Goal: Transaction & Acquisition: Purchase product/service

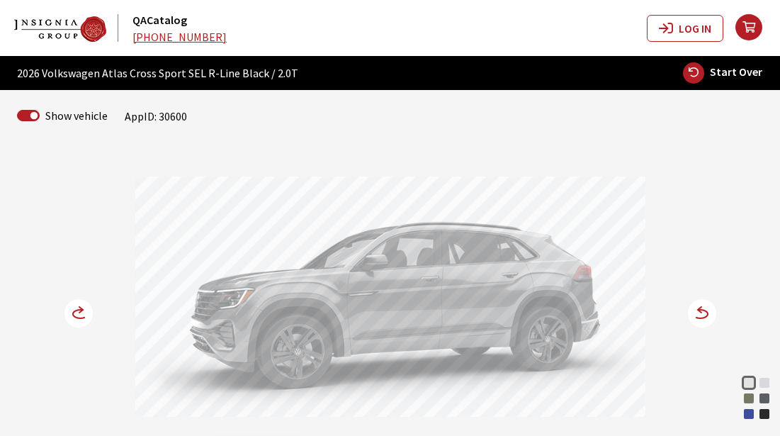
click at [693, 320] on circle at bounding box center [702, 313] width 28 height 28
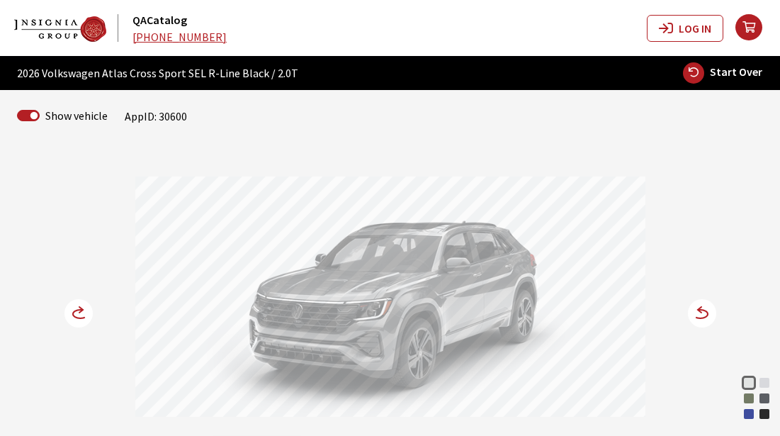
click at [617, 376] on div at bounding box center [390, 298] width 510 height 245
click at [634, 412] on div at bounding box center [390, 298] width 510 height 245
click at [84, 310] on icon at bounding box center [87, 314] width 10 height 12
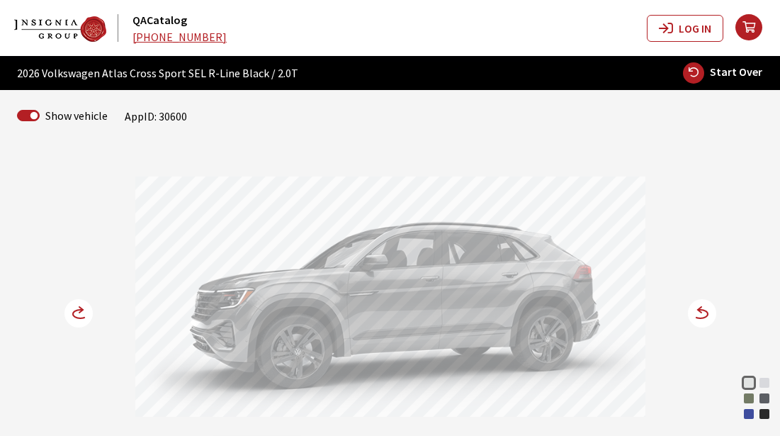
drag, startPoint x: 628, startPoint y: 399, endPoint x: 643, endPoint y: 372, distance: 30.8
click at [628, 398] on div at bounding box center [390, 298] width 510 height 245
click at [709, 315] on circle at bounding box center [702, 313] width 28 height 28
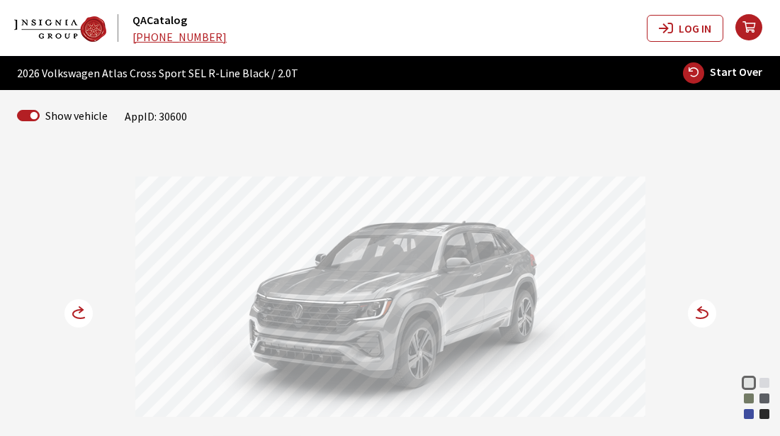
click at [78, 325] on circle at bounding box center [78, 313] width 28 height 28
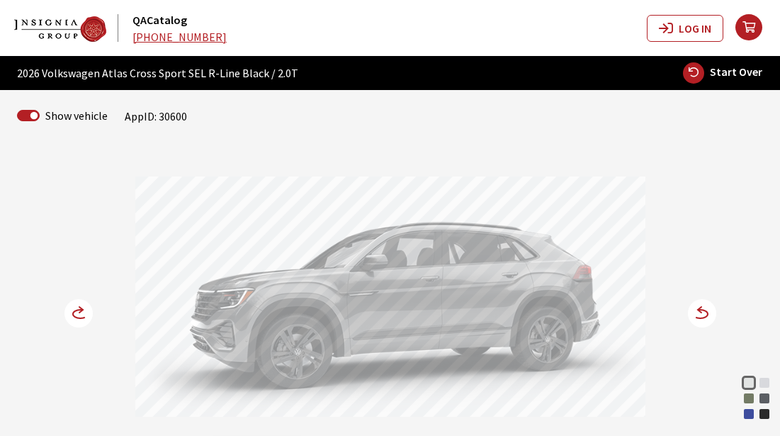
click at [78, 320] on circle at bounding box center [78, 313] width 28 height 28
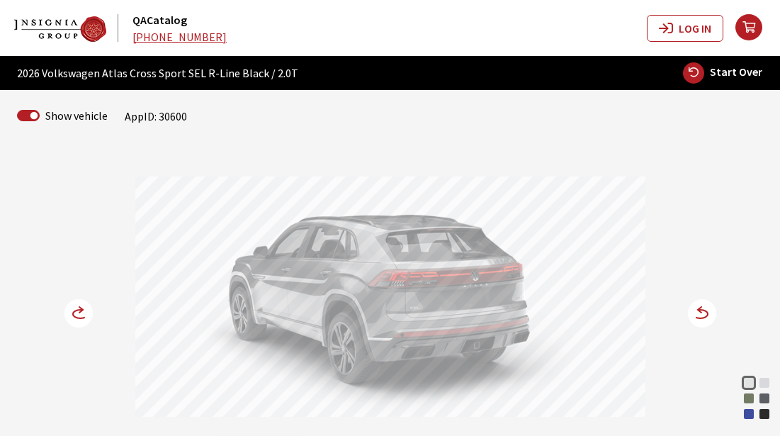
click at [663, 337] on div "Opal White Pearl Silver Mist Metallic Avocado Green Pearl Pure Gray Mountain La…" at bounding box center [390, 284] width 680 height 273
click at [668, 240] on div "Opal White Pearl Silver Mist Metallic Avocado Green Pearl Pure Gray Mountain La…" at bounding box center [390, 284] width 680 height 273
click at [703, 316] on circle at bounding box center [702, 313] width 28 height 28
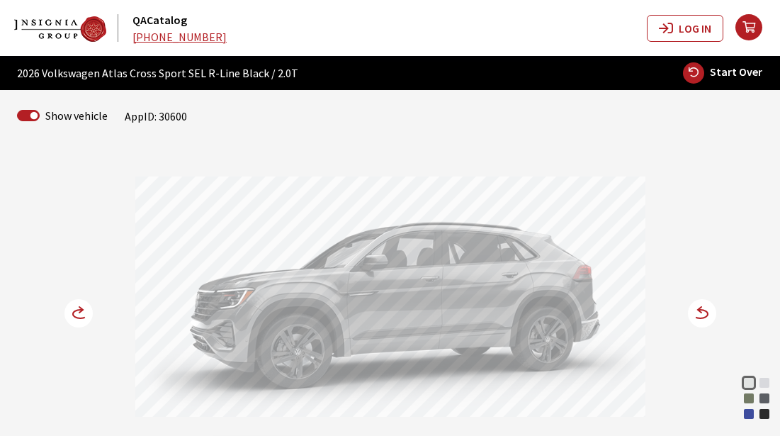
click at [703, 316] on circle at bounding box center [702, 313] width 28 height 28
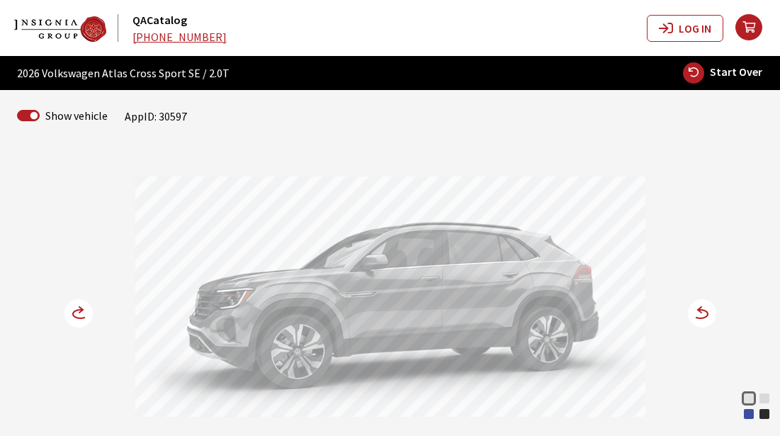
click at [748, 417] on div "Mountain Lake Blue Metallic" at bounding box center [749, 414] width 14 height 14
click at [706, 305] on circle at bounding box center [702, 313] width 28 height 28
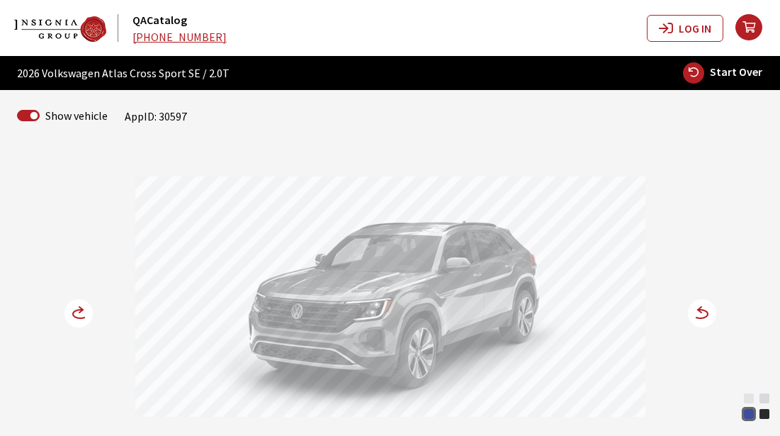
click at [700, 315] on circle at bounding box center [702, 313] width 28 height 28
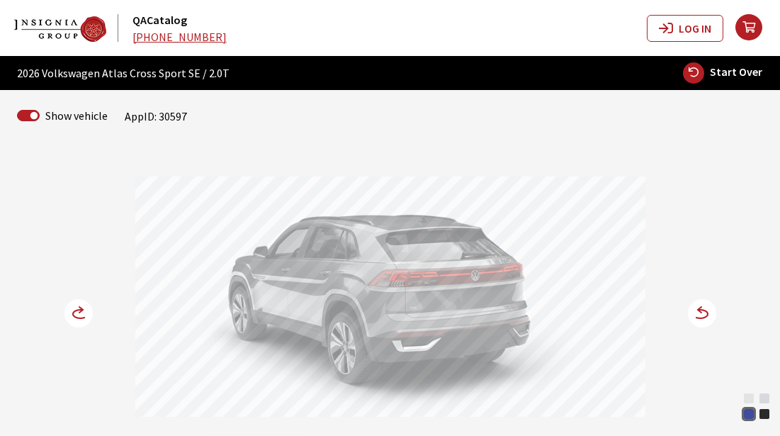
click at [651, 342] on div "Opal White Pearl Silver Mist Metallic Mountain Lake Blue Metallic Deep Black Pe…" at bounding box center [390, 284] width 680 height 273
click at [701, 315] on circle at bounding box center [702, 313] width 28 height 28
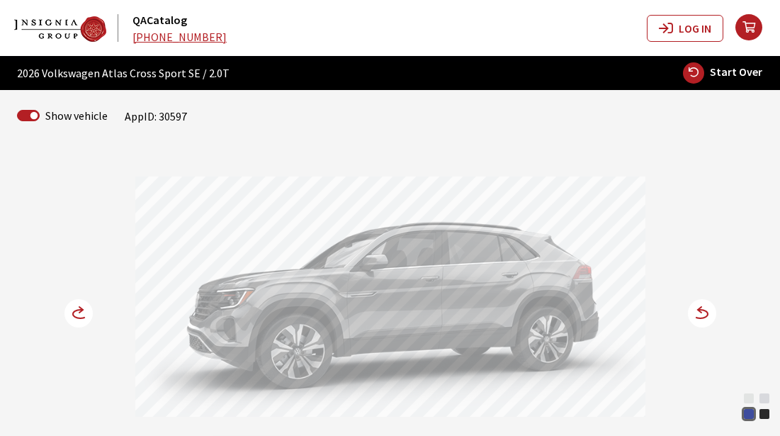
click at [651, 400] on div "Opal White Pearl Silver Mist Metallic Mountain Lake Blue Metallic Deep Black Pe…" at bounding box center [390, 284] width 680 height 273
click at [656, 389] on div "Opal White Pearl Silver Mist Metallic Mountain Lake Blue Metallic Deep Black Pe…" at bounding box center [390, 284] width 680 height 273
click at [705, 316] on icon at bounding box center [700, 314] width 15 height 9
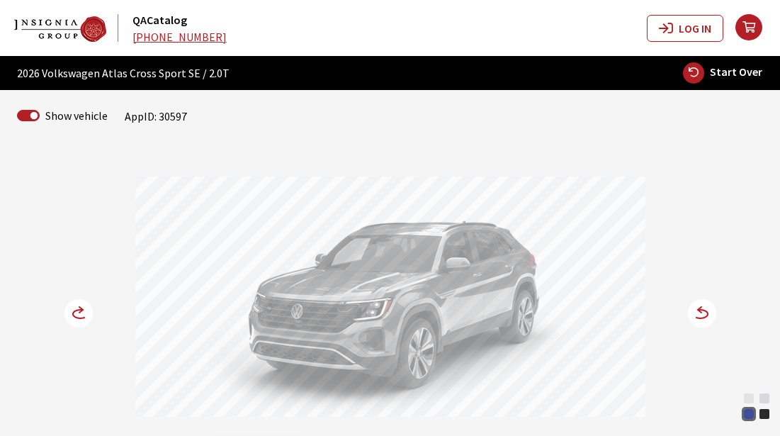
click at [705, 316] on icon at bounding box center [700, 314] width 15 height 9
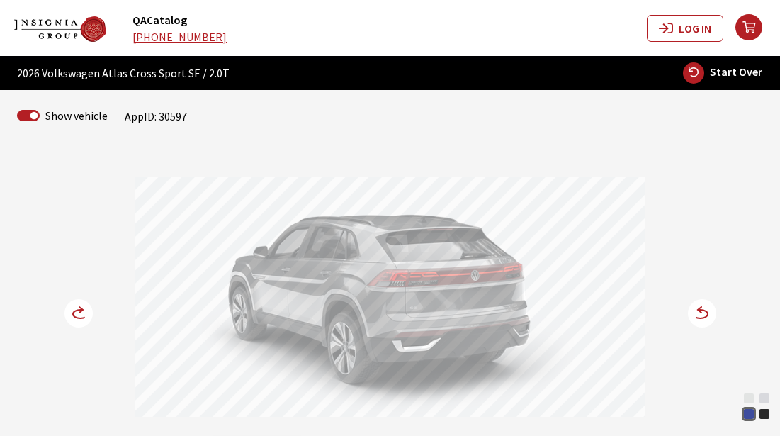
click at [650, 374] on div "Opal White Pearl Silver Mist Metallic Mountain Lake Blue Metallic Deep Black Pe…" at bounding box center [390, 284] width 680 height 273
click at [696, 315] on icon at bounding box center [694, 314] width 10 height 12
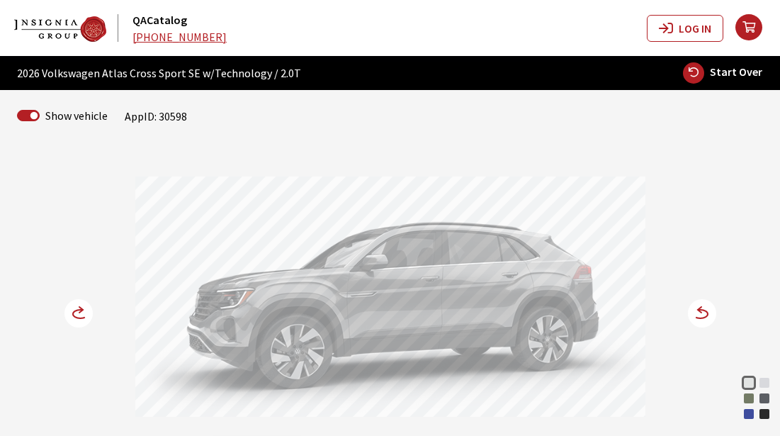
click at [752, 414] on div "Mountain Lake Blue Metallic" at bounding box center [749, 414] width 14 height 14
click at [701, 318] on icon at bounding box center [700, 314] width 15 height 9
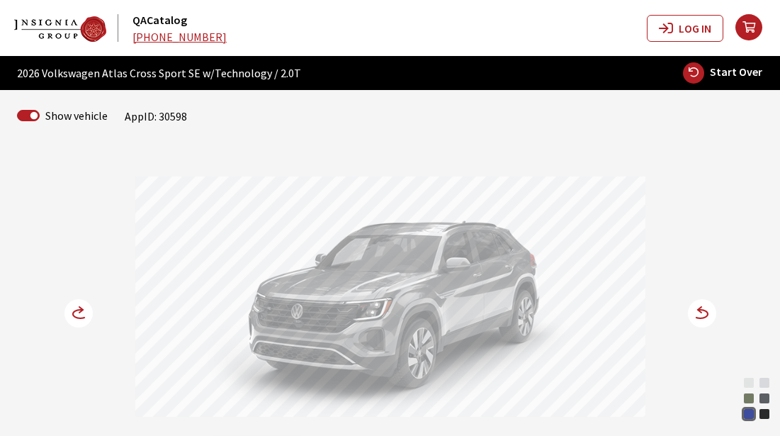
click at [83, 313] on circle at bounding box center [78, 313] width 28 height 28
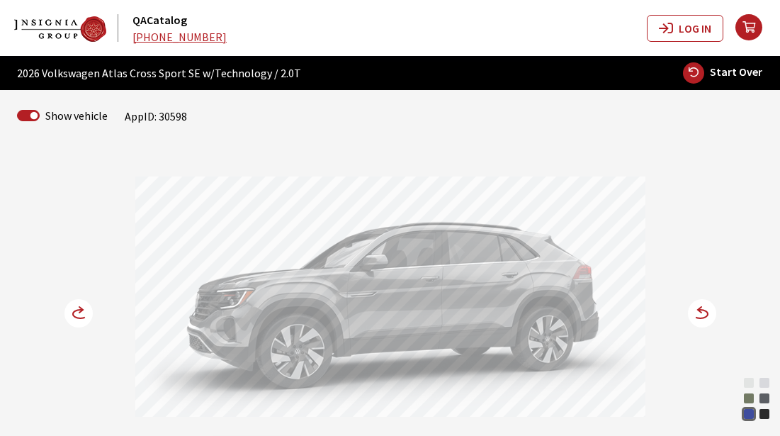
click at [621, 385] on div at bounding box center [390, 298] width 510 height 245
click at [87, 314] on icon at bounding box center [87, 314] width 10 height 12
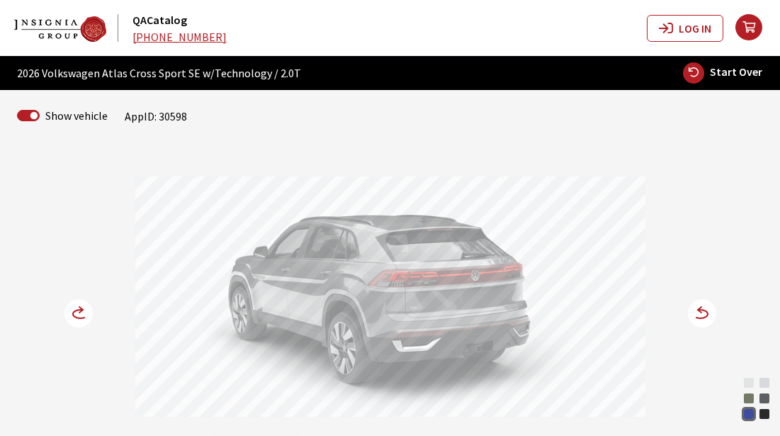
click at [607, 408] on div at bounding box center [390, 298] width 510 height 245
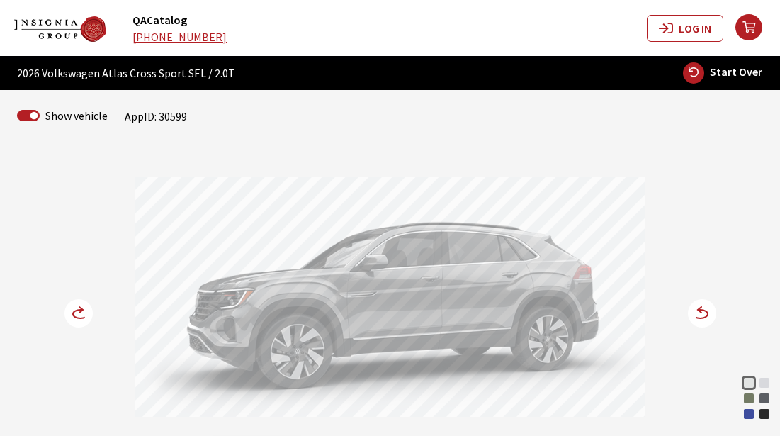
click at [749, 399] on div "Avocado Green Pearl" at bounding box center [749, 398] width 14 height 14
click at [701, 318] on icon at bounding box center [700, 314] width 15 height 9
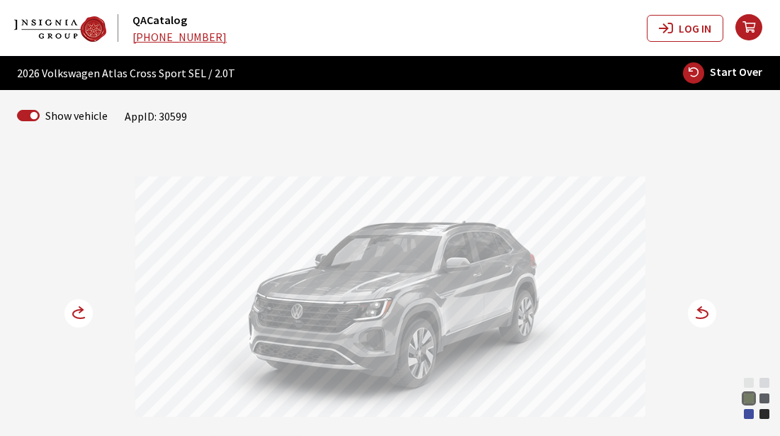
click at [695, 314] on icon at bounding box center [694, 314] width 10 height 12
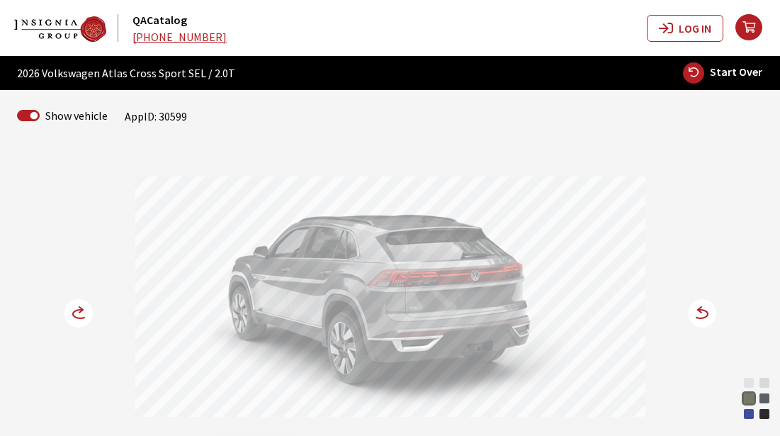
click at [695, 314] on icon at bounding box center [694, 314] width 10 height 12
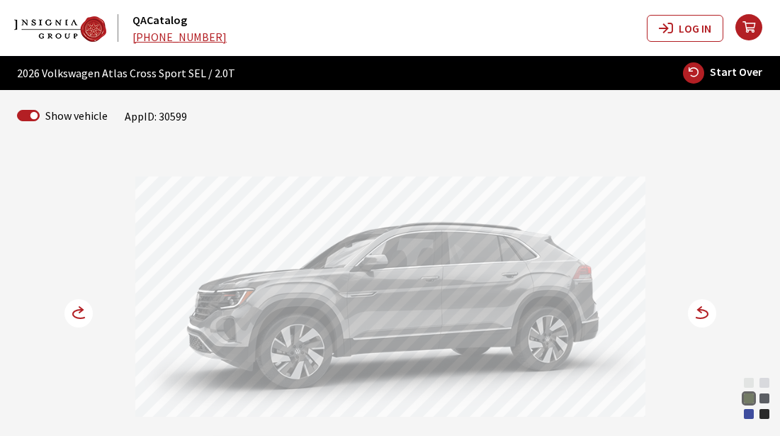
click at [84, 310] on icon at bounding box center [87, 314] width 10 height 12
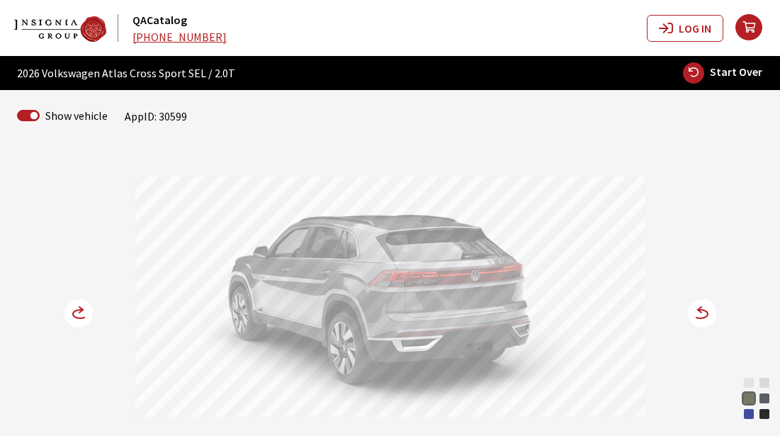
click at [605, 390] on div at bounding box center [390, 298] width 510 height 245
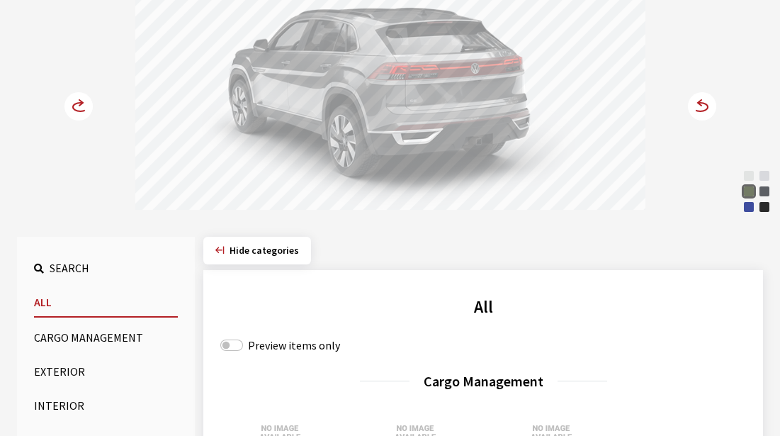
scroll to position [354, 0]
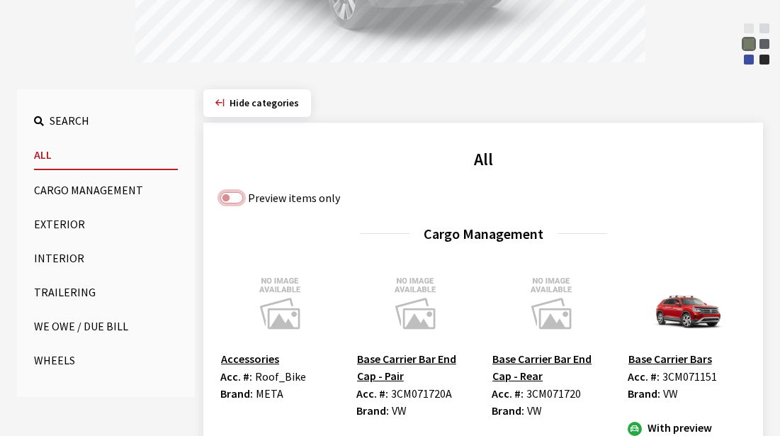
click at [225, 196] on input "Preview items only" at bounding box center [231, 197] width 23 height 11
checkbox input "true"
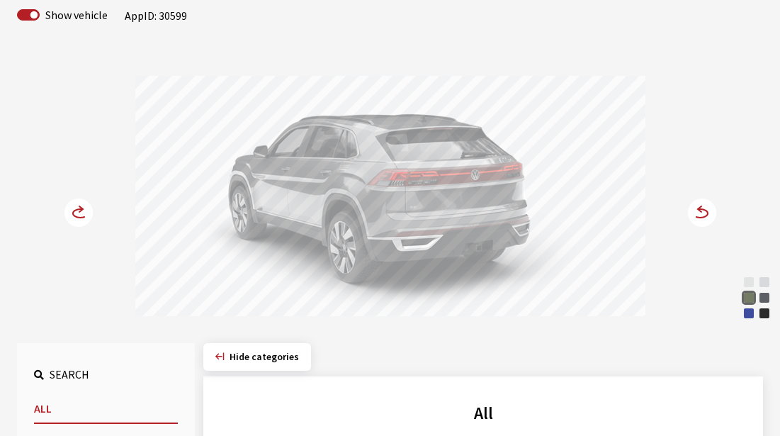
scroll to position [0, 0]
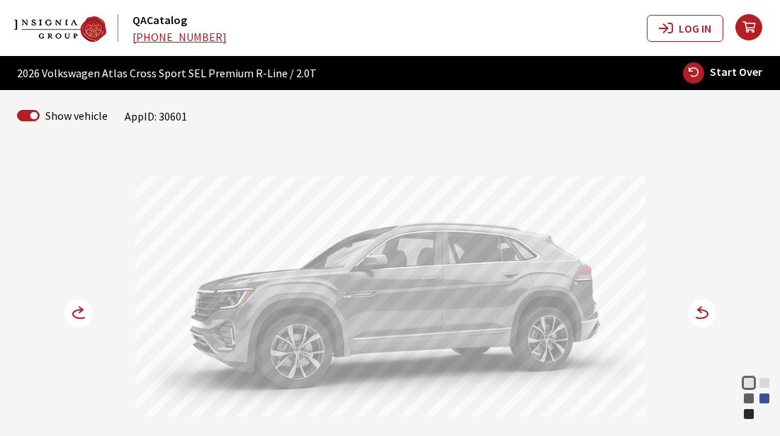
click at [708, 310] on circle at bounding box center [702, 313] width 28 height 28
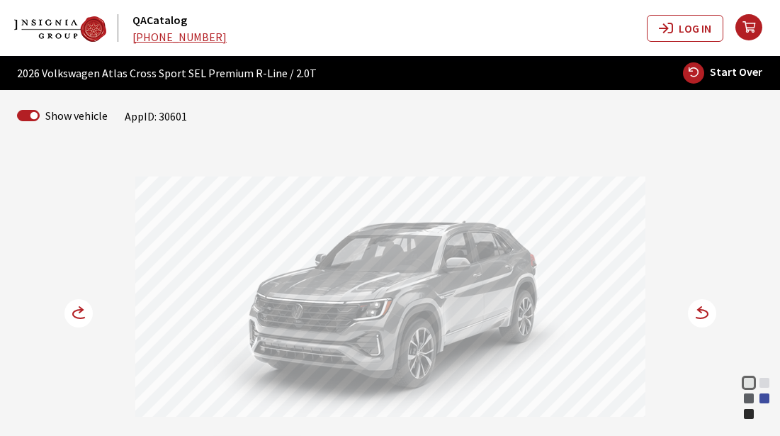
click at [75, 314] on circle at bounding box center [78, 313] width 28 height 28
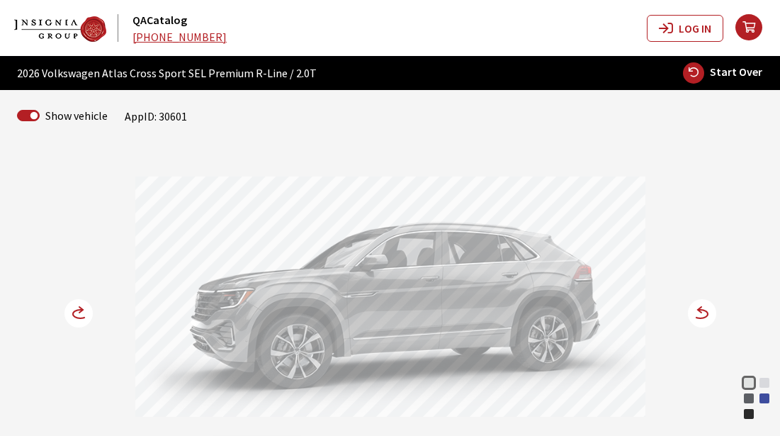
click at [637, 412] on div at bounding box center [390, 298] width 510 height 245
click at [599, 362] on div at bounding box center [390, 298] width 510 height 245
click at [84, 311] on icon at bounding box center [87, 314] width 10 height 12
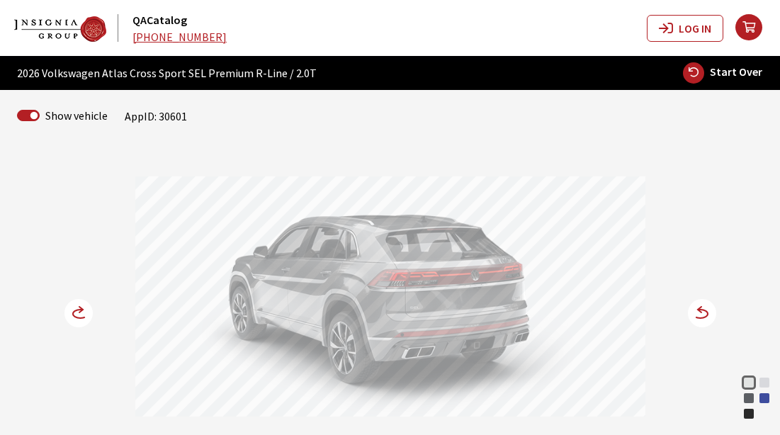
click at [629, 336] on div at bounding box center [390, 298] width 510 height 245
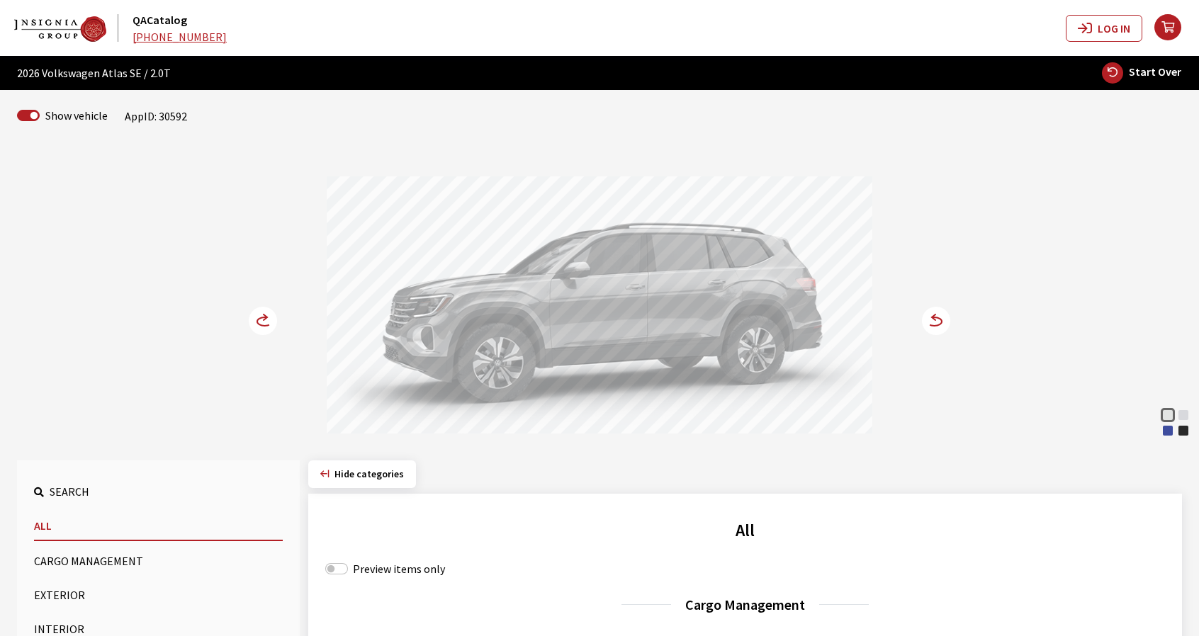
click at [780, 431] on div "Mountain Lake Blue Metallic" at bounding box center [1168, 431] width 14 height 14
click at [780, 321] on icon at bounding box center [928, 322] width 10 height 12
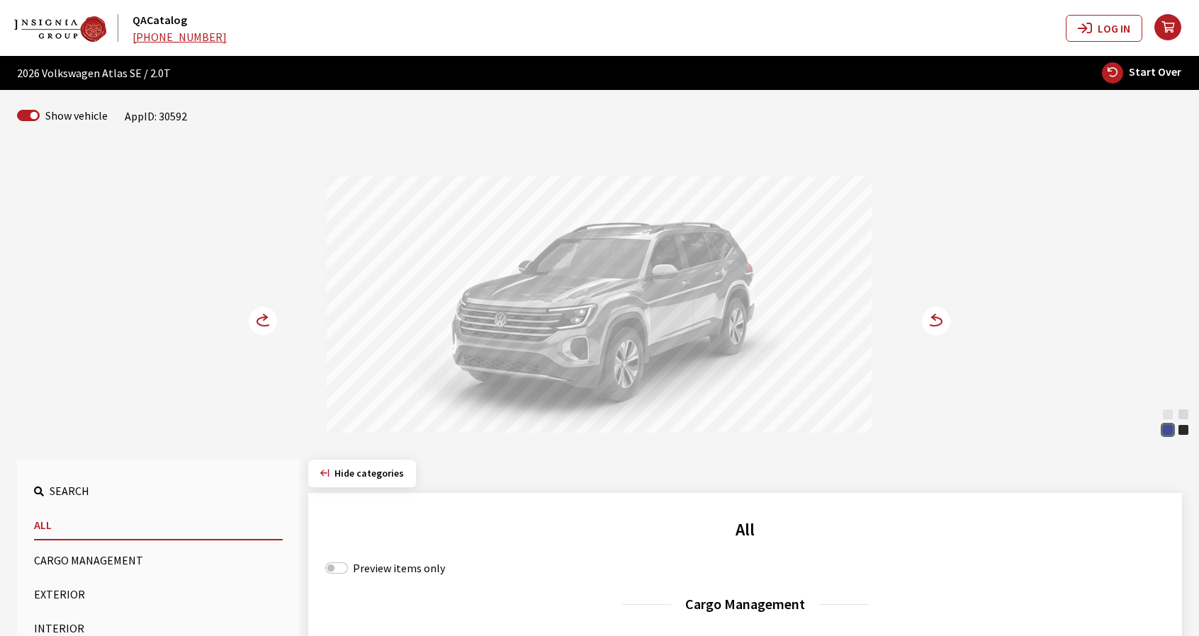
click at [269, 317] on icon at bounding box center [271, 322] width 10 height 12
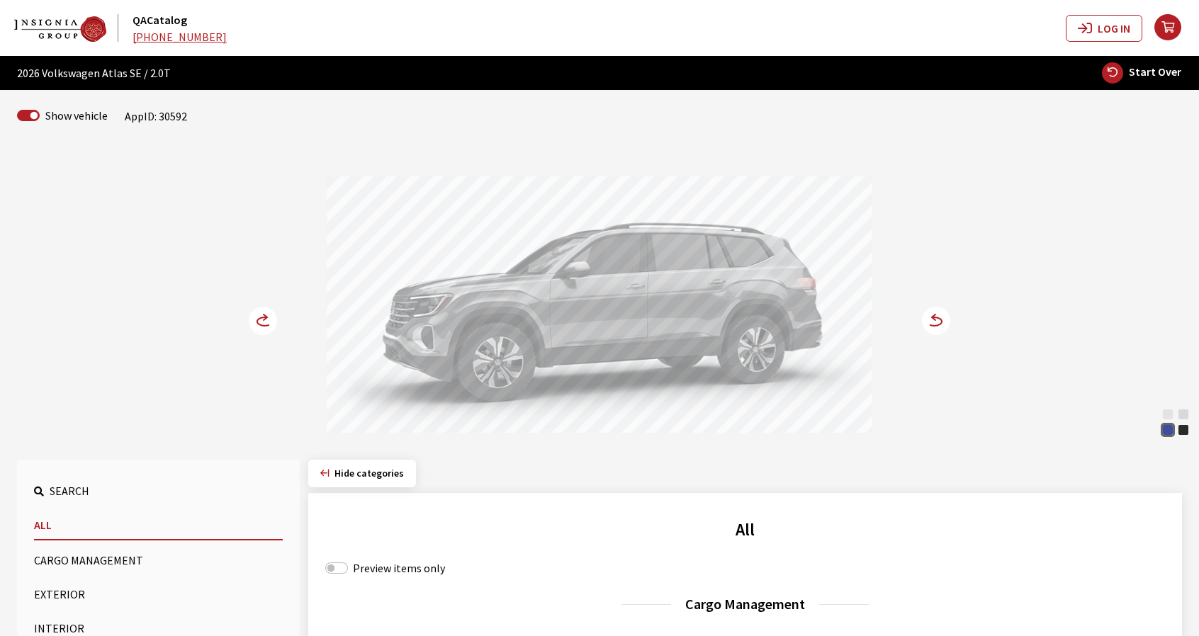
click at [262, 320] on circle at bounding box center [263, 321] width 28 height 28
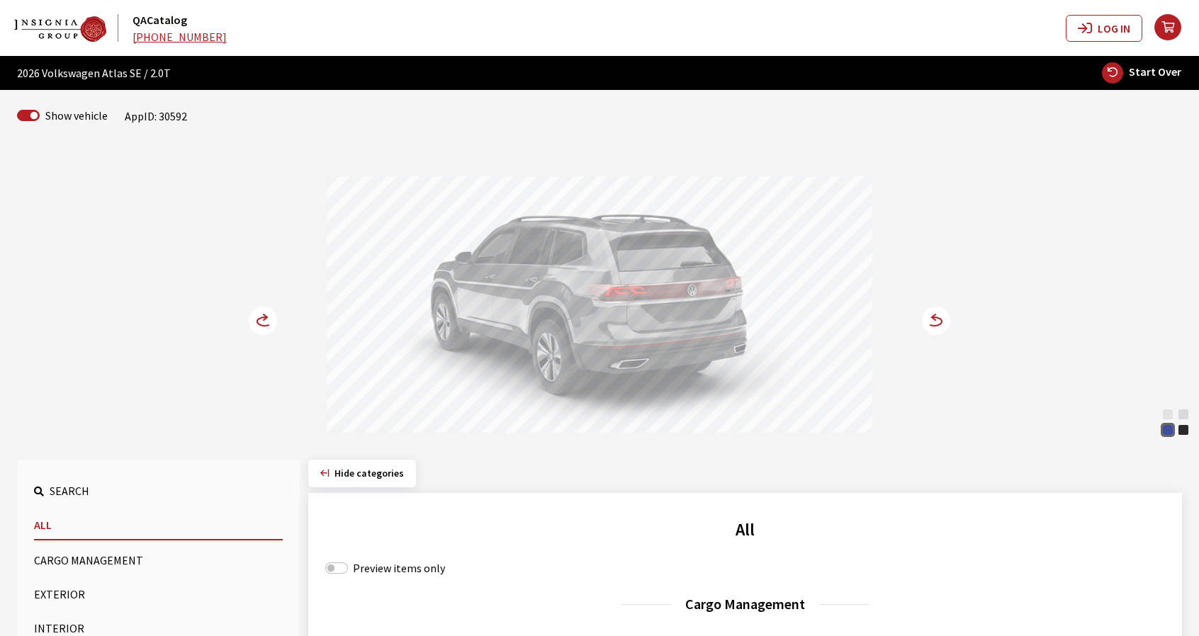
click at [780, 322] on circle at bounding box center [936, 321] width 28 height 28
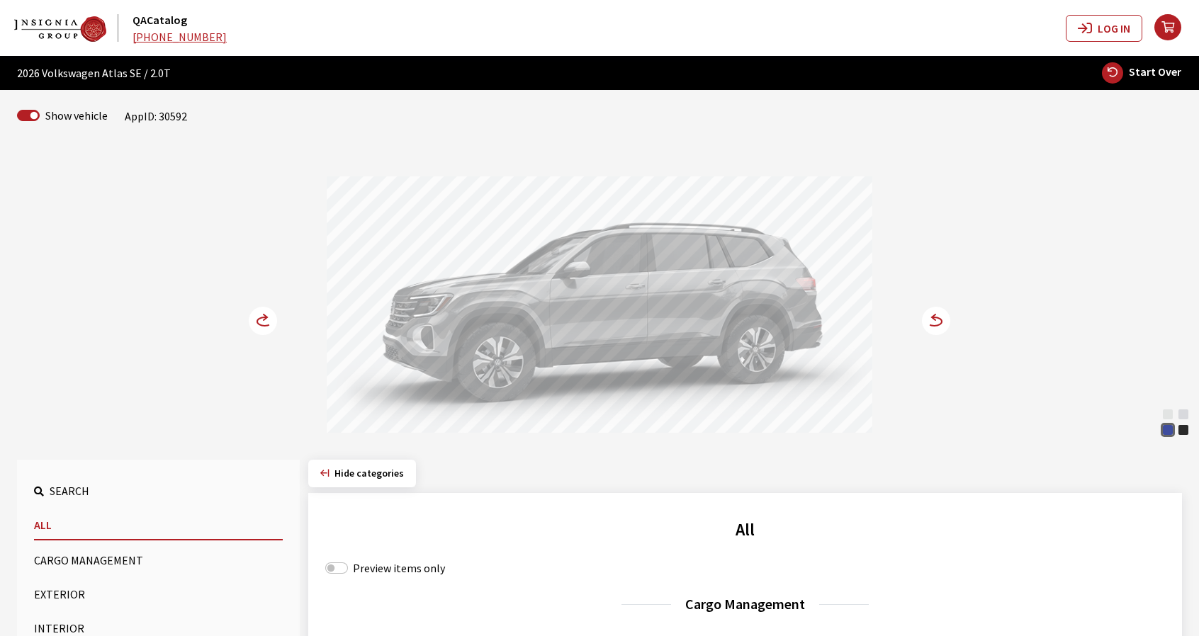
click at [780, 322] on circle at bounding box center [936, 321] width 28 height 28
click at [939, 322] on circle at bounding box center [936, 321] width 28 height 28
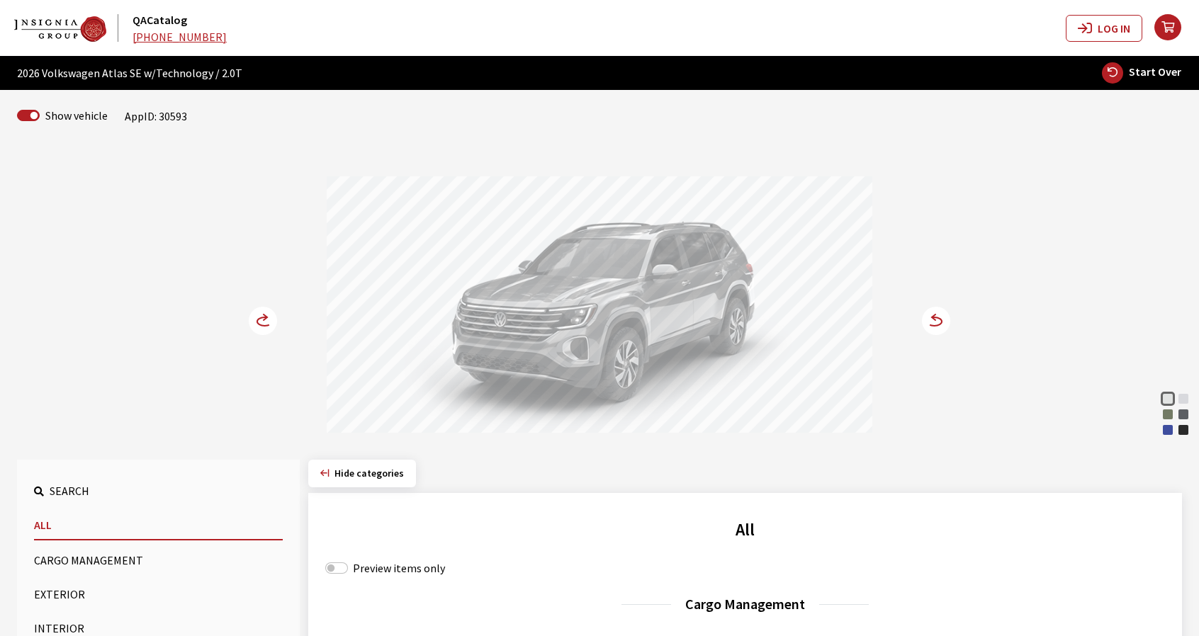
click at [259, 324] on icon at bounding box center [264, 322] width 15 height 9
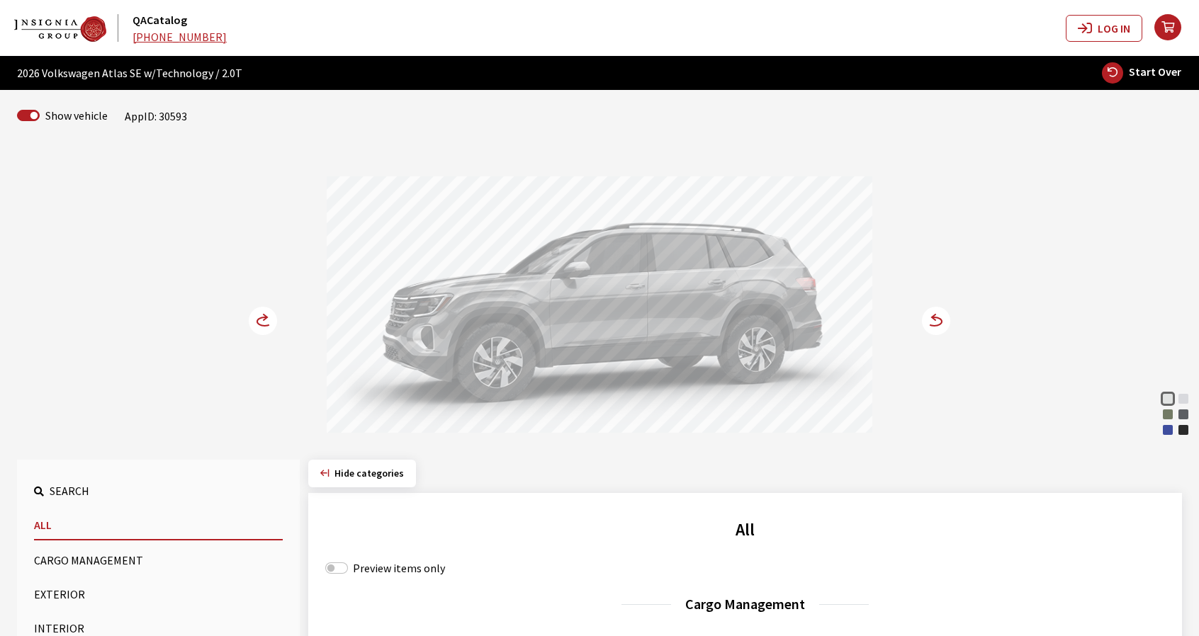
click at [1167, 434] on div "Mountain Lake Blue Metallic" at bounding box center [1168, 430] width 14 height 14
click at [938, 325] on icon at bounding box center [934, 322] width 15 height 9
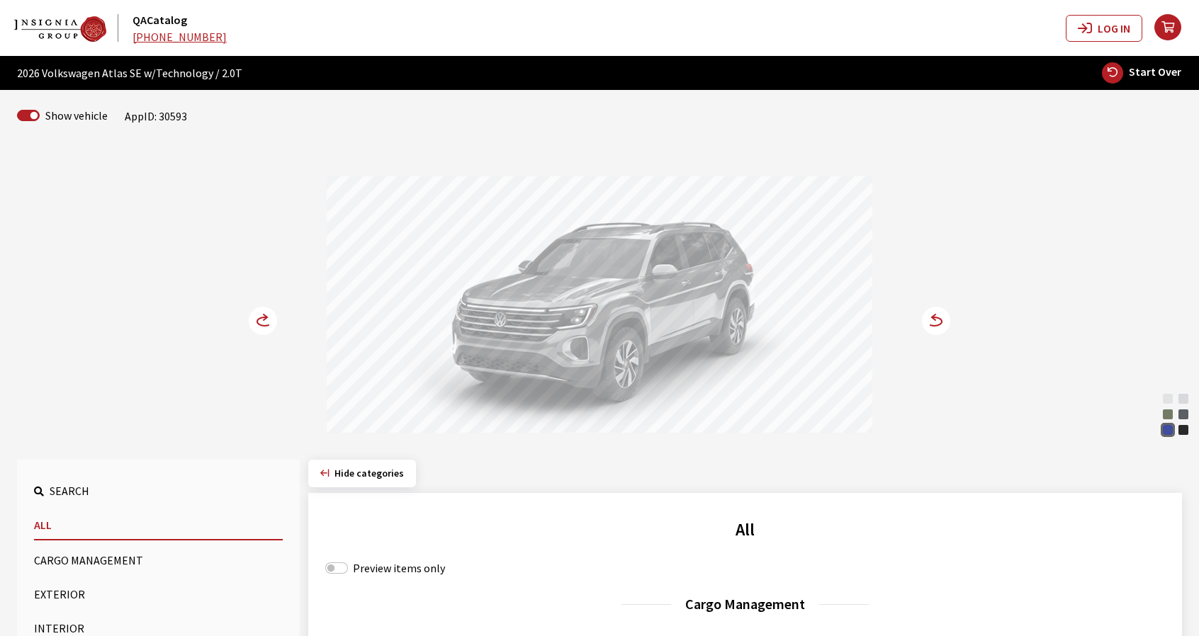
click at [270, 320] on icon at bounding box center [271, 322] width 10 height 12
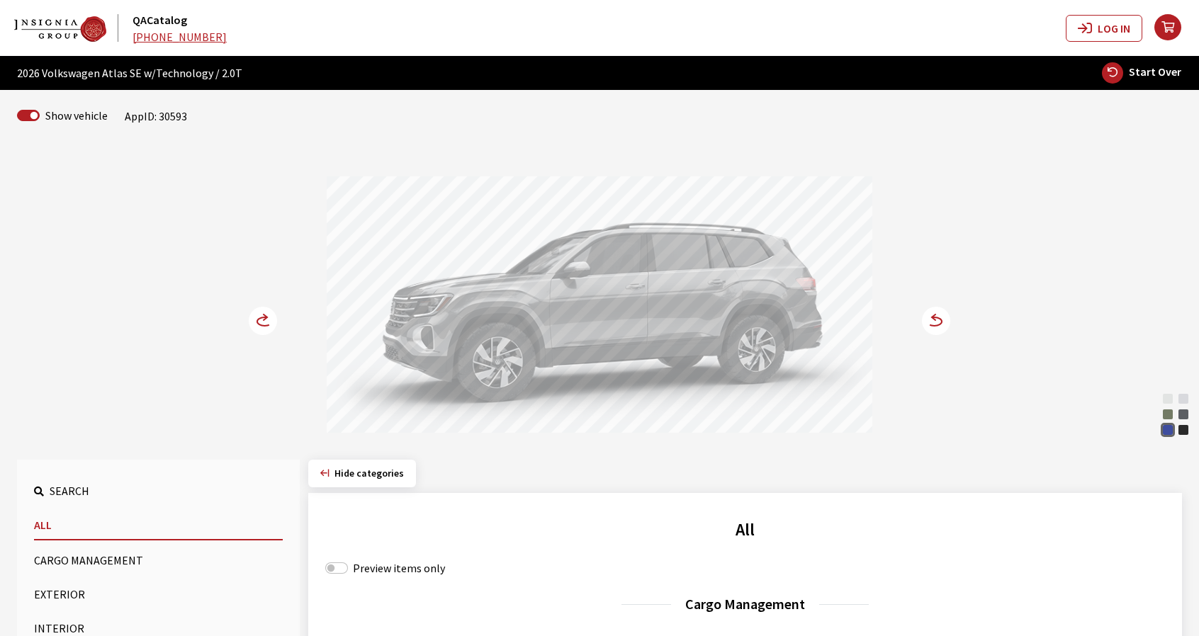
click at [270, 320] on icon at bounding box center [271, 322] width 10 height 12
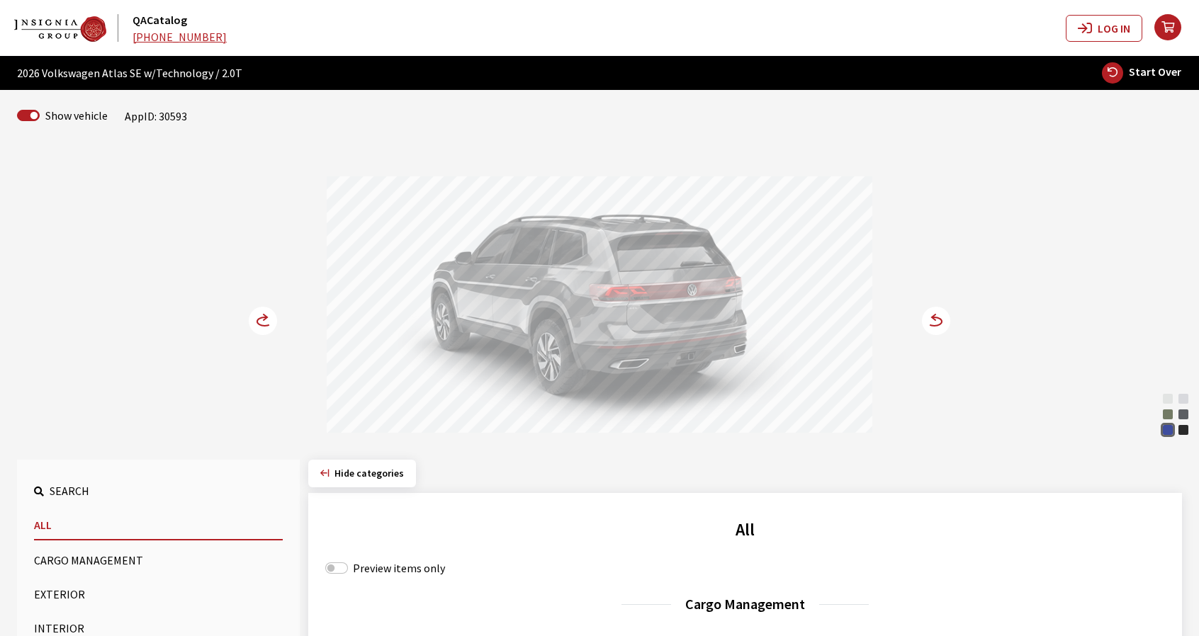
click at [270, 322] on icon at bounding box center [271, 322] width 10 height 12
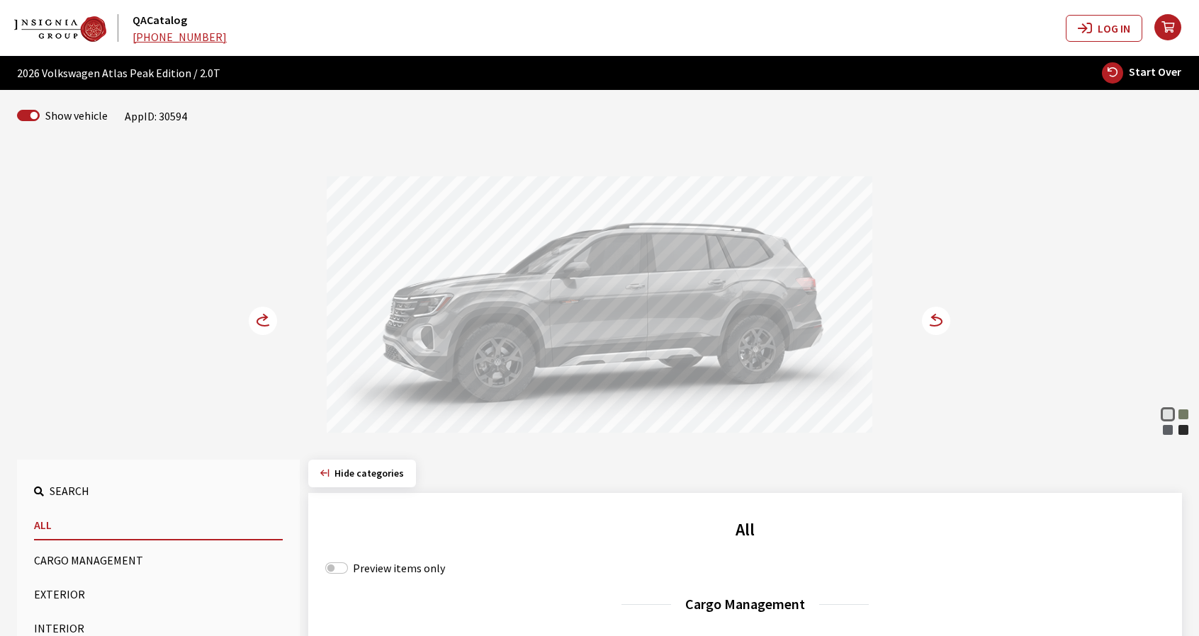
click at [1182, 415] on div "Avocado Green Pearl" at bounding box center [1184, 415] width 14 height 14
click at [938, 323] on circle at bounding box center [936, 321] width 28 height 28
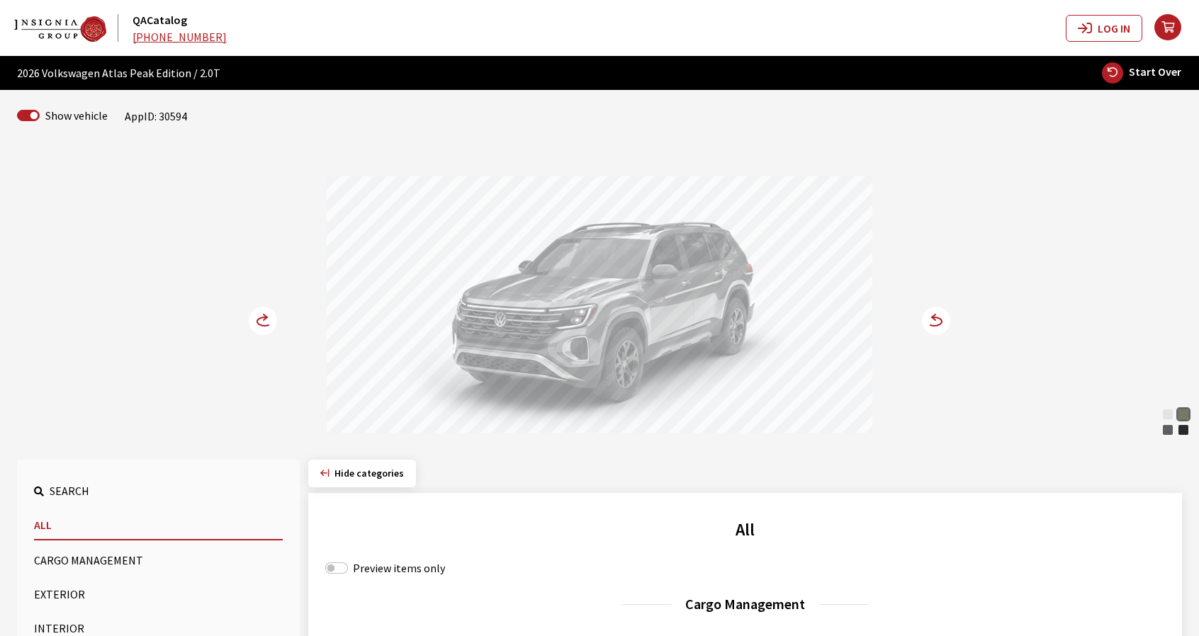
click at [257, 328] on circle at bounding box center [263, 321] width 28 height 28
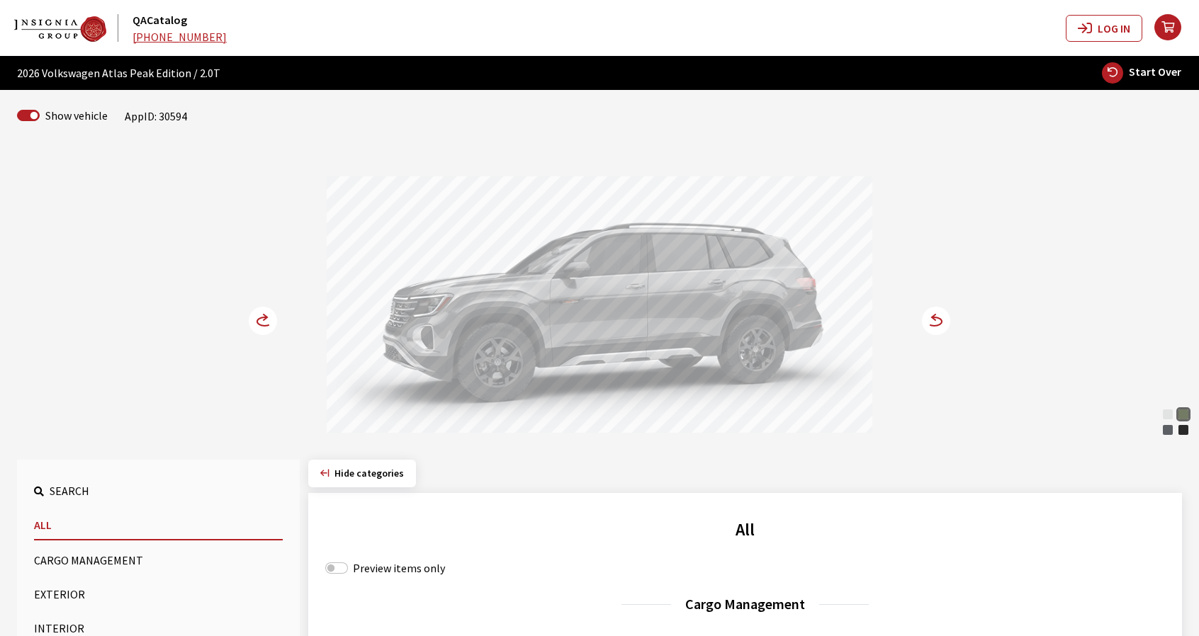
click at [271, 321] on icon at bounding box center [271, 322] width 10 height 12
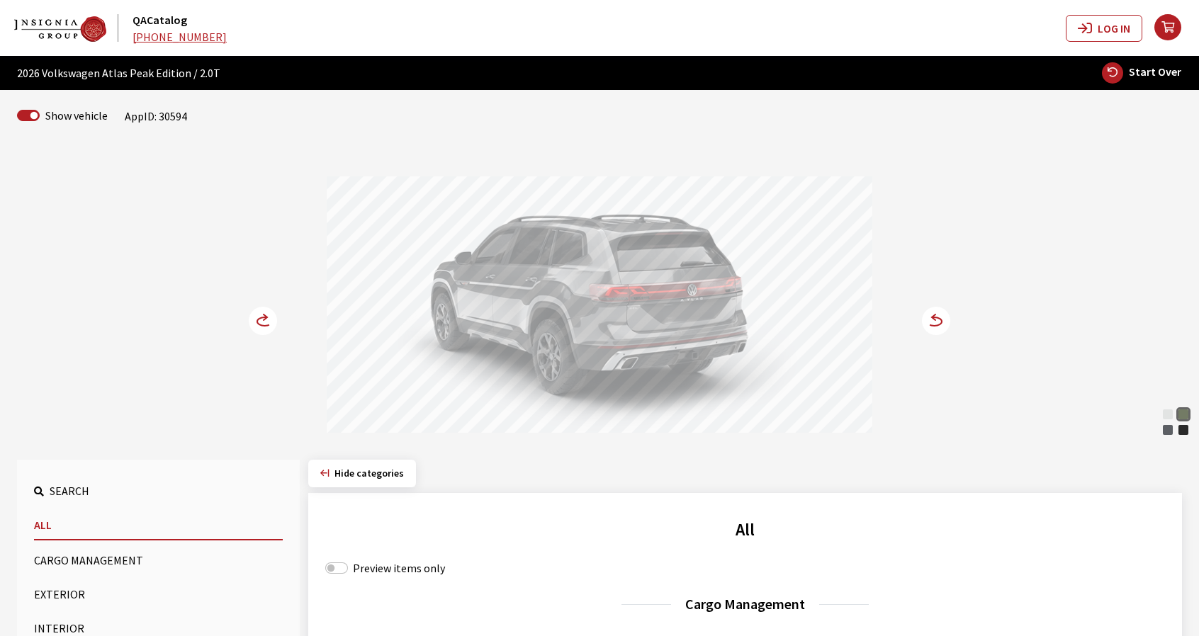
click at [1166, 415] on div "[PERSON_NAME] Pearl" at bounding box center [1168, 415] width 14 height 14
click at [1186, 412] on div "Avocado Green Pearl" at bounding box center [1184, 415] width 14 height 14
click at [932, 322] on circle at bounding box center [936, 321] width 28 height 28
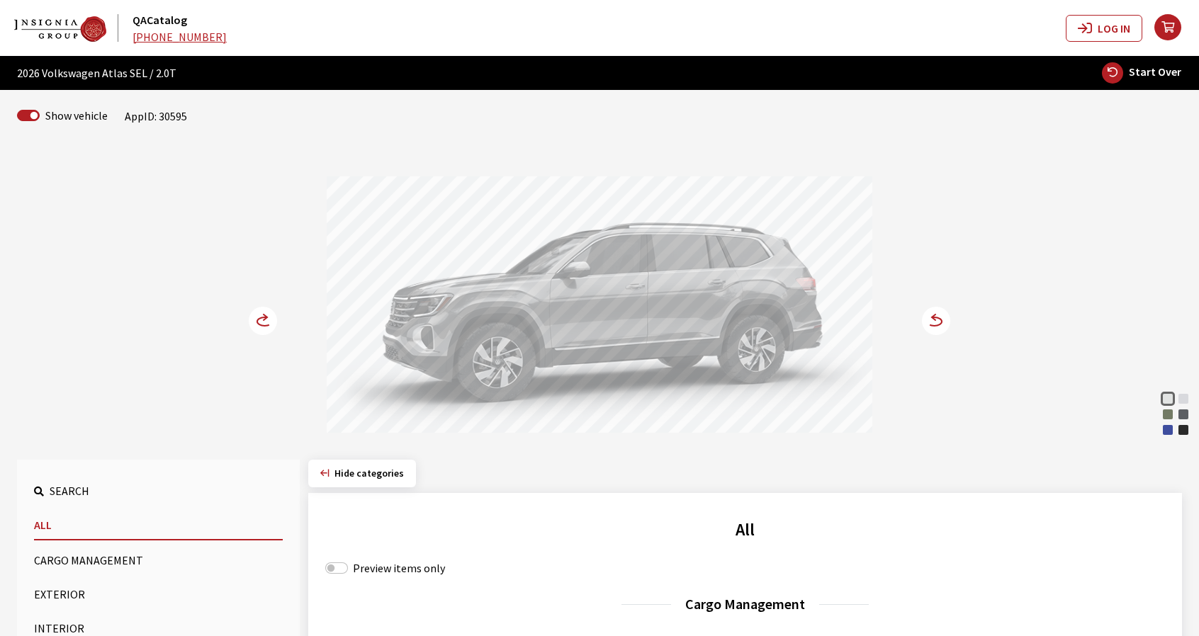
click at [926, 324] on icon at bounding box center [928, 322] width 10 height 12
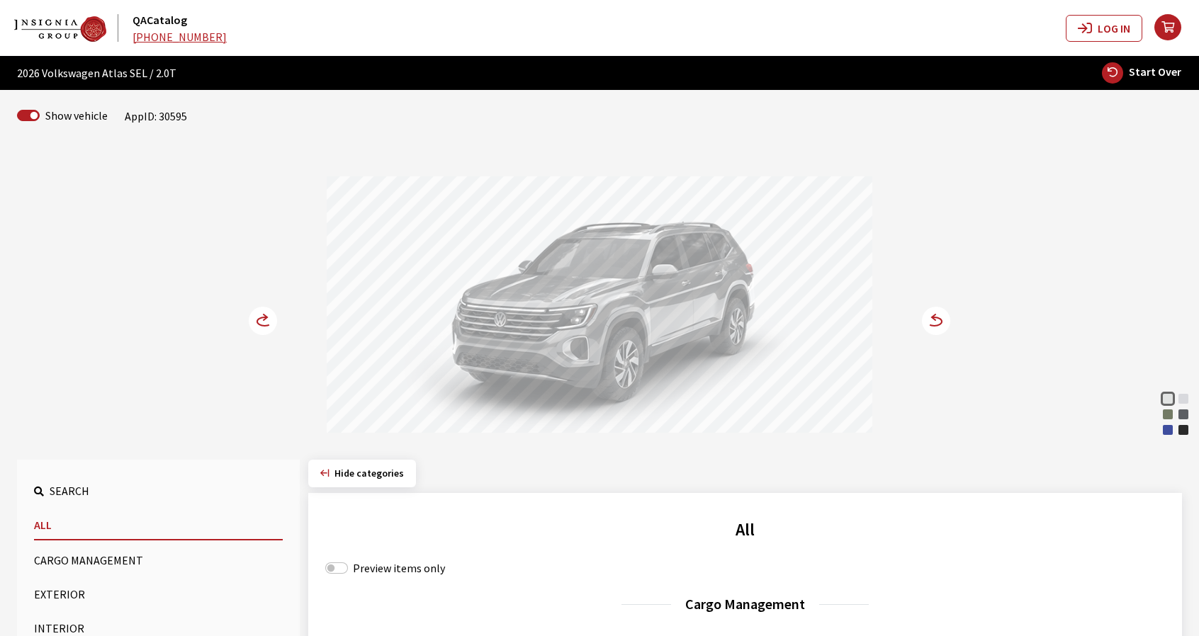
click at [1165, 413] on div "Avocado Green Pearl" at bounding box center [1168, 415] width 14 height 14
click at [273, 321] on icon at bounding box center [271, 322] width 10 height 12
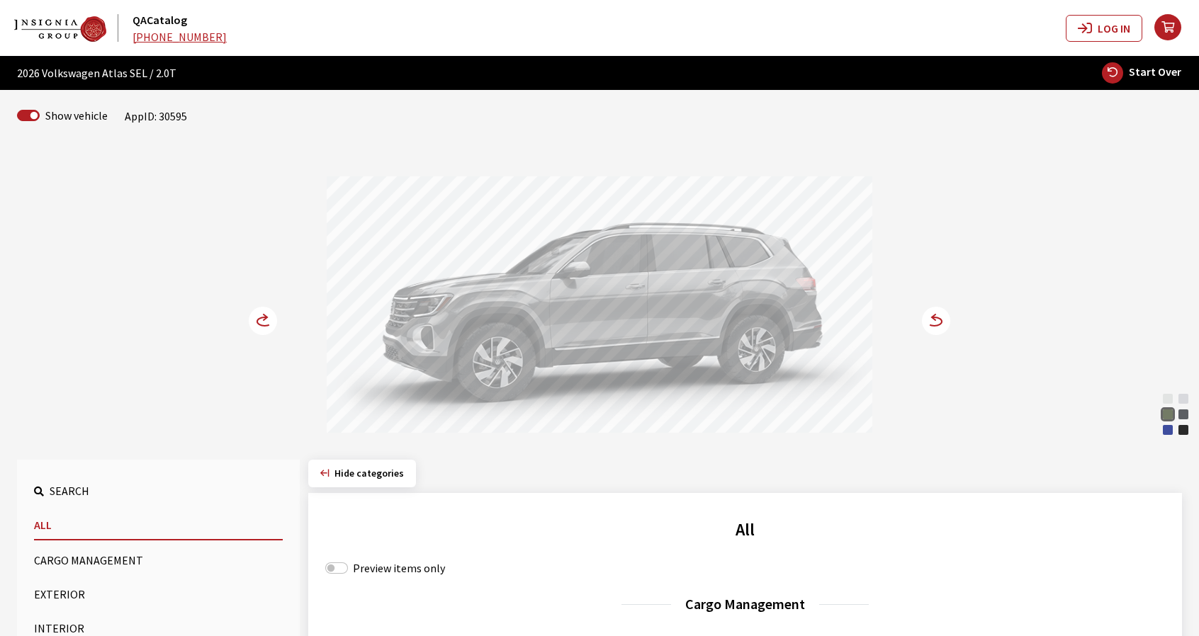
click at [945, 325] on circle at bounding box center [936, 321] width 28 height 28
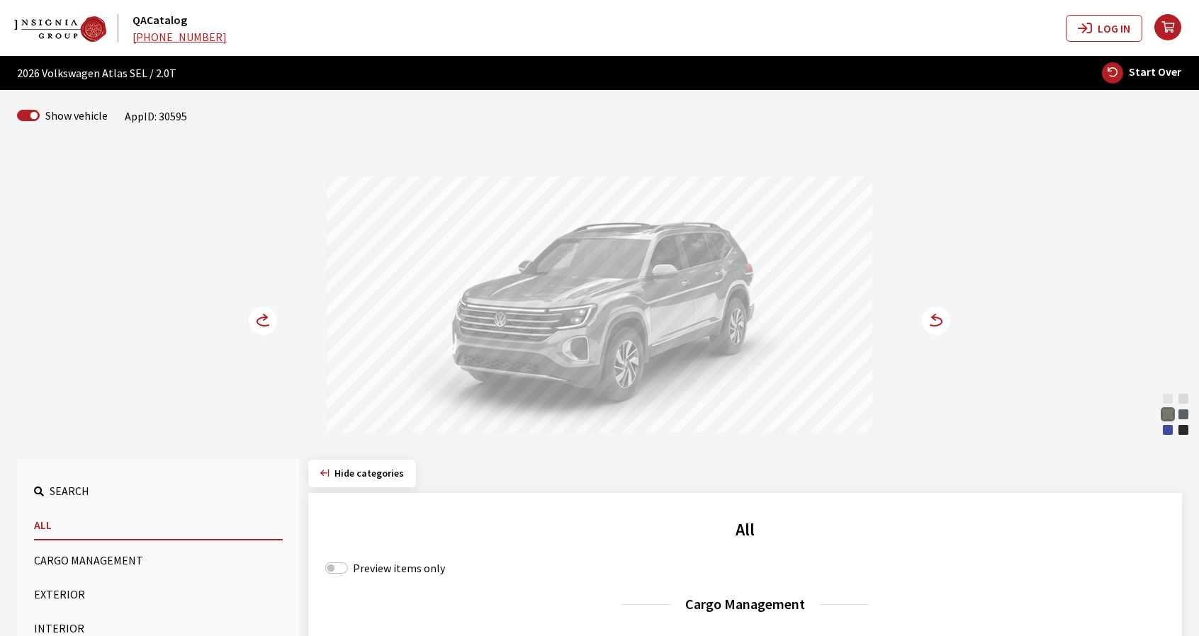
click at [266, 324] on circle at bounding box center [263, 321] width 28 height 28
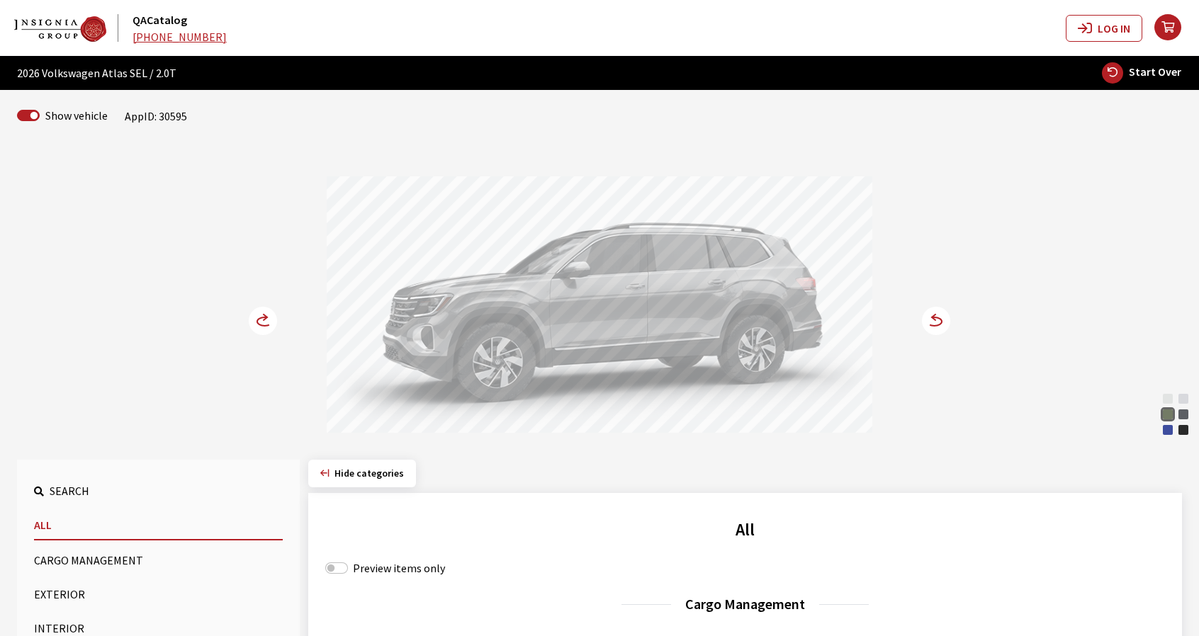
click at [273, 322] on icon at bounding box center [271, 322] width 10 height 12
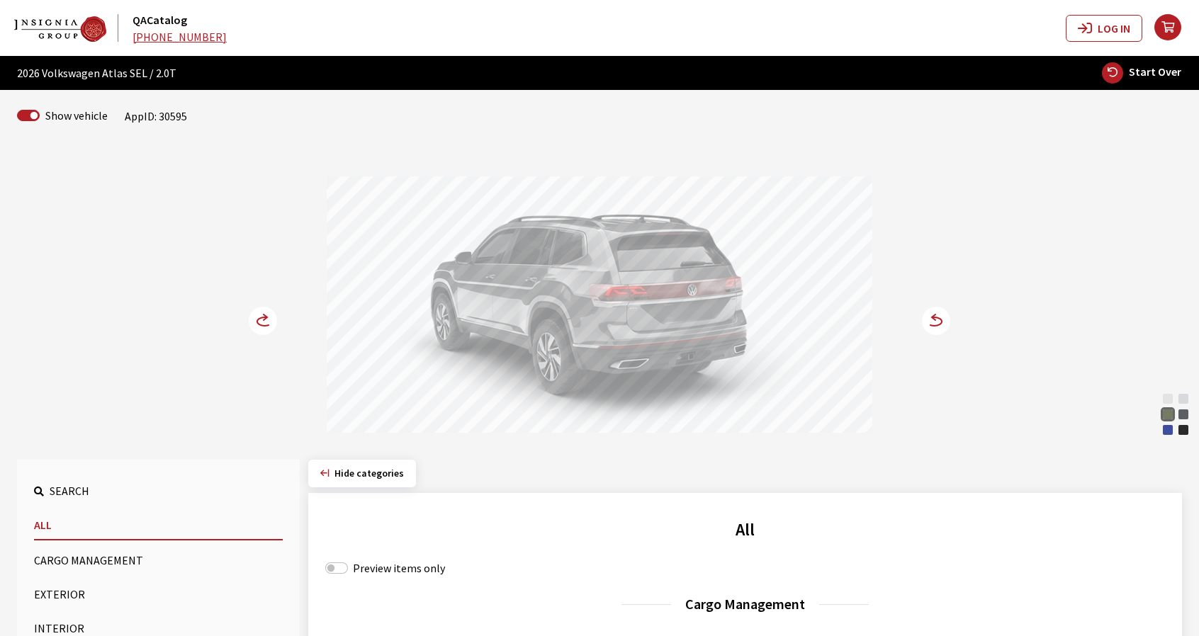
click at [941, 321] on icon at bounding box center [934, 322] width 15 height 9
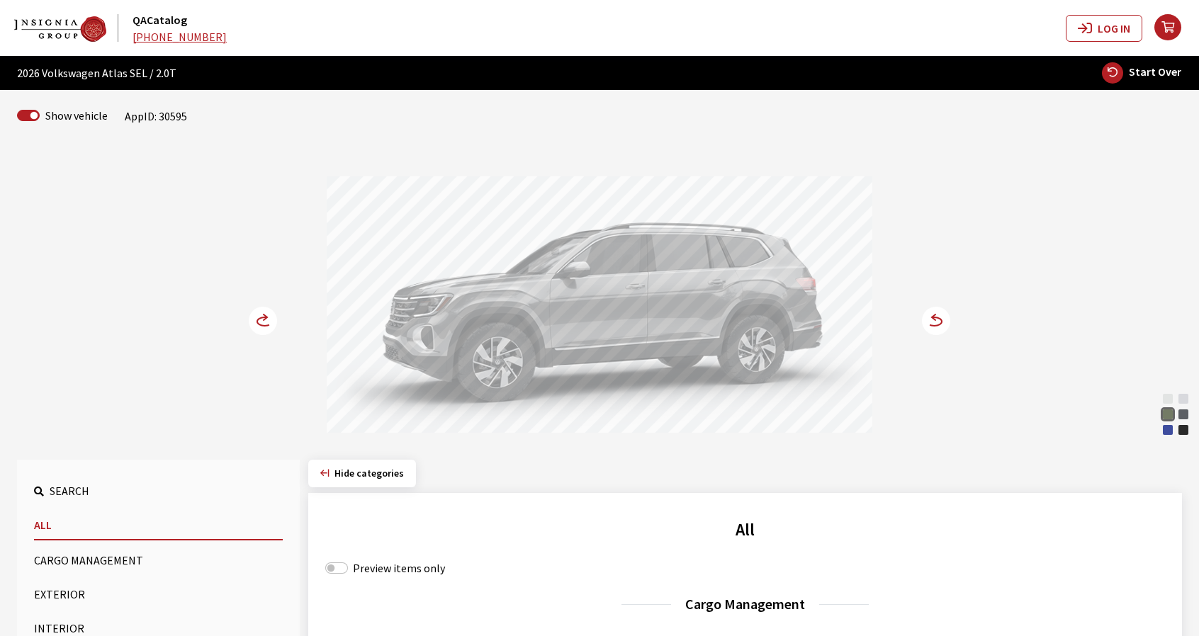
click at [941, 321] on icon at bounding box center [934, 322] width 15 height 9
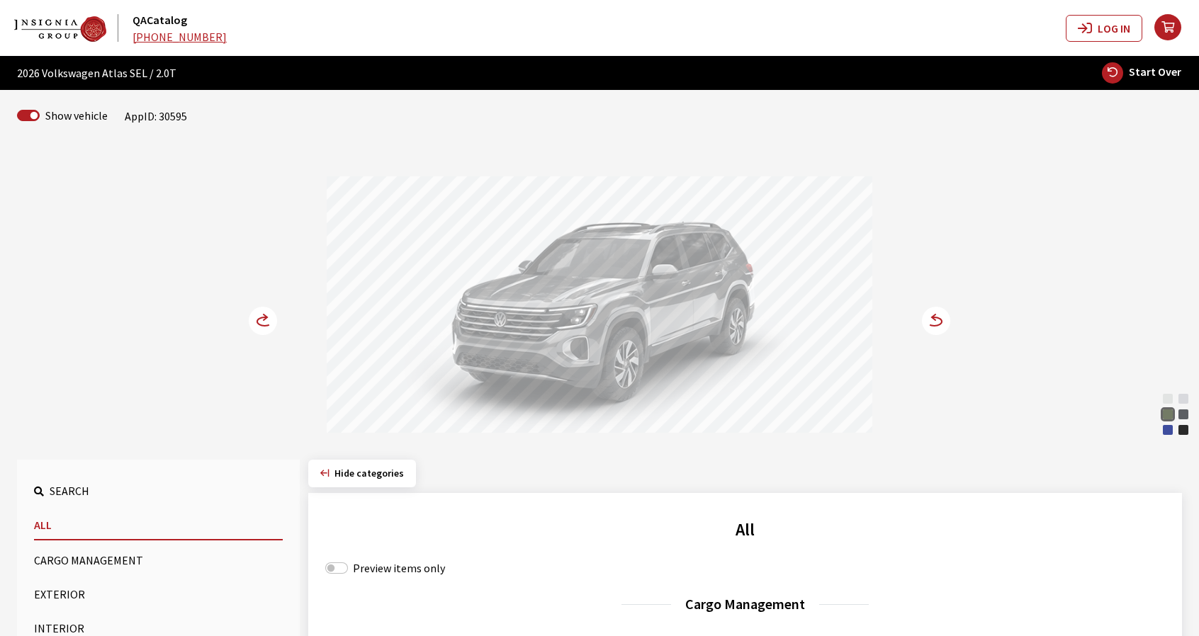
click at [943, 324] on circle at bounding box center [936, 321] width 28 height 28
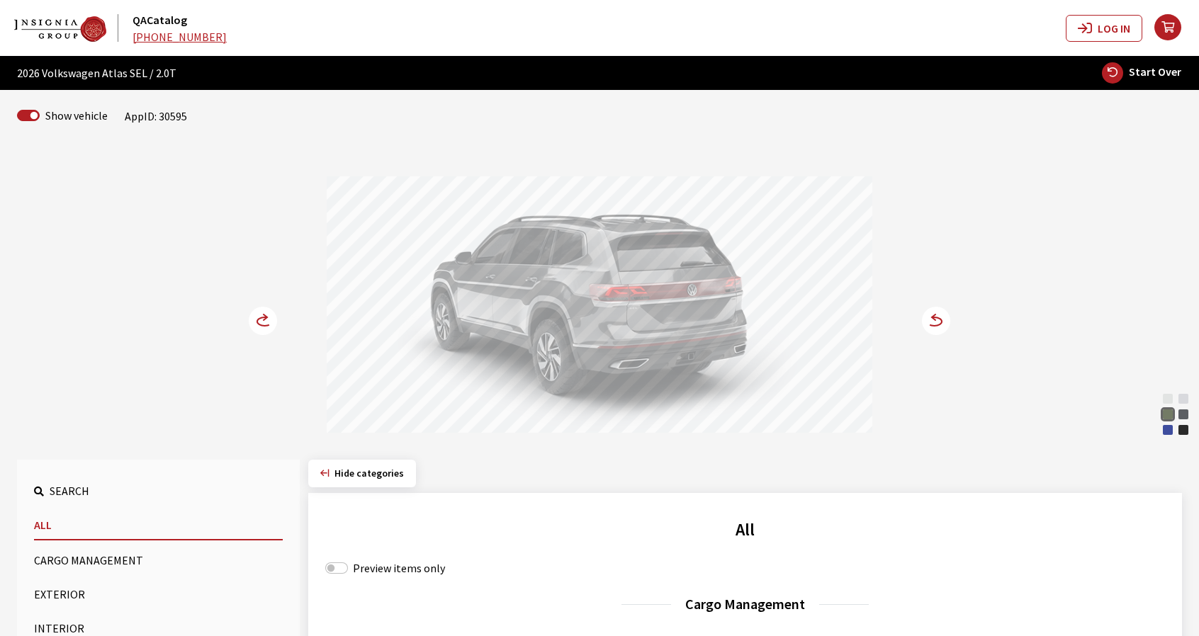
click at [938, 322] on circle at bounding box center [936, 321] width 28 height 28
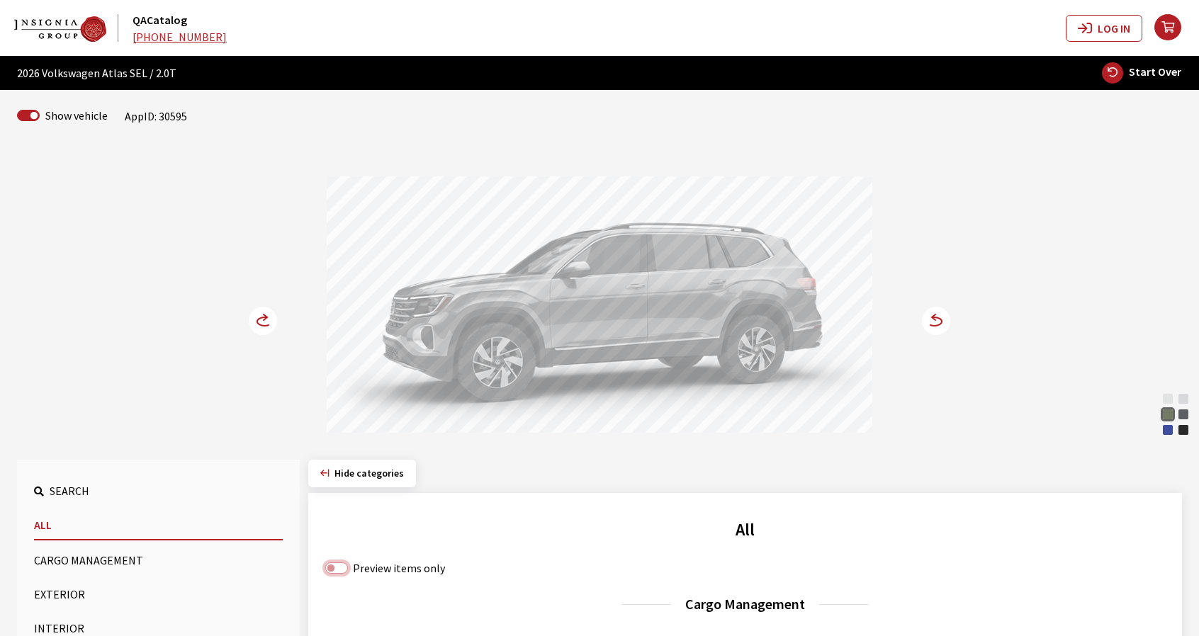
click at [333, 566] on input "Preview items only" at bounding box center [336, 568] width 23 height 11
checkbox input "true"
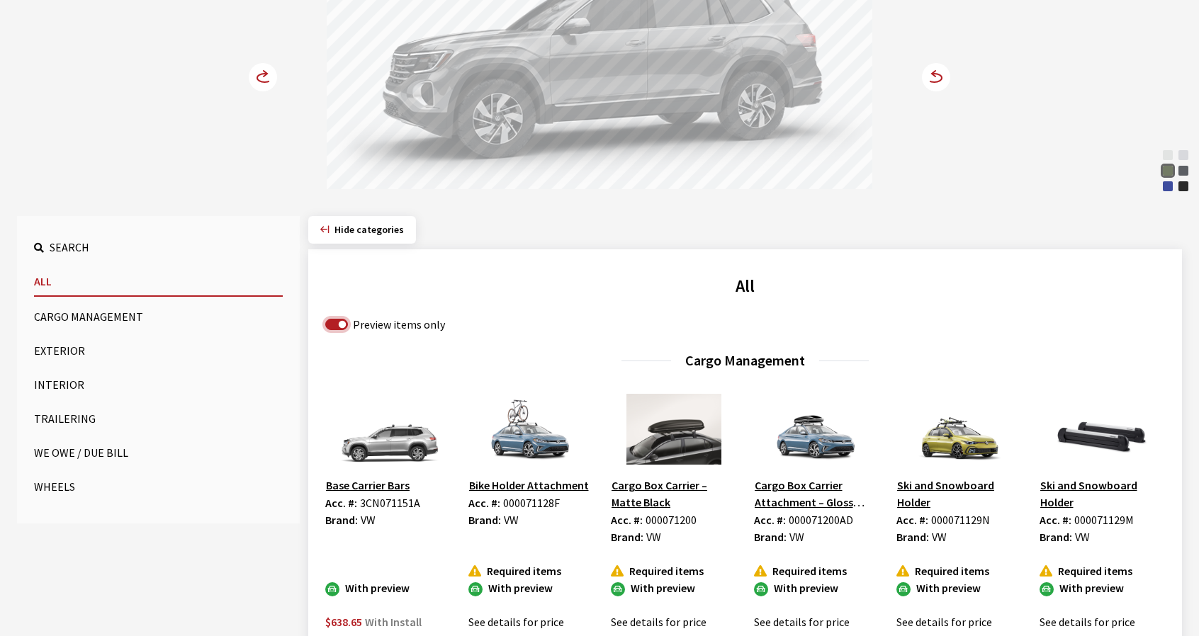
scroll to position [284, 0]
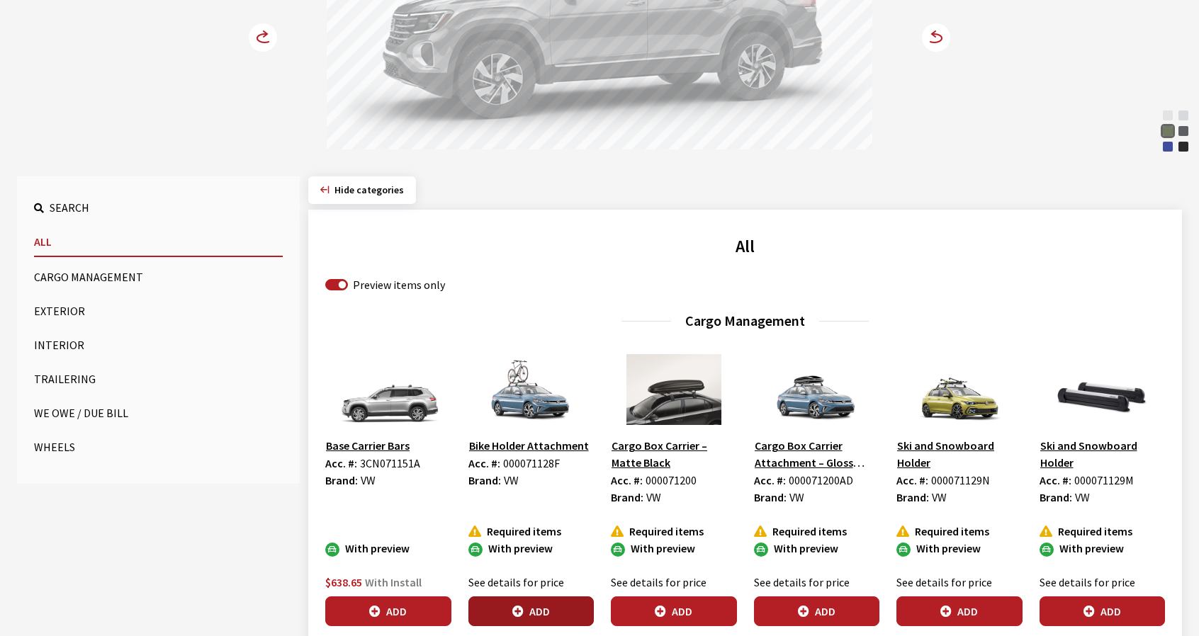
click at [559, 606] on button "Add" at bounding box center [531, 612] width 126 height 30
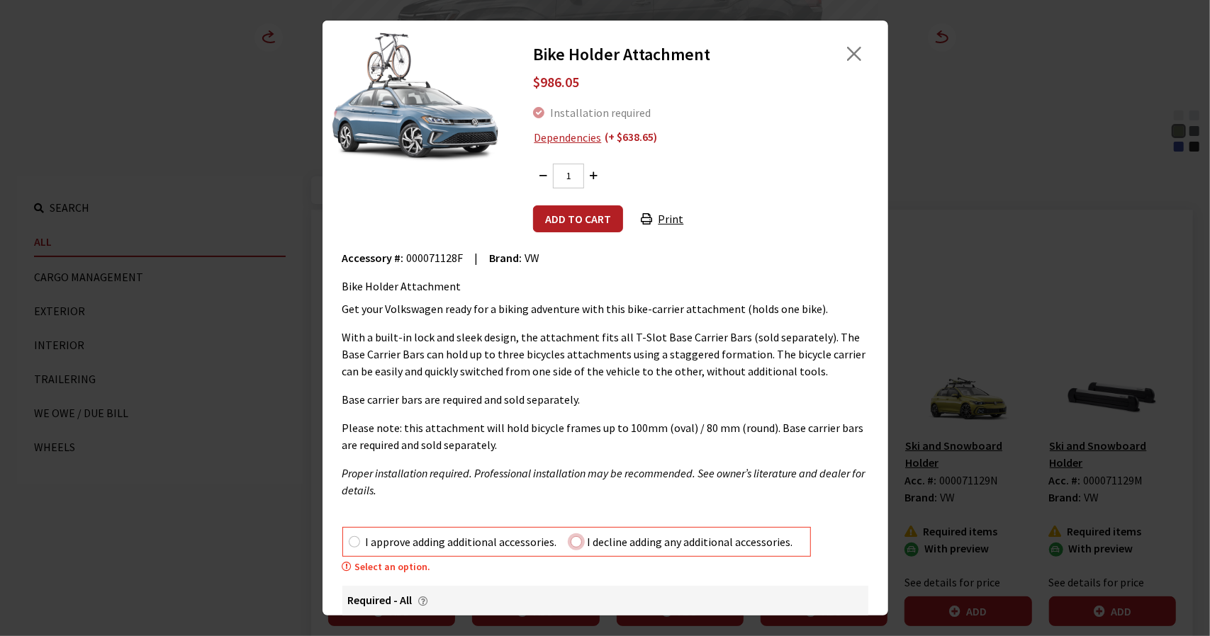
click at [577, 539] on input "I decline adding any additional accessories." at bounding box center [576, 542] width 11 height 11
radio input "true"
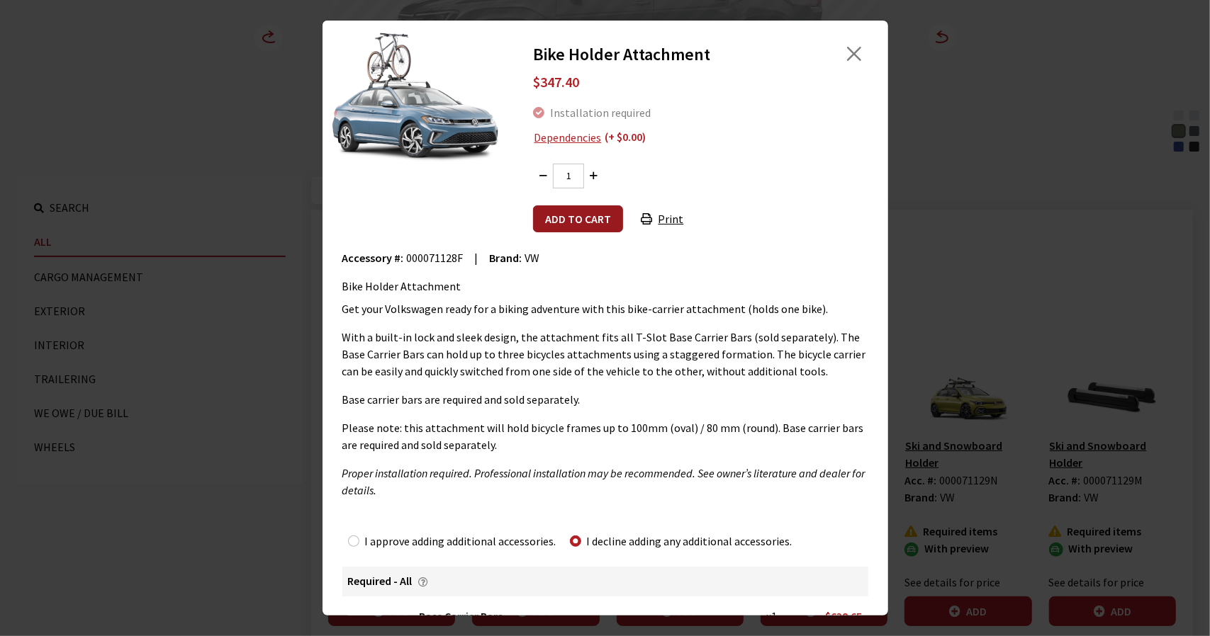
click at [553, 221] on button "Add to cart" at bounding box center [578, 219] width 90 height 27
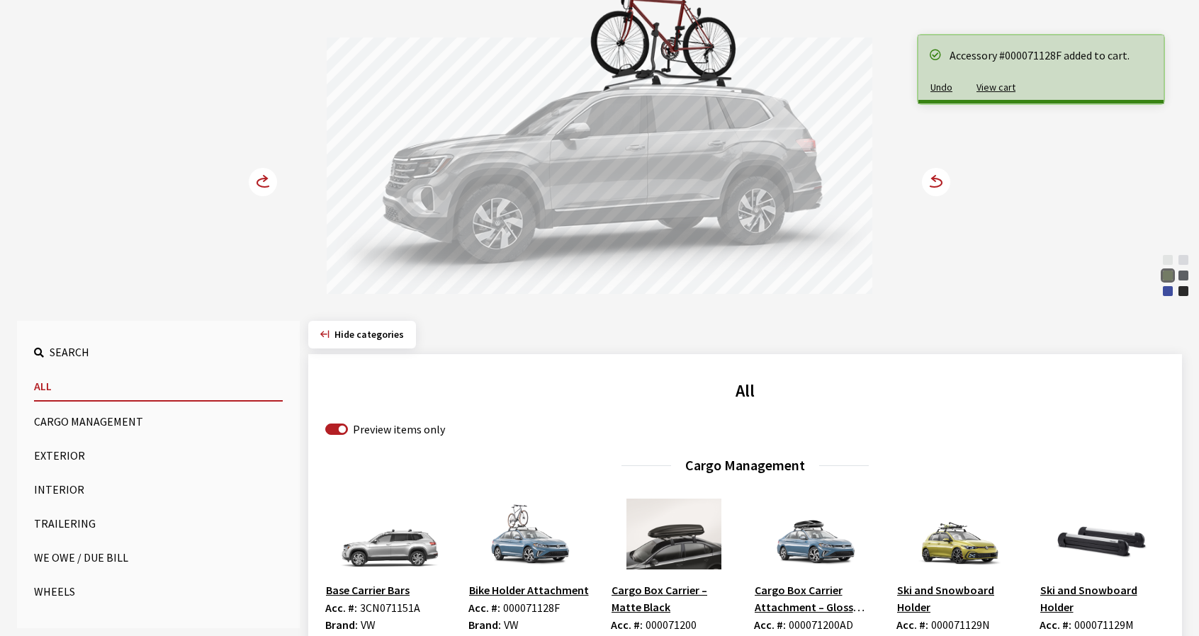
scroll to position [71, 0]
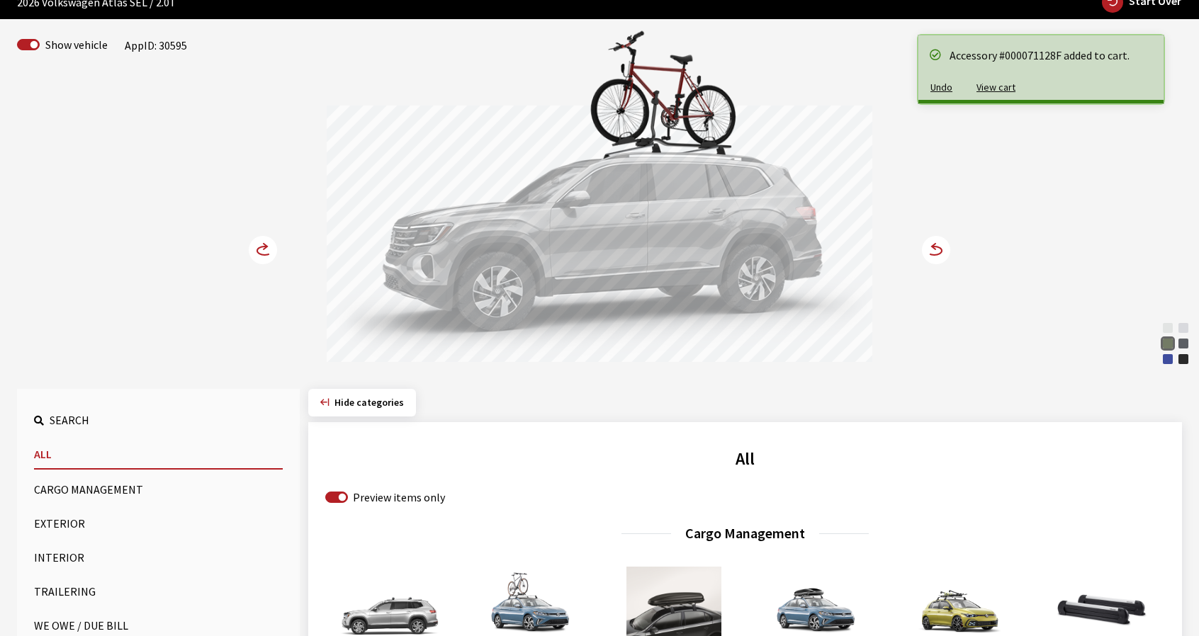
drag, startPoint x: 729, startPoint y: 273, endPoint x: 775, endPoint y: 276, distance: 46.2
click at [765, 274] on div at bounding box center [600, 236] width 546 height 261
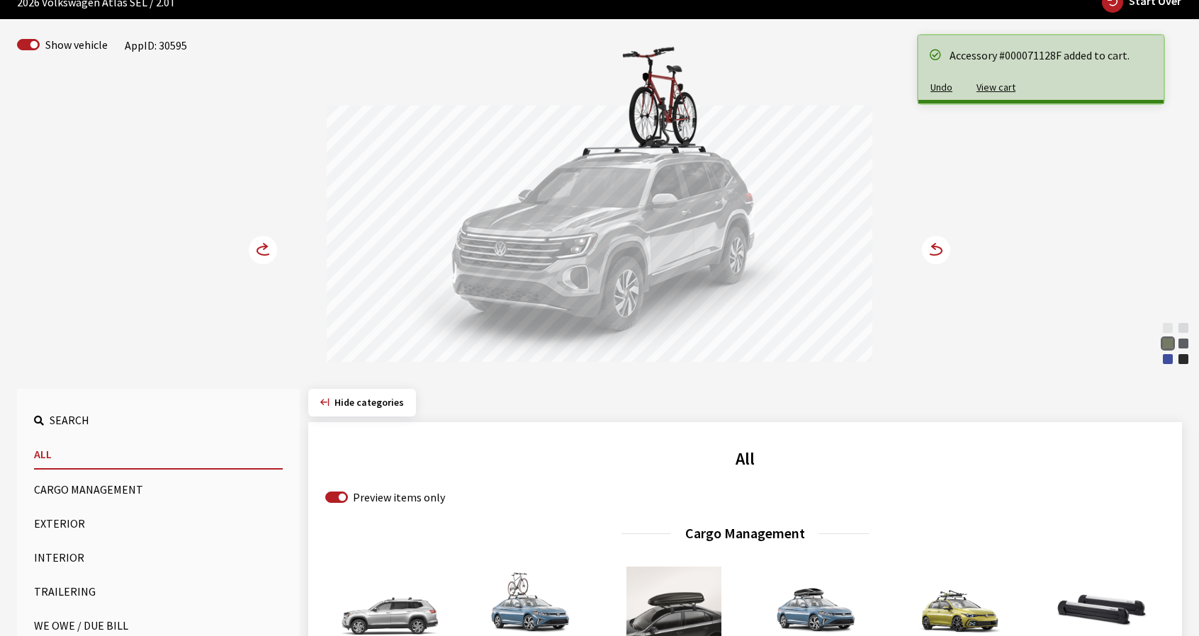
drag, startPoint x: 651, startPoint y: 274, endPoint x: 729, endPoint y: 284, distance: 78.5
click at [722, 281] on div at bounding box center [600, 236] width 546 height 261
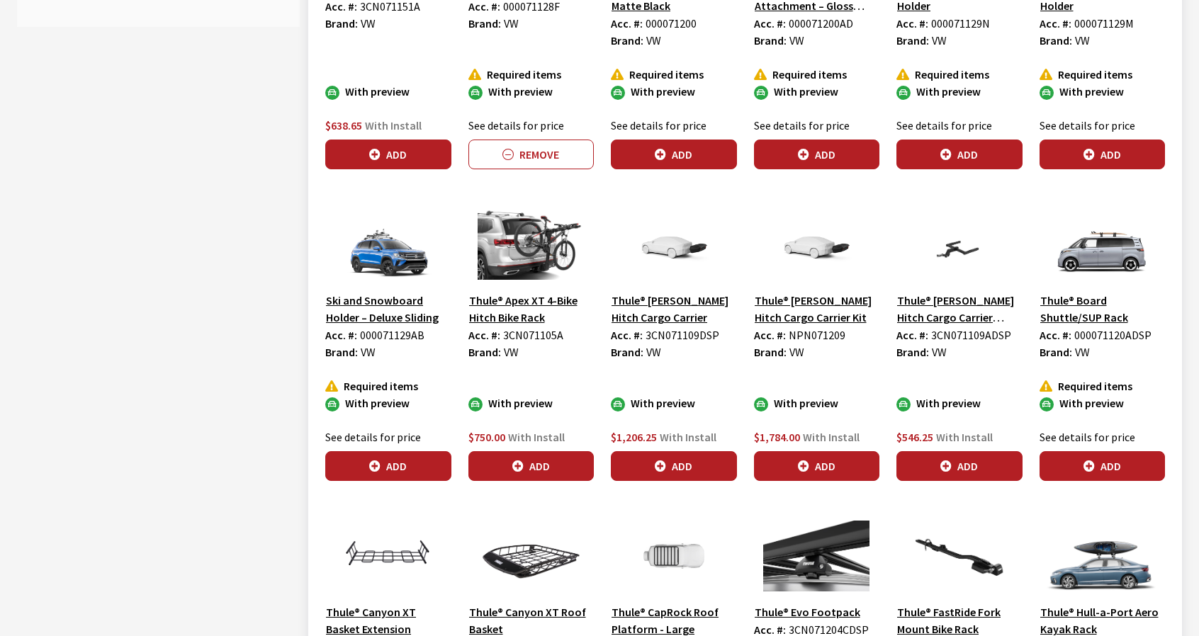
scroll to position [780, 0]
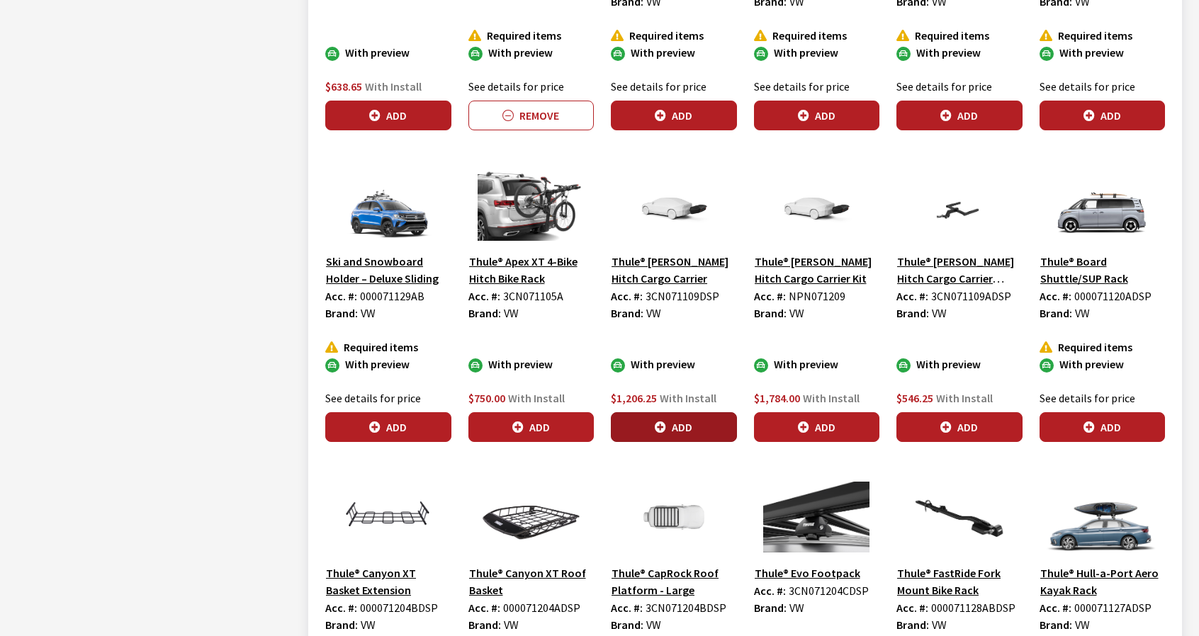
click at [695, 428] on button "Add" at bounding box center [674, 427] width 126 height 30
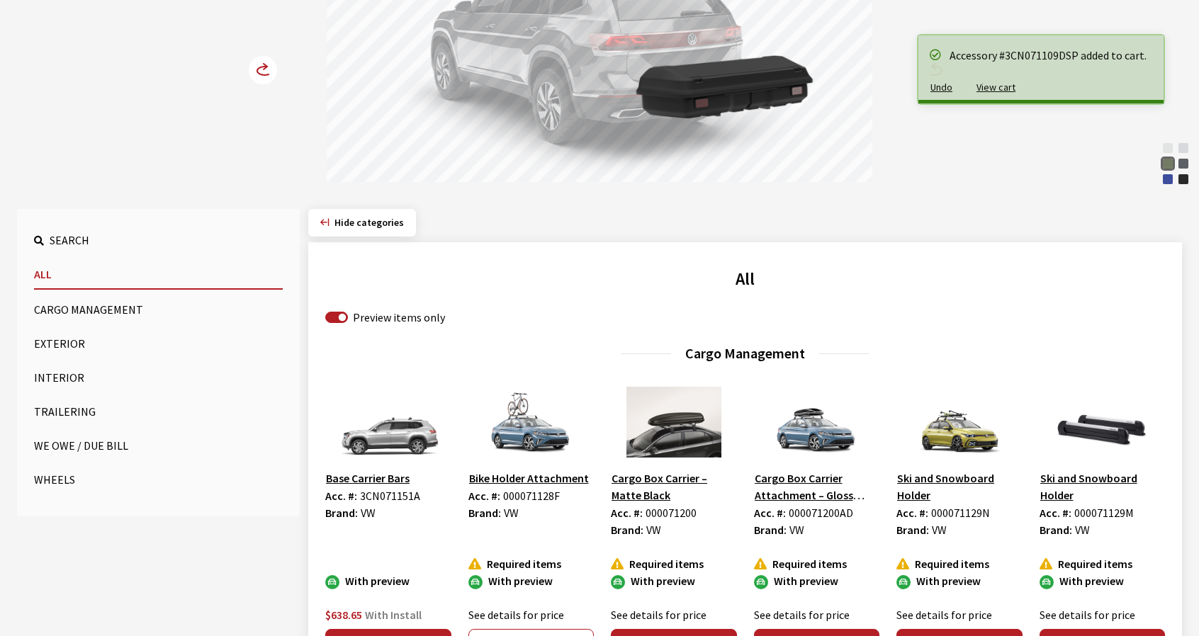
scroll to position [0, 0]
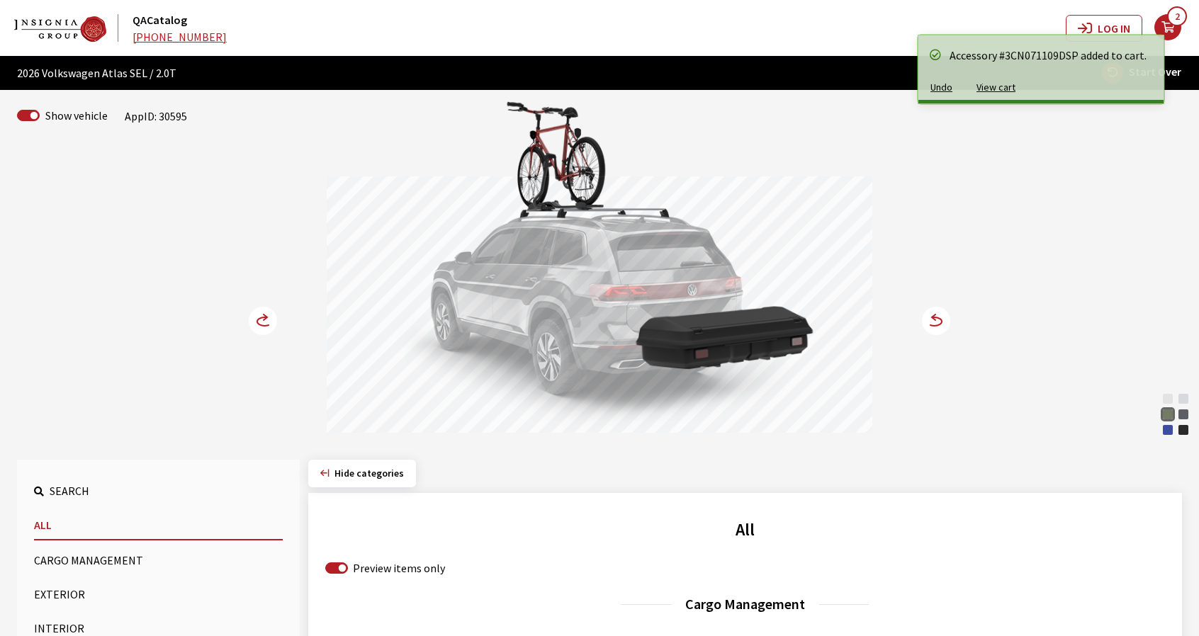
drag, startPoint x: 600, startPoint y: 376, endPoint x: 652, endPoint y: 379, distance: 52.6
click at [648, 376] on div at bounding box center [600, 306] width 546 height 261
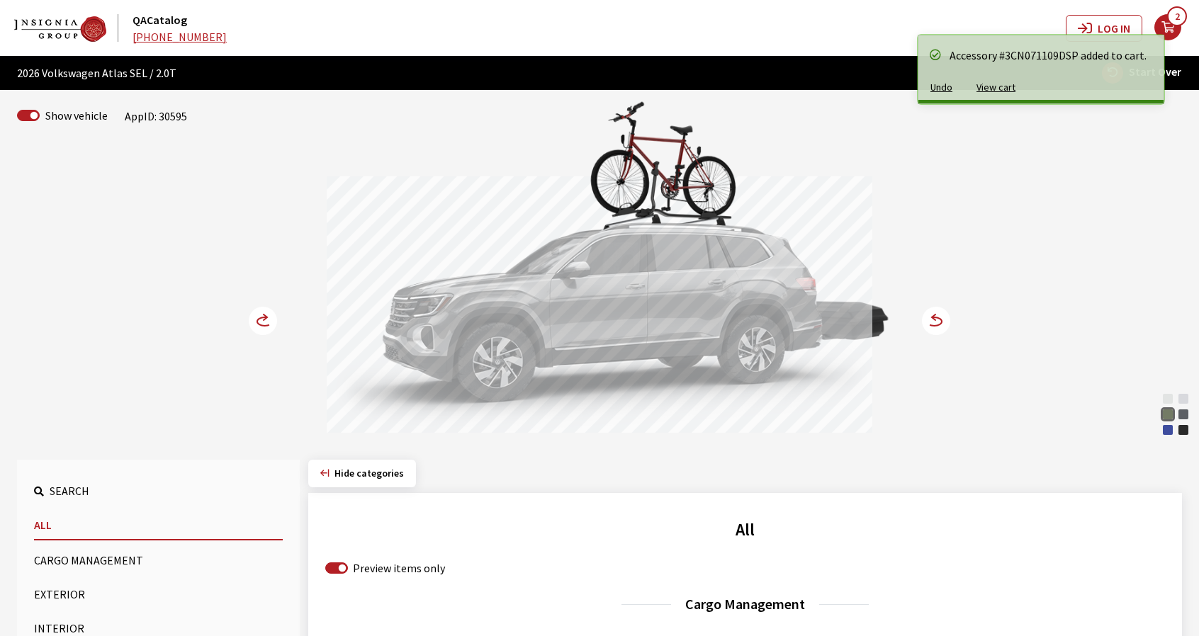
drag, startPoint x: 652, startPoint y: 373, endPoint x: 676, endPoint y: 375, distance: 24.2
click at [664, 373] on div at bounding box center [600, 306] width 546 height 261
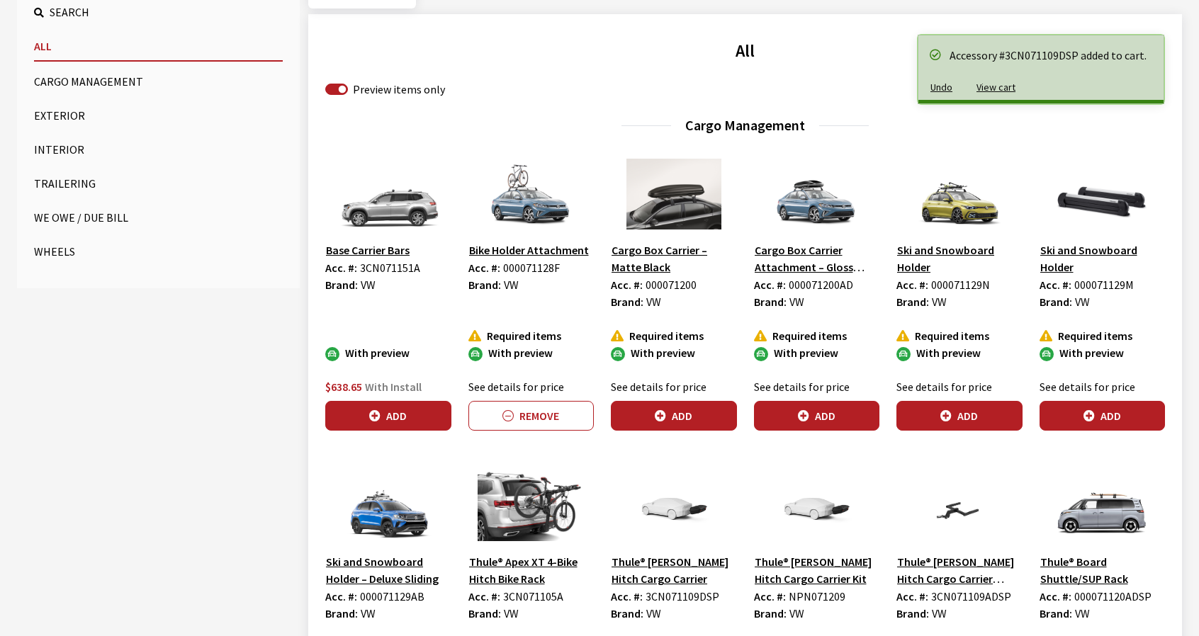
scroll to position [709, 0]
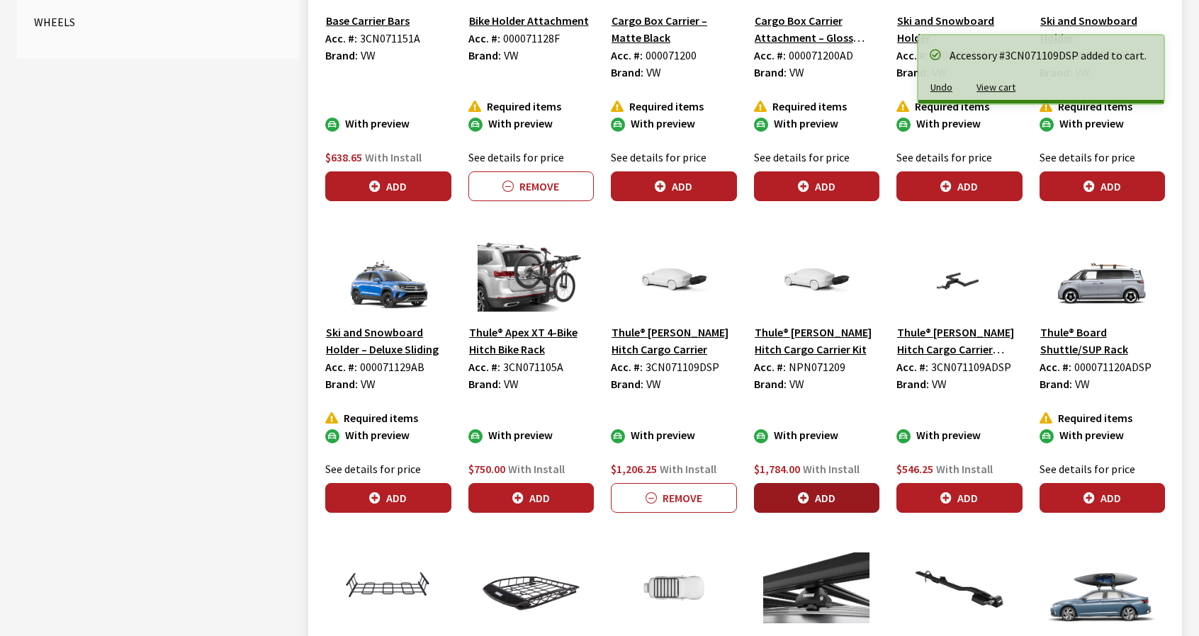
click at [838, 495] on button "Add" at bounding box center [817, 498] width 126 height 30
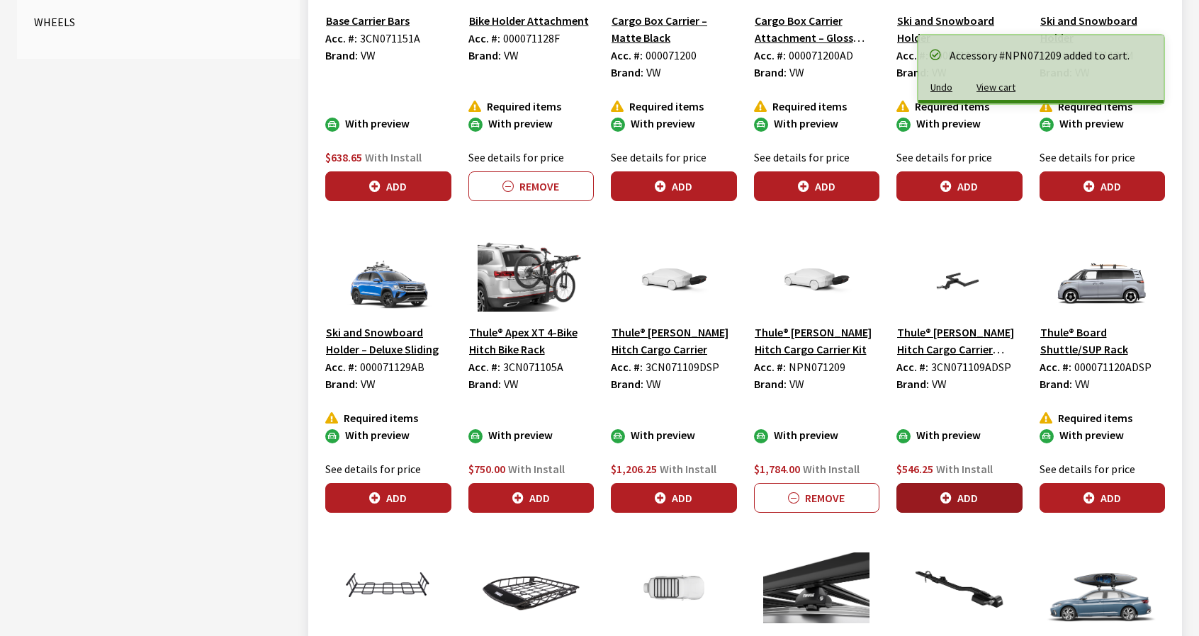
click at [971, 501] on button "Add" at bounding box center [960, 498] width 126 height 30
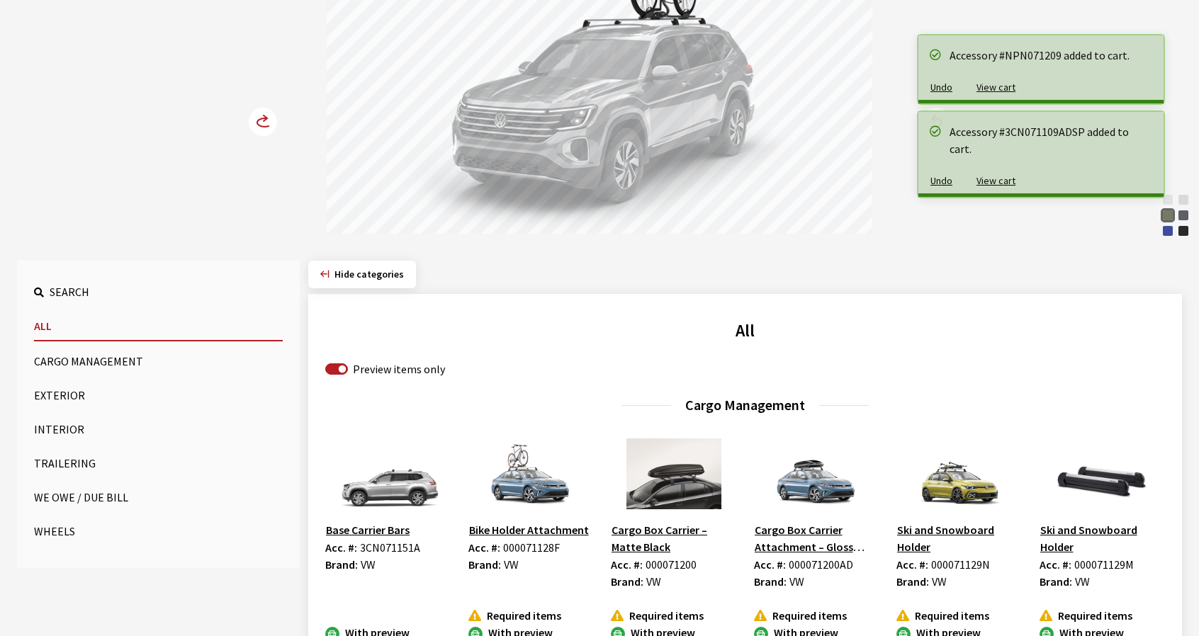
scroll to position [0, 0]
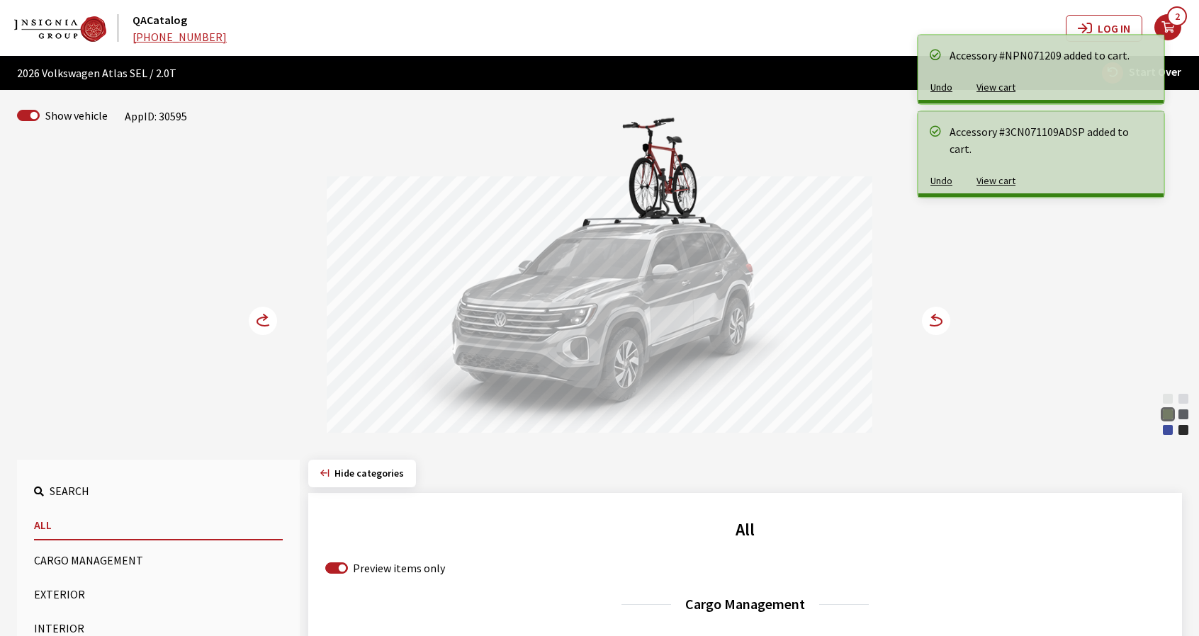
click at [591, 371] on div at bounding box center [600, 306] width 546 height 261
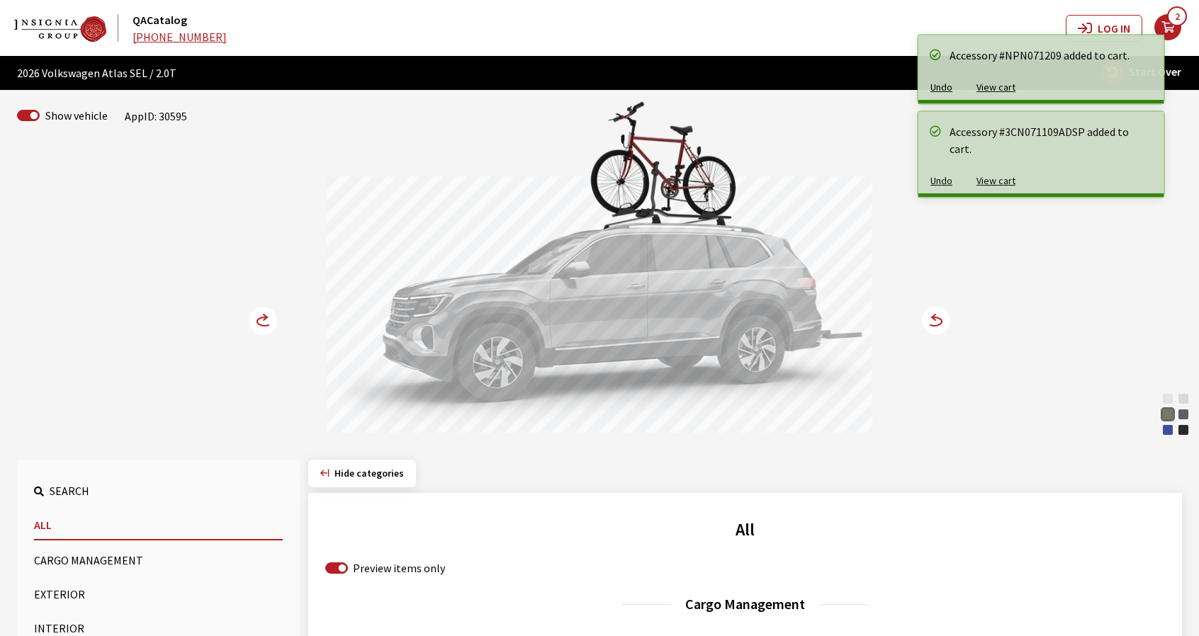
drag, startPoint x: 612, startPoint y: 366, endPoint x: 503, endPoint y: 379, distance: 109.3
click at [513, 375] on div at bounding box center [600, 306] width 546 height 261
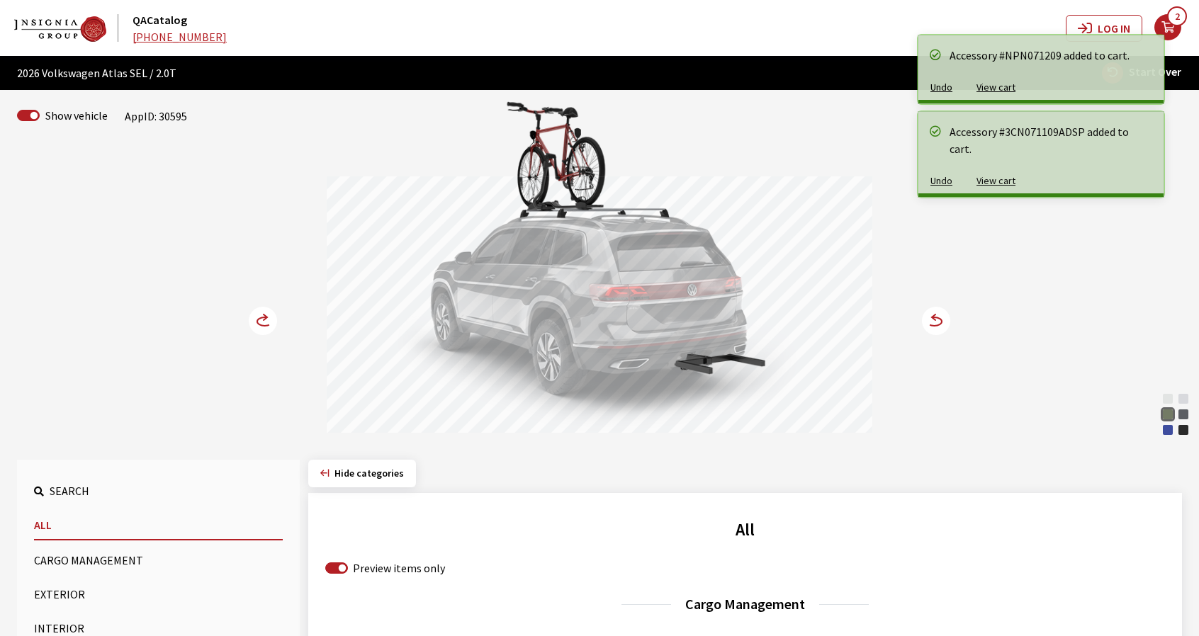
click at [612, 381] on div at bounding box center [600, 306] width 546 height 261
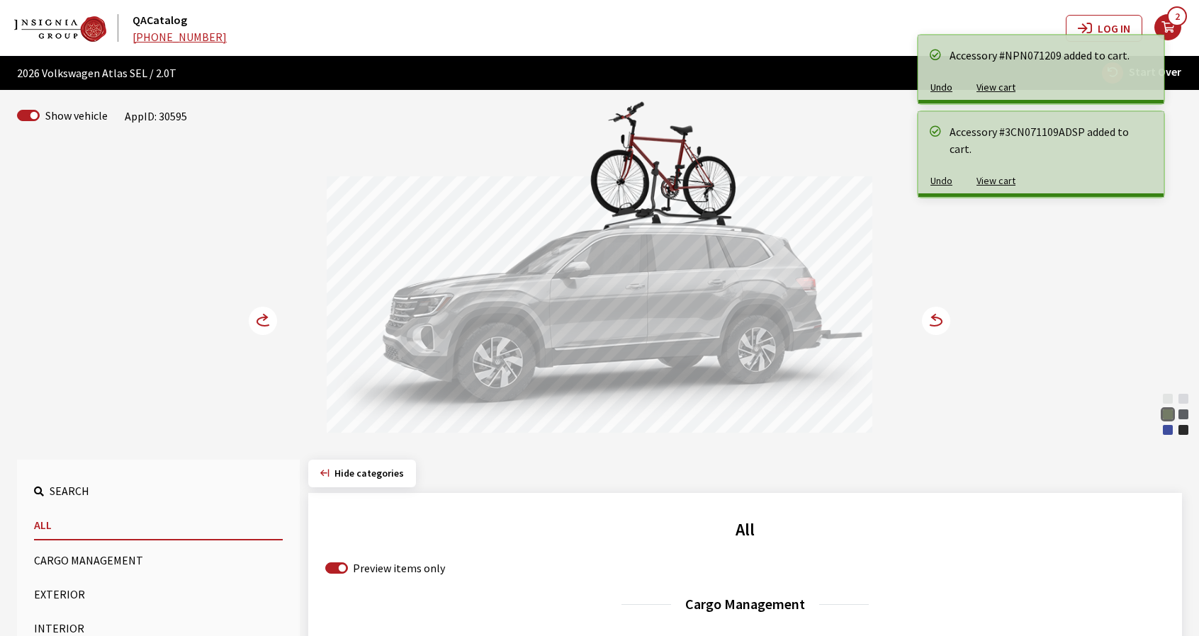
drag, startPoint x: 571, startPoint y: 372, endPoint x: 662, endPoint y: 381, distance: 91.8
click at [645, 374] on div at bounding box center [600, 306] width 546 height 261
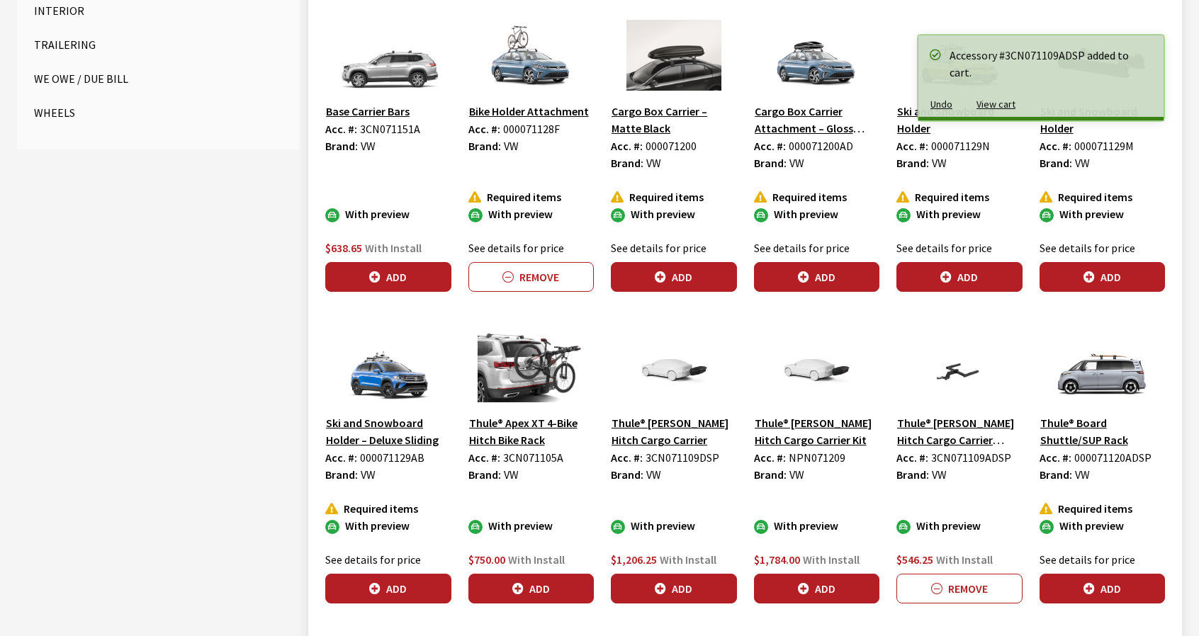
scroll to position [638, 0]
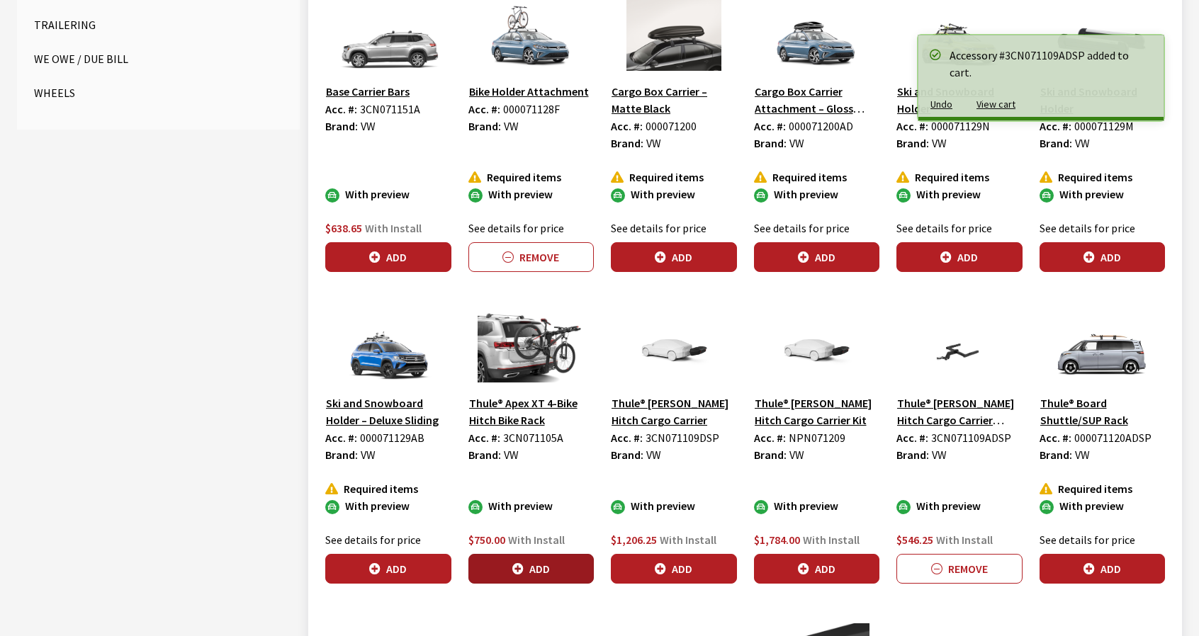
click at [559, 568] on button "Add" at bounding box center [531, 569] width 126 height 30
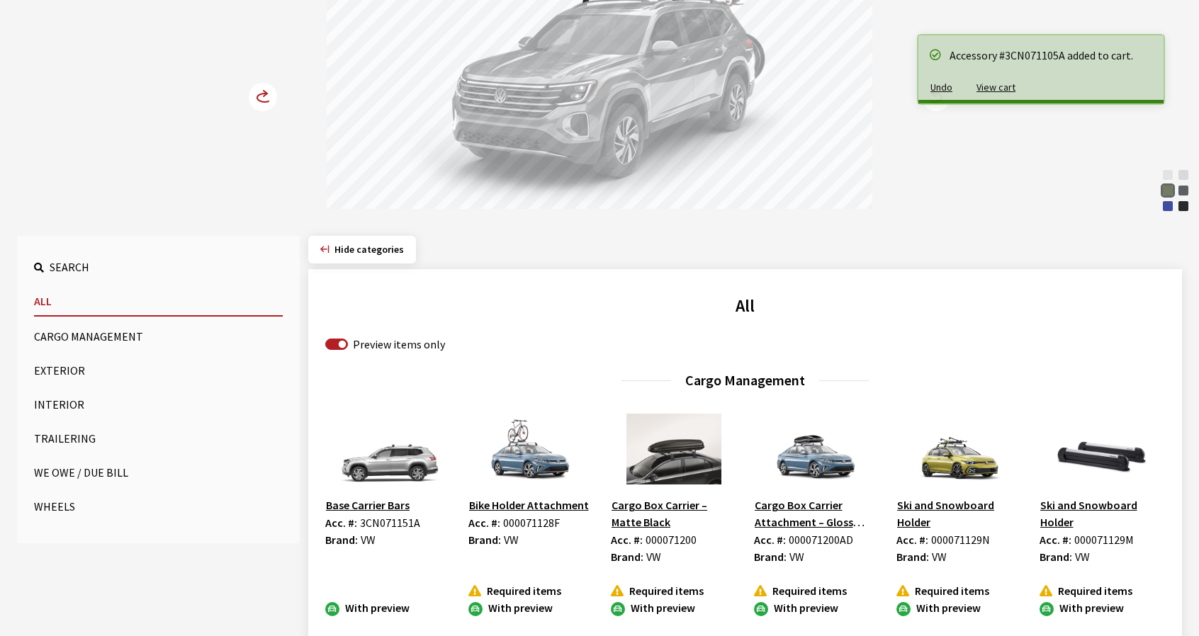
scroll to position [0, 0]
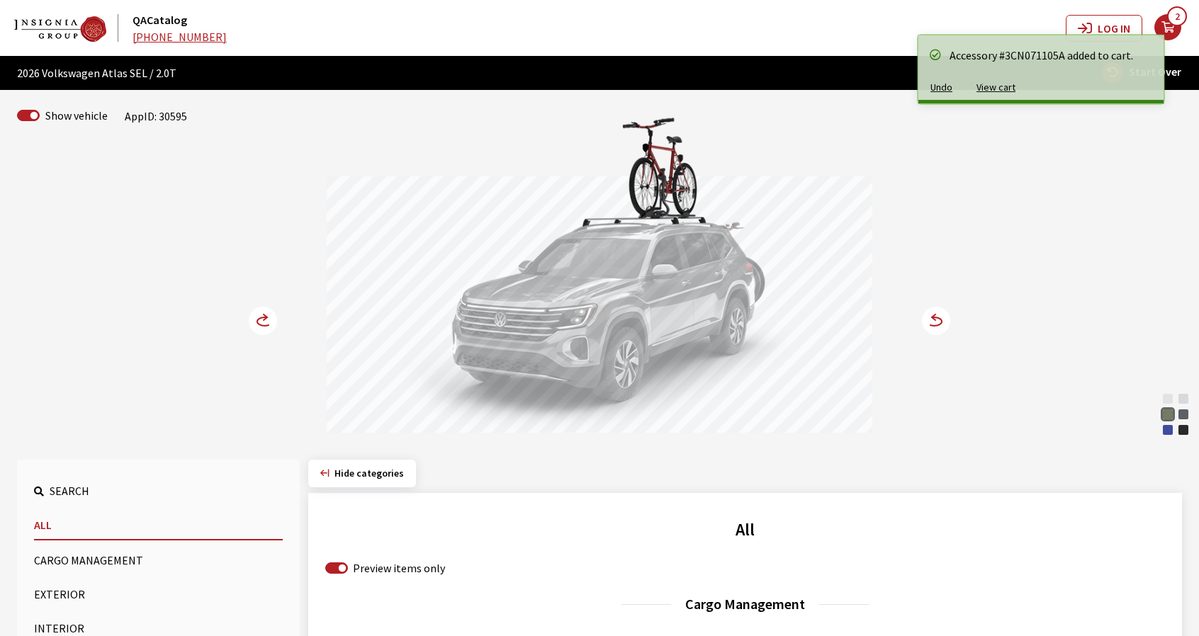
drag, startPoint x: 577, startPoint y: 348, endPoint x: 576, endPoint y: 361, distance: 13.5
click at [544, 355] on div at bounding box center [600, 306] width 546 height 261
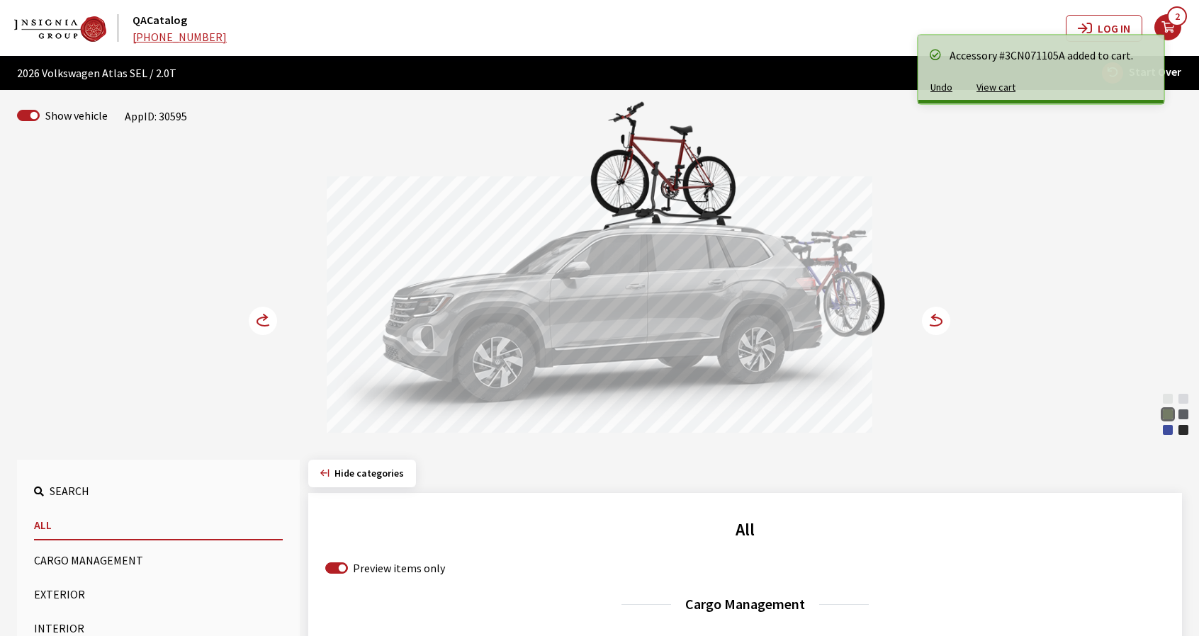
drag, startPoint x: 653, startPoint y: 357, endPoint x: 508, endPoint y: 361, distance: 145.3
click at [508, 361] on div at bounding box center [600, 306] width 546 height 261
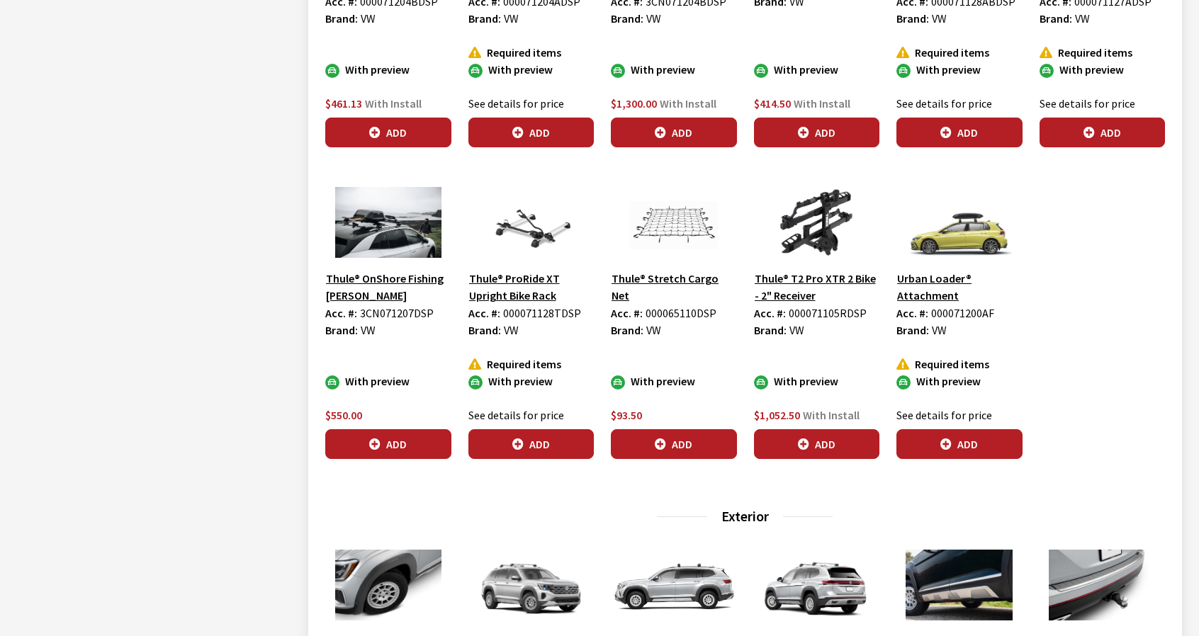
scroll to position [1559, 0]
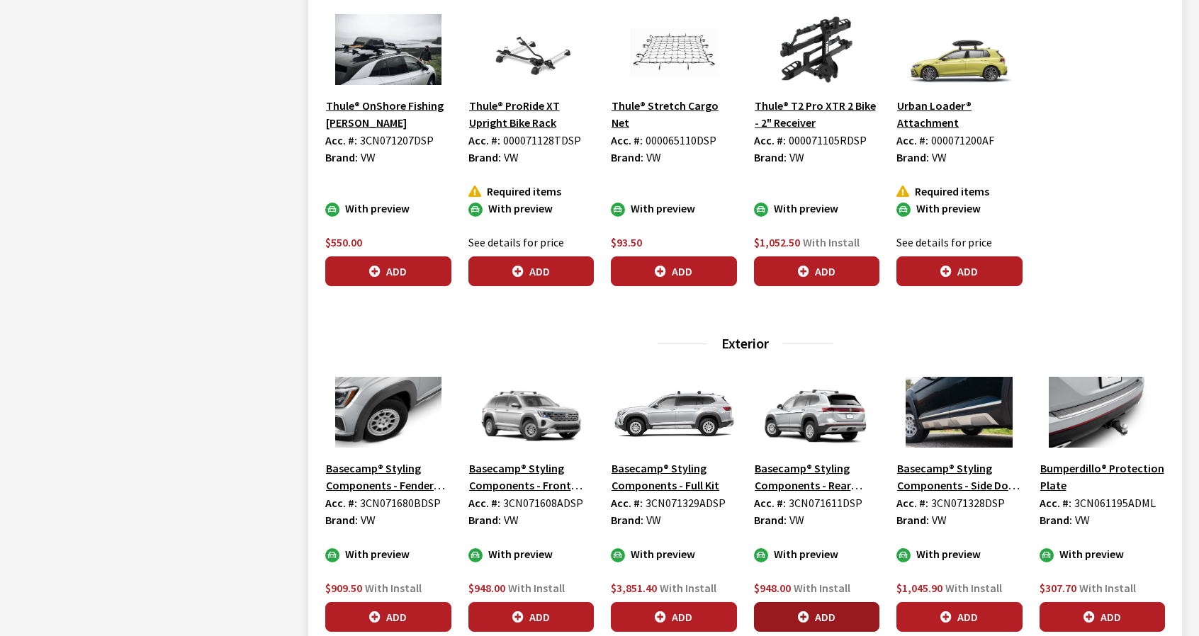
click at [815, 614] on button "Add" at bounding box center [817, 617] width 126 height 30
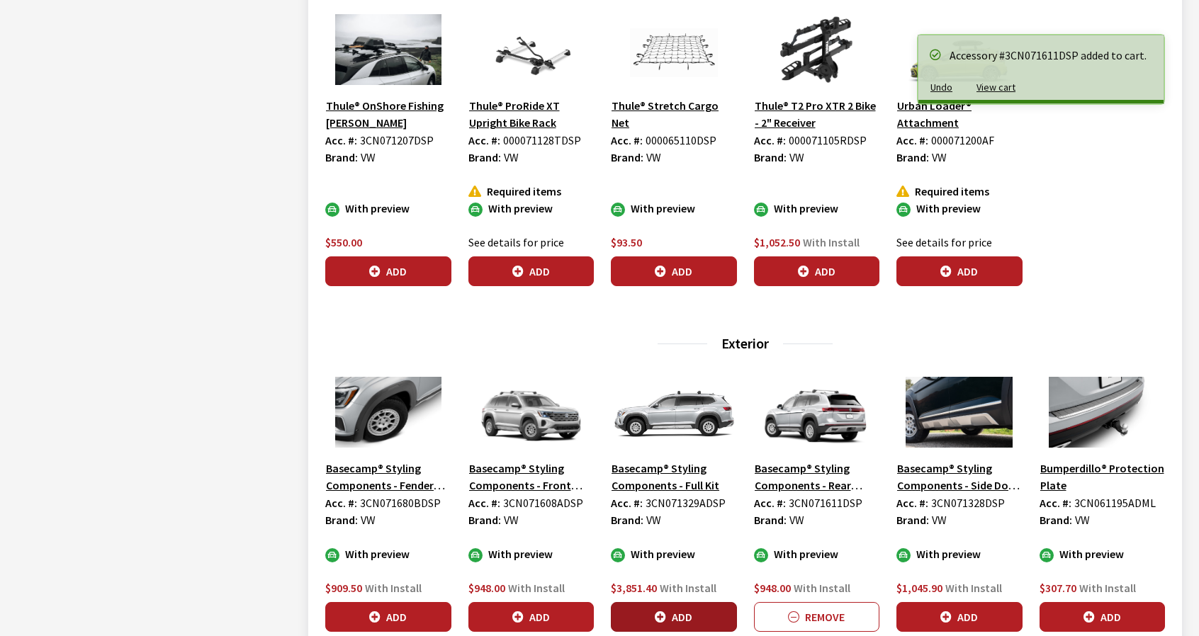
click at [711, 613] on button "Add" at bounding box center [674, 617] width 126 height 30
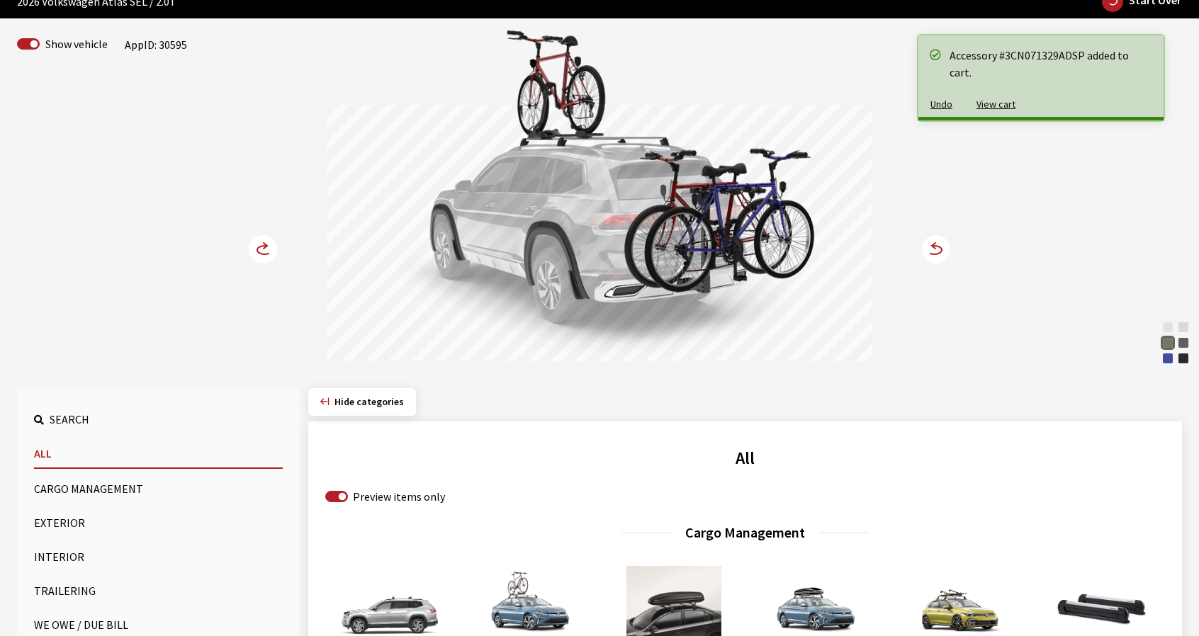
scroll to position [71, 0]
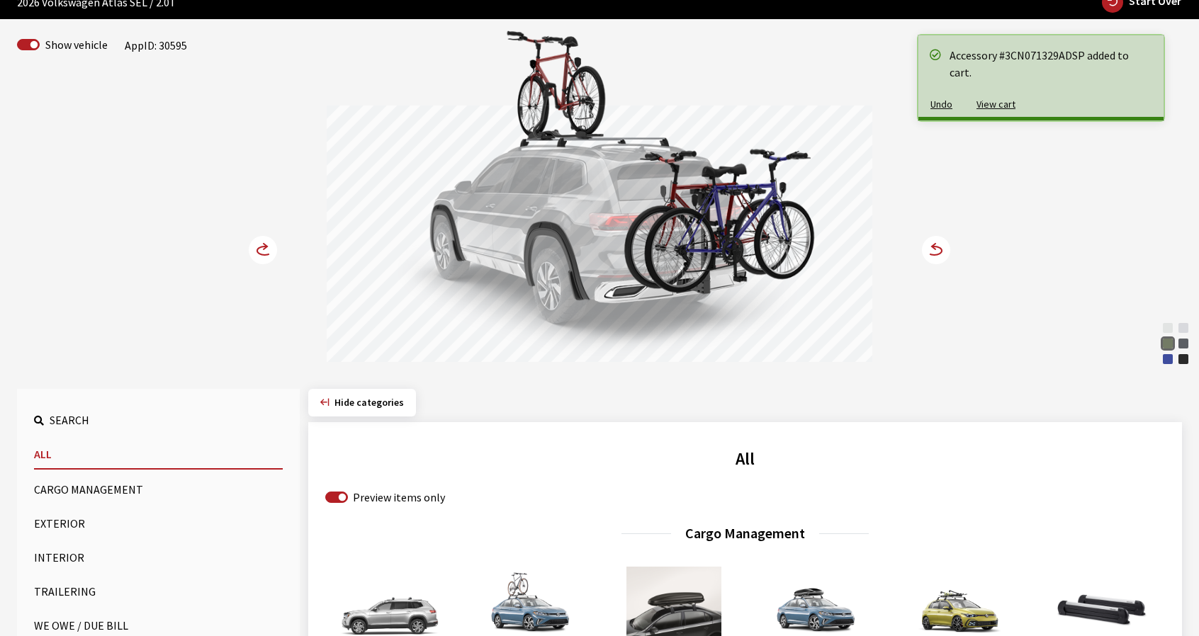
click at [731, 287] on div at bounding box center [600, 236] width 546 height 261
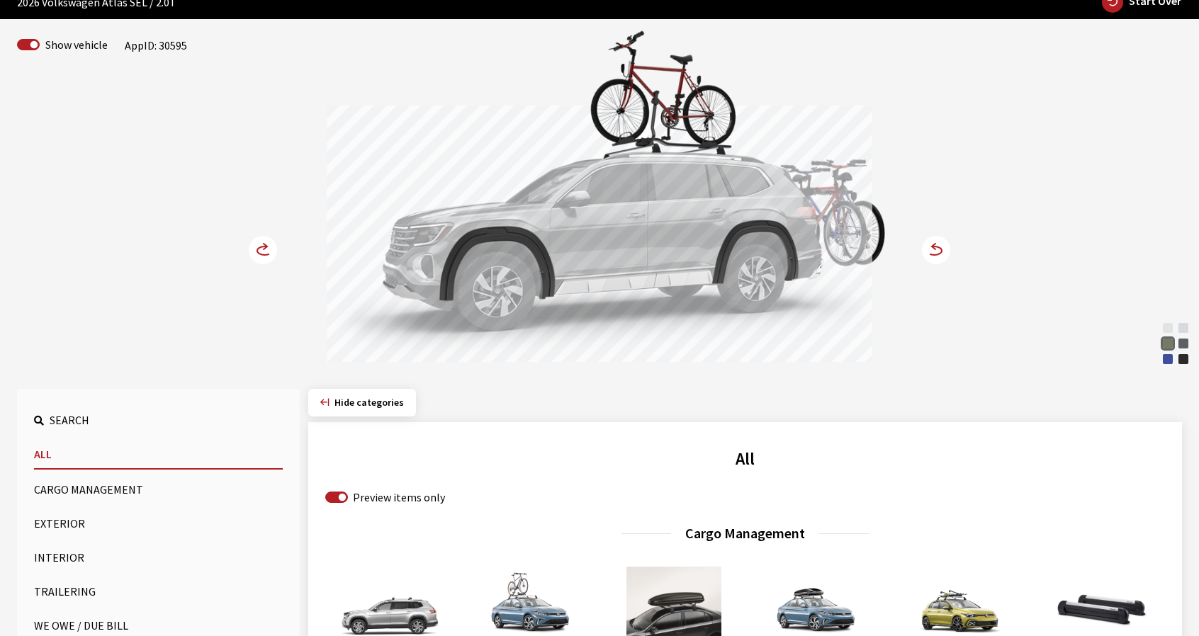
drag, startPoint x: 584, startPoint y: 308, endPoint x: 814, endPoint y: 320, distance: 230.0
click at [809, 320] on div at bounding box center [600, 236] width 546 height 261
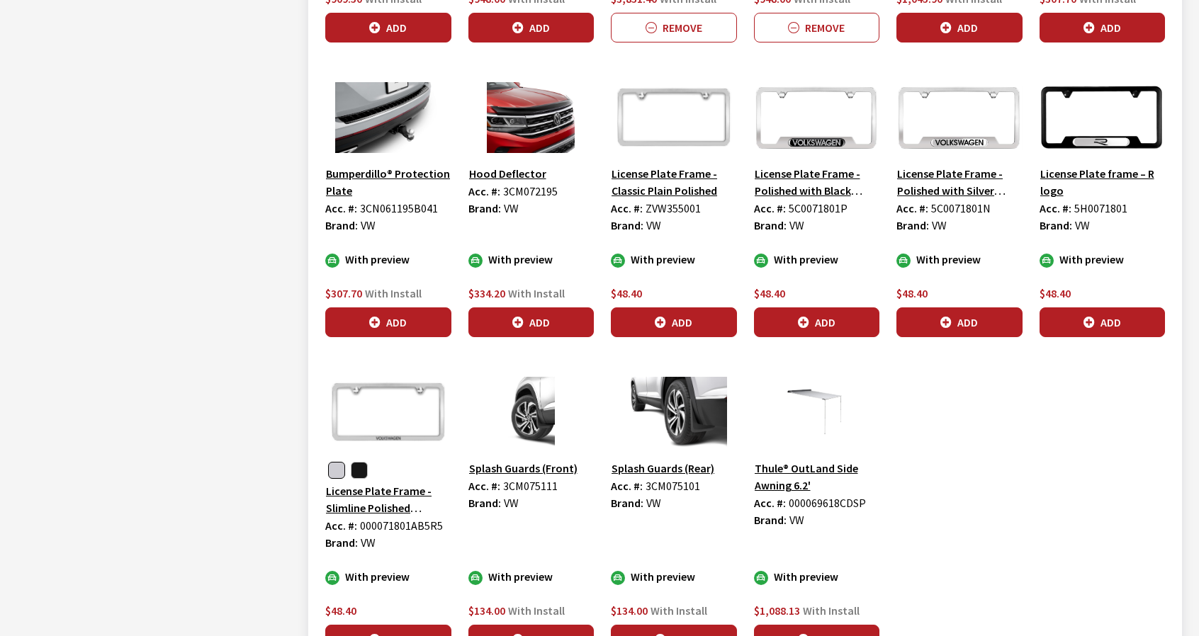
scroll to position [2197, 0]
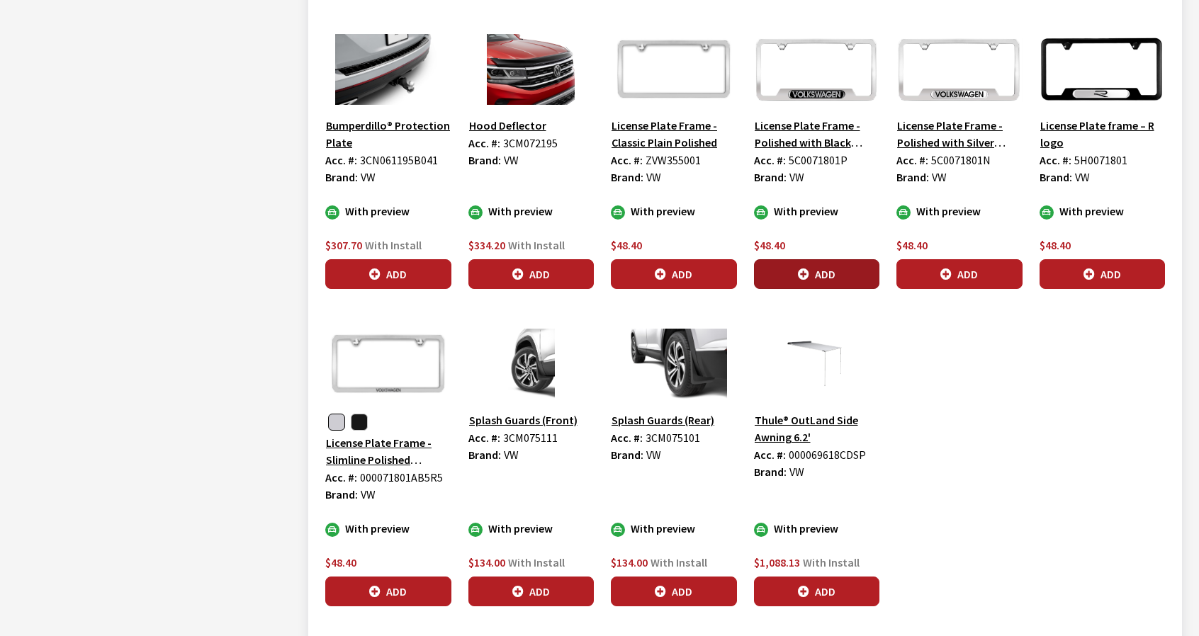
click at [841, 269] on button "Add" at bounding box center [817, 274] width 126 height 30
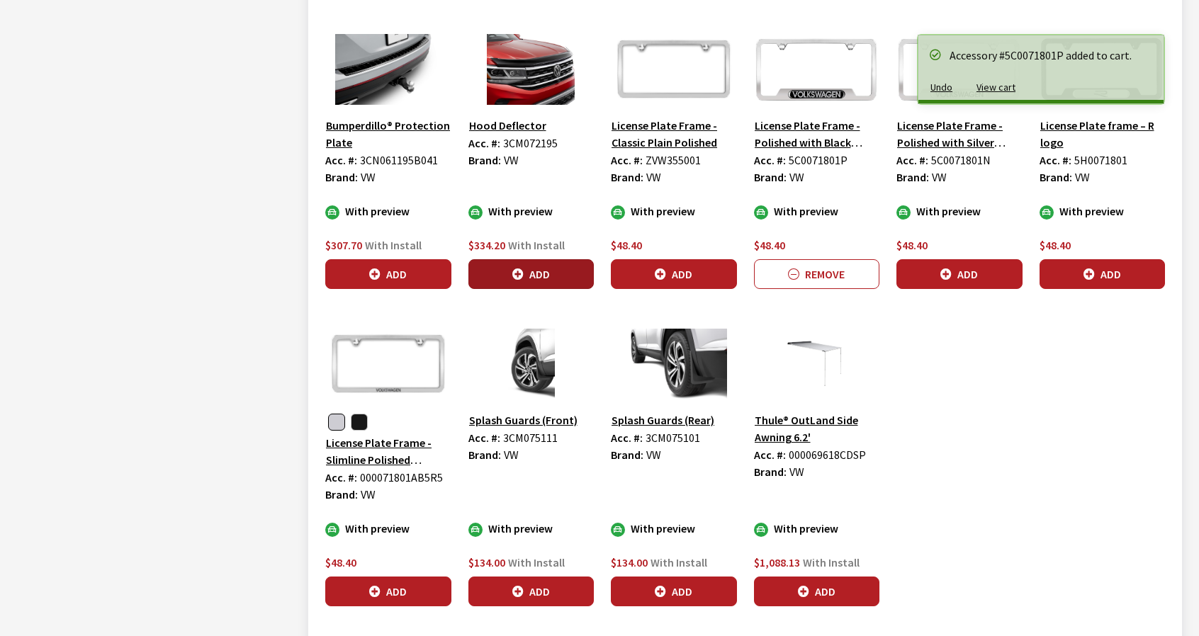
click at [571, 265] on button "Add" at bounding box center [531, 274] width 126 height 30
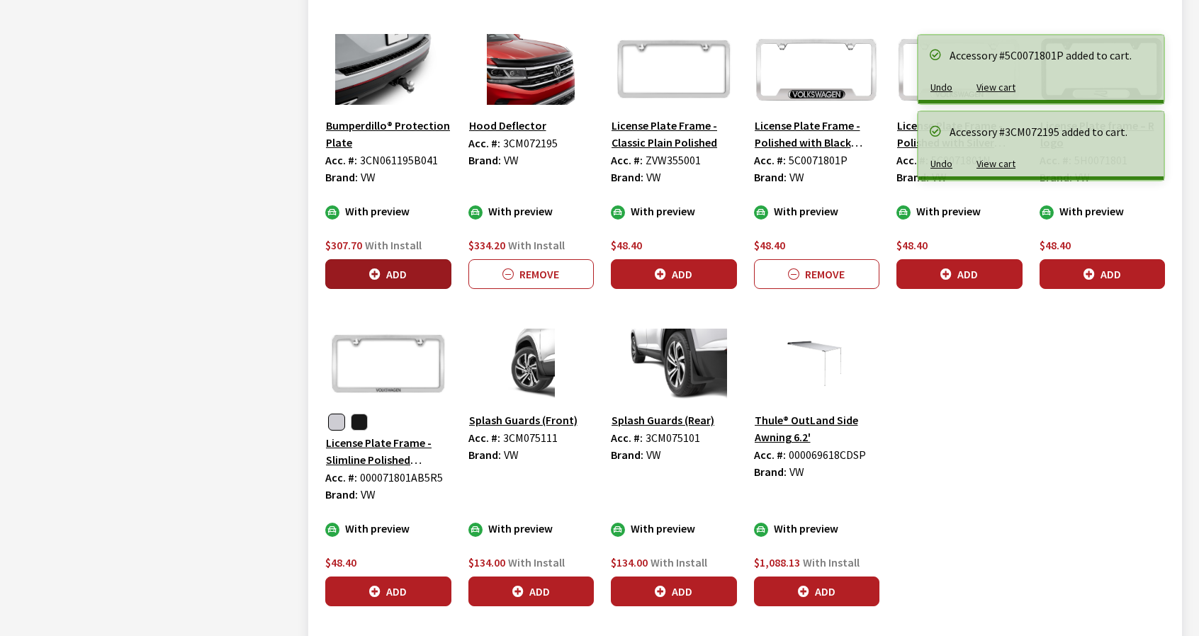
click at [415, 259] on button "Add" at bounding box center [388, 274] width 126 height 30
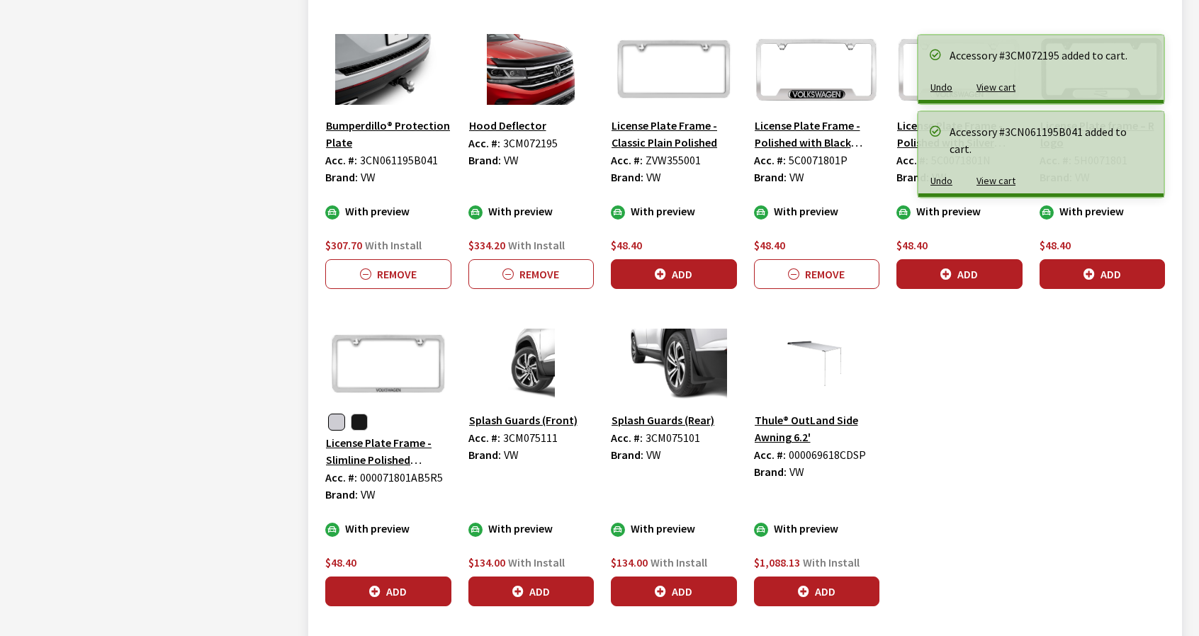
click at [678, 586] on button "Add" at bounding box center [674, 592] width 126 height 30
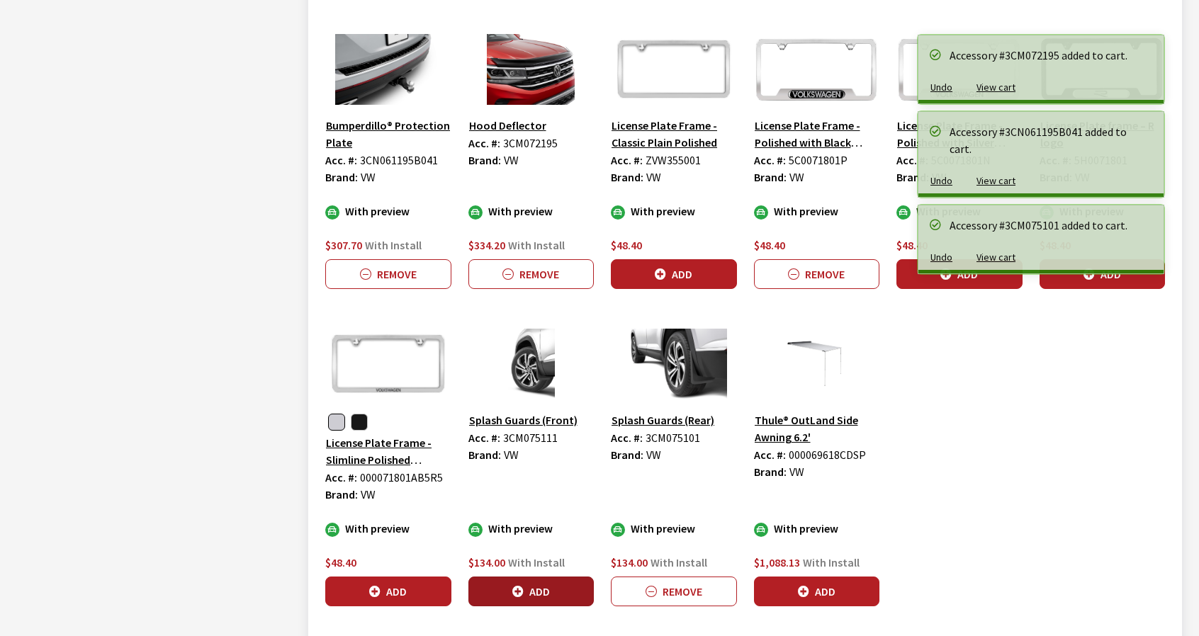
click at [506, 587] on button "Add" at bounding box center [531, 592] width 126 height 30
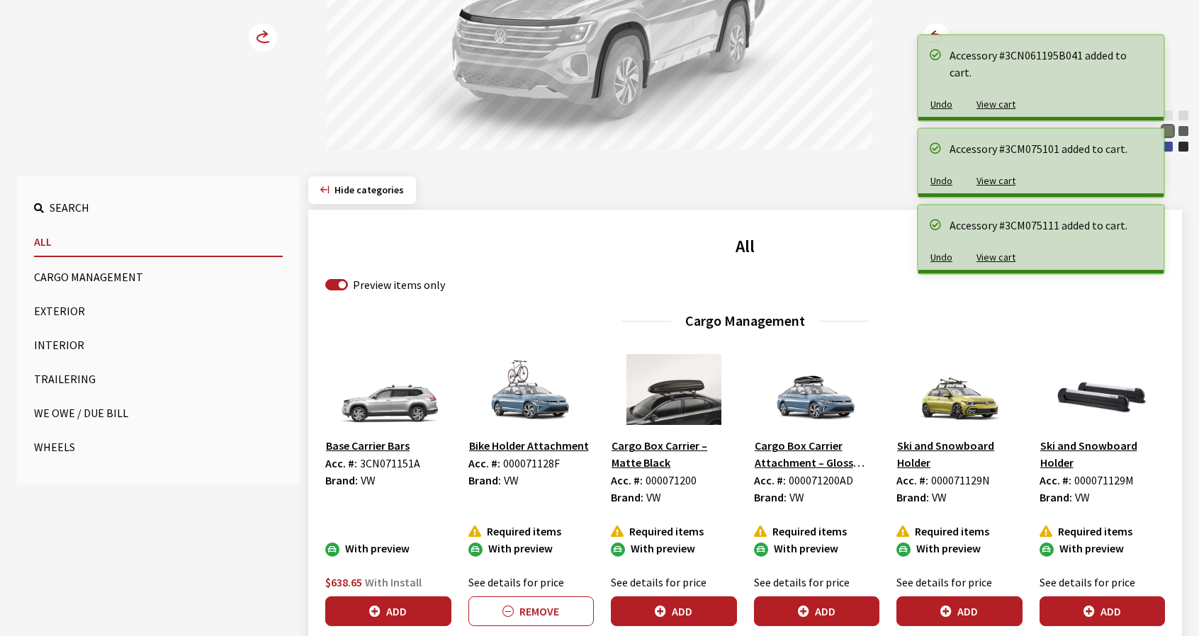
scroll to position [0, 0]
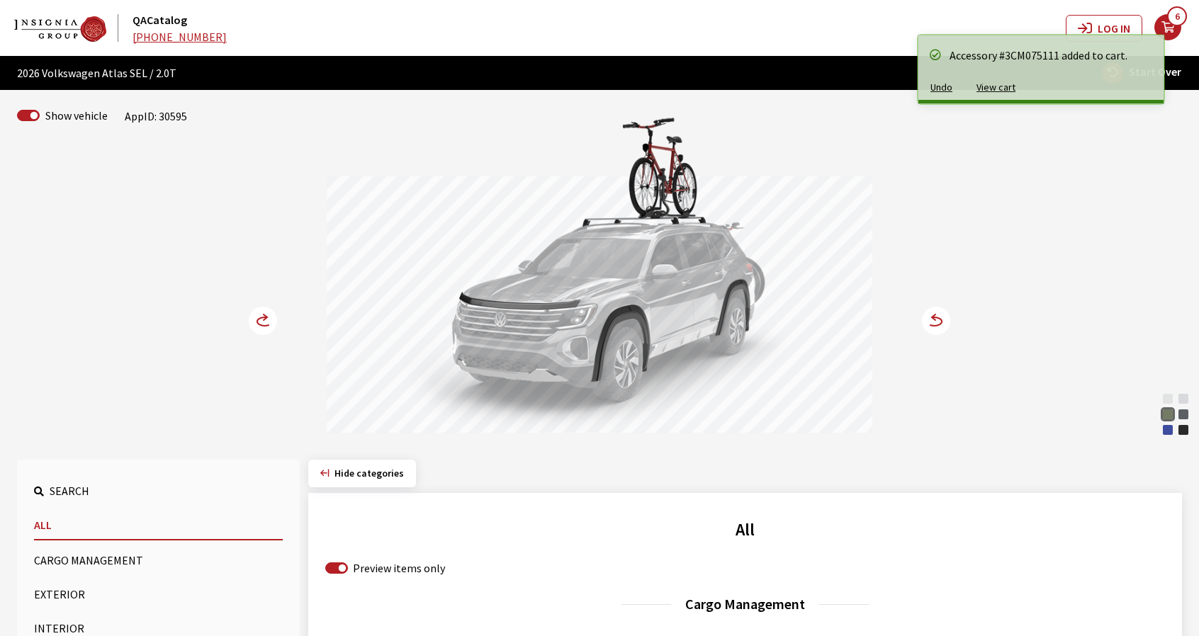
drag, startPoint x: 635, startPoint y: 358, endPoint x: 488, endPoint y: 395, distance: 151.3
click at [500, 386] on div at bounding box center [600, 306] width 546 height 261
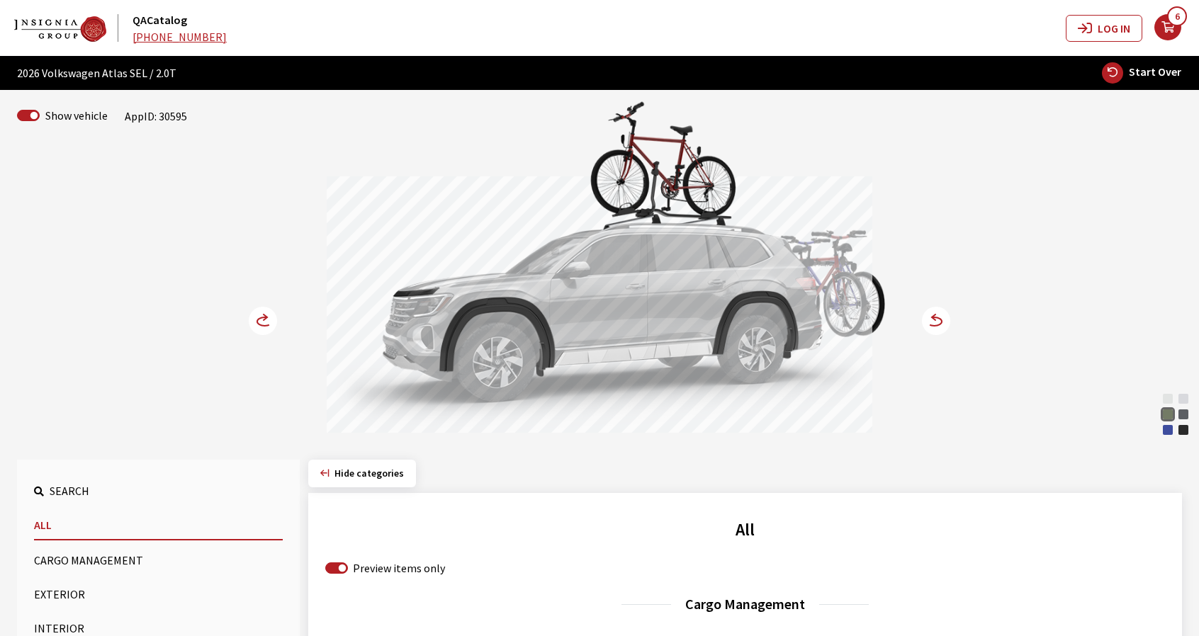
click at [1167, 431] on div "Mountain Lake Blue Metallic" at bounding box center [1168, 430] width 14 height 14
drag, startPoint x: 624, startPoint y: 357, endPoint x: 462, endPoint y: 393, distance: 165.7
click at [463, 393] on div at bounding box center [600, 306] width 546 height 261
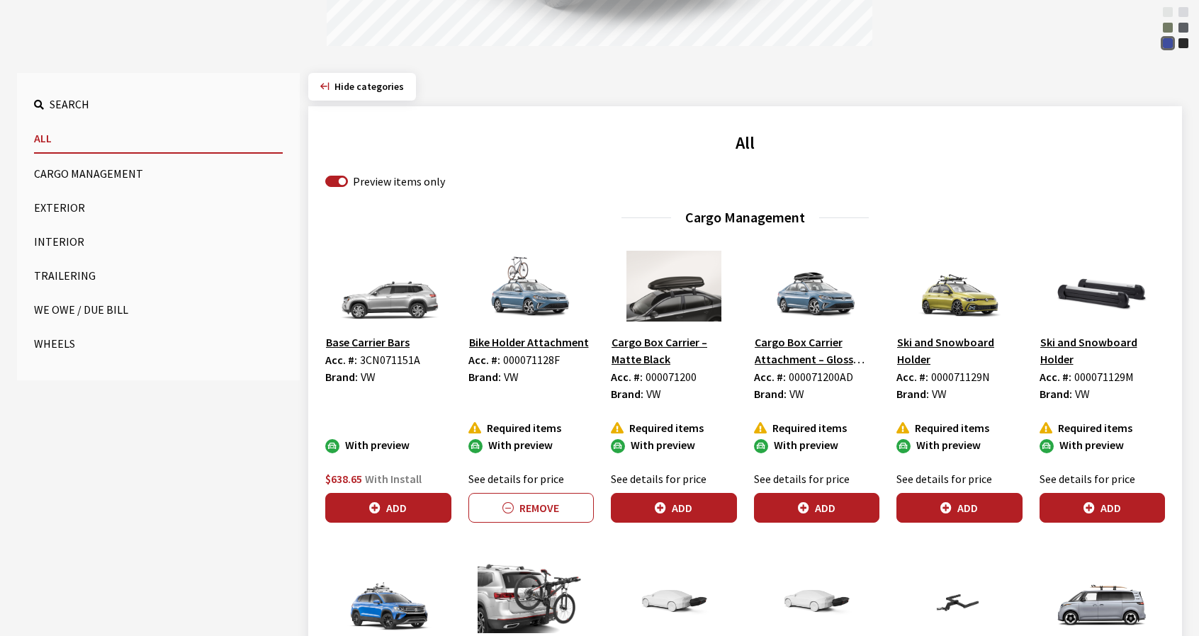
scroll to position [425, 0]
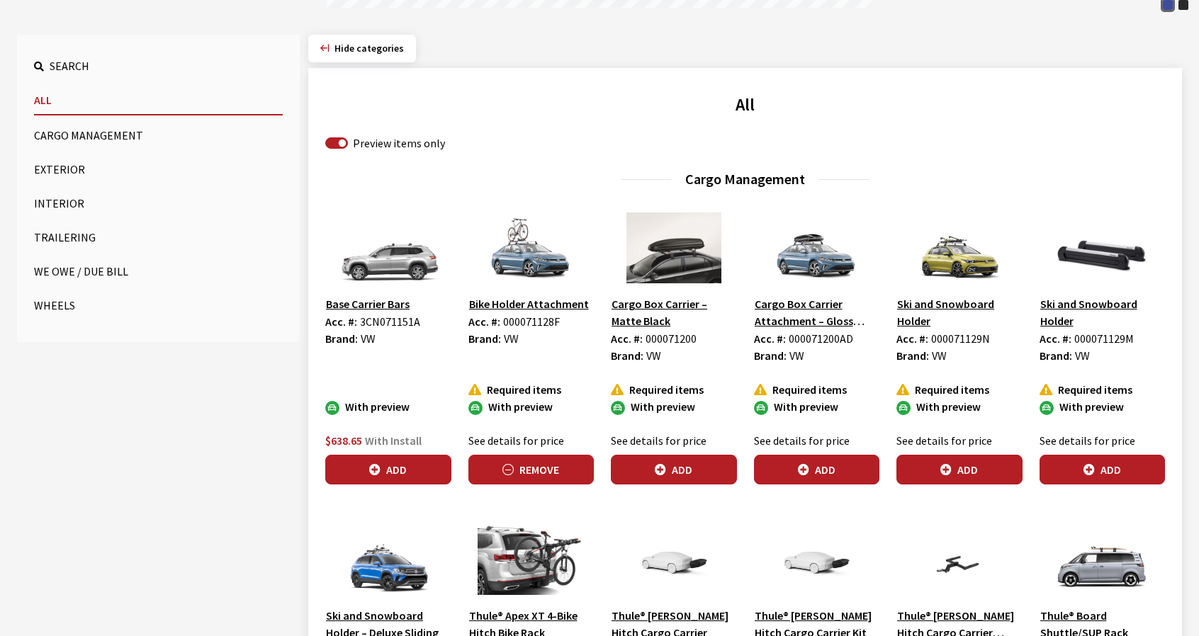
click at [553, 473] on button "Remove" at bounding box center [531, 470] width 126 height 30
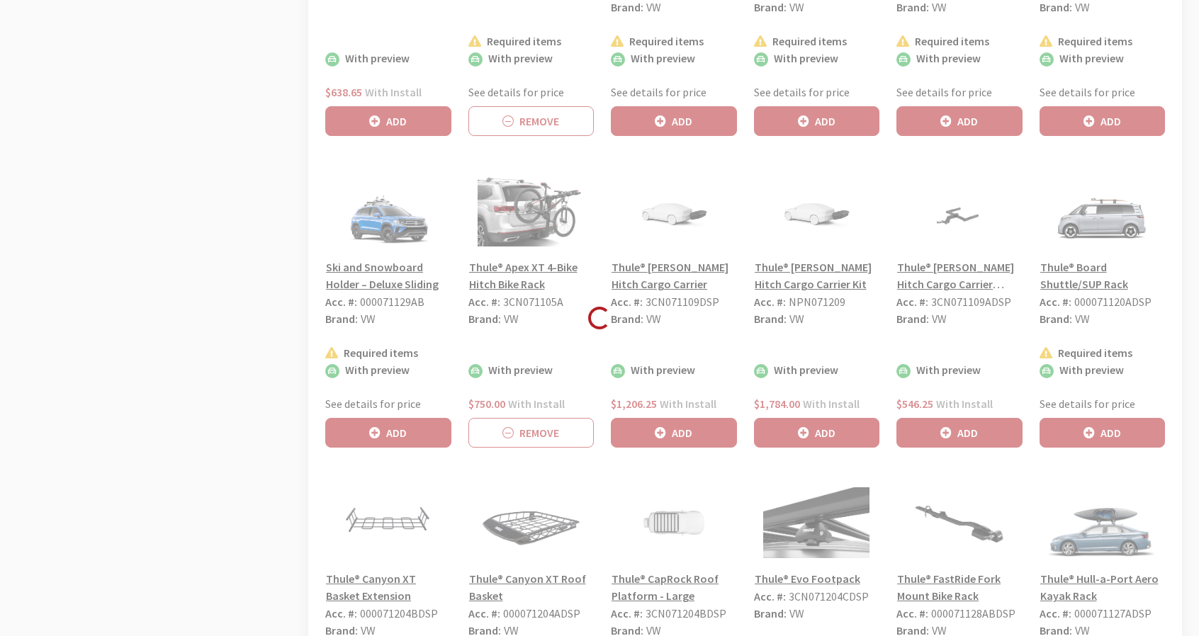
scroll to position [780, 0]
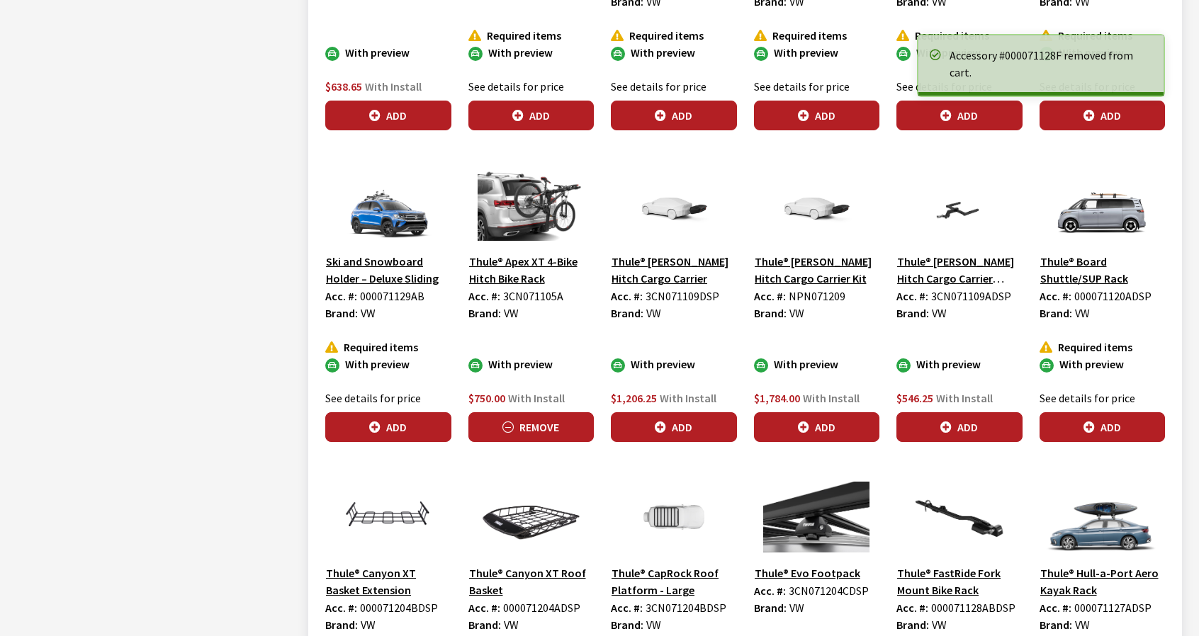
click at [578, 433] on button "Remove" at bounding box center [531, 427] width 126 height 30
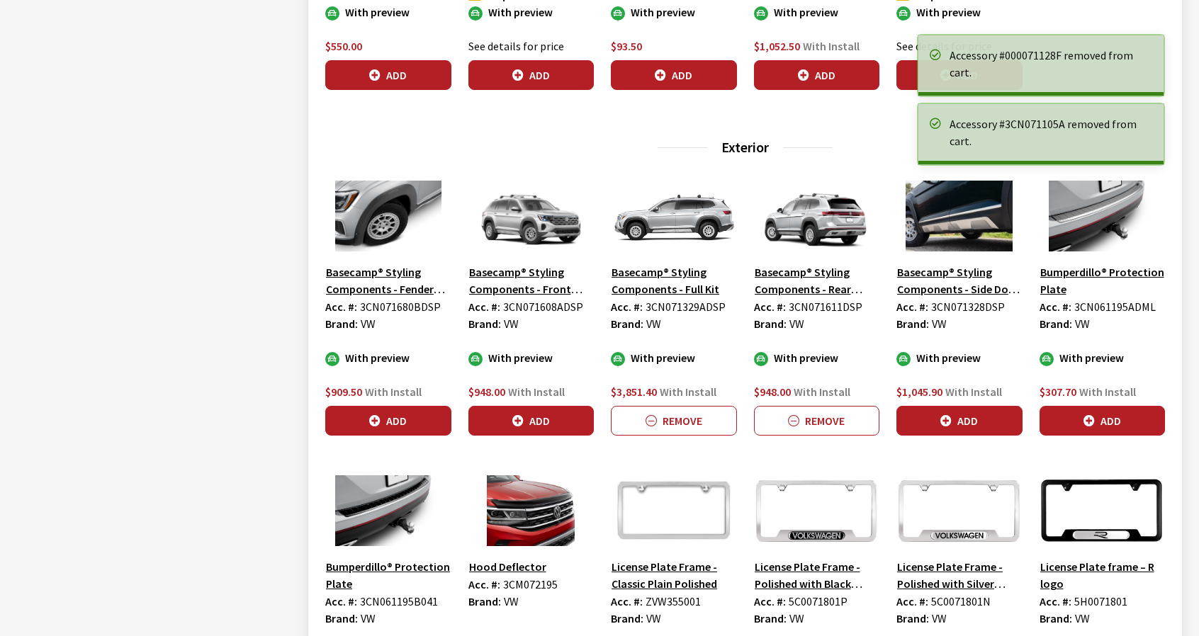
scroll to position [1843, 0]
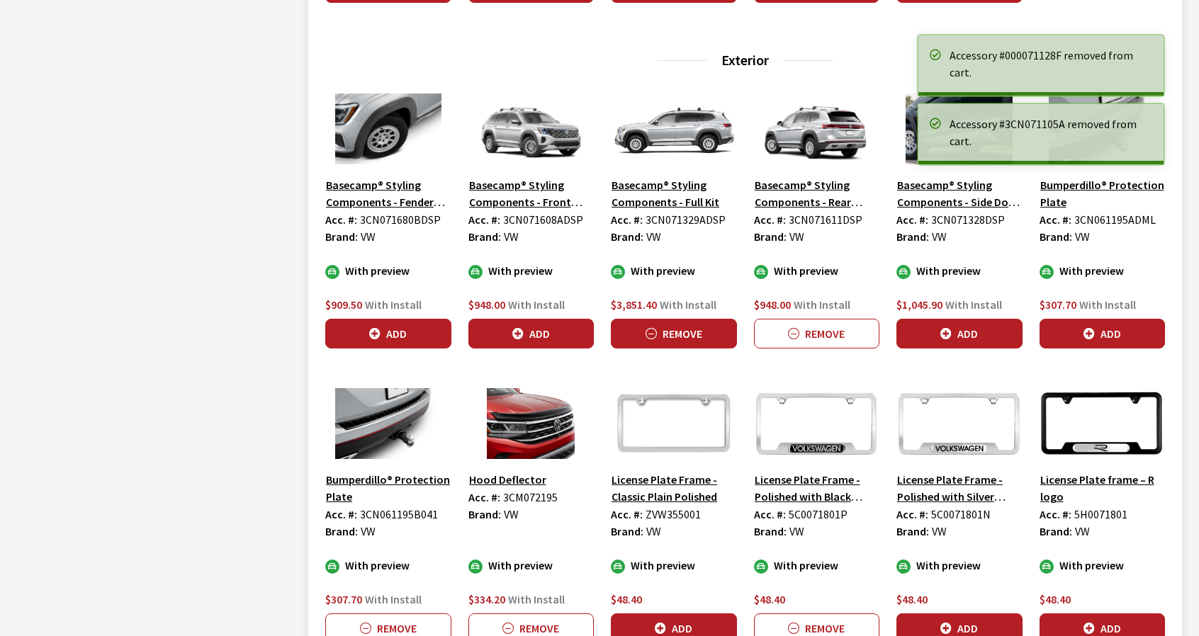
click at [722, 331] on button "Remove" at bounding box center [674, 334] width 126 height 30
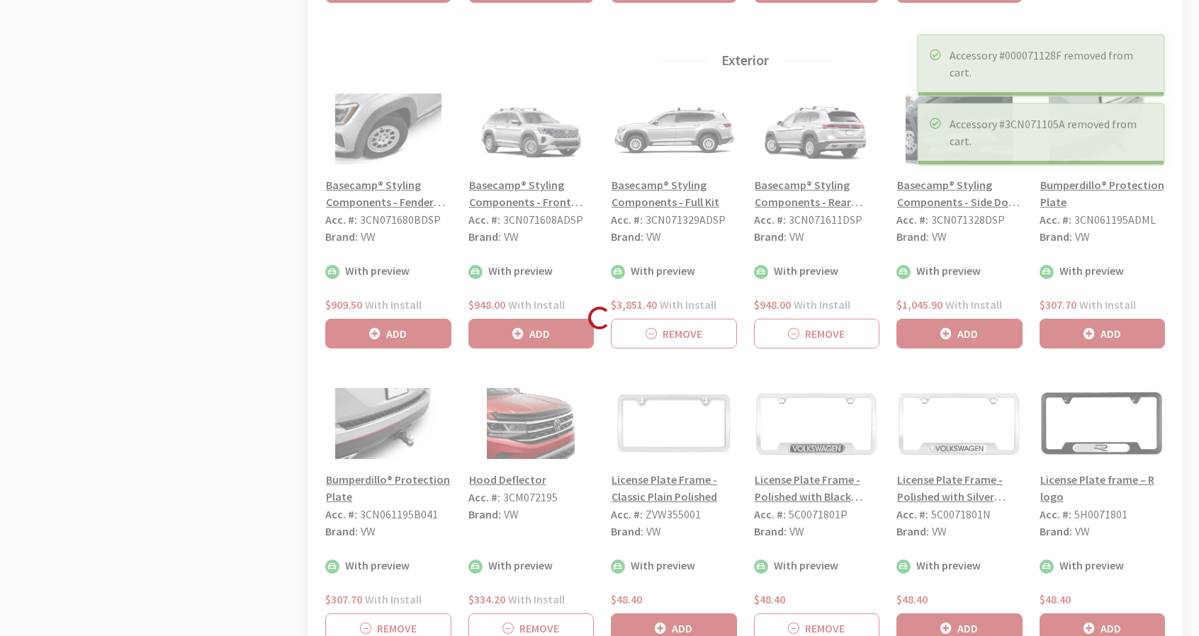
click at [804, 331] on div "Loading..." at bounding box center [599, 318] width 1199 height 636
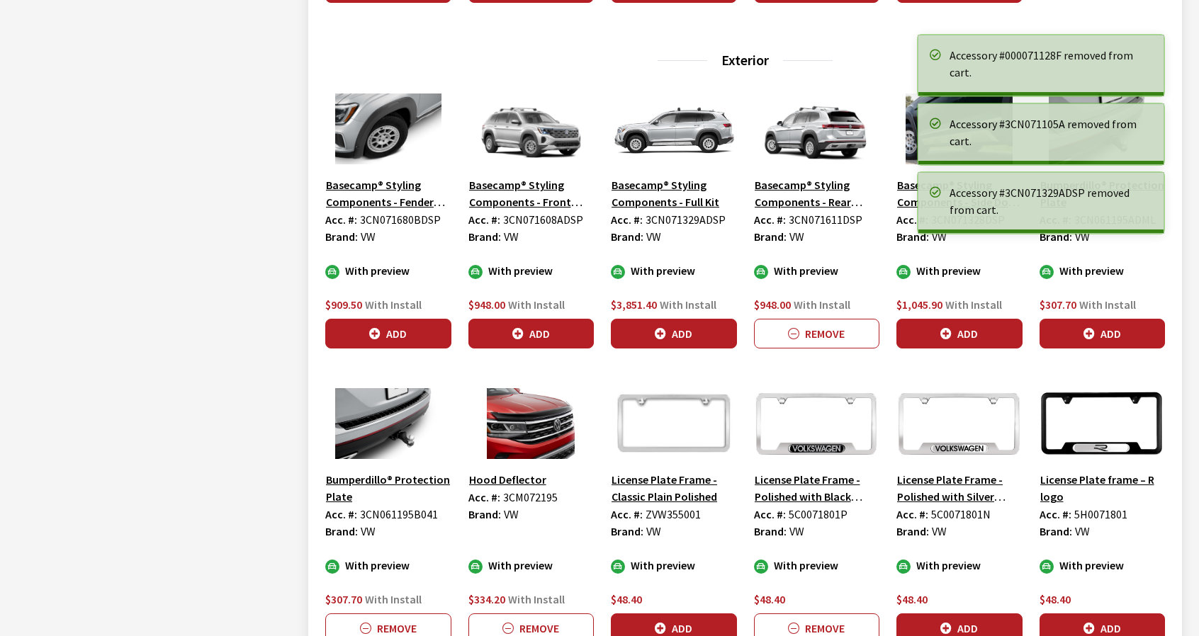
click at [787, 320] on button "Remove" at bounding box center [817, 334] width 126 height 30
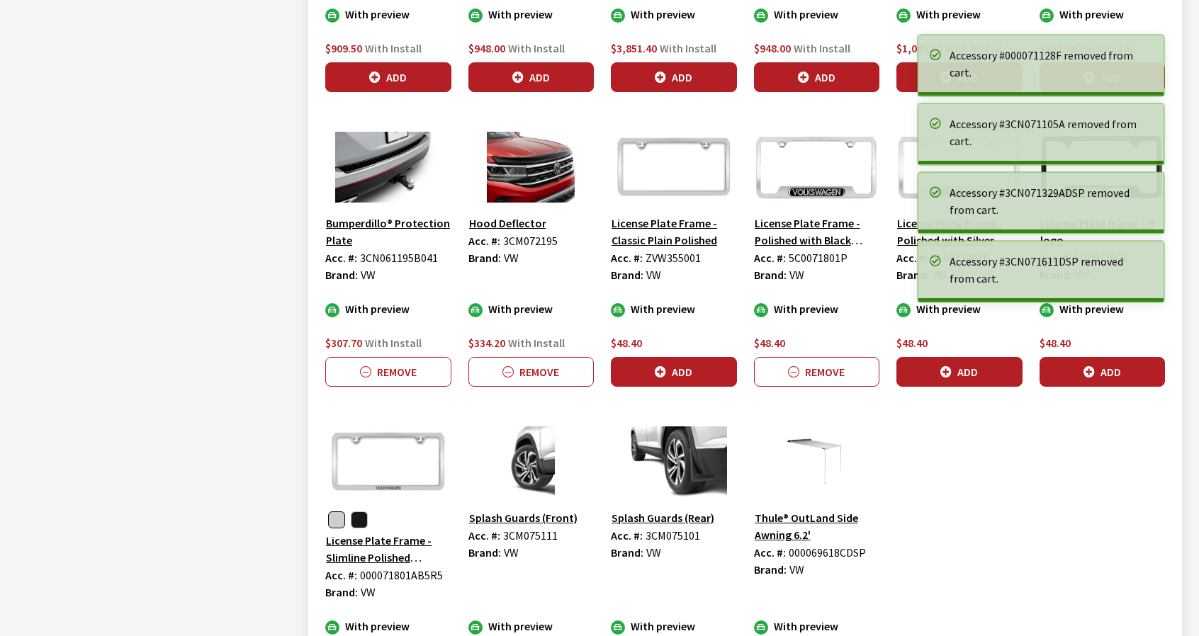
scroll to position [2126, 0]
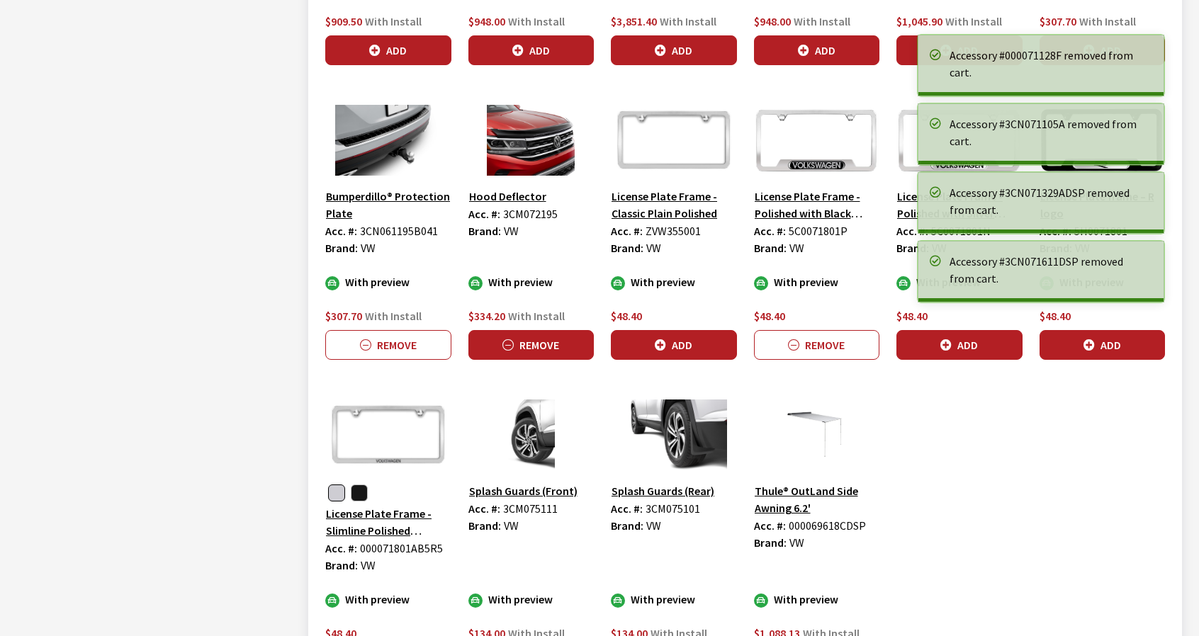
click at [552, 338] on button "Remove" at bounding box center [531, 345] width 126 height 30
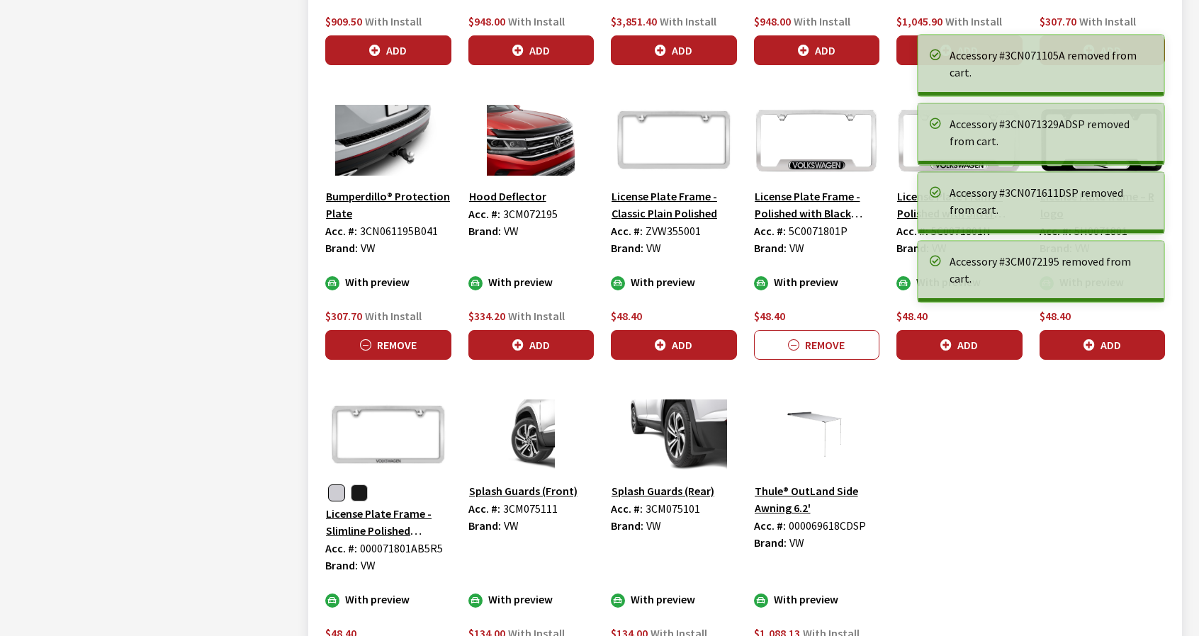
click at [404, 339] on button "Remove" at bounding box center [388, 345] width 126 height 30
click at [848, 344] on button "Remove" at bounding box center [817, 345] width 126 height 30
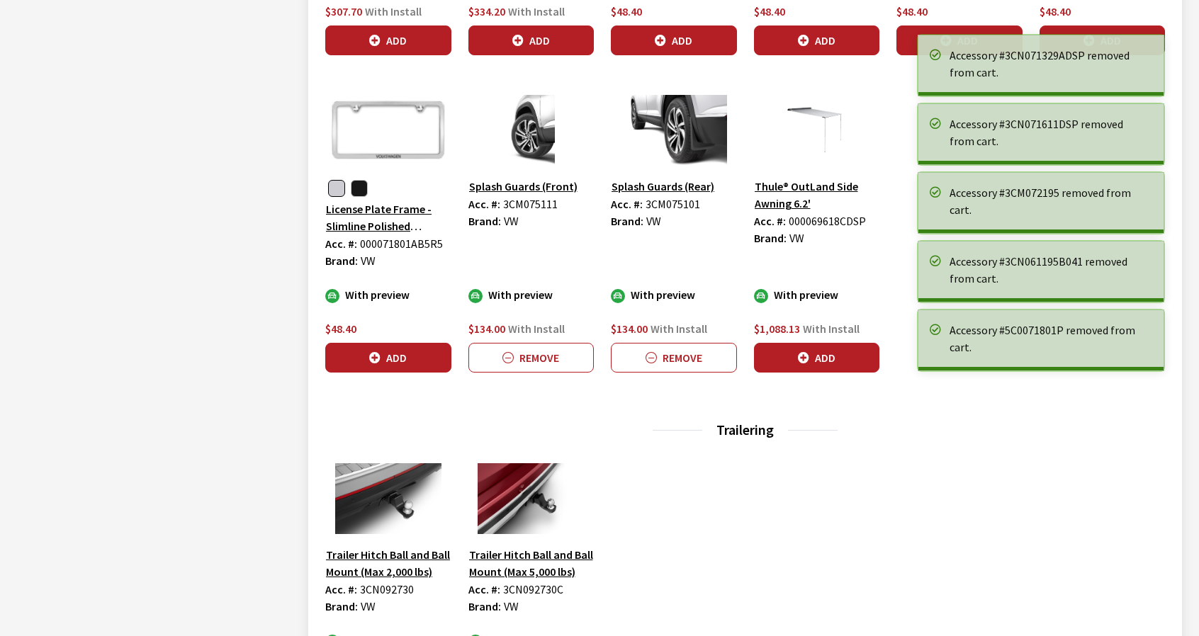
scroll to position [2481, 0]
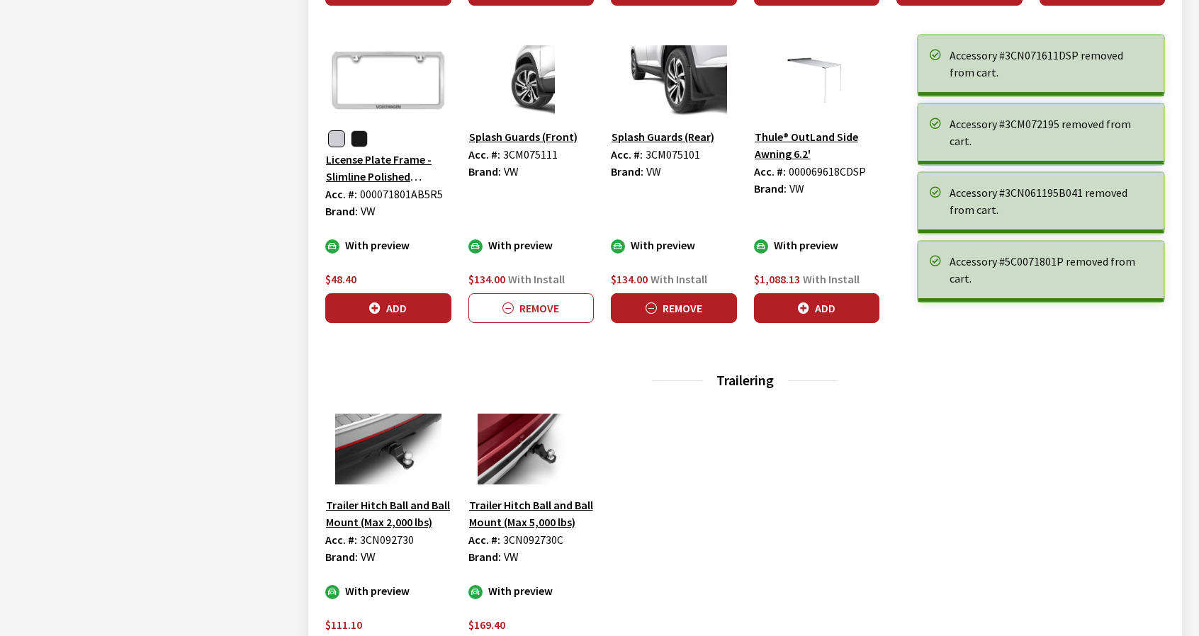
click at [660, 308] on button "Remove" at bounding box center [674, 308] width 126 height 30
click at [558, 302] on button "Remove" at bounding box center [531, 308] width 126 height 30
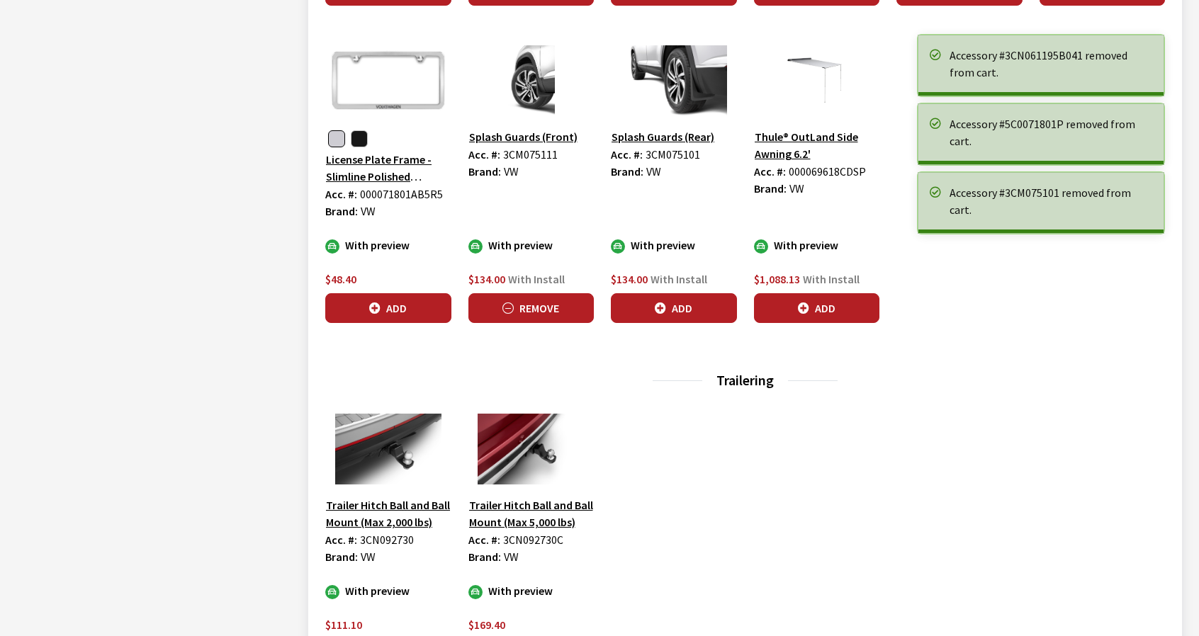
click at [546, 308] on button "Remove" at bounding box center [531, 308] width 126 height 30
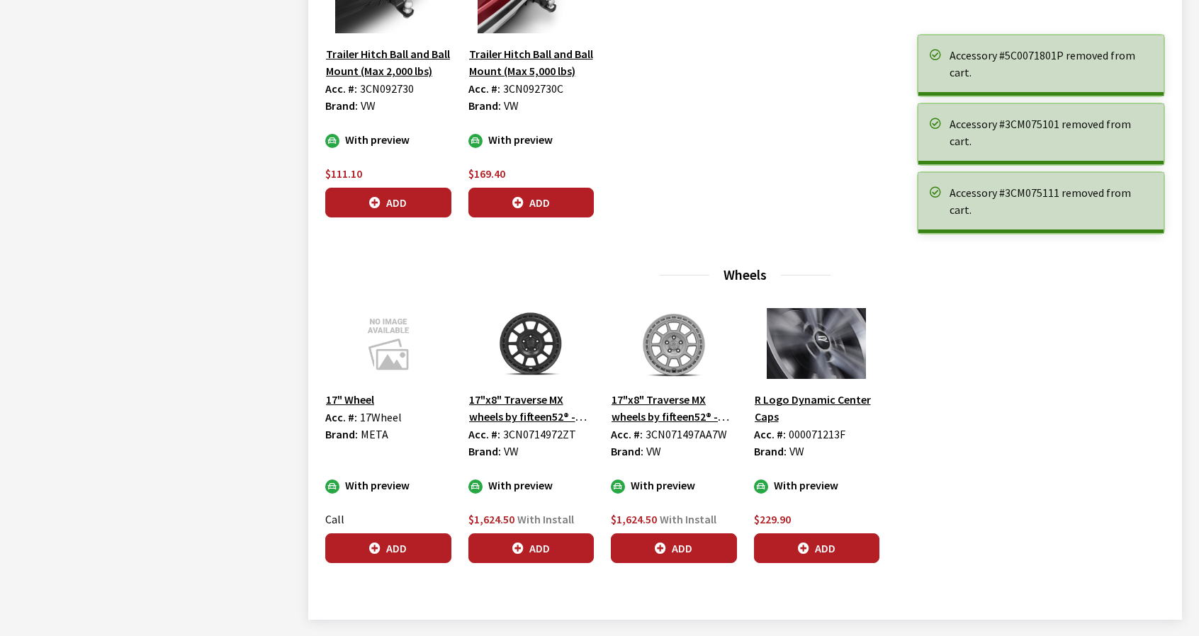
scroll to position [2946, 0]
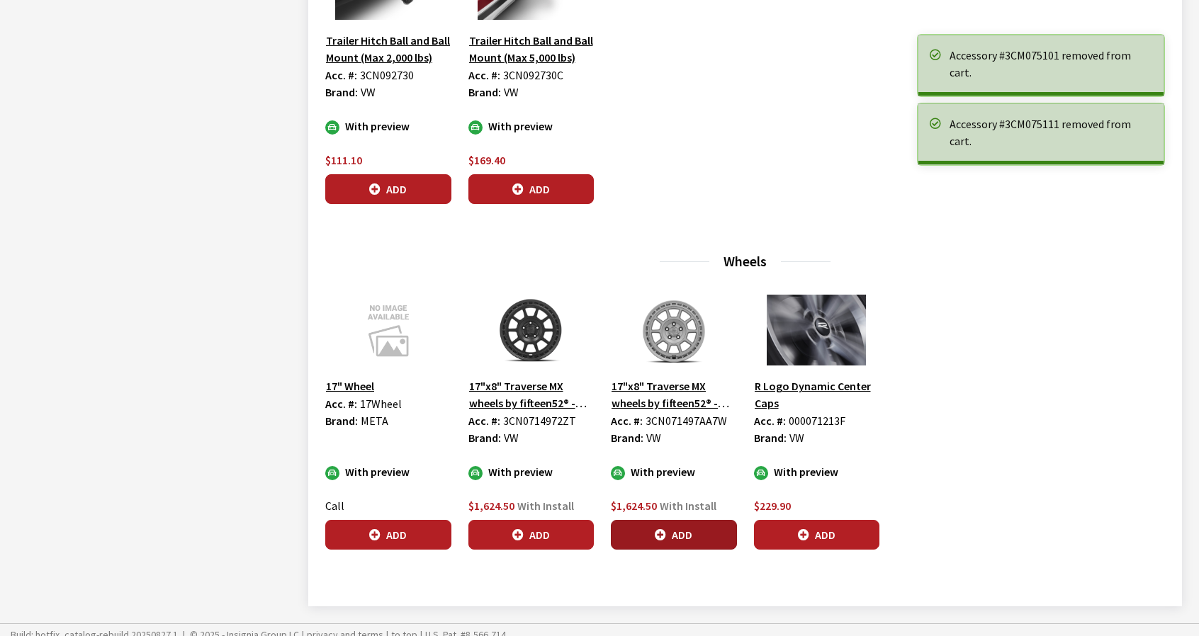
click at [692, 533] on button "Add" at bounding box center [674, 535] width 126 height 30
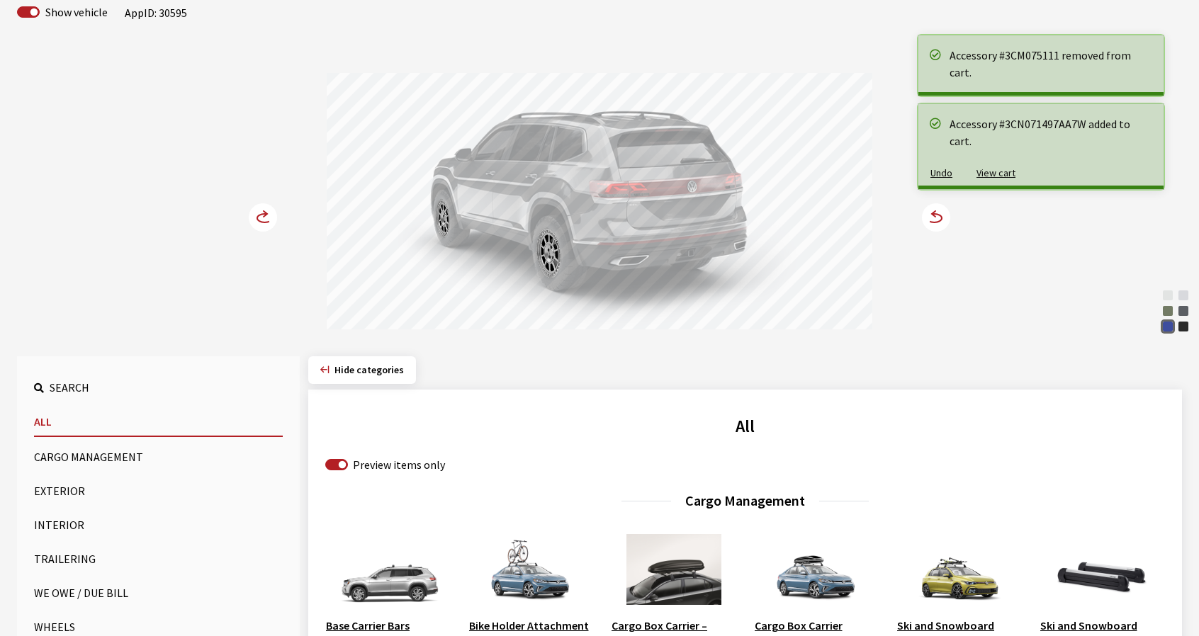
scroll to position [0, 0]
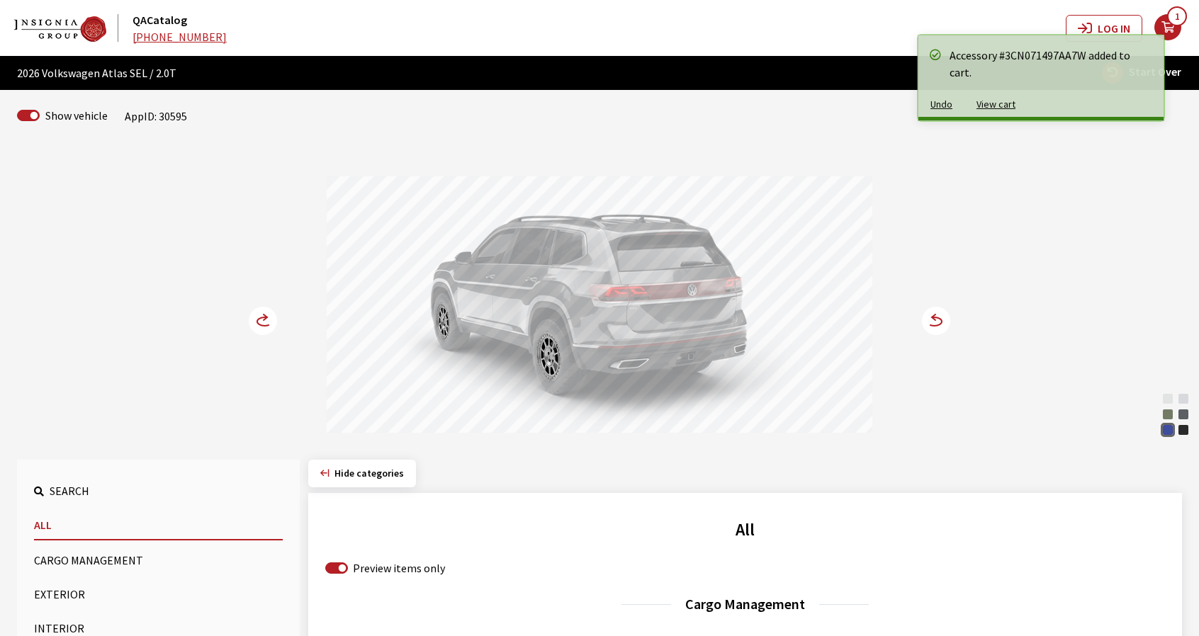
click at [935, 324] on circle at bounding box center [936, 321] width 28 height 28
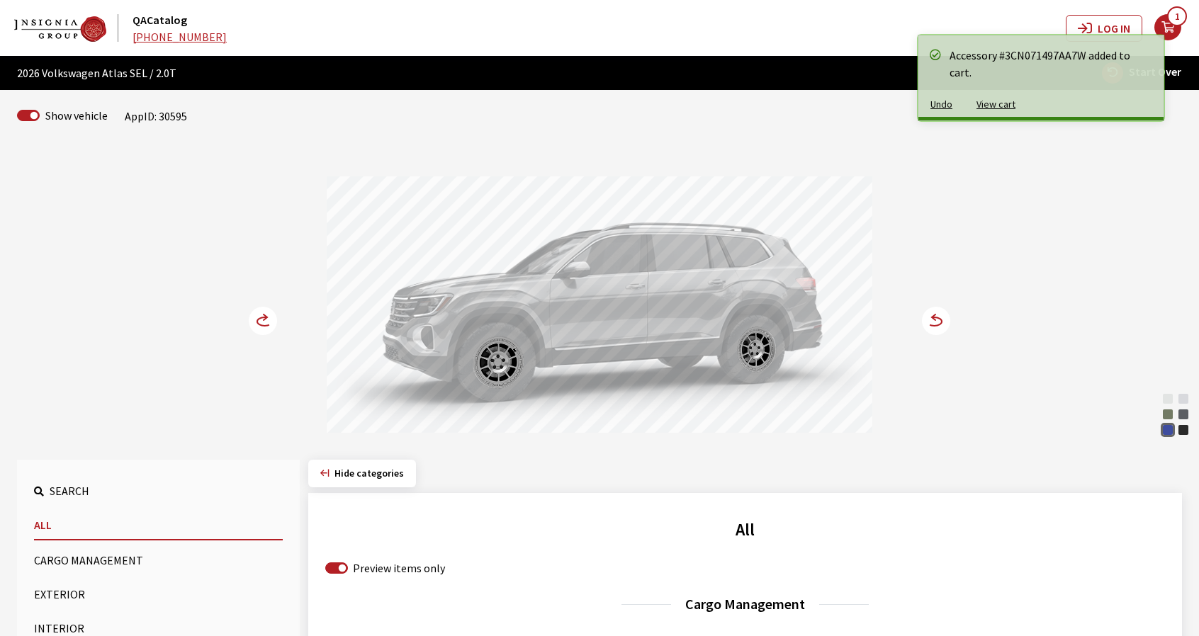
click at [935, 324] on circle at bounding box center [936, 321] width 28 height 28
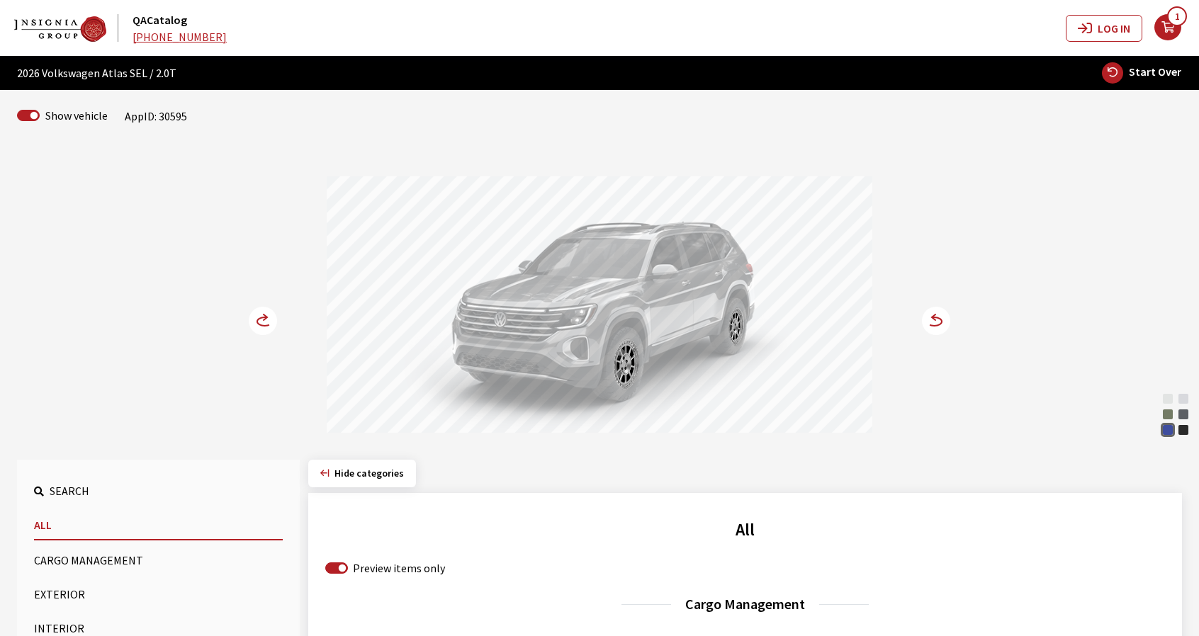
click at [1171, 24] on span "1" at bounding box center [1177, 16] width 20 height 20
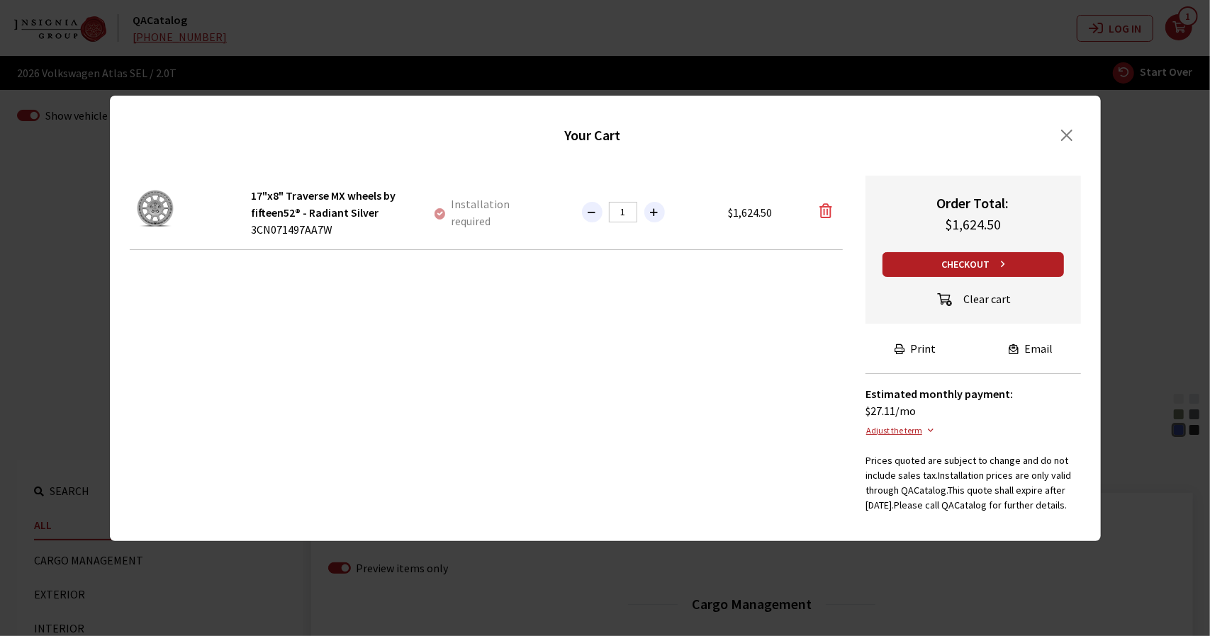
click at [821, 209] on icon "button" at bounding box center [825, 211] width 13 height 14
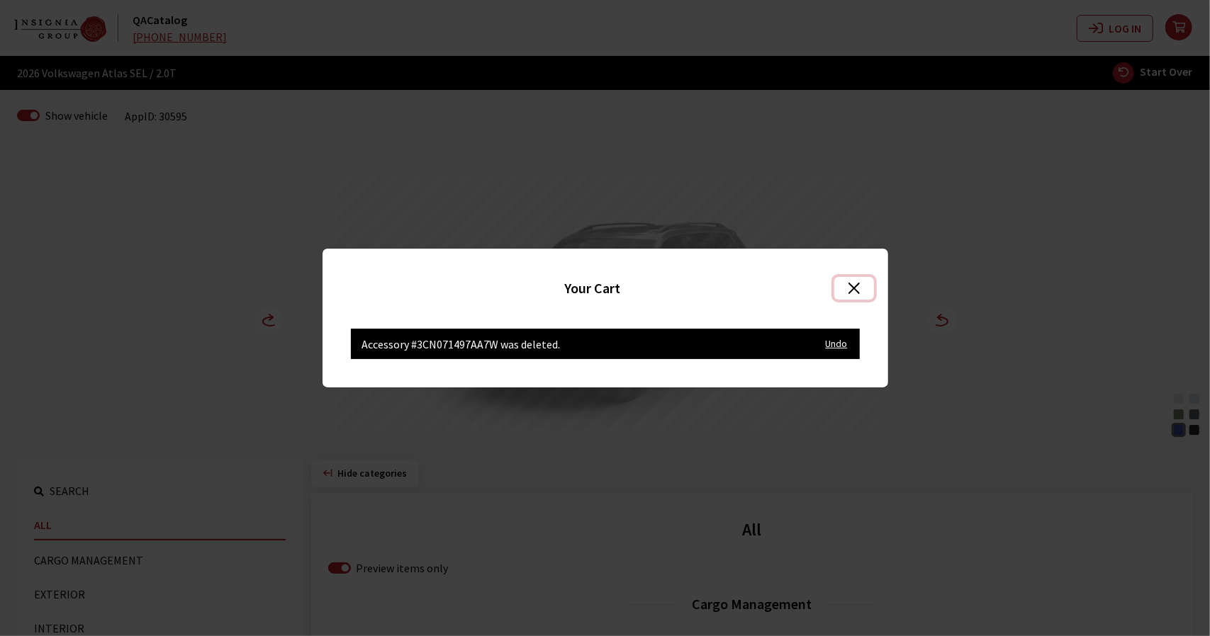
click at [856, 284] on button "Close" at bounding box center [853, 288] width 39 height 23
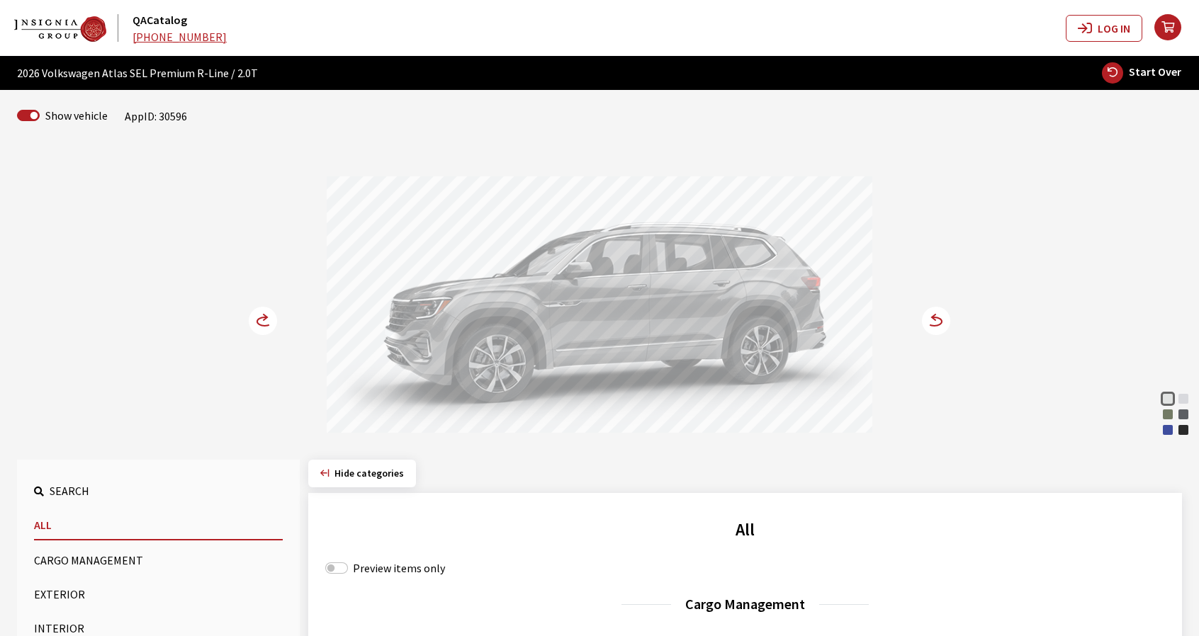
click at [1167, 432] on div "Mountain Lake Blue Metallic" at bounding box center [1168, 430] width 14 height 14
click at [1171, 415] on div "Avocado Green Pearl" at bounding box center [1168, 415] width 14 height 14
click at [931, 329] on circle at bounding box center [936, 321] width 28 height 28
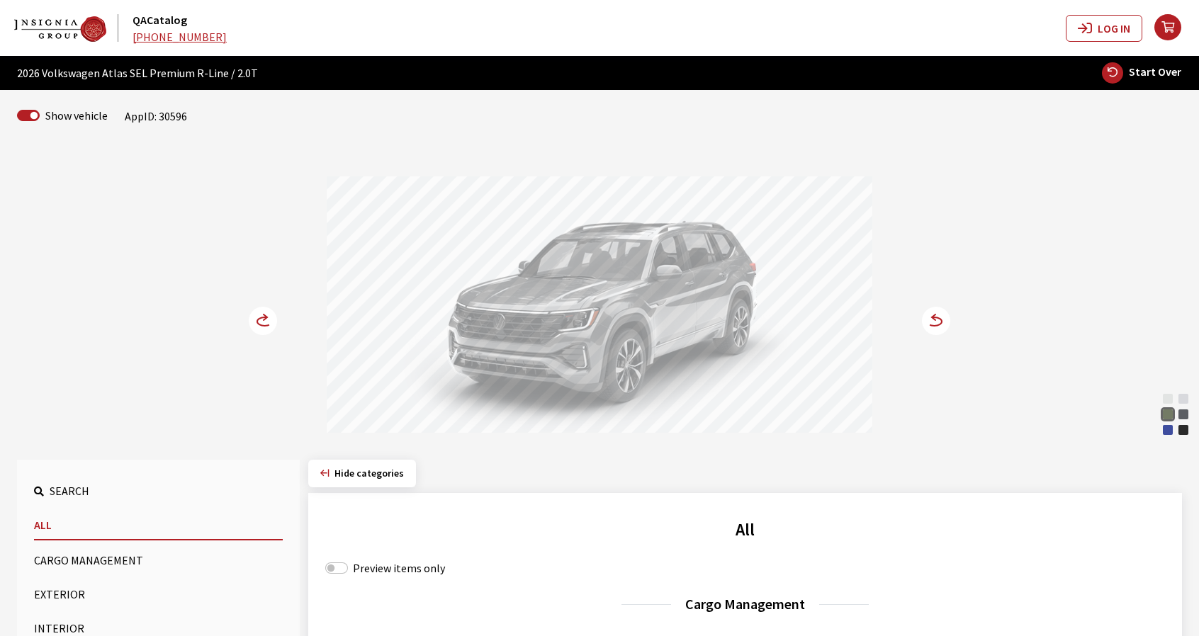
click at [261, 324] on icon at bounding box center [264, 322] width 15 height 9
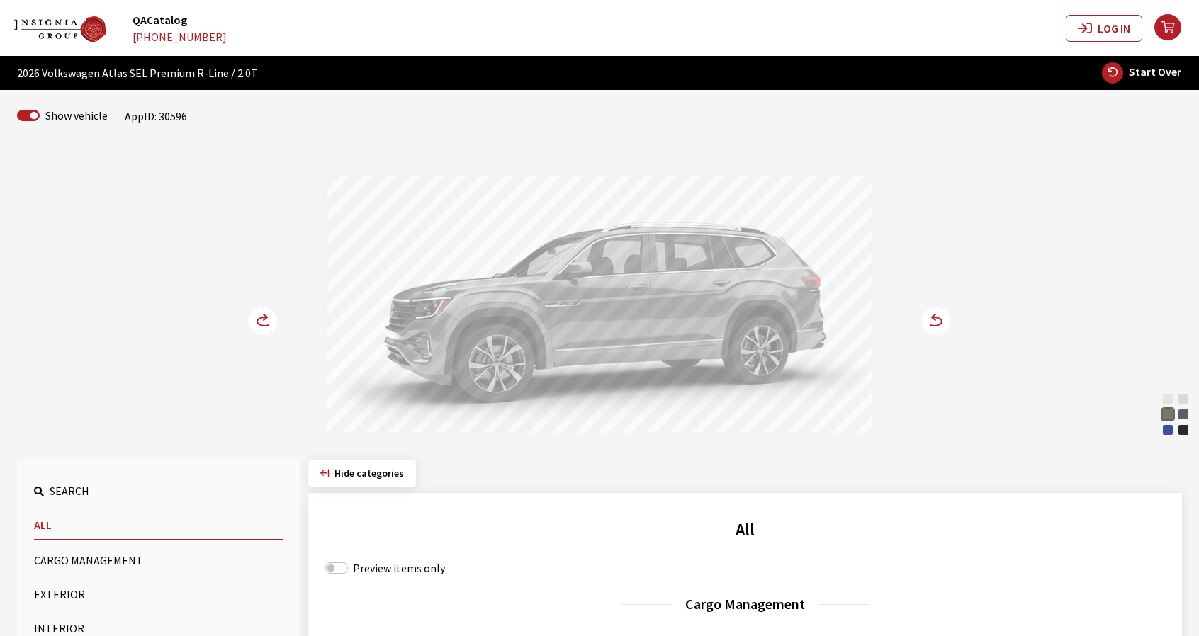
click at [265, 320] on circle at bounding box center [263, 321] width 28 height 28
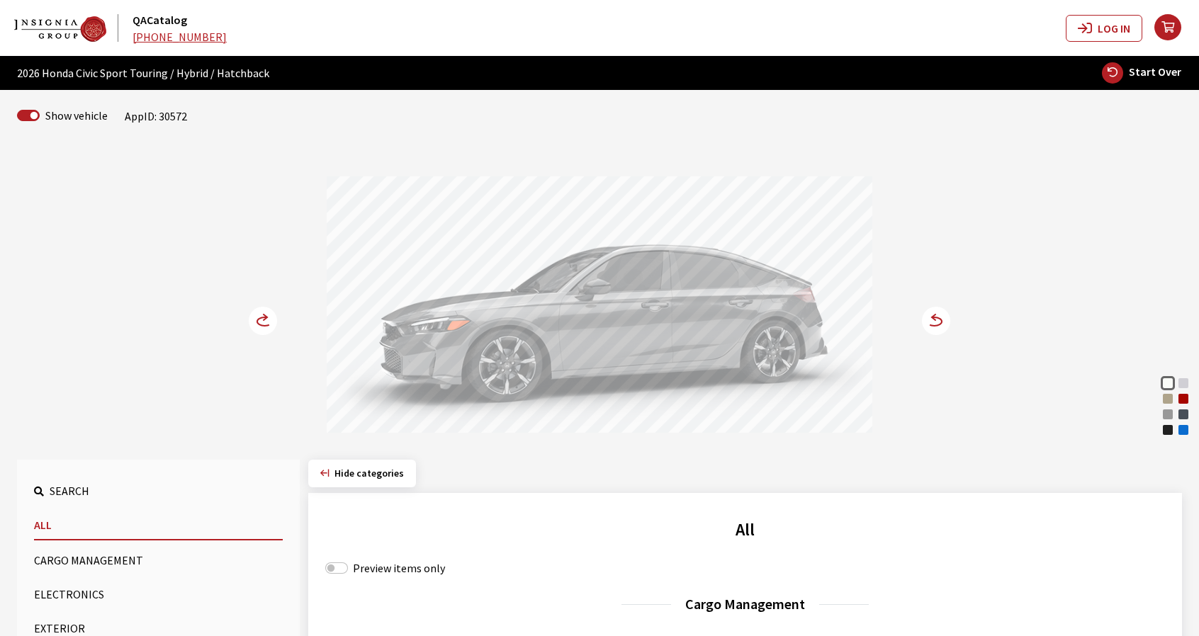
click at [271, 325] on icon at bounding box center [271, 322] width 10 height 12
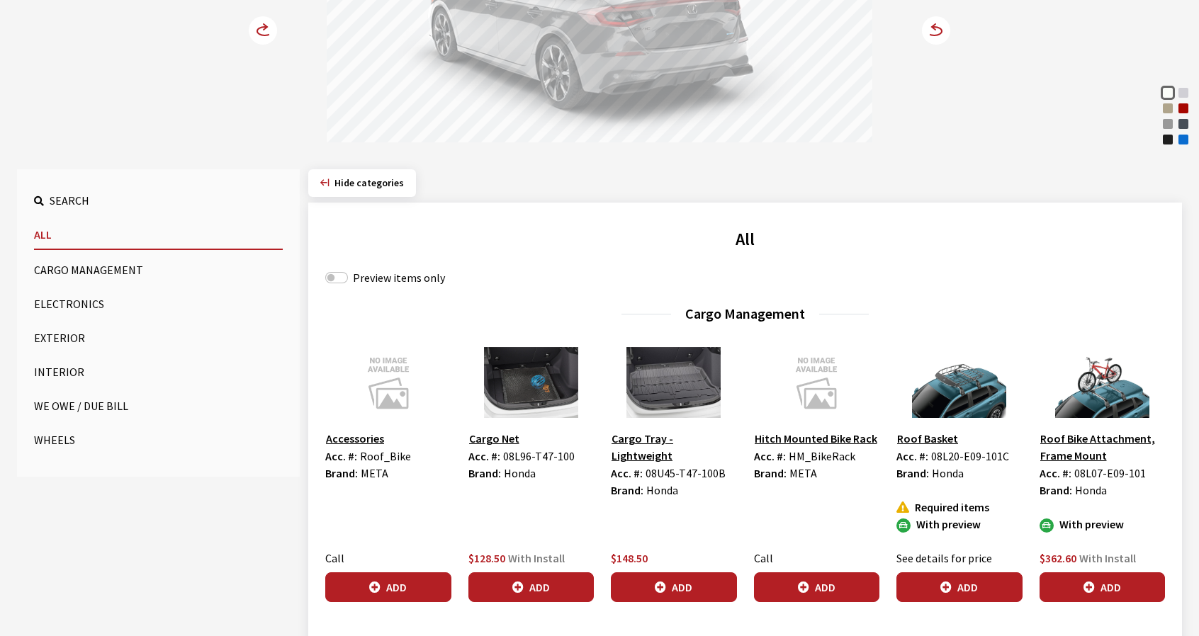
scroll to position [354, 0]
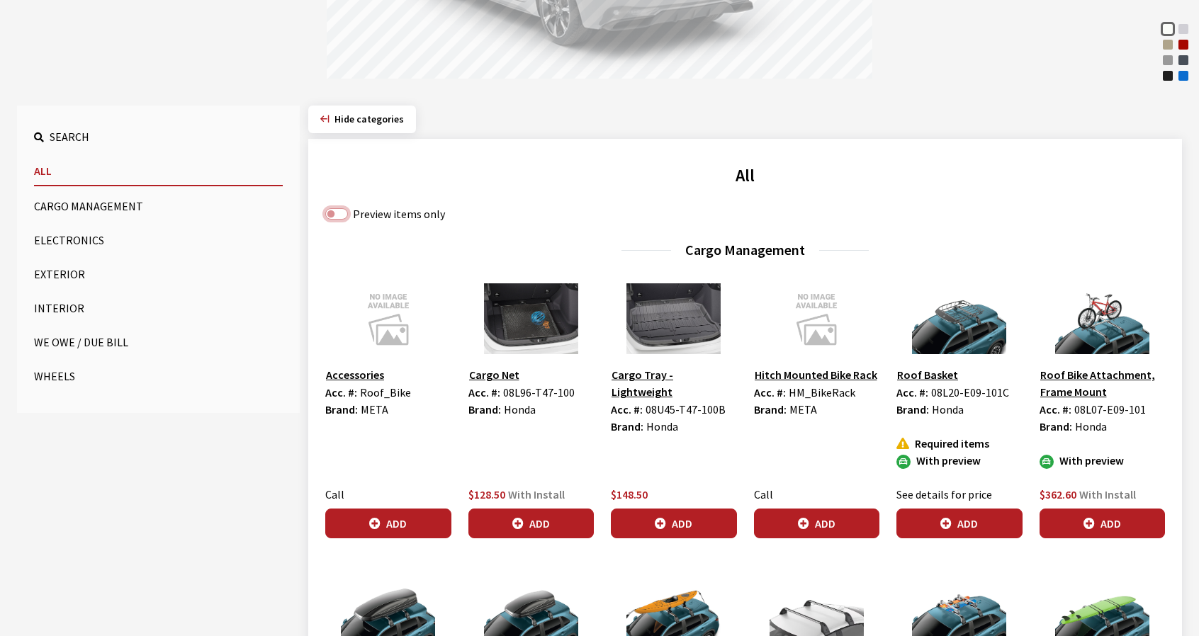
click at [330, 214] on input "Preview items only" at bounding box center [336, 213] width 23 height 11
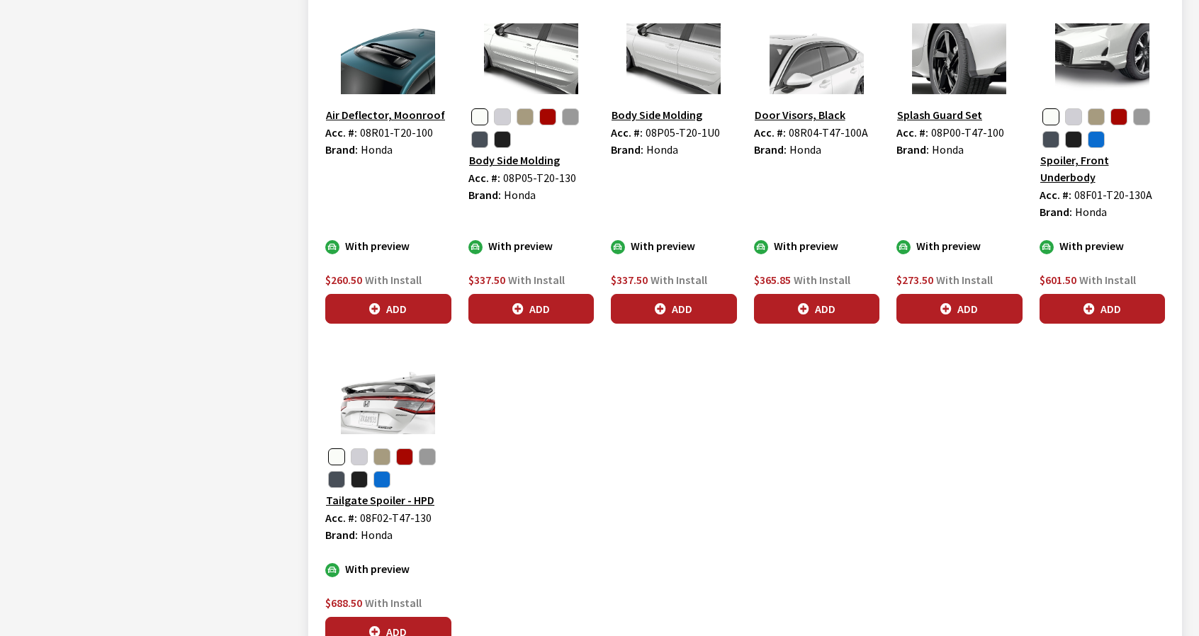
scroll to position [1205, 0]
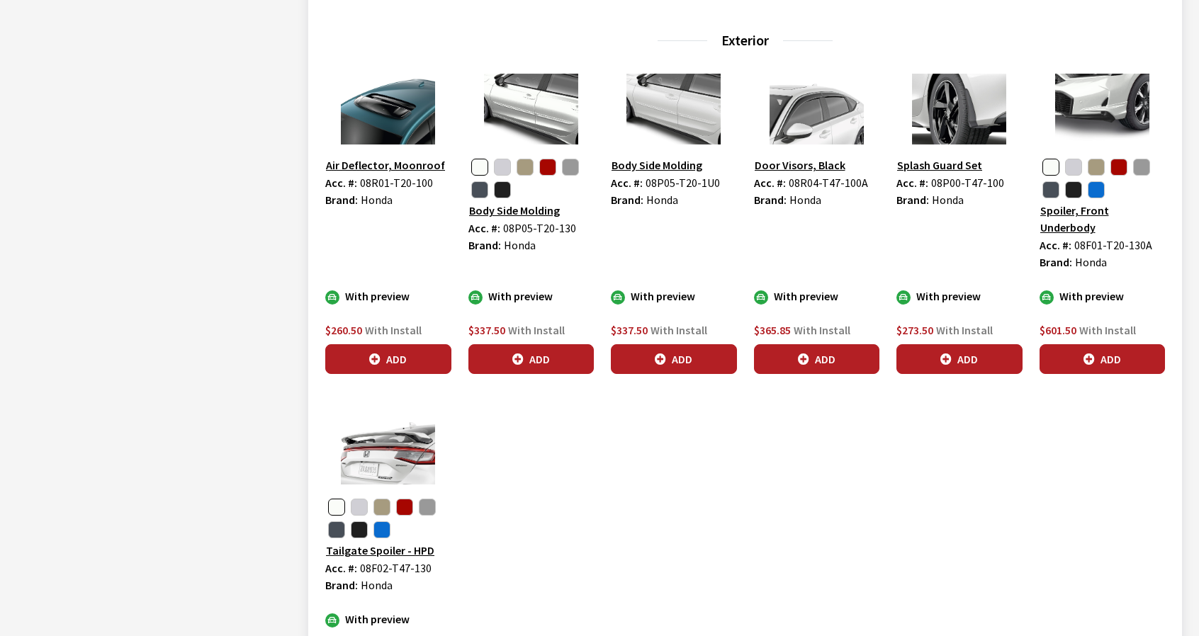
click at [661, 120] on img at bounding box center [674, 109] width 126 height 71
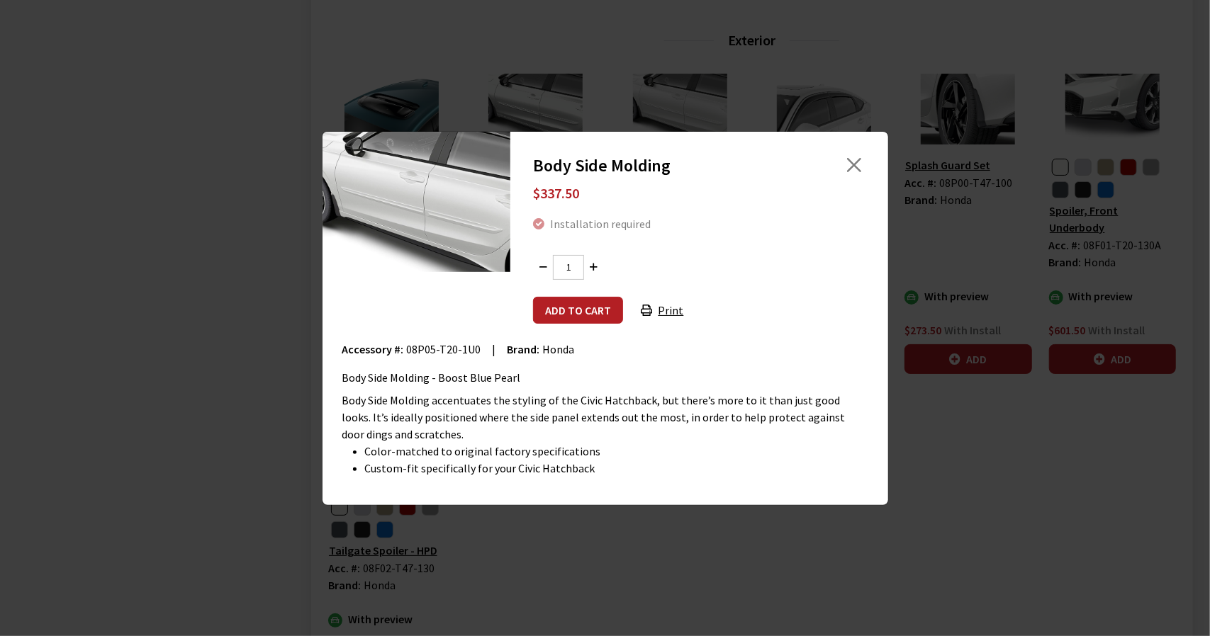
click at [417, 350] on span "08P05-T20-1U0" at bounding box center [444, 349] width 74 height 14
click at [466, 351] on span "08P05-T20-1U0" at bounding box center [444, 349] width 74 height 14
copy span "08P05-T20-1U0"
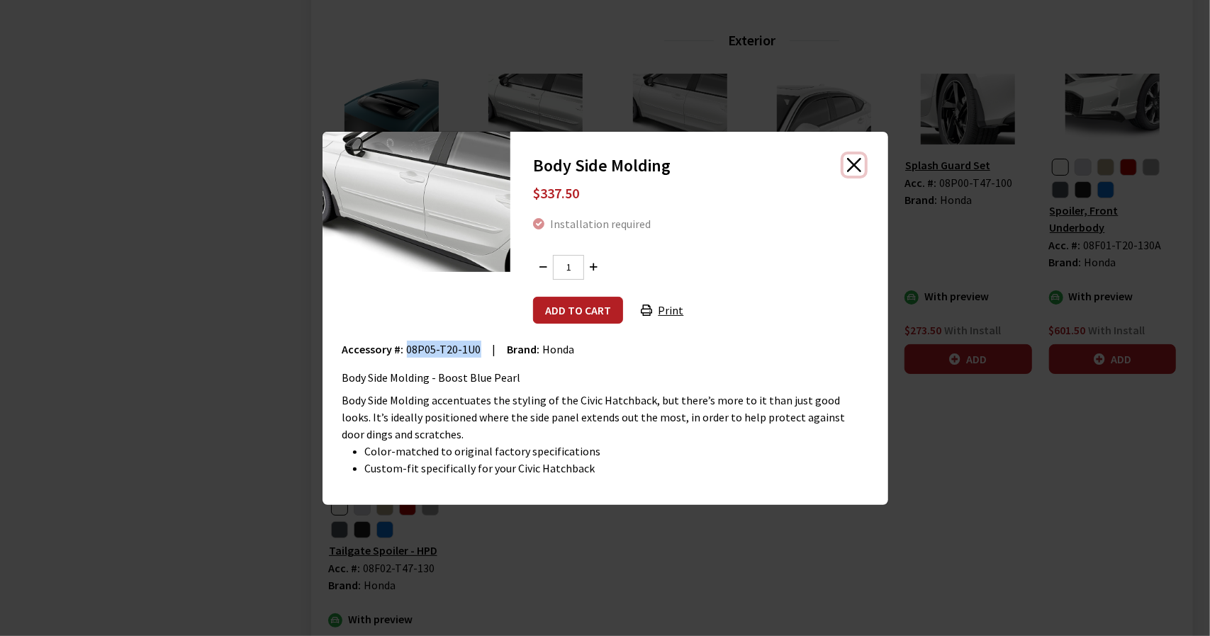
click at [850, 164] on button "Close" at bounding box center [853, 165] width 21 height 21
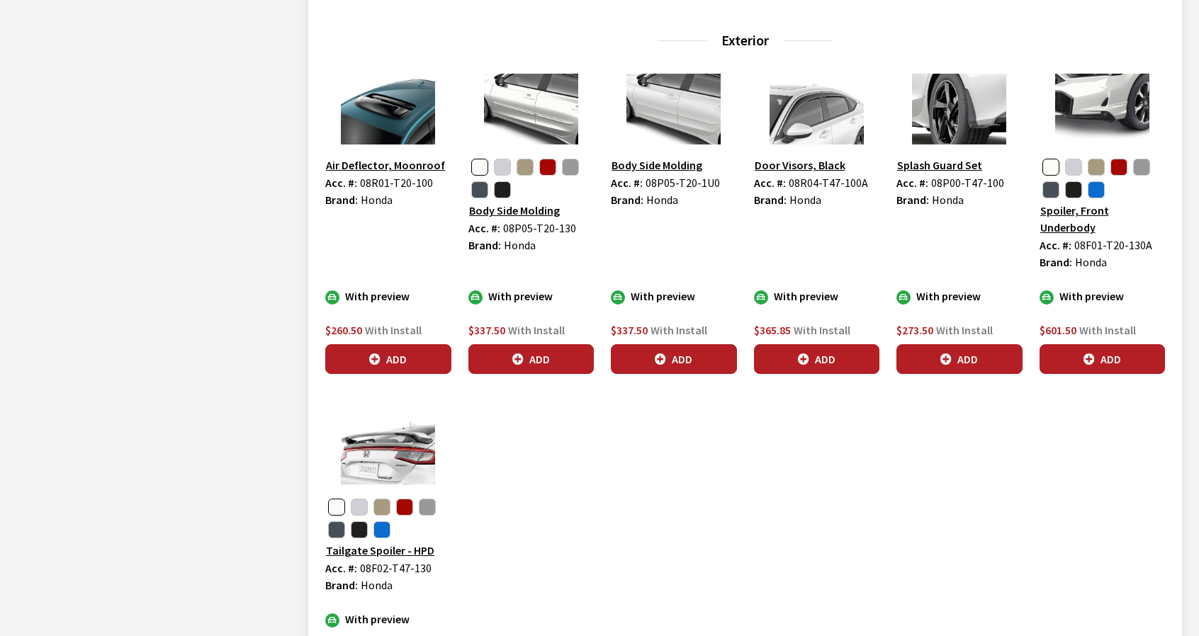
click at [506, 120] on img at bounding box center [531, 109] width 126 height 71
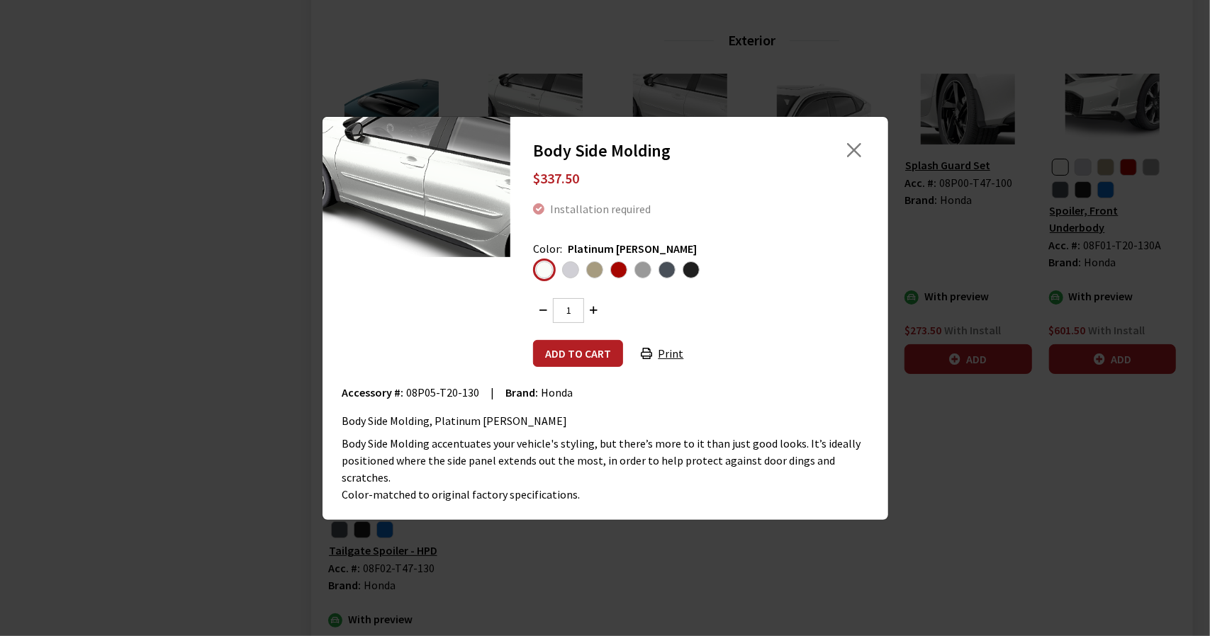
click at [417, 399] on span "08P05-T20-130" at bounding box center [443, 393] width 73 height 14
click at [471, 400] on span "08P05-T20-130" at bounding box center [443, 393] width 73 height 14
copy span "08P05-T20-130"
click at [855, 159] on button "Close" at bounding box center [853, 150] width 21 height 21
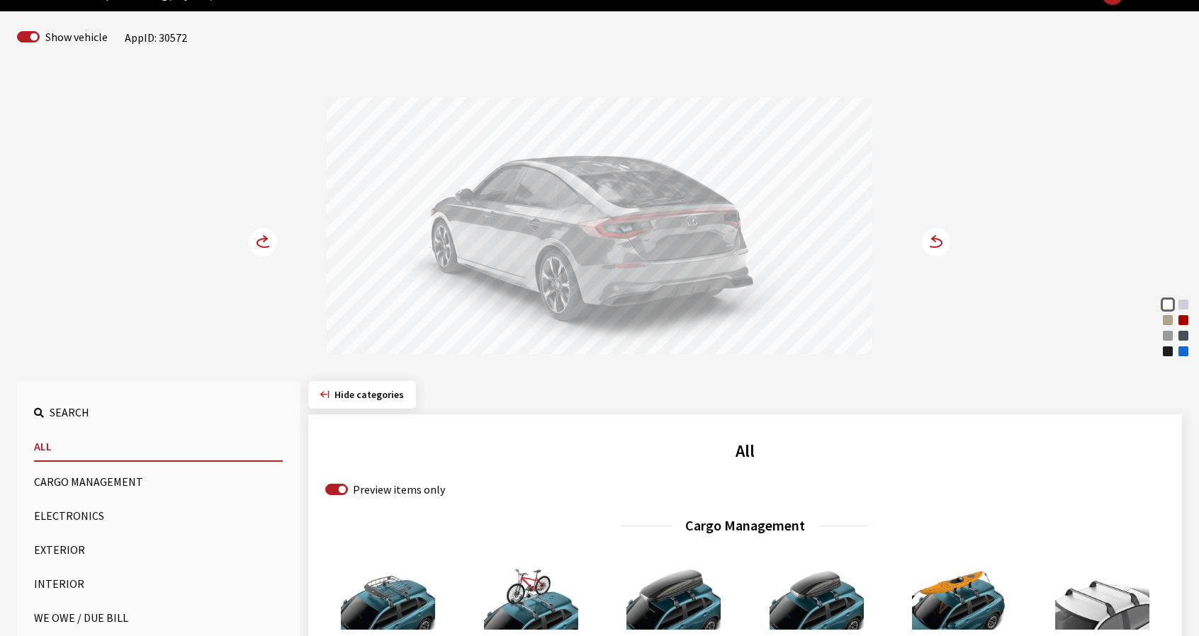
scroll to position [71, 0]
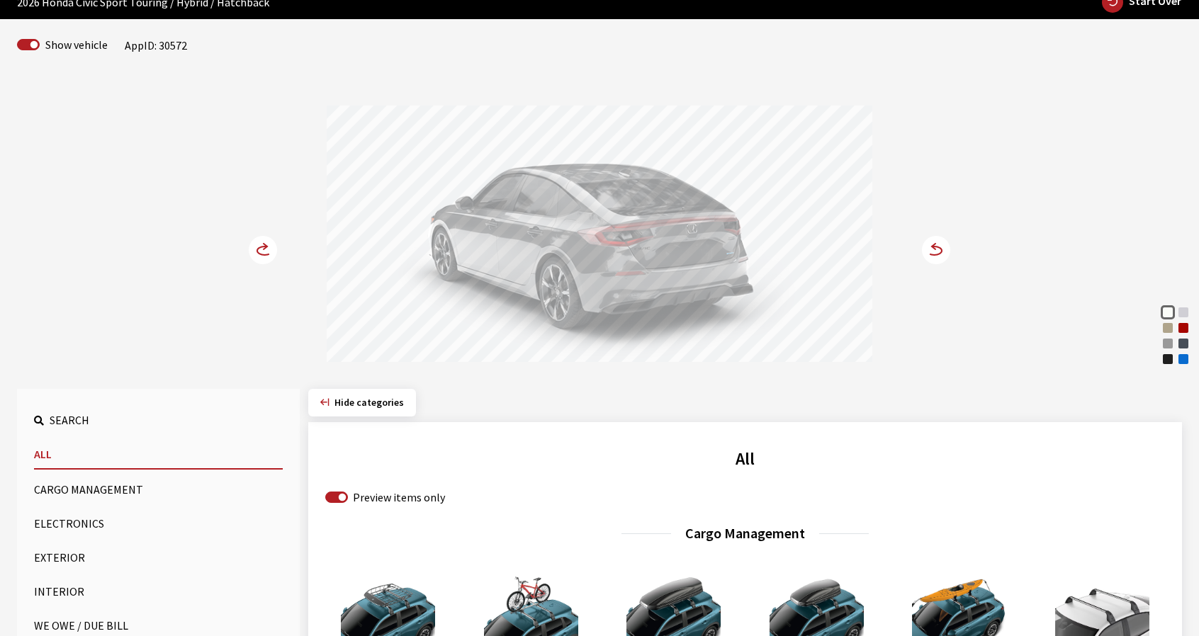
click at [349, 494] on div "Preview items only" at bounding box center [745, 497] width 840 height 17
click at [341, 494] on input "Preview items only" at bounding box center [336, 497] width 23 height 11
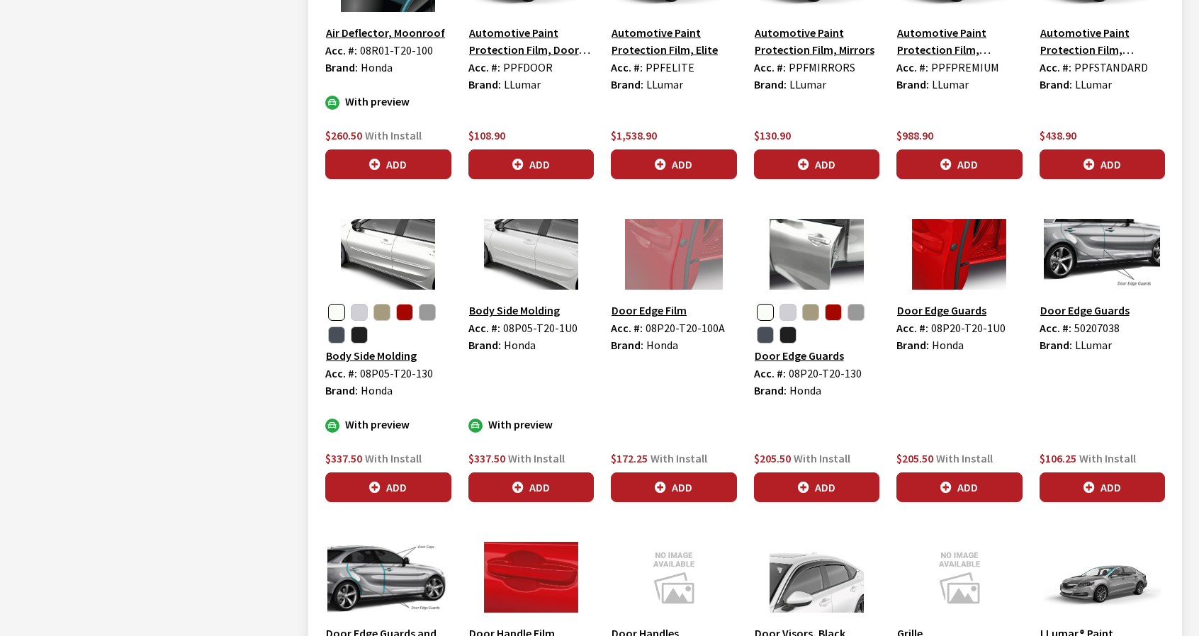
scroll to position [1843, 0]
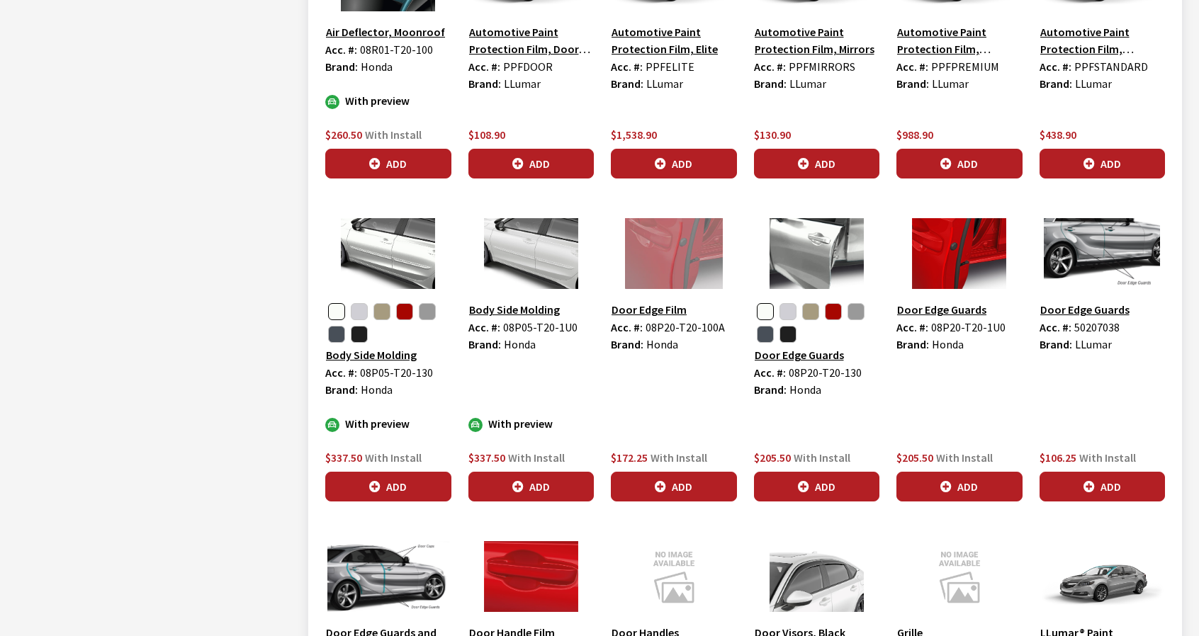
click at [966, 249] on img at bounding box center [960, 253] width 126 height 71
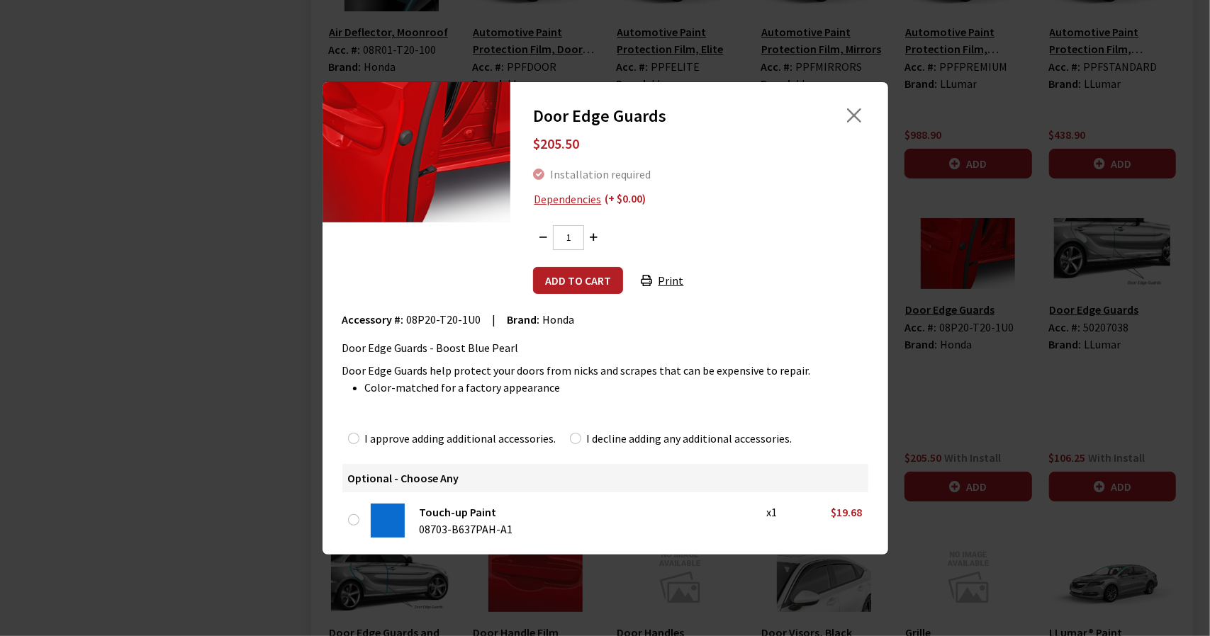
click at [412, 319] on span "08P20-T20-1U0" at bounding box center [444, 320] width 74 height 14
click at [445, 319] on span "08P20-T20-1U0" at bounding box center [444, 320] width 74 height 14
click at [464, 317] on span "08P20-T20-1U0" at bounding box center [444, 320] width 74 height 14
copy span "08P20-T20-1U0"
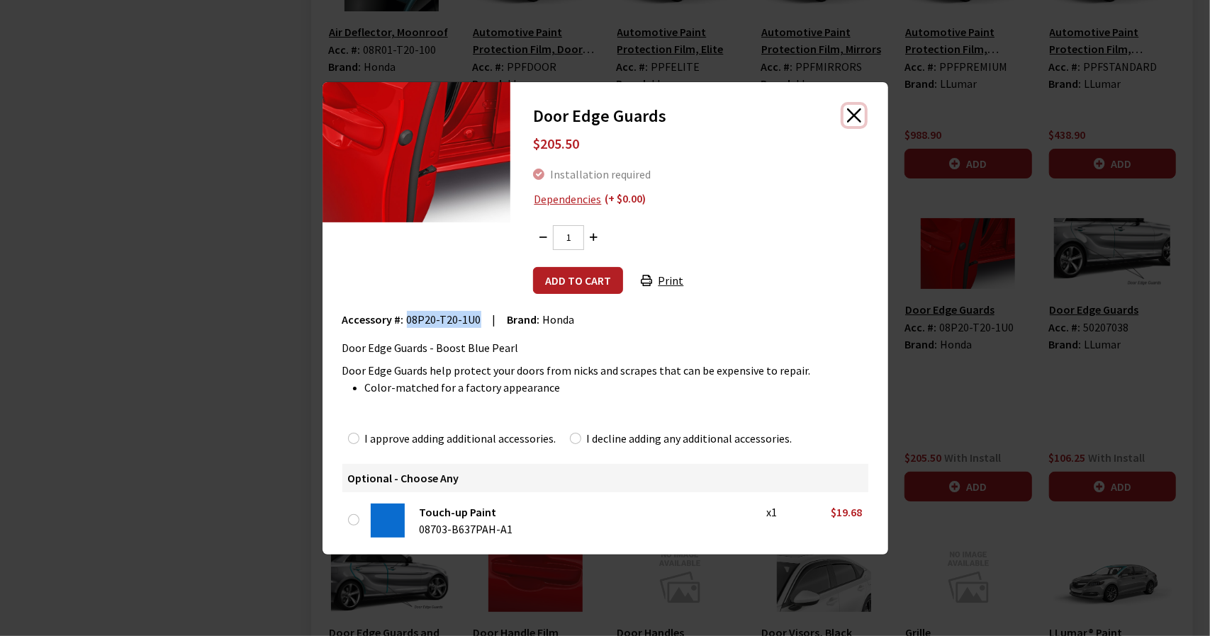
click at [860, 116] on button "Close" at bounding box center [853, 115] width 21 height 21
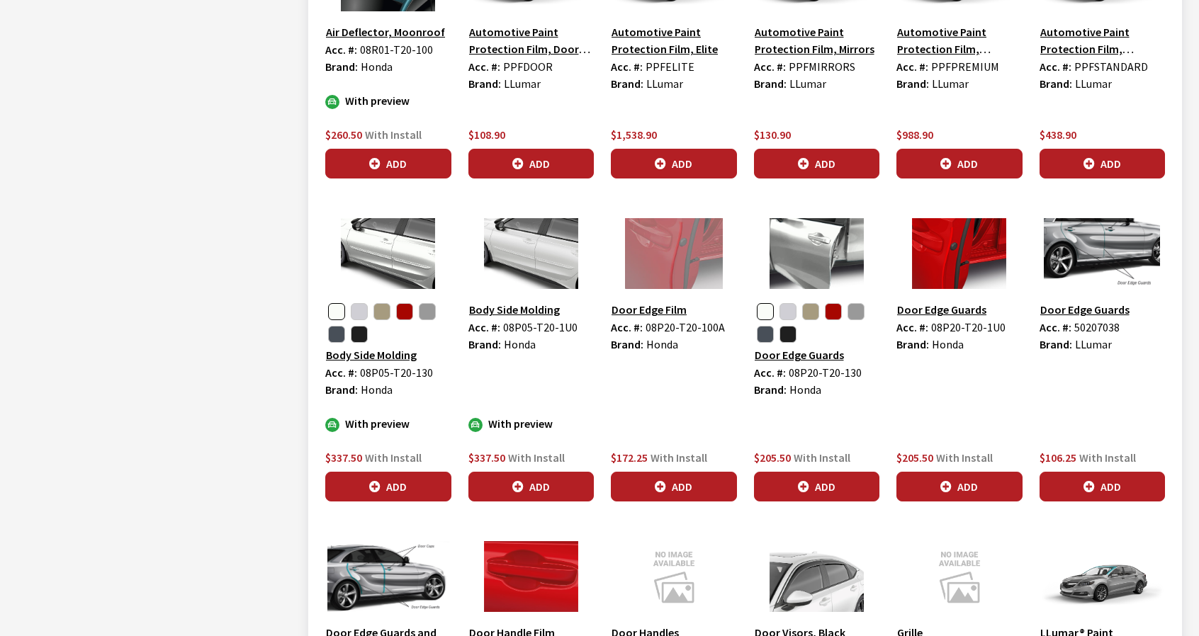
click at [840, 246] on img at bounding box center [817, 253] width 126 height 71
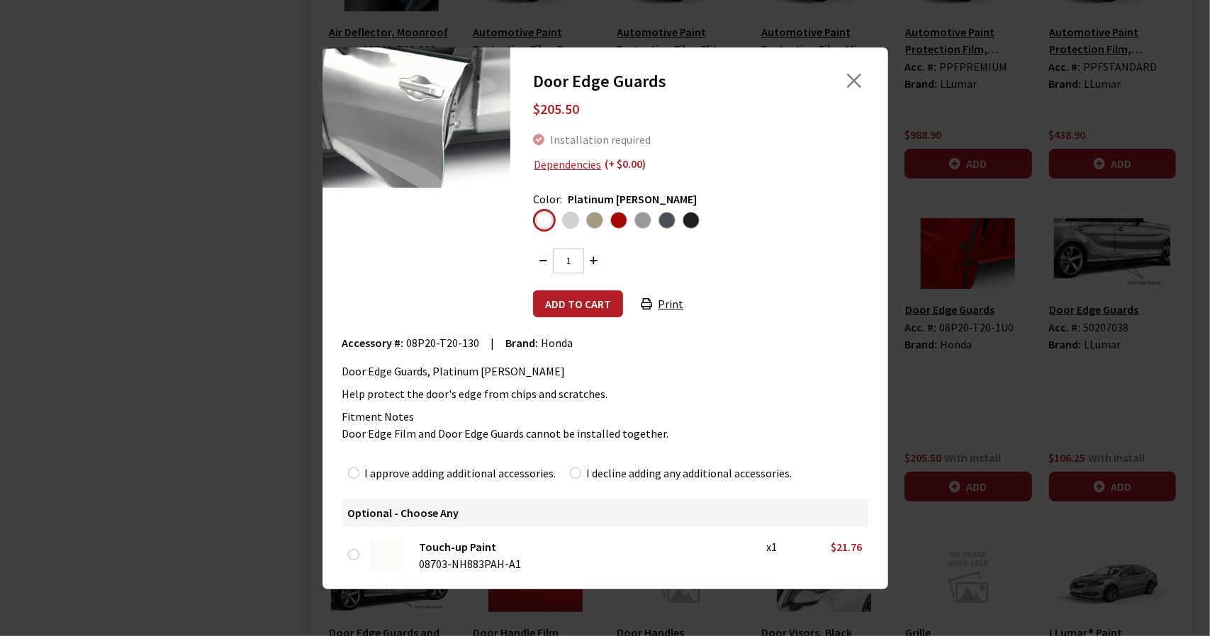
click at [420, 338] on span "08P20-T20-130" at bounding box center [443, 343] width 73 height 14
click at [469, 342] on span "08P20-T20-130" at bounding box center [443, 343] width 73 height 14
copy span "08P20-T20-130"
click at [862, 82] on button "Close" at bounding box center [853, 80] width 21 height 21
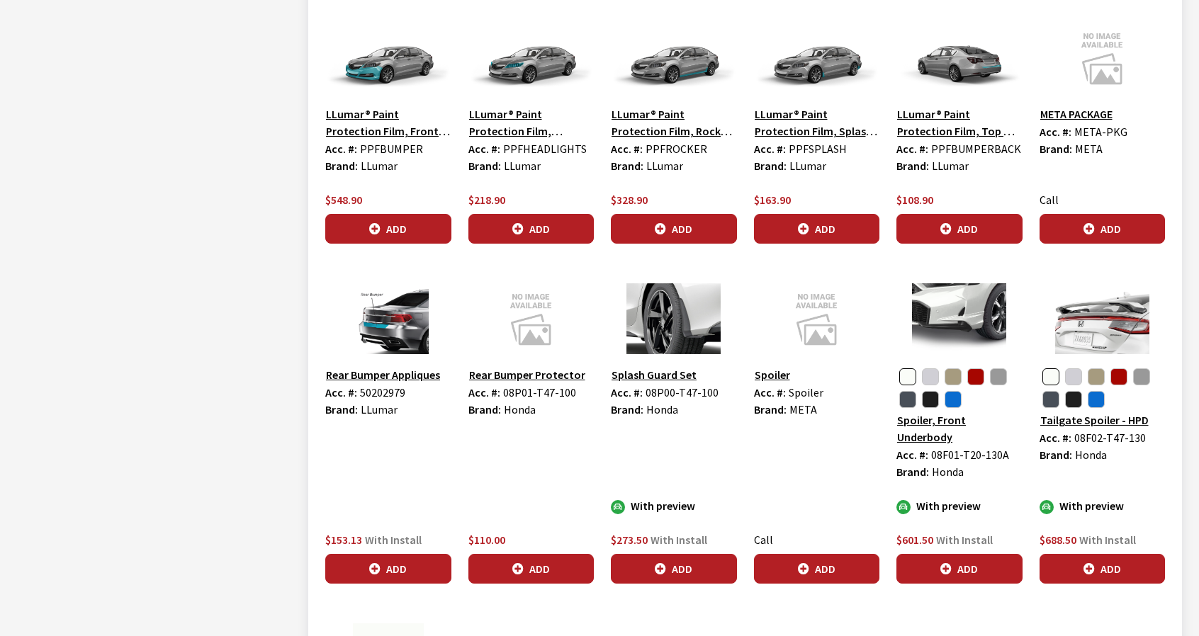
scroll to position [2693, 0]
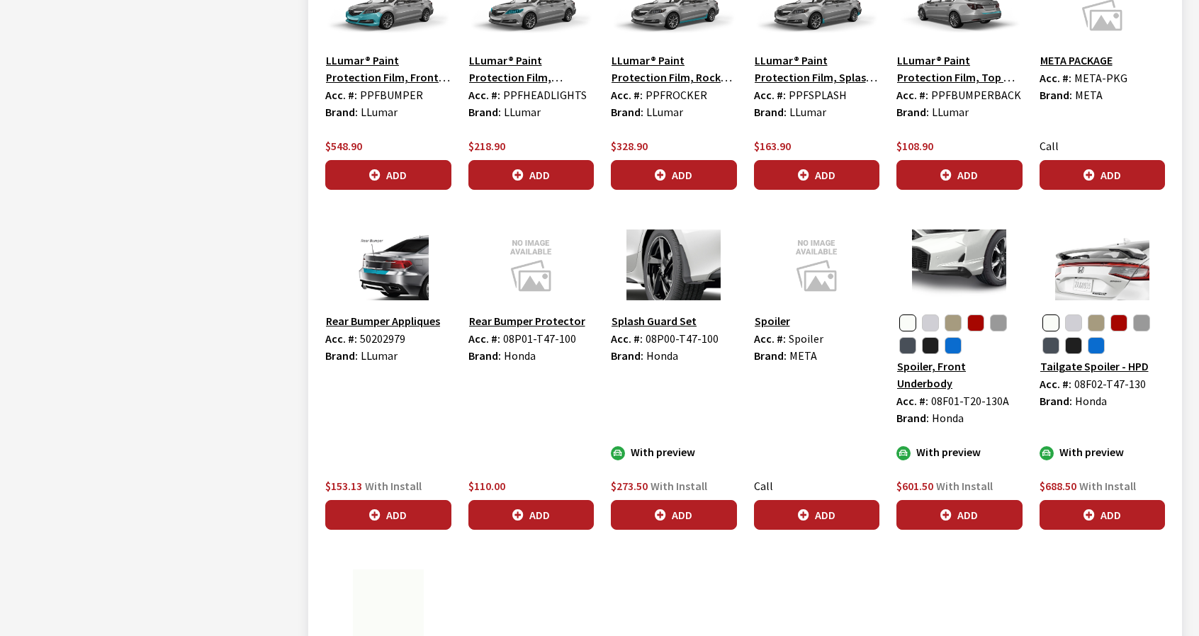
click at [1116, 261] on img at bounding box center [1103, 265] width 126 height 71
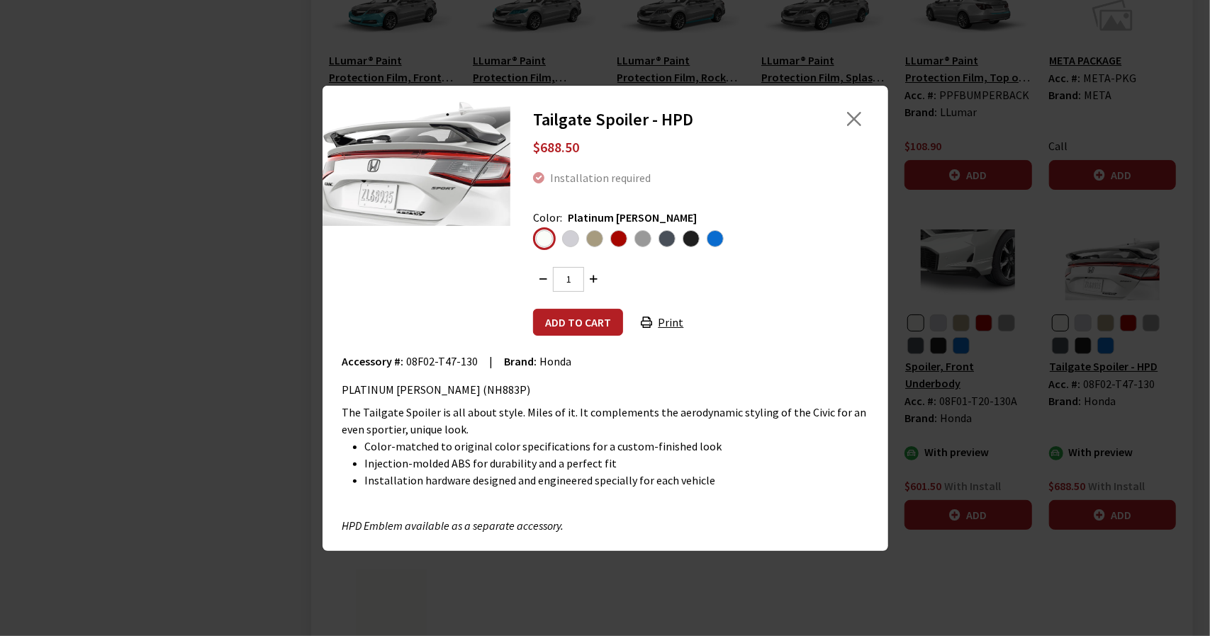
click at [715, 240] on span "Boost Blue Pearl" at bounding box center [715, 238] width 17 height 17
click at [0, 0] on input "radio" at bounding box center [0, 0] width 0 height 0
click at [558, 317] on button "Add to cart" at bounding box center [578, 322] width 90 height 27
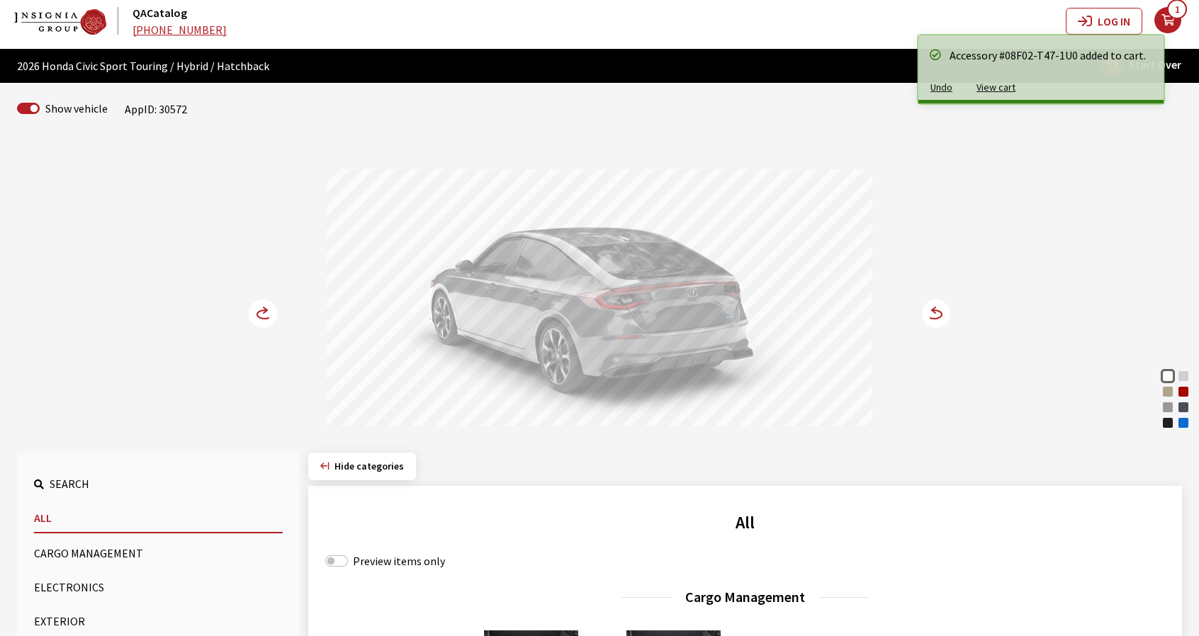
scroll to position [0, 0]
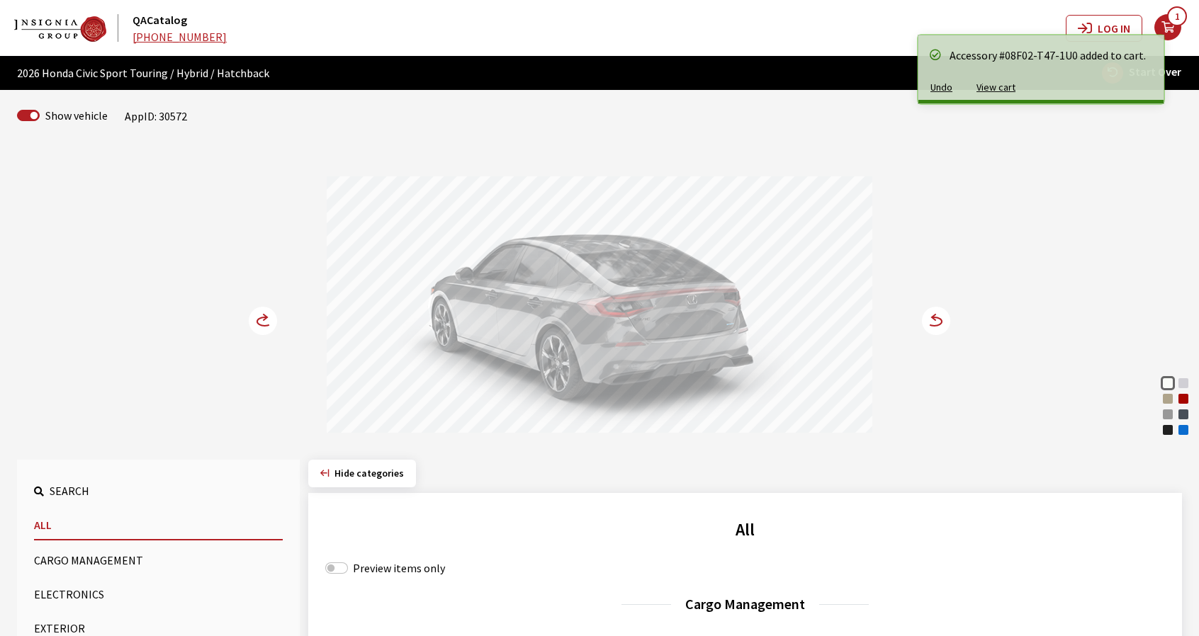
click at [943, 321] on circle at bounding box center [936, 321] width 28 height 28
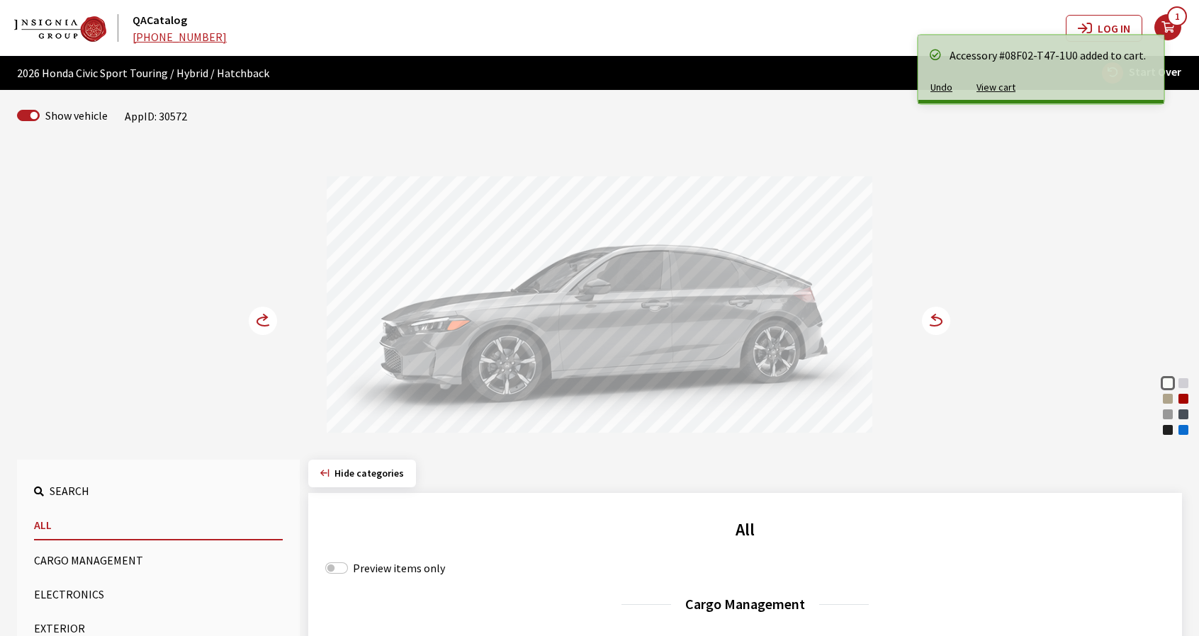
click at [943, 321] on circle at bounding box center [936, 321] width 28 height 28
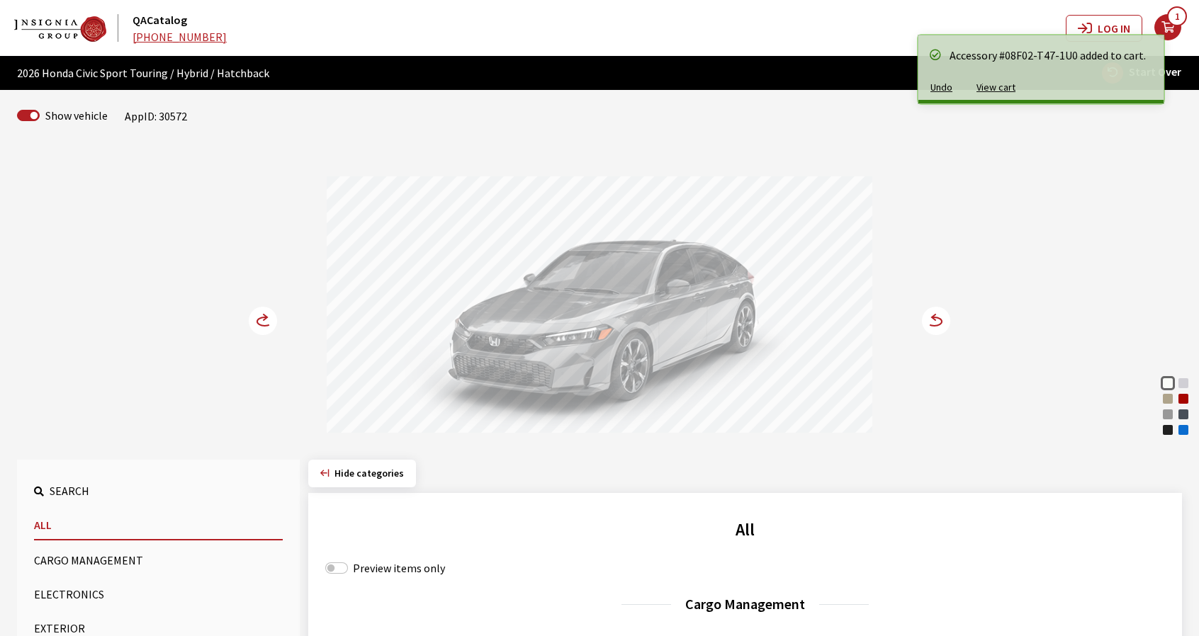
click at [943, 321] on circle at bounding box center [936, 321] width 28 height 28
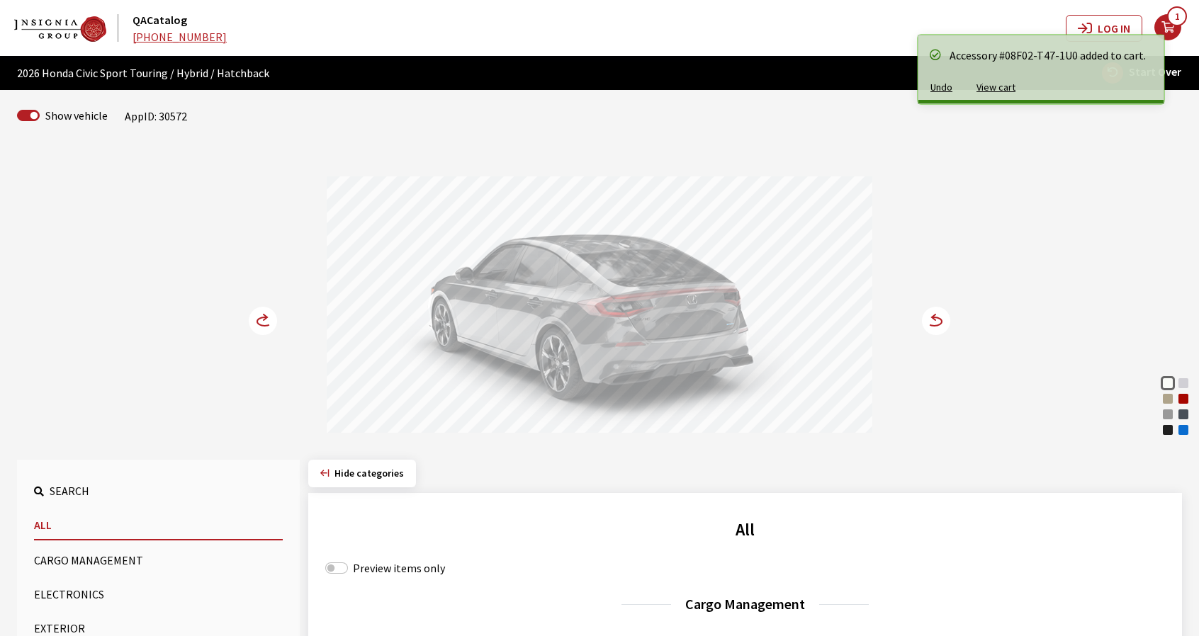
click at [943, 322] on circle at bounding box center [936, 321] width 28 height 28
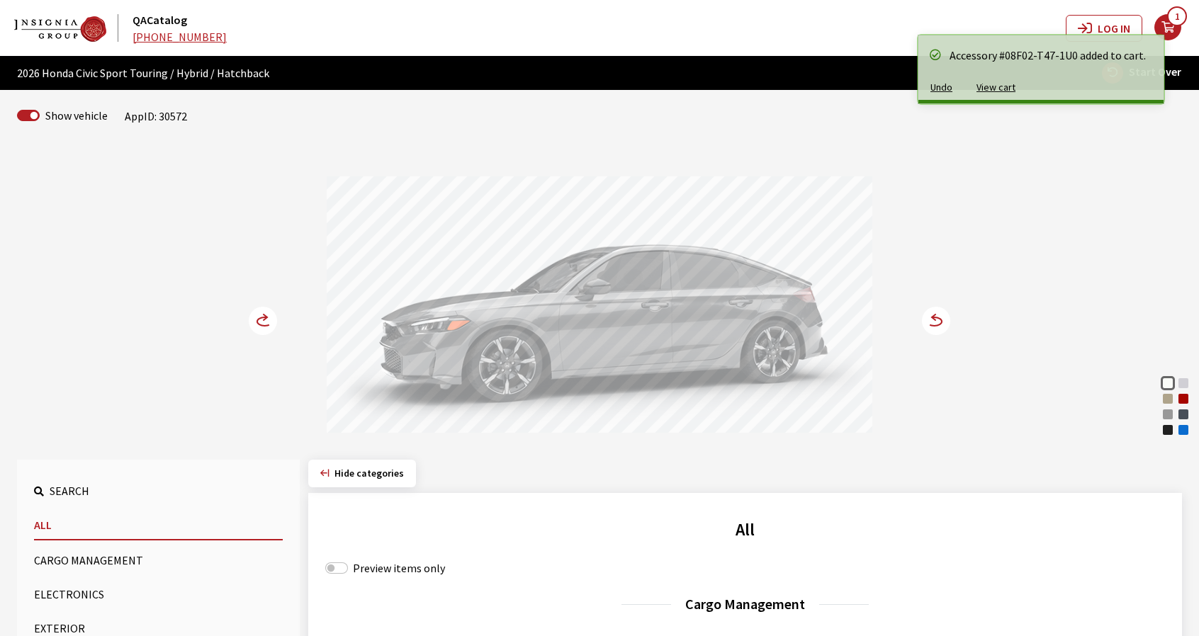
click at [943, 322] on circle at bounding box center [936, 321] width 28 height 28
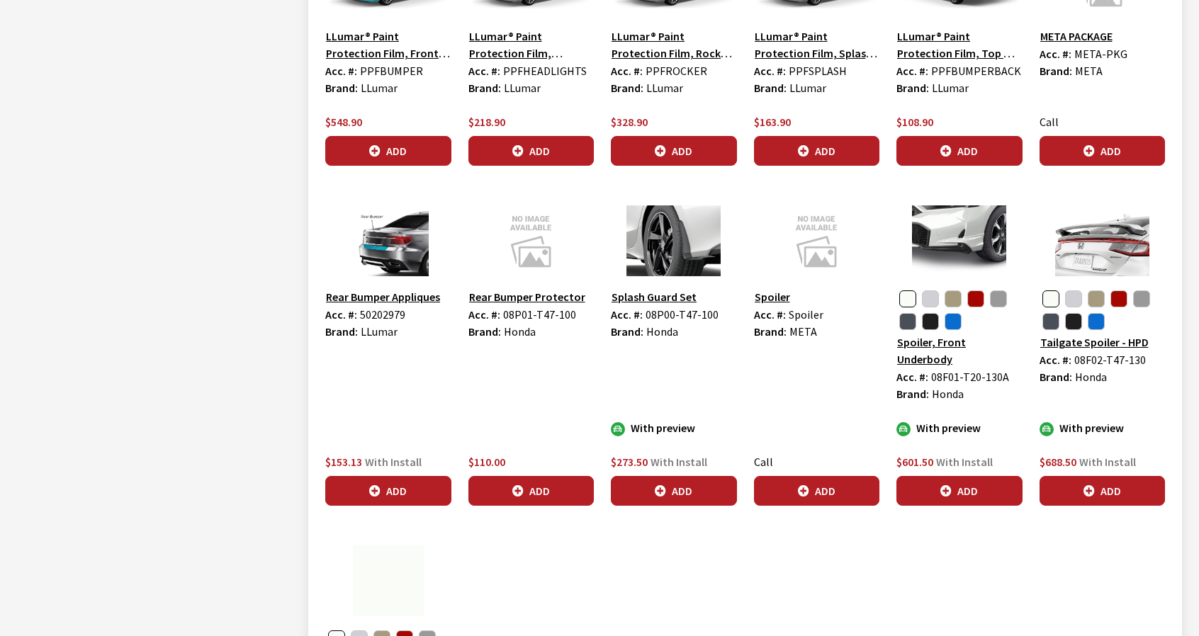
scroll to position [2693, 0]
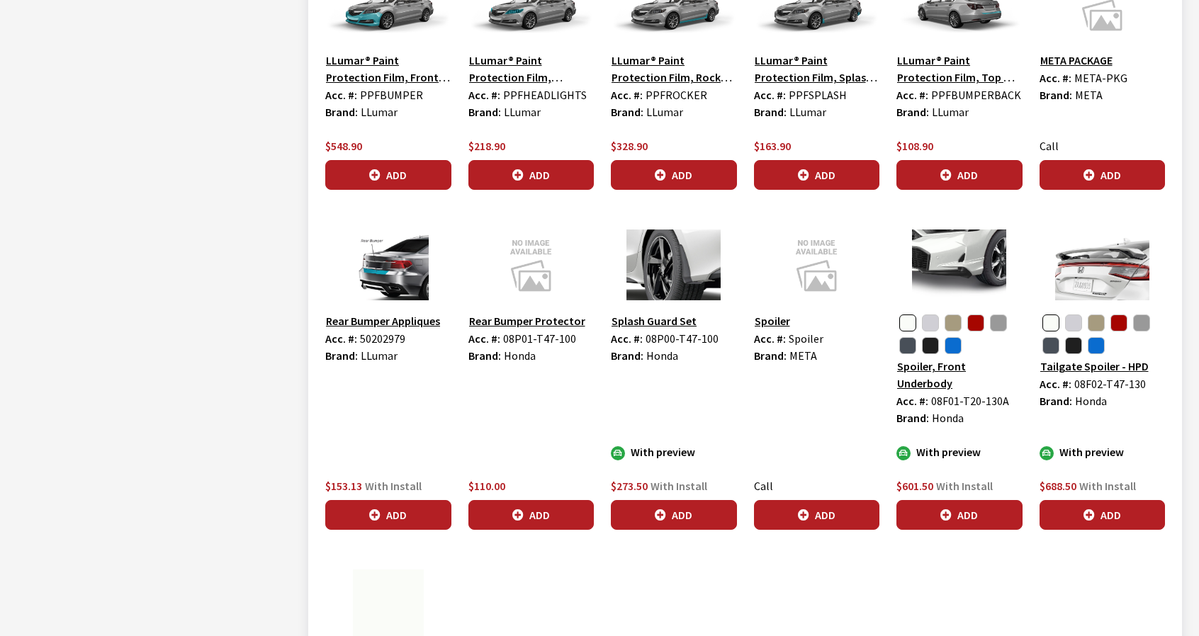
click at [1082, 253] on img at bounding box center [1103, 265] width 126 height 71
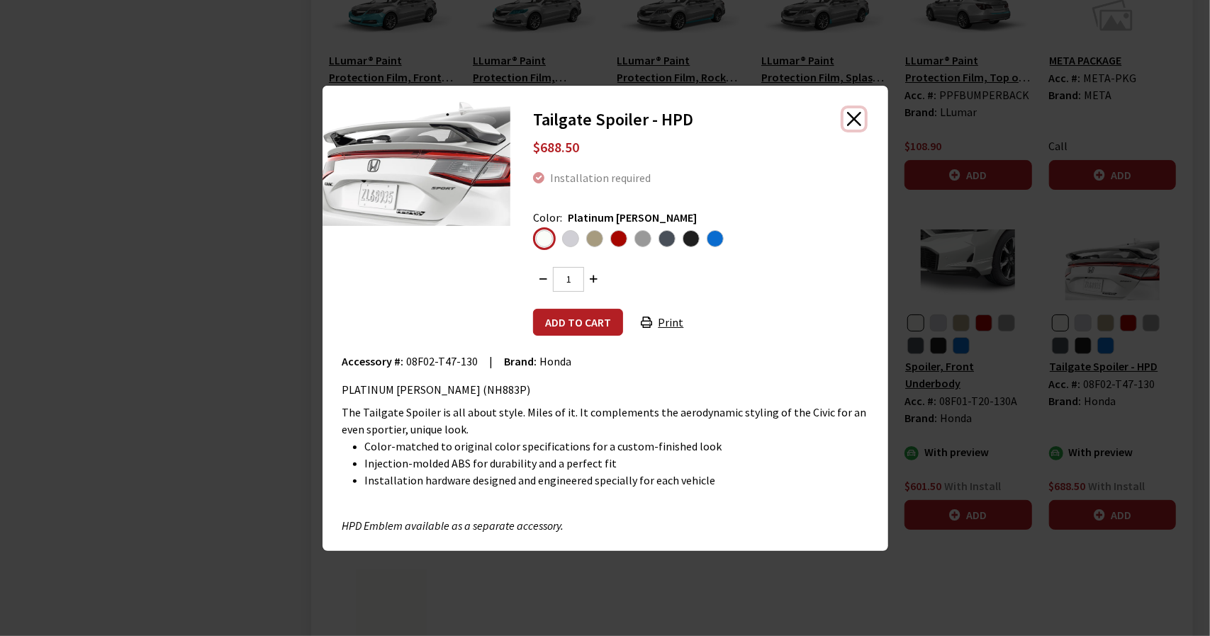
click at [855, 118] on button "Close" at bounding box center [853, 118] width 21 height 21
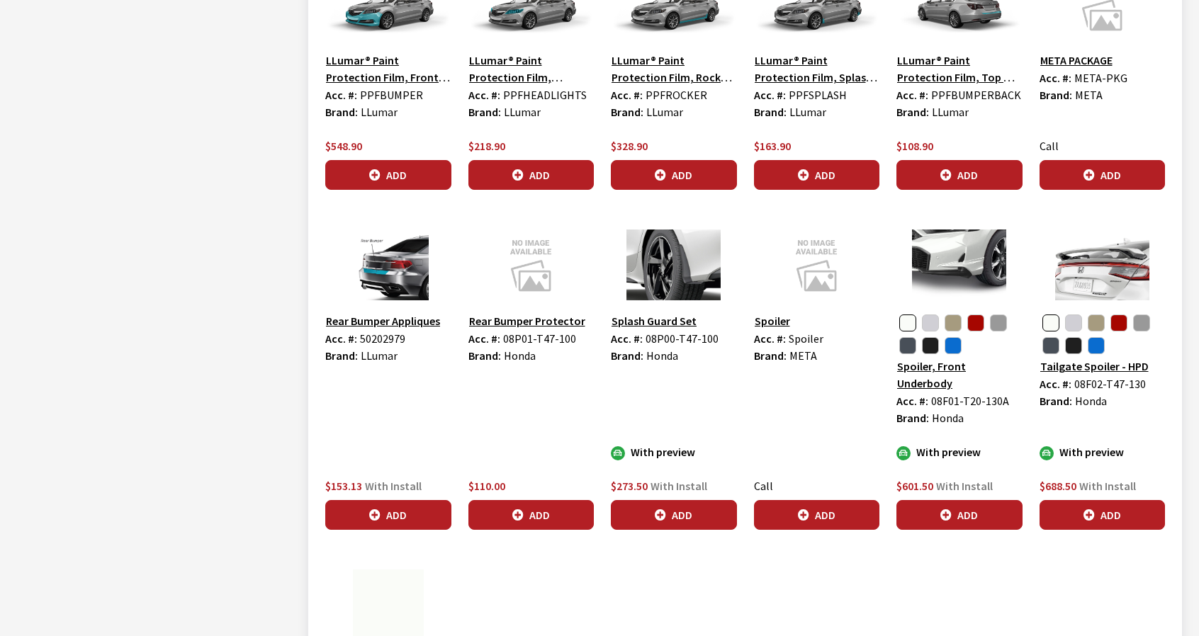
click at [953, 318] on button "button" at bounding box center [953, 323] width 17 height 17
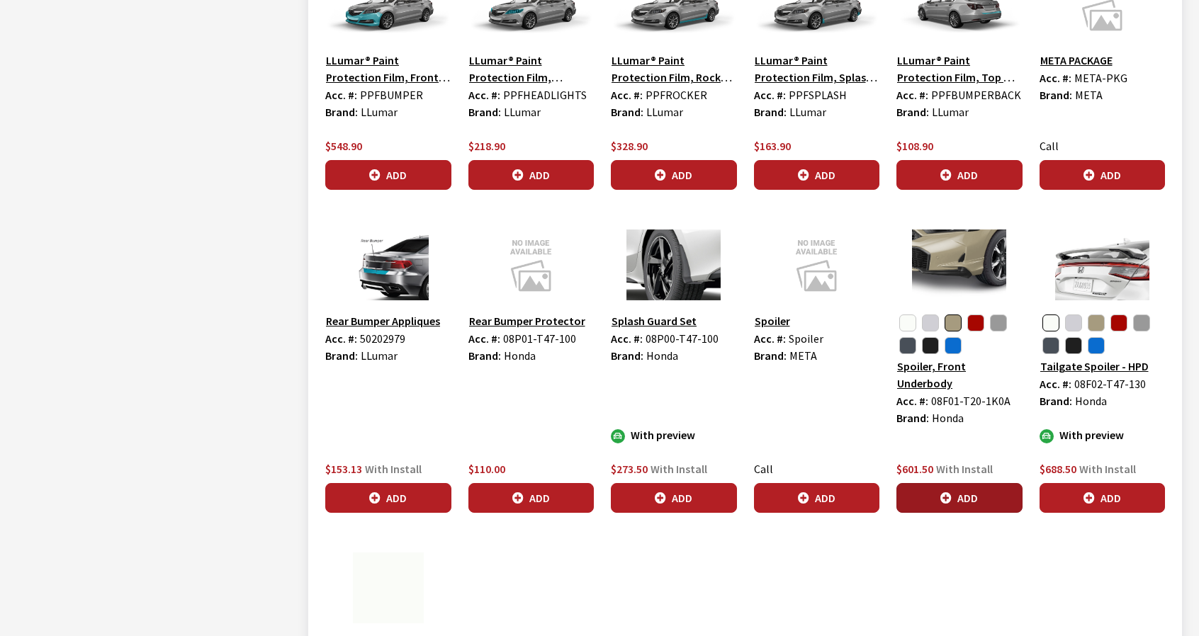
click at [906, 498] on button "Add" at bounding box center [960, 498] width 126 height 30
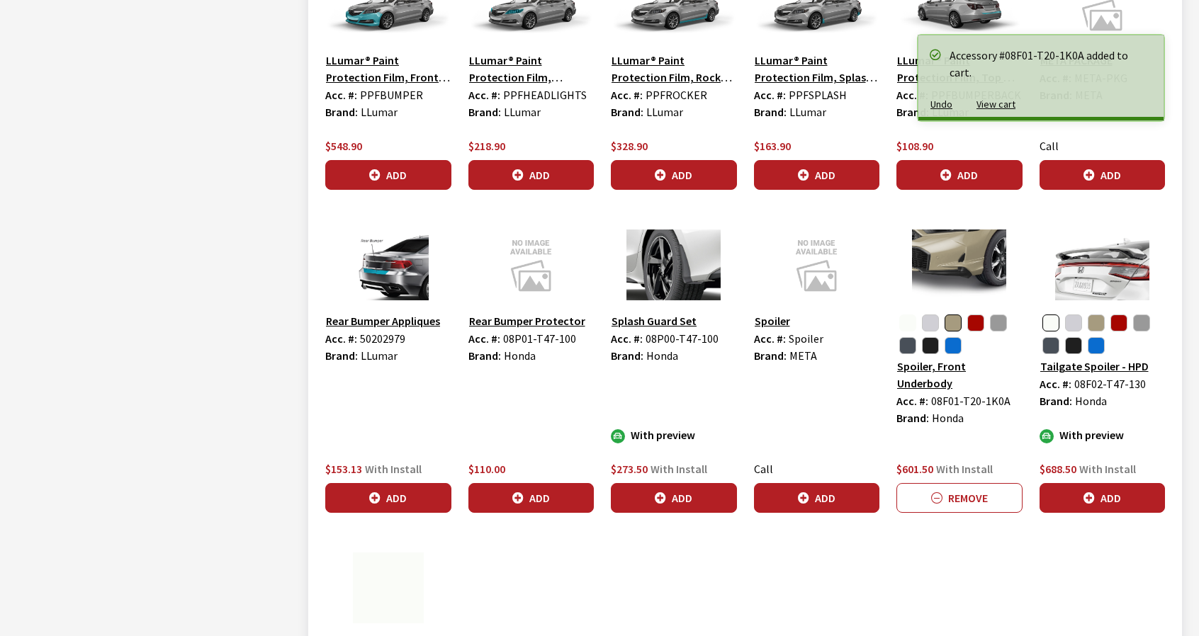
click at [911, 317] on button "button" at bounding box center [907, 323] width 17 height 17
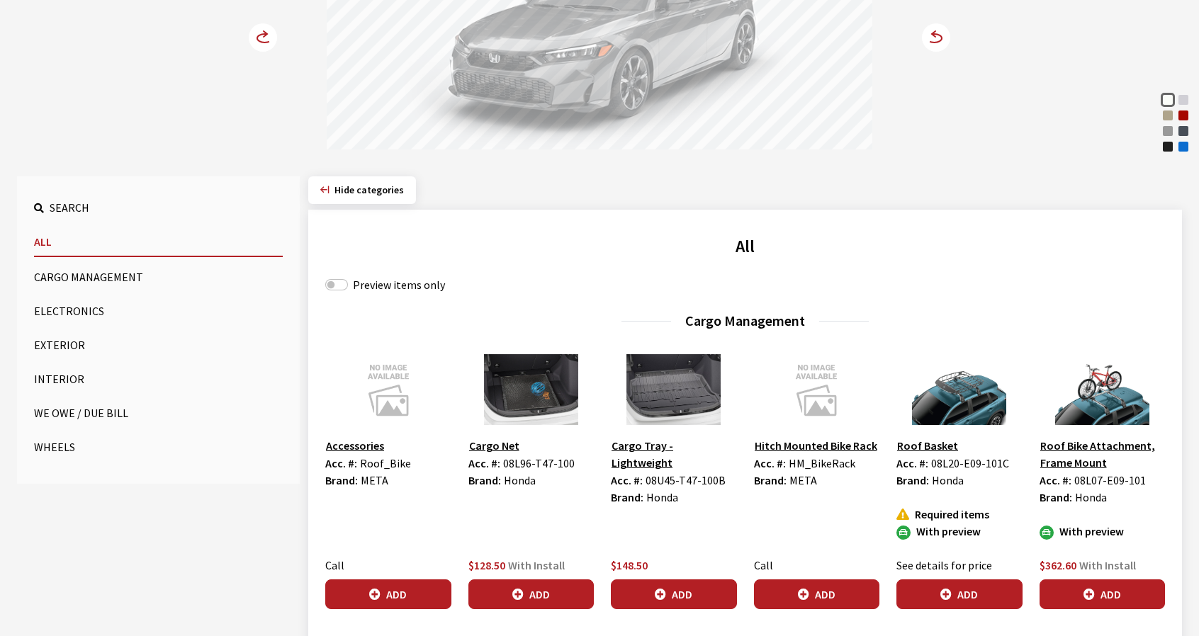
scroll to position [0, 0]
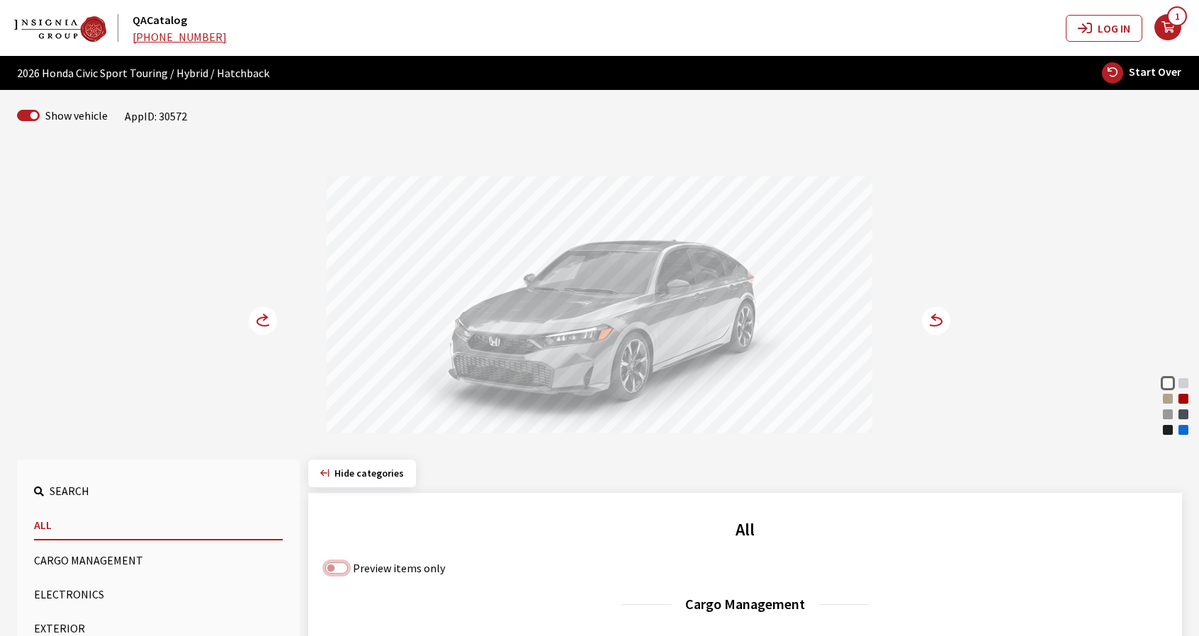
click at [327, 567] on input "Preview items only" at bounding box center [336, 568] width 23 height 11
checkbox input "true"
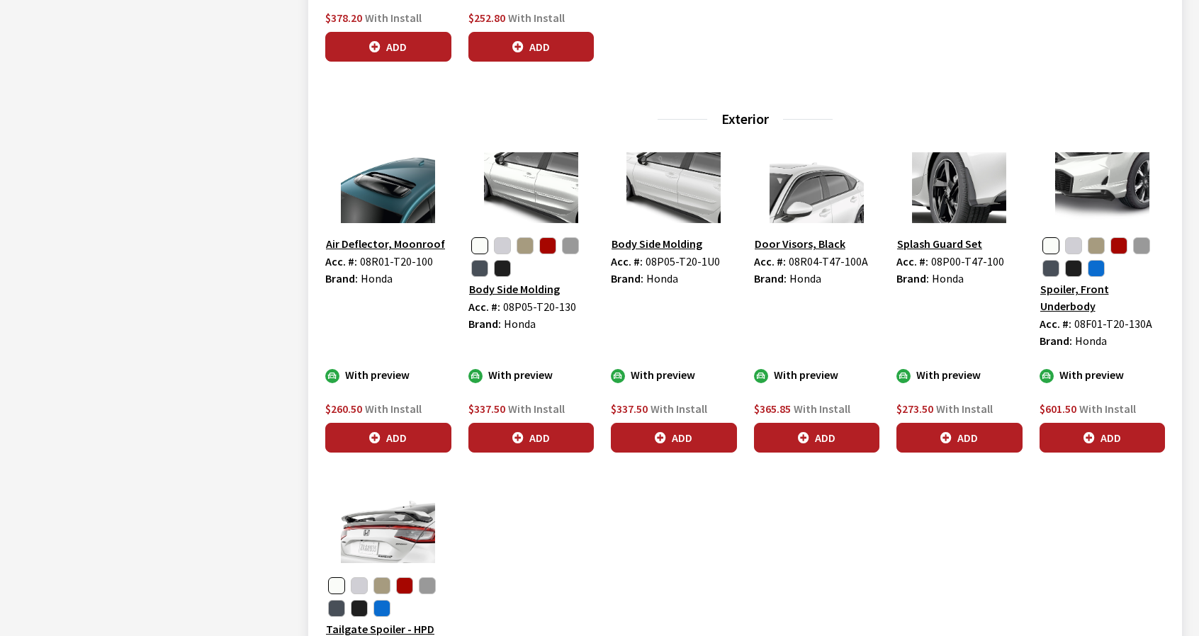
scroll to position [1134, 0]
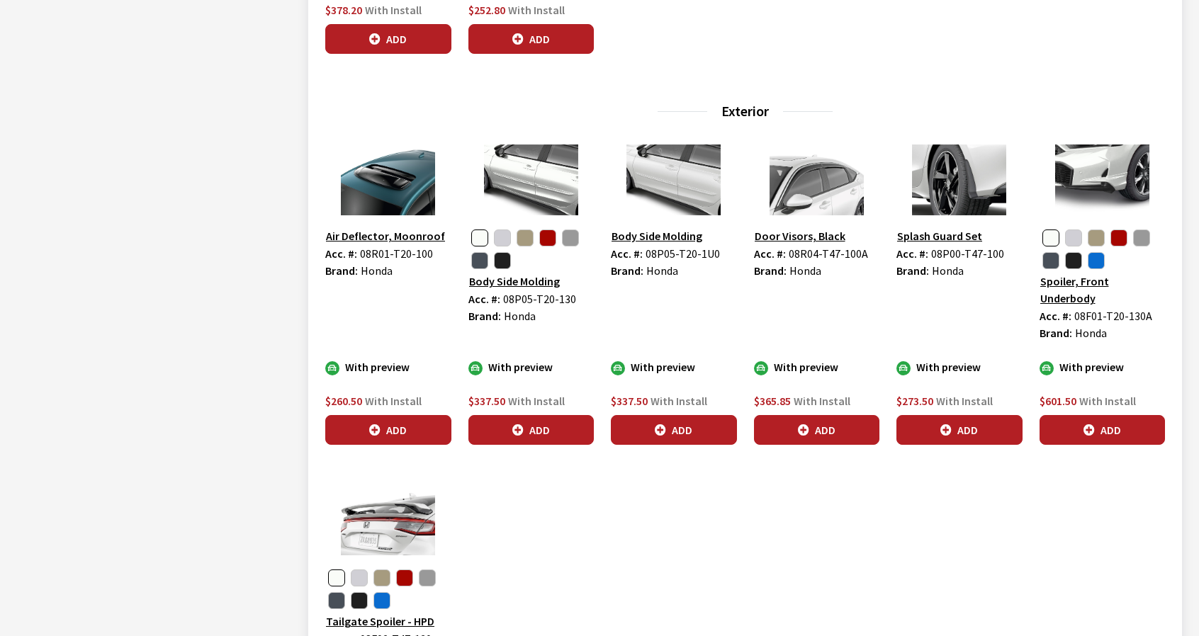
click at [1089, 175] on img at bounding box center [1103, 180] width 126 height 71
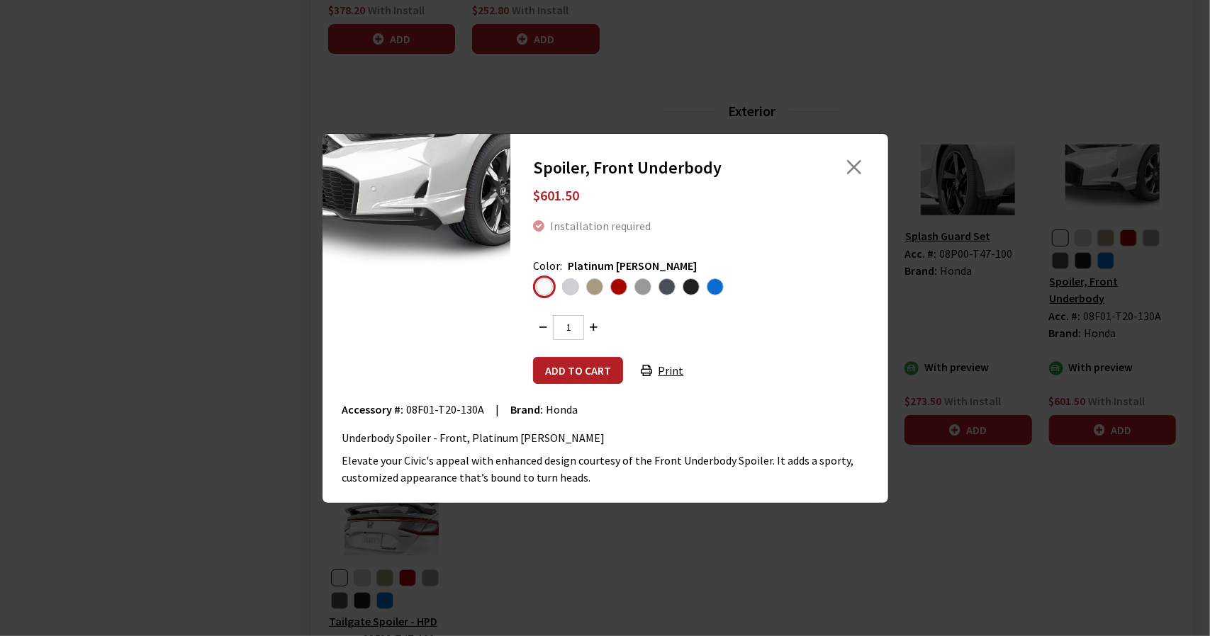
click at [565, 287] on span "Solar Silver Metallic" at bounding box center [570, 287] width 17 height 17
click at [0, 0] on input "radio" at bounding box center [0, 0] width 0 height 0
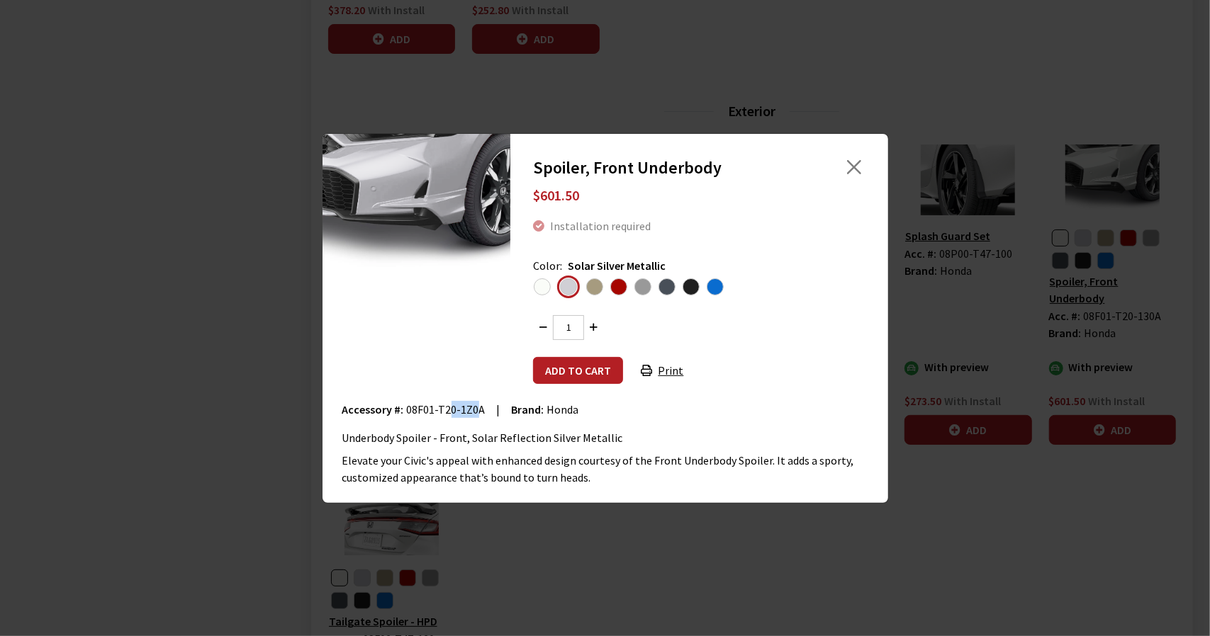
drag, startPoint x: 476, startPoint y: 408, endPoint x: 449, endPoint y: 408, distance: 27.6
click at [449, 408] on span "08F01-T20-1Z0A" at bounding box center [446, 410] width 79 height 14
click at [407, 405] on span "08F01-T20-1Z0A" at bounding box center [446, 410] width 79 height 14
click at [478, 408] on span "08F01-T20-1Z0A" at bounding box center [446, 410] width 79 height 14
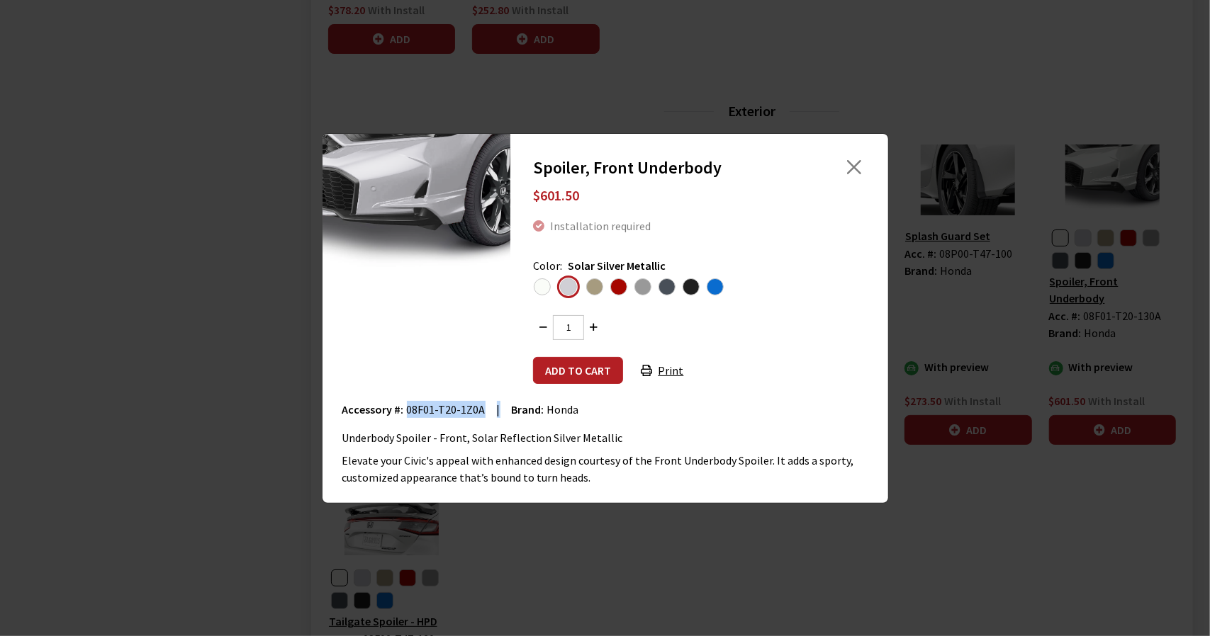
click at [473, 408] on span "08F01-T20-1Z0A" at bounding box center [446, 410] width 79 height 14
click at [412, 406] on span "08F01-T20-1Z0A" at bounding box center [446, 410] width 79 height 14
click at [466, 406] on span "08F01-T20-1Z0A" at bounding box center [446, 410] width 79 height 14
copy span "08F01-T20-1Z0A"
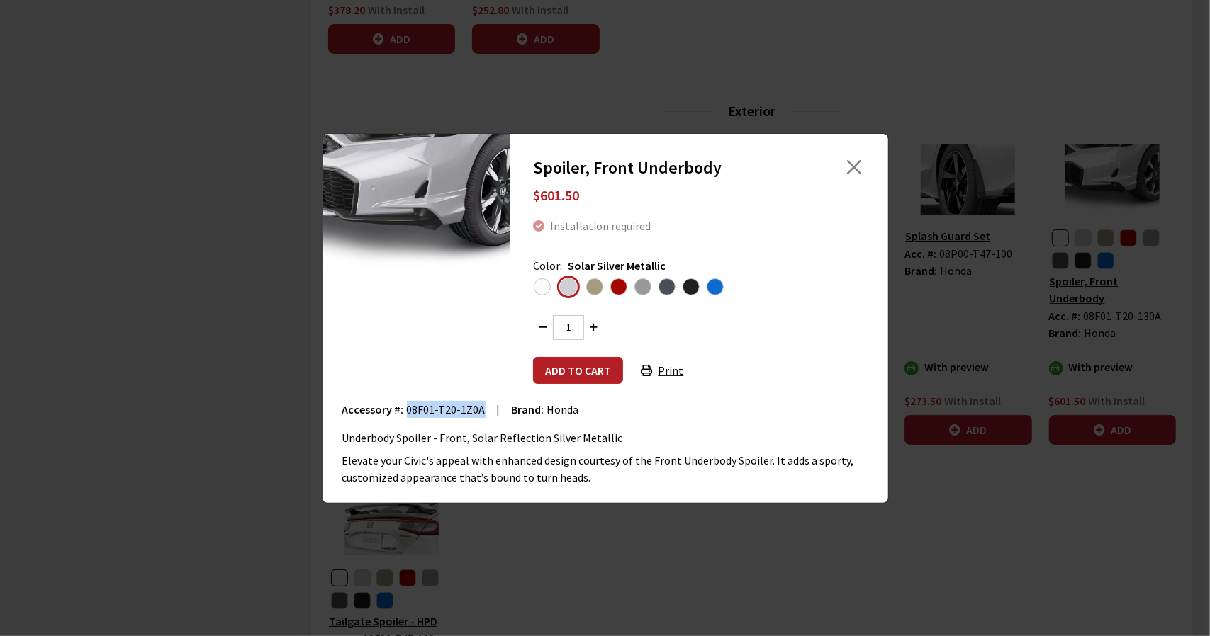
click at [593, 291] on span "Desert Beige Pearl" at bounding box center [594, 287] width 17 height 17
click at [0, 0] on input "radio" at bounding box center [0, 0] width 0 height 0
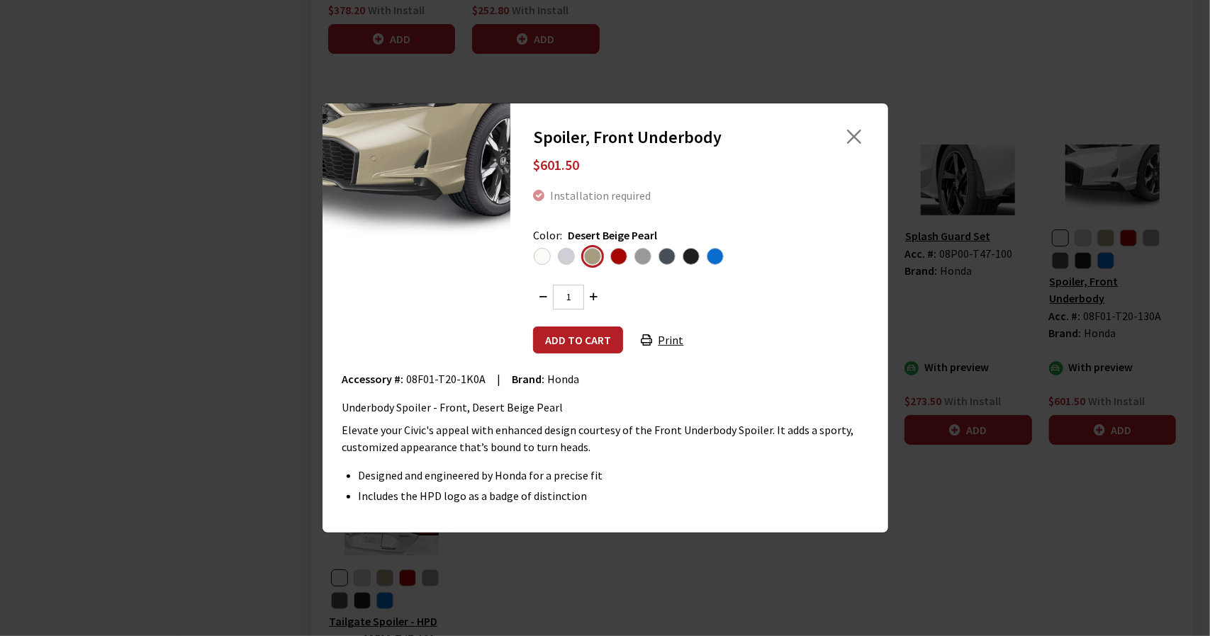
click at [415, 381] on span "08F01-T20-1K0A" at bounding box center [446, 379] width 79 height 14
click at [469, 381] on span "08F01-T20-1K0A" at bounding box center [446, 379] width 79 height 14
copy span "08F01-T20-1K0A"
click at [620, 256] on span "Rallye Red" at bounding box center [618, 256] width 17 height 17
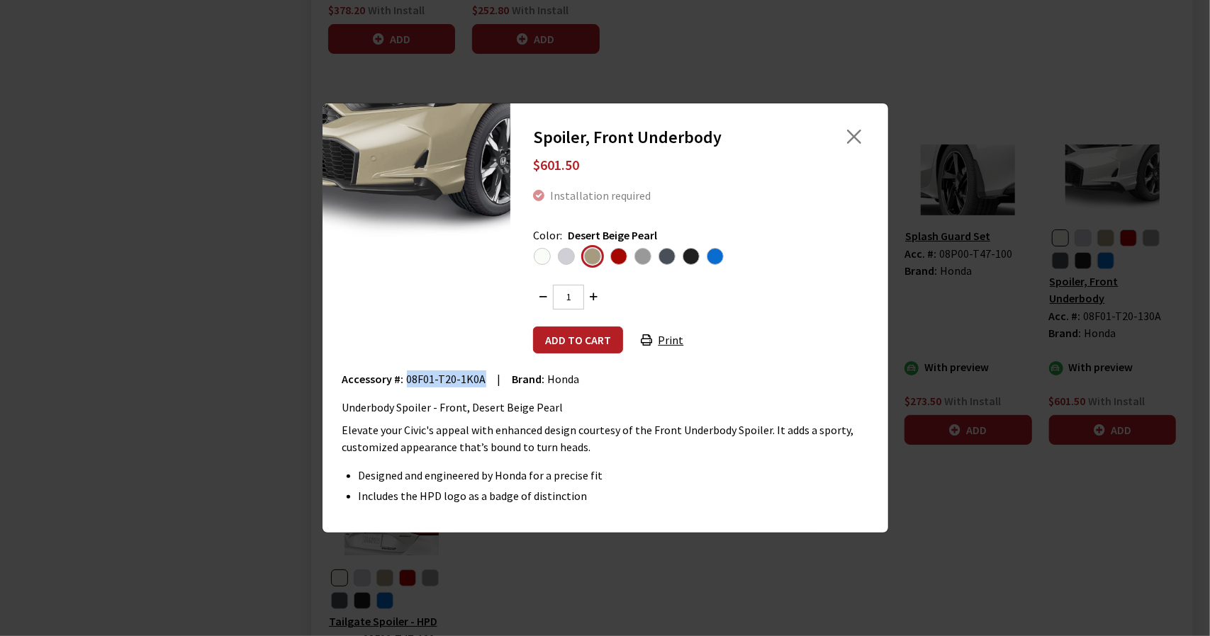
click at [0, 0] on input "radio" at bounding box center [0, 0] width 0 height 0
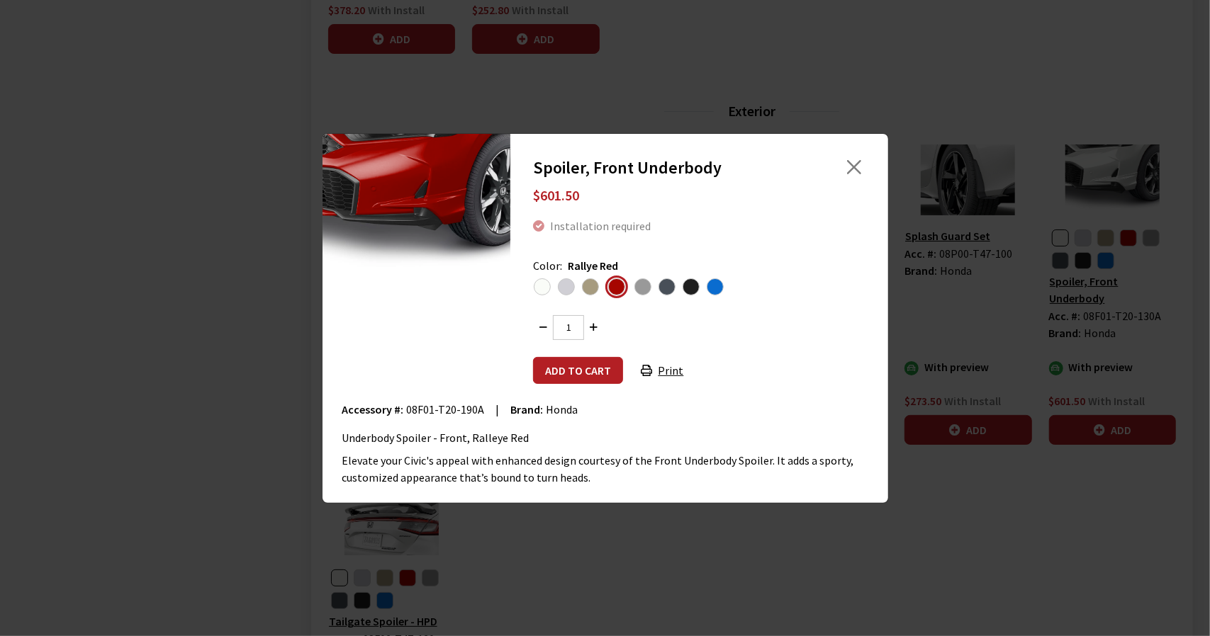
click at [414, 408] on span "08F01-T20-190A" at bounding box center [446, 410] width 78 height 14
click at [471, 408] on span "08F01-T20-190A" at bounding box center [446, 410] width 78 height 14
copy span "08F01-T20-190A"
click at [638, 288] on span "Urban Gray Pearl" at bounding box center [642, 287] width 17 height 17
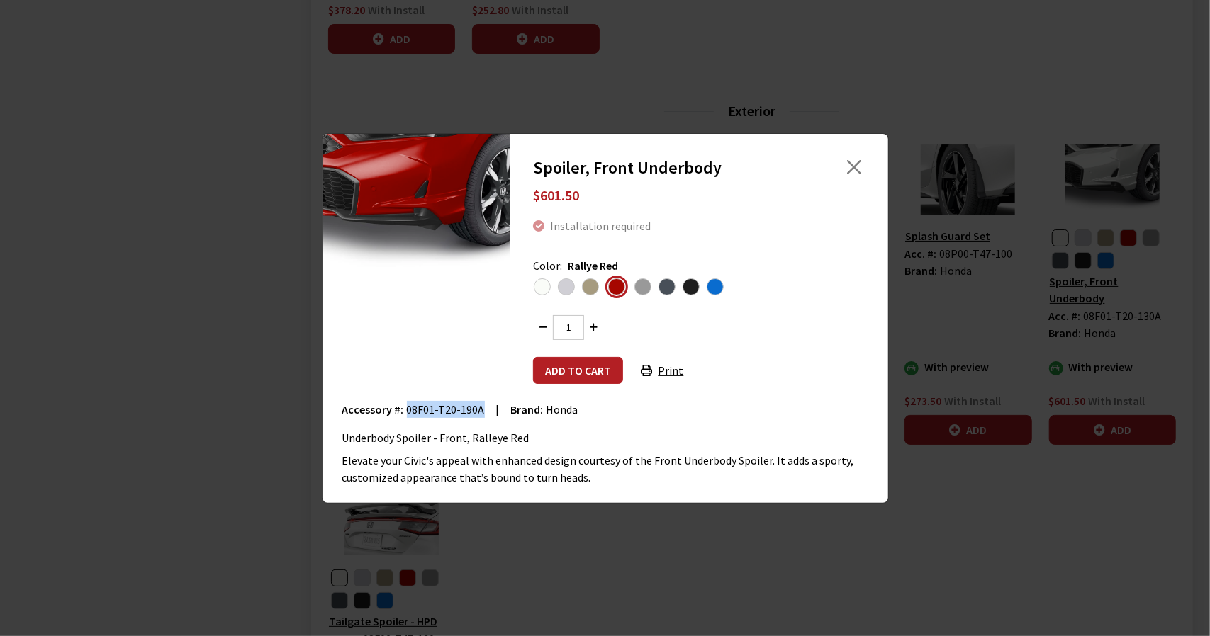
click at [0, 0] on input "radio" at bounding box center [0, 0] width 0 height 0
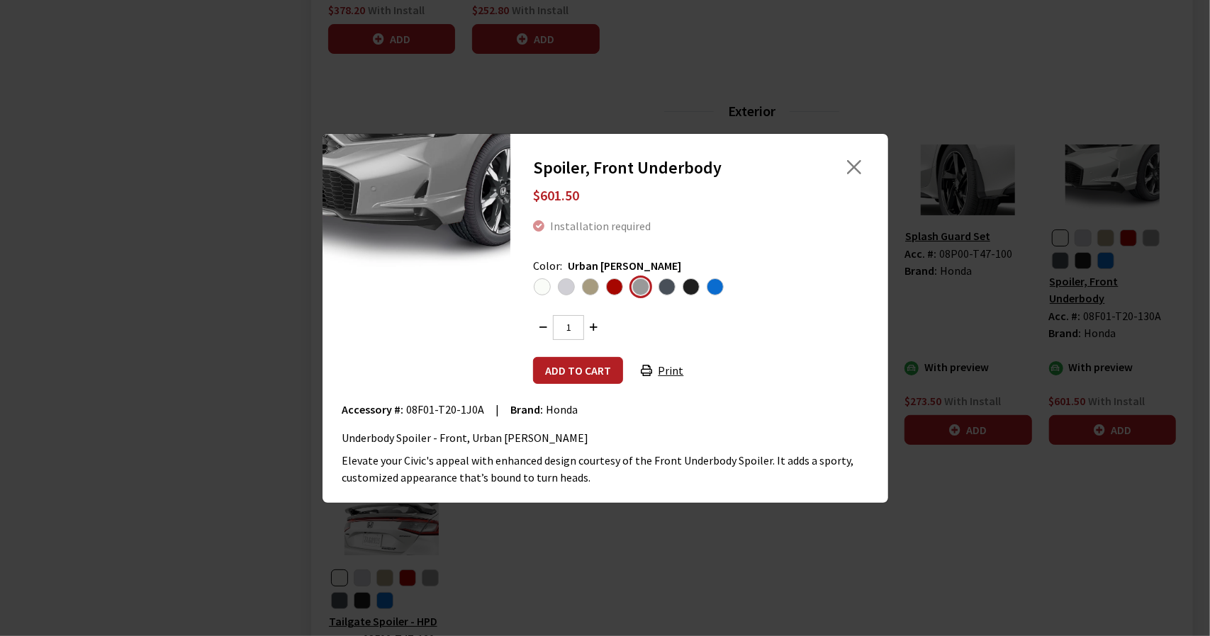
click at [410, 406] on span "08F01-T20-1J0A" at bounding box center [446, 410] width 78 height 14
click at [469, 410] on span "08F01-T20-1J0A" at bounding box center [446, 410] width 78 height 14
copy span "08F01-T20-1J0A"
click at [661, 288] on span "Meteorite Gray Metallic" at bounding box center [666, 287] width 17 height 17
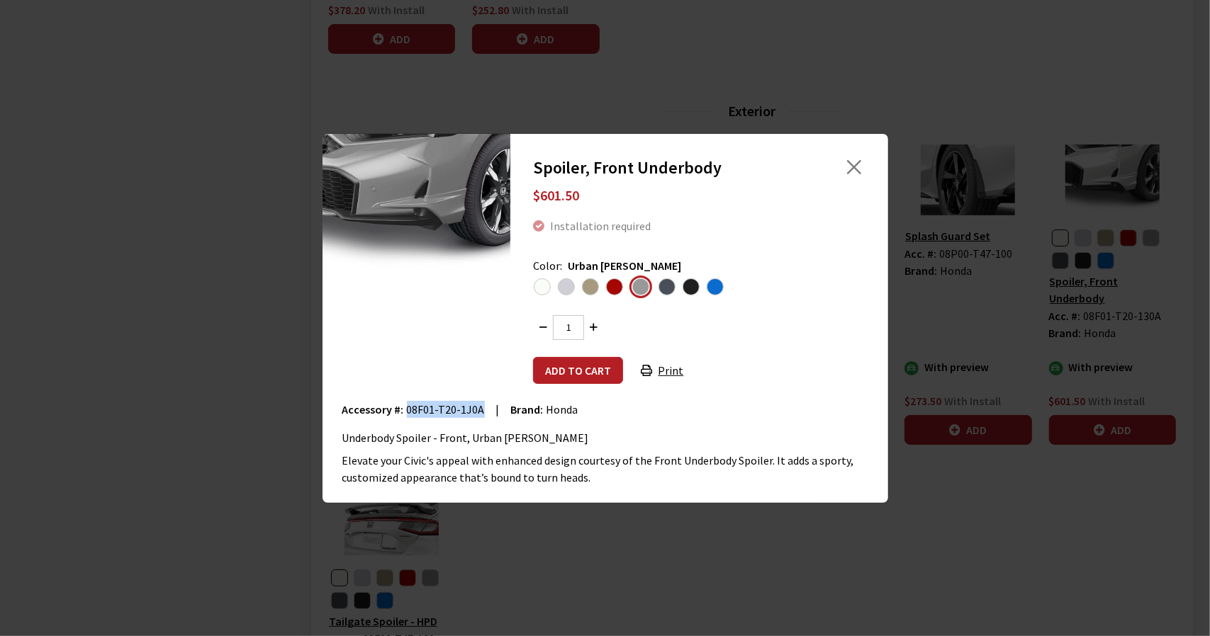
click at [0, 0] on input "radio" at bounding box center [0, 0] width 0 height 0
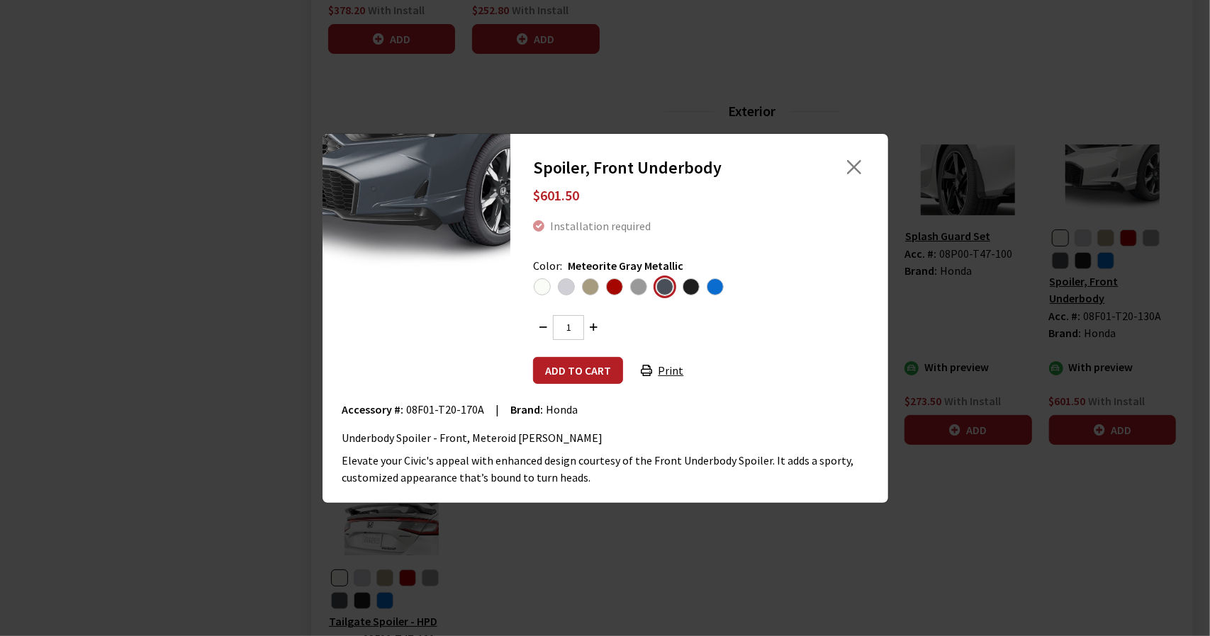
click at [422, 408] on span "08F01-T20-170A" at bounding box center [446, 410] width 78 height 14
click at [463, 407] on span "08F01-T20-170A" at bounding box center [446, 410] width 78 height 14
copy span "08F01-T20-170A"
click at [695, 287] on span "Crystal Black Pearl" at bounding box center [691, 287] width 17 height 17
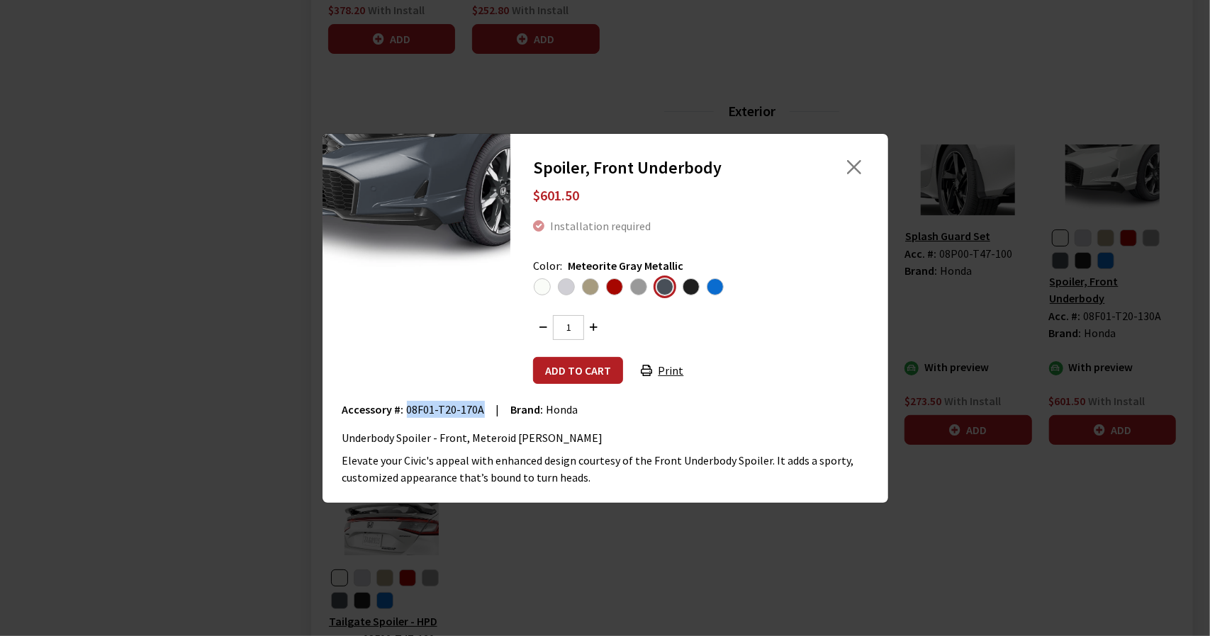
click at [0, 0] on input "radio" at bounding box center [0, 0] width 0 height 0
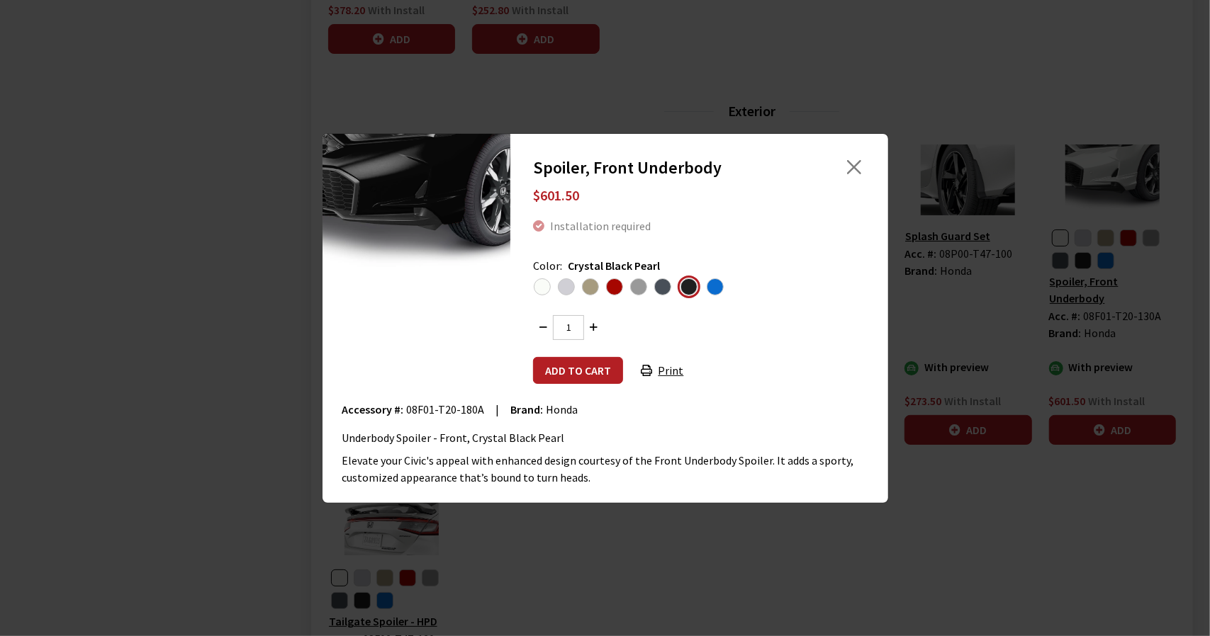
click at [422, 408] on span "08F01-T20-180A" at bounding box center [446, 410] width 78 height 14
click at [461, 408] on span "08F01-T20-180A" at bounding box center [446, 410] width 78 height 14
copy span "08F01-T20-180A"
click at [714, 282] on span "Boost Blue Pearl" at bounding box center [715, 287] width 17 height 17
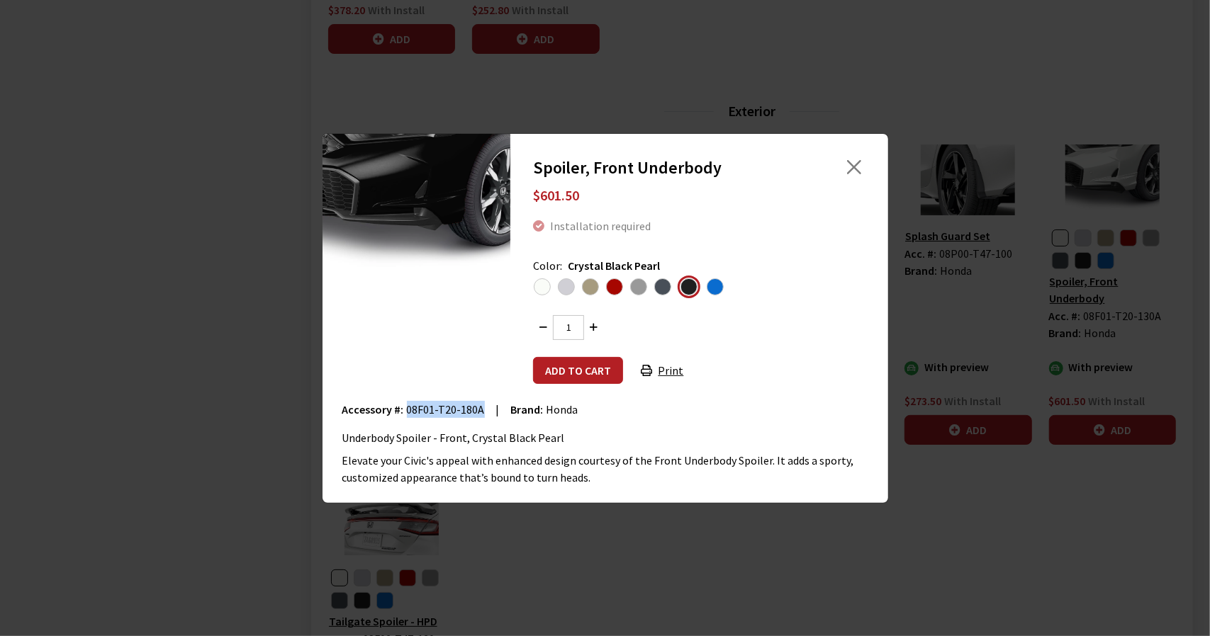
click at [0, 0] on input "radio" at bounding box center [0, 0] width 0 height 0
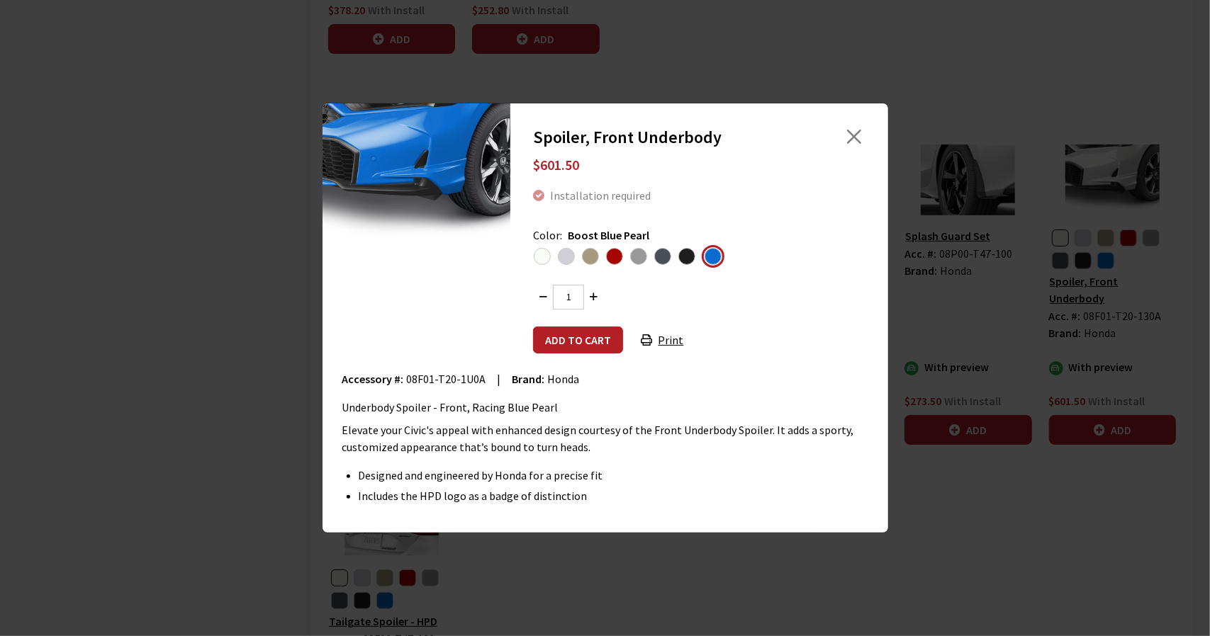
click at [417, 376] on span "08F01-T20-1U0A" at bounding box center [446, 379] width 79 height 14
click at [462, 377] on span "08F01-T20-1U0A" at bounding box center [446, 379] width 79 height 14
click at [857, 135] on button "Close" at bounding box center [853, 136] width 21 height 21
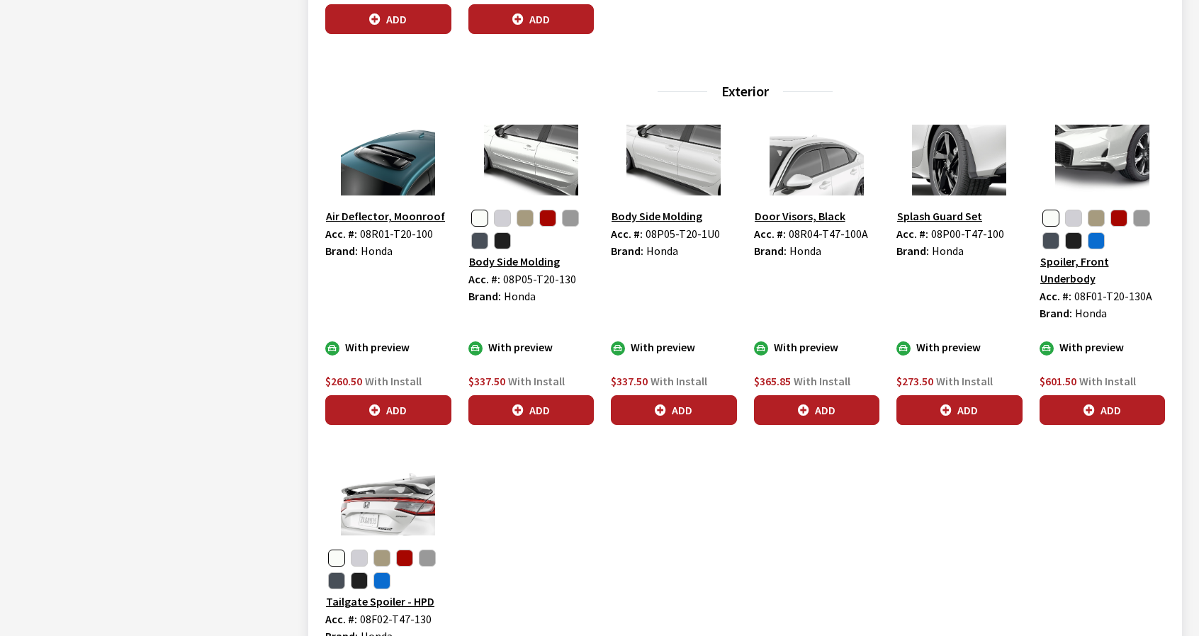
scroll to position [1205, 0]
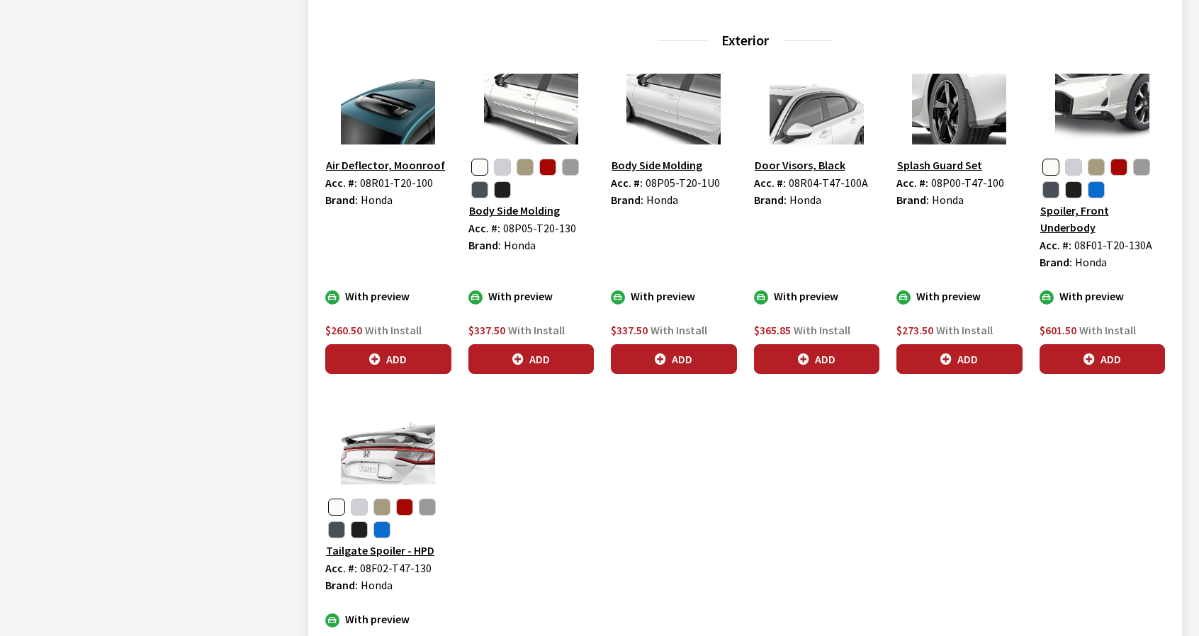
click at [405, 434] on img at bounding box center [388, 449] width 126 height 71
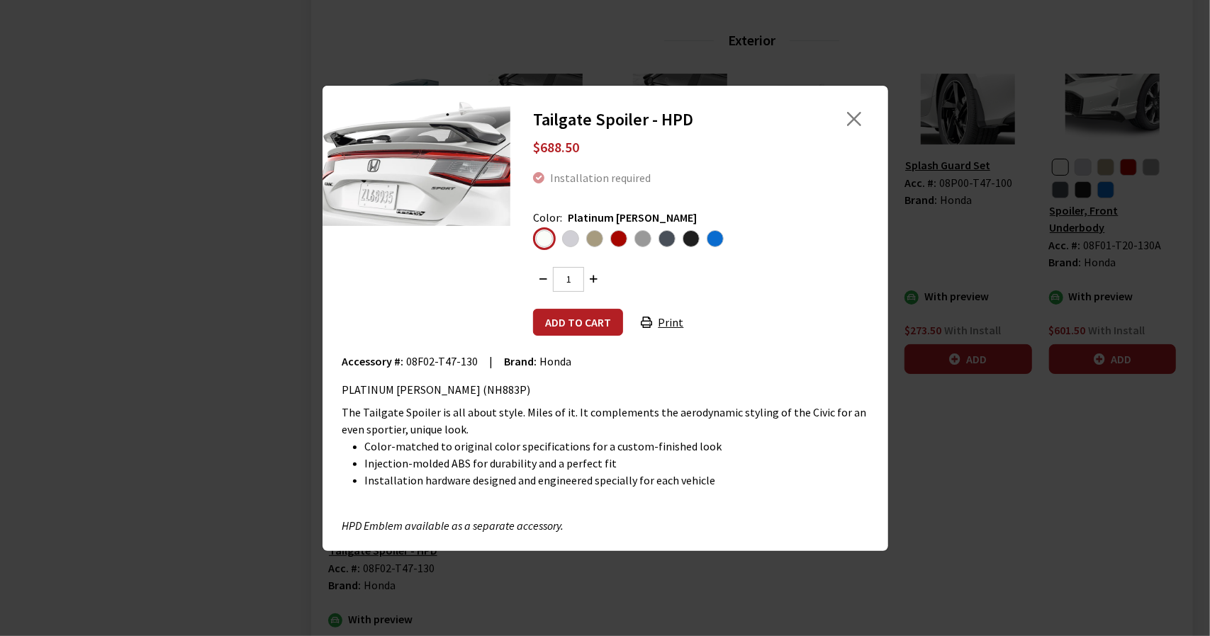
click at [571, 242] on span "Solar Silver Metallic" at bounding box center [570, 238] width 17 height 17
click at [0, 0] on input "radio" at bounding box center [0, 0] width 0 height 0
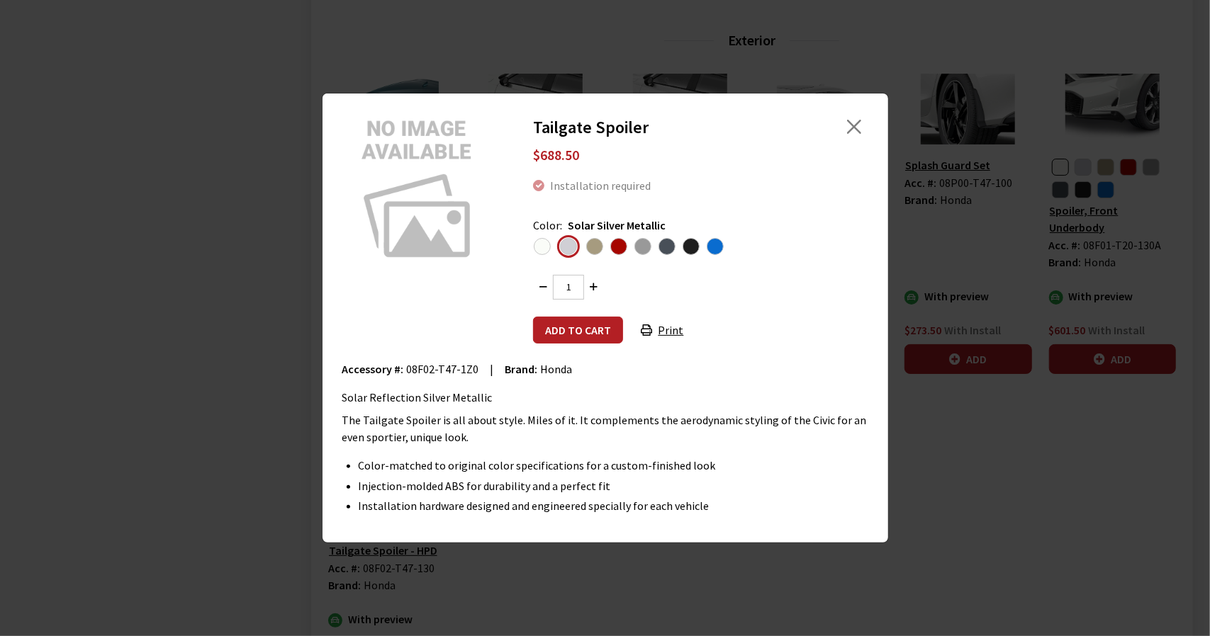
click at [410, 364] on span "08F02-T47-1Z0" at bounding box center [443, 369] width 72 height 14
click at [458, 366] on span "08F02-T47-1Z0" at bounding box center [443, 369] width 72 height 14
click at [592, 248] on span "Desert Beige Pearl" at bounding box center [594, 246] width 17 height 17
click at [0, 0] on input "radio" at bounding box center [0, 0] width 0 height 0
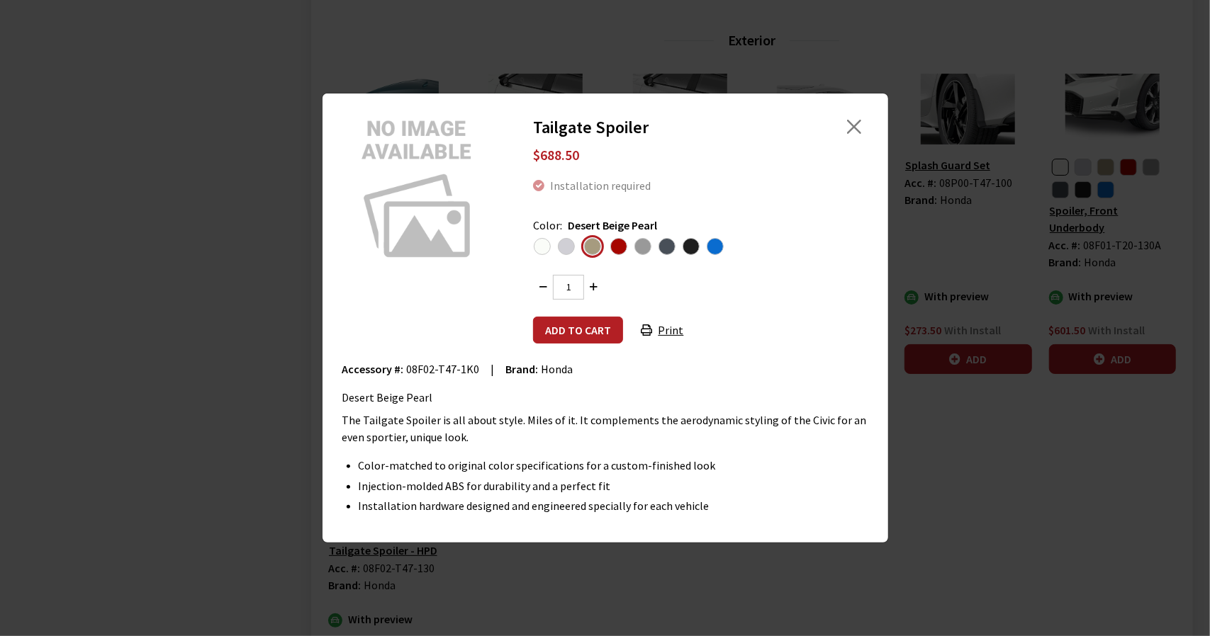
click at [410, 371] on span "08F02-T47-1K0" at bounding box center [443, 369] width 73 height 14
click at [464, 368] on span "08F02-T47-1K0" at bounding box center [443, 369] width 73 height 14
click at [612, 247] on span "Rallye Red" at bounding box center [618, 246] width 17 height 17
click at [0, 0] on input "radio" at bounding box center [0, 0] width 0 height 0
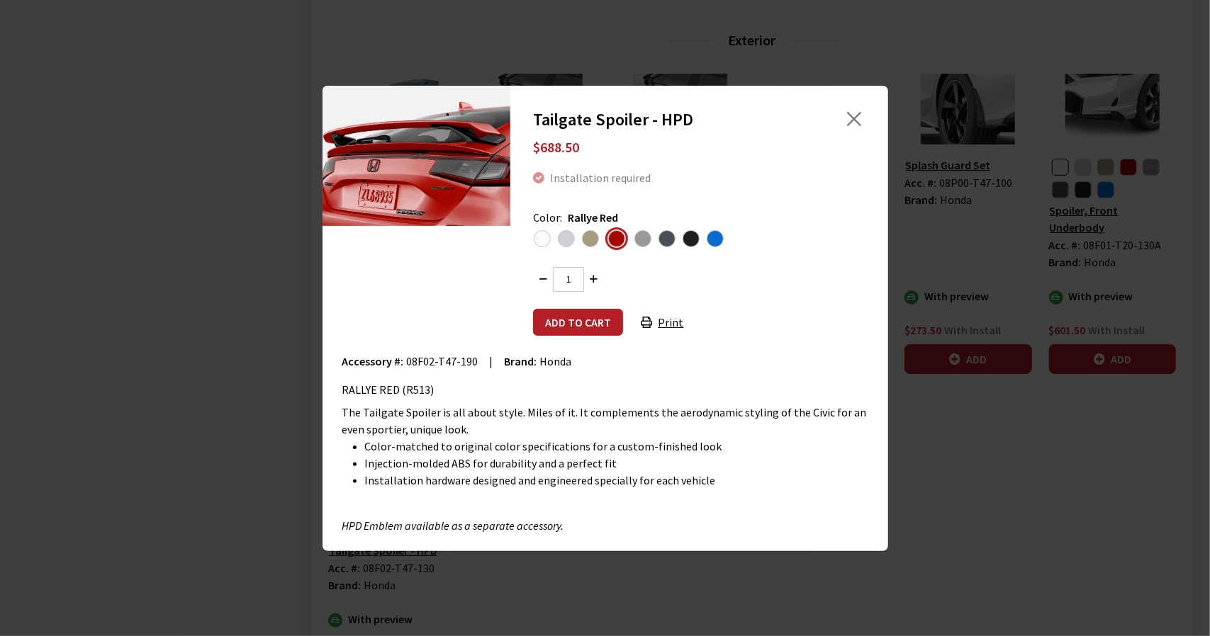
click at [421, 359] on span "08F02-T47-190" at bounding box center [443, 361] width 72 height 14
click at [455, 360] on span "08F02-T47-190" at bounding box center [443, 361] width 72 height 14
click at [636, 239] on span "Urban Gray Pearl" at bounding box center [642, 238] width 17 height 17
click at [0, 0] on input "radio" at bounding box center [0, 0] width 0 height 0
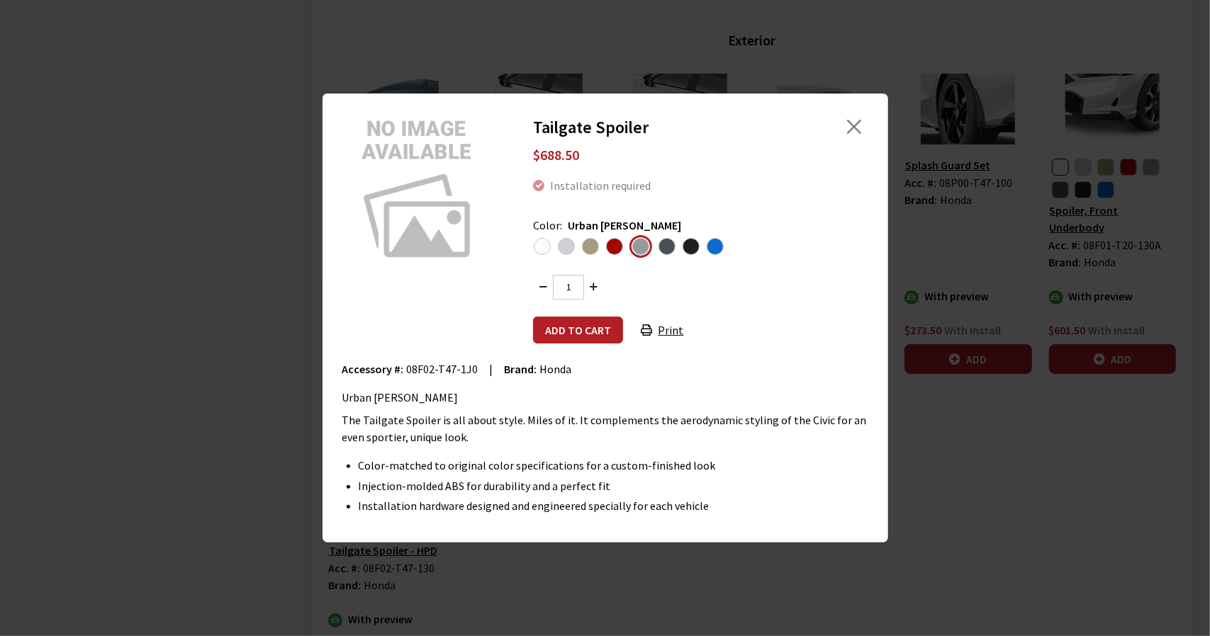
click at [425, 370] on span "08F02-T47-1J0" at bounding box center [443, 369] width 72 height 14
drag, startPoint x: 425, startPoint y: 370, endPoint x: 455, endPoint y: 370, distance: 29.8
click at [427, 370] on span "08F02-T47-1J0" at bounding box center [443, 369] width 72 height 14
click at [468, 369] on span "08F02-T47-1J0" at bounding box center [443, 369] width 72 height 14
click at [664, 245] on span "Meteorite Gray Metallic" at bounding box center [666, 246] width 17 height 17
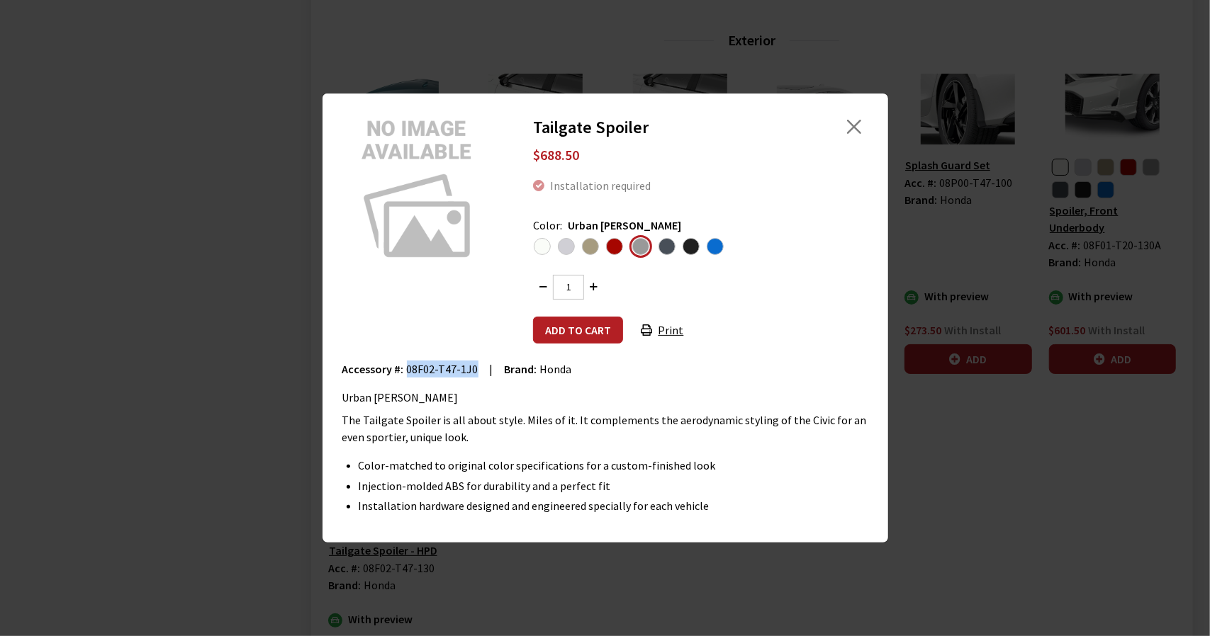
click at [0, 0] on input "radio" at bounding box center [0, 0] width 0 height 0
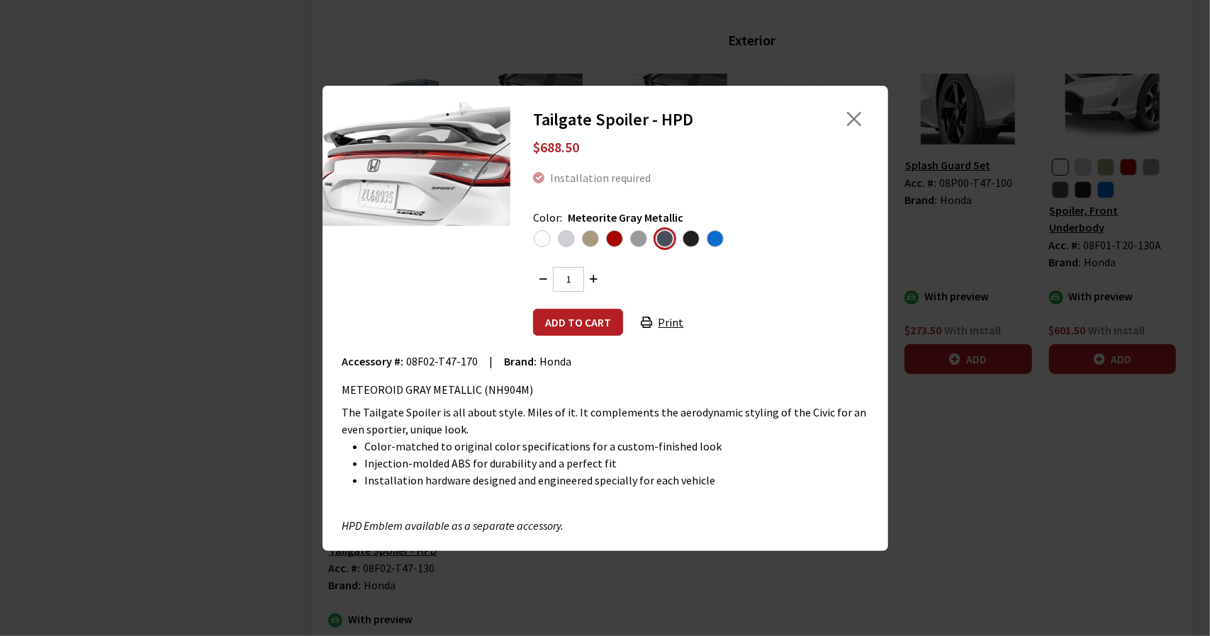
click at [410, 359] on span "08F02-T47-170" at bounding box center [443, 361] width 72 height 14
click at [411, 359] on span "08F02-T47-170" at bounding box center [443, 361] width 72 height 14
click at [466, 361] on span "08F02-T47-170" at bounding box center [443, 361] width 72 height 14
click at [693, 241] on span "Crystal Black Pearl" at bounding box center [691, 238] width 17 height 17
click at [0, 0] on input "radio" at bounding box center [0, 0] width 0 height 0
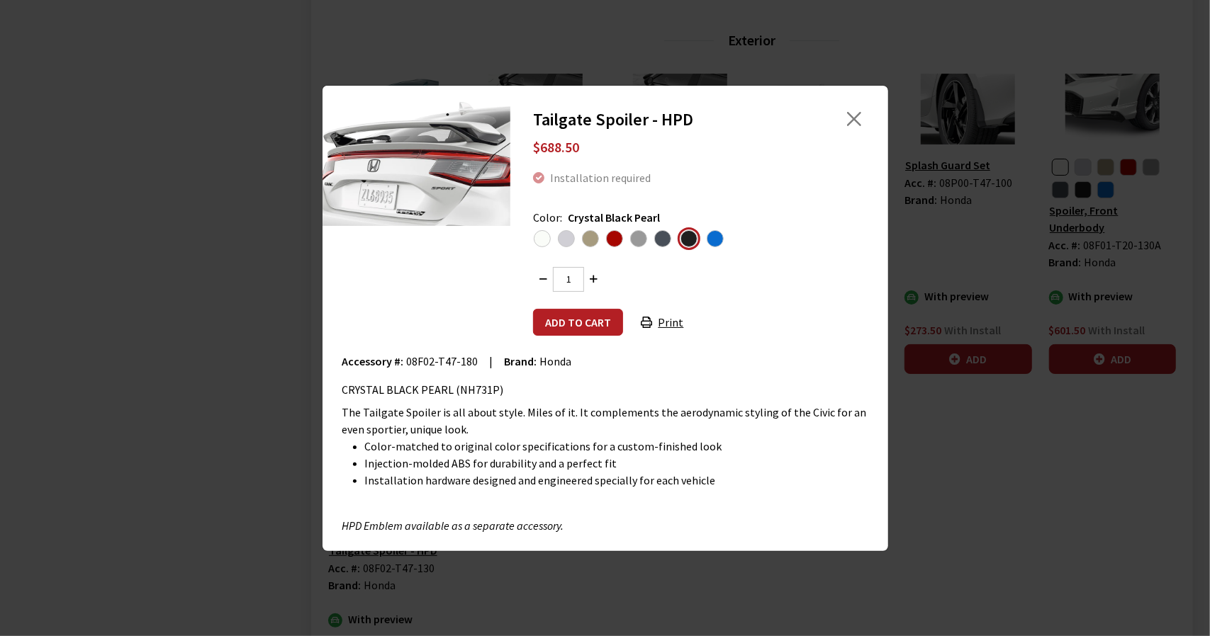
click at [411, 355] on span "08F02-T47-180" at bounding box center [443, 361] width 72 height 14
click at [457, 359] on span "08F02-T47-180" at bounding box center [443, 361] width 72 height 14
click at [711, 236] on span "Boost Blue Pearl" at bounding box center [715, 238] width 17 height 17
click at [0, 0] on input "radio" at bounding box center [0, 0] width 0 height 0
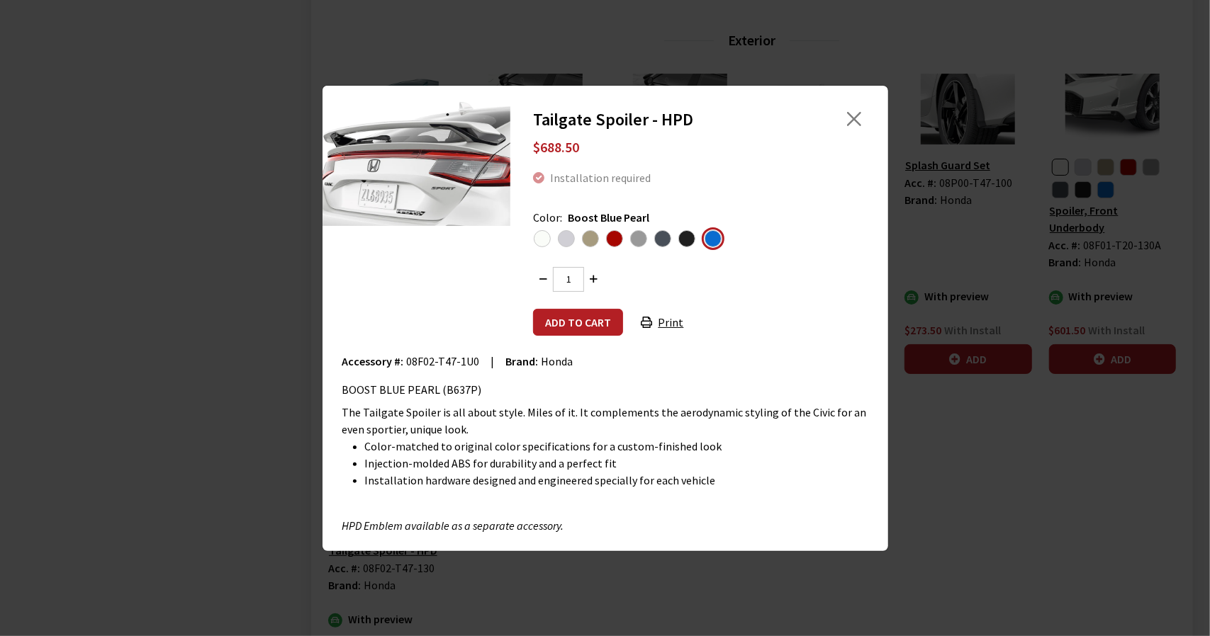
click at [414, 362] on span "08F02-T47-1U0" at bounding box center [443, 361] width 73 height 14
click at [461, 360] on span "08F02-T47-1U0" at bounding box center [443, 361] width 73 height 14
click at [853, 118] on button "Close" at bounding box center [853, 118] width 21 height 21
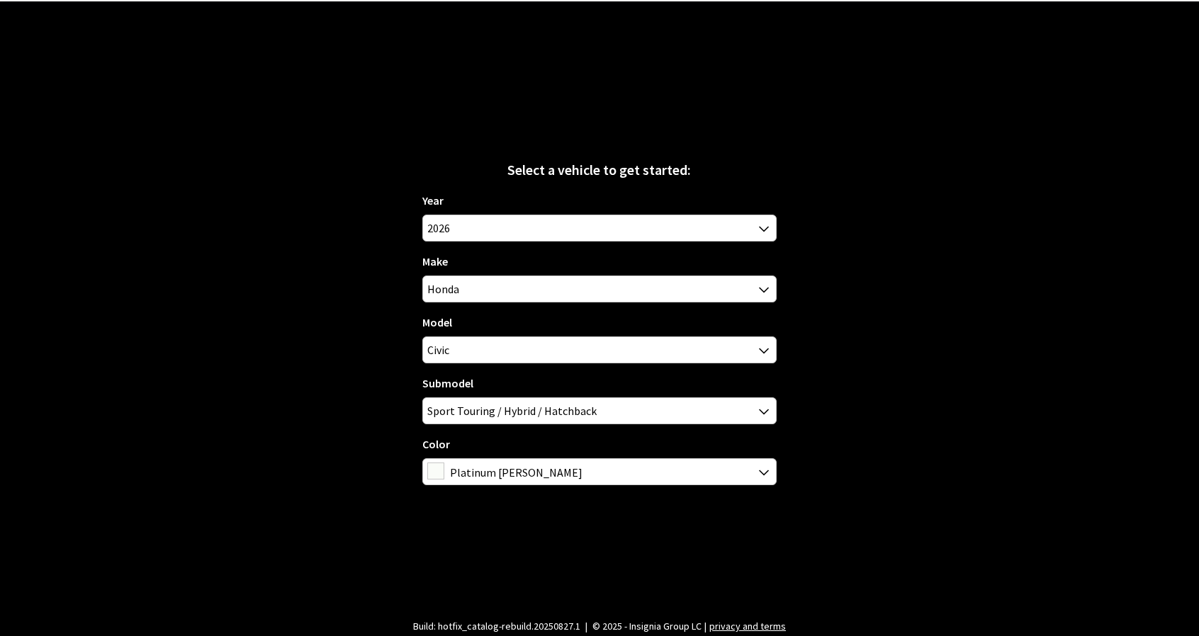
scroll to position [50, 0]
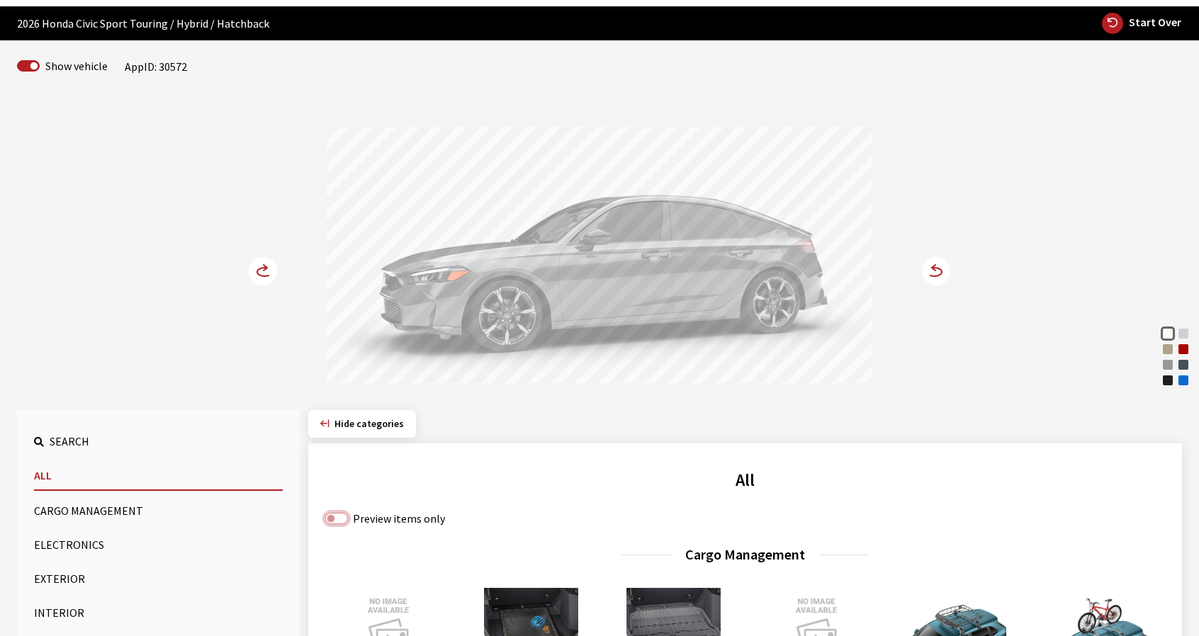
click at [342, 519] on input "Preview items only" at bounding box center [336, 518] width 23 height 11
checkbox input "true"
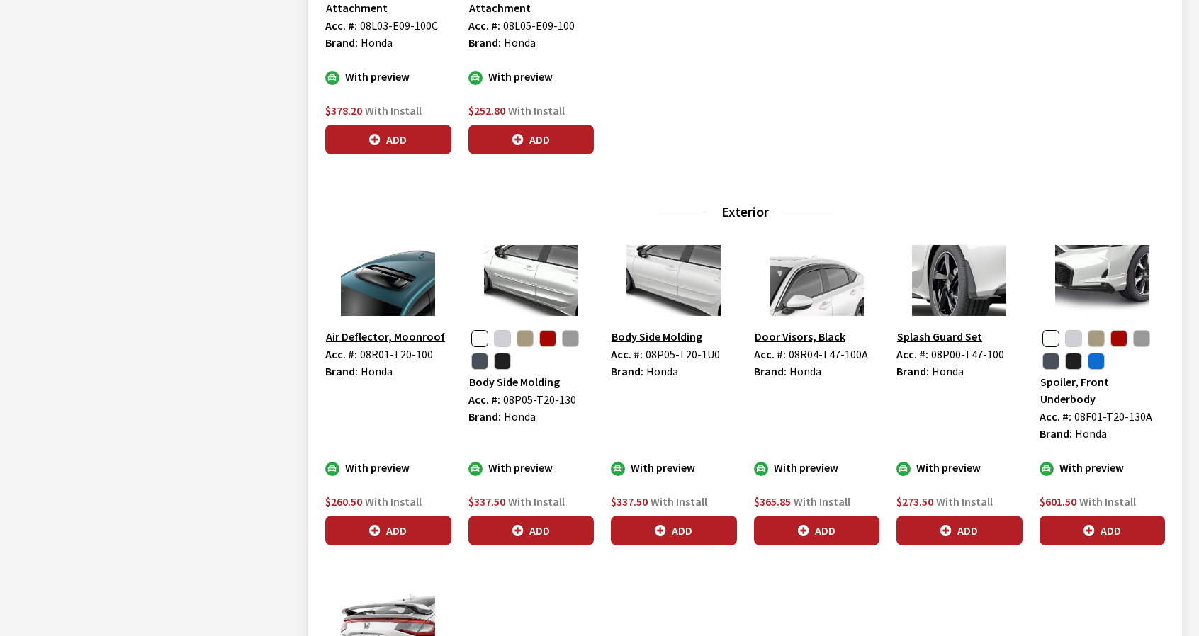
scroll to position [1042, 0]
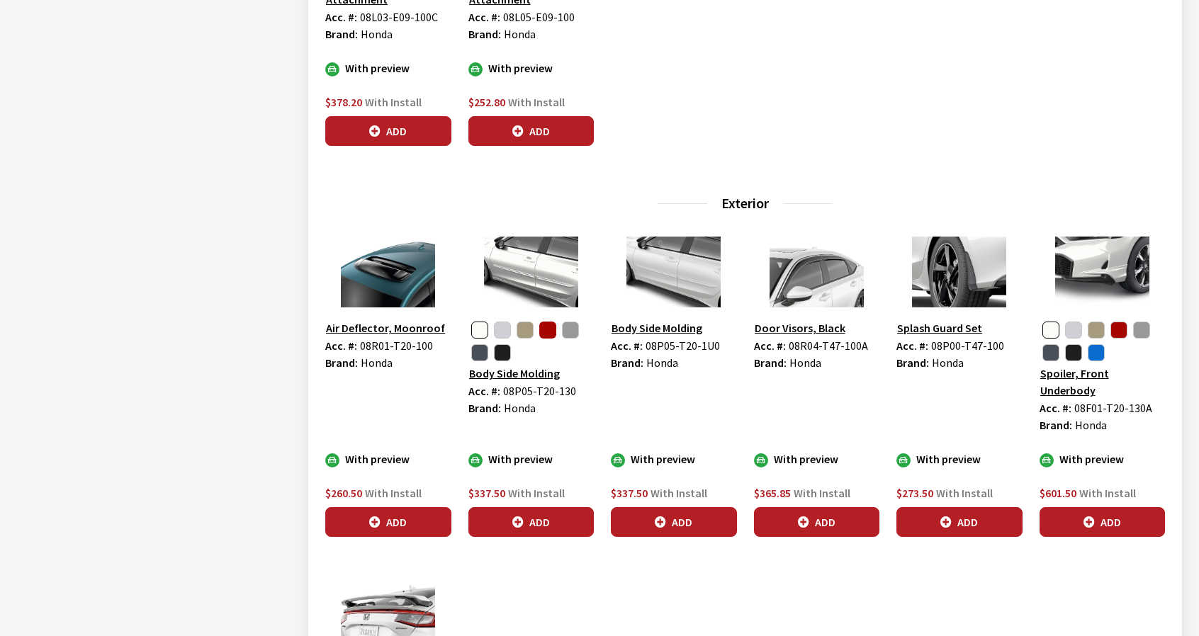
click at [551, 331] on button "button" at bounding box center [547, 330] width 17 height 17
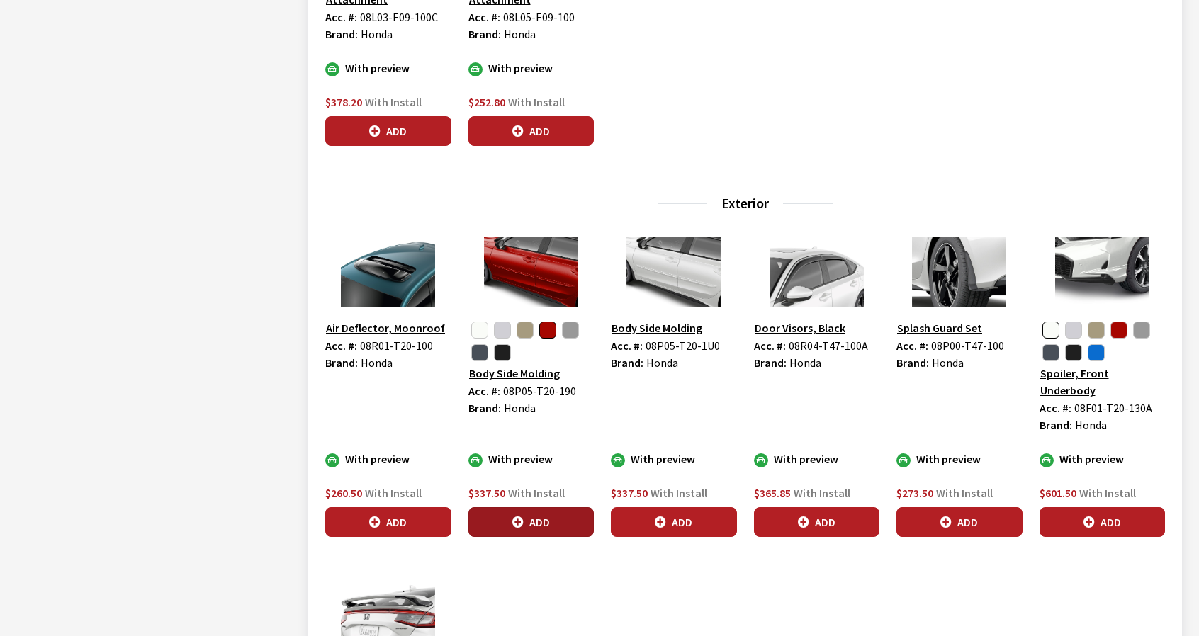
click at [532, 508] on button "Add" at bounding box center [531, 522] width 126 height 30
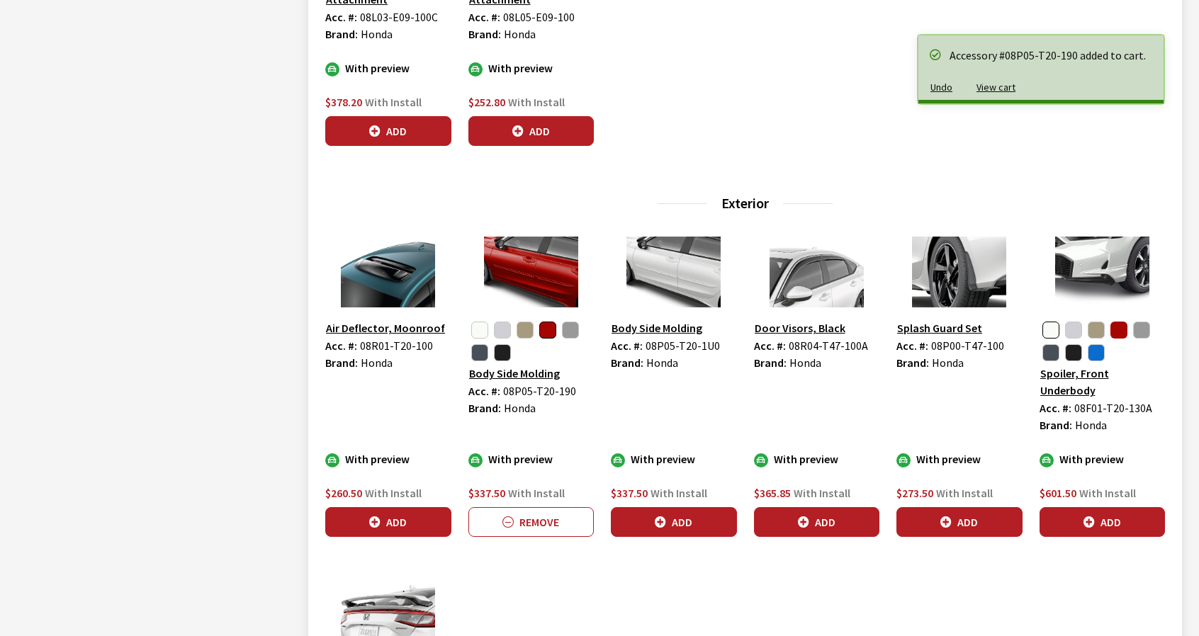
click at [1123, 327] on button "button" at bounding box center [1119, 330] width 17 height 17
click at [1109, 507] on button "Add" at bounding box center [1103, 522] width 126 height 30
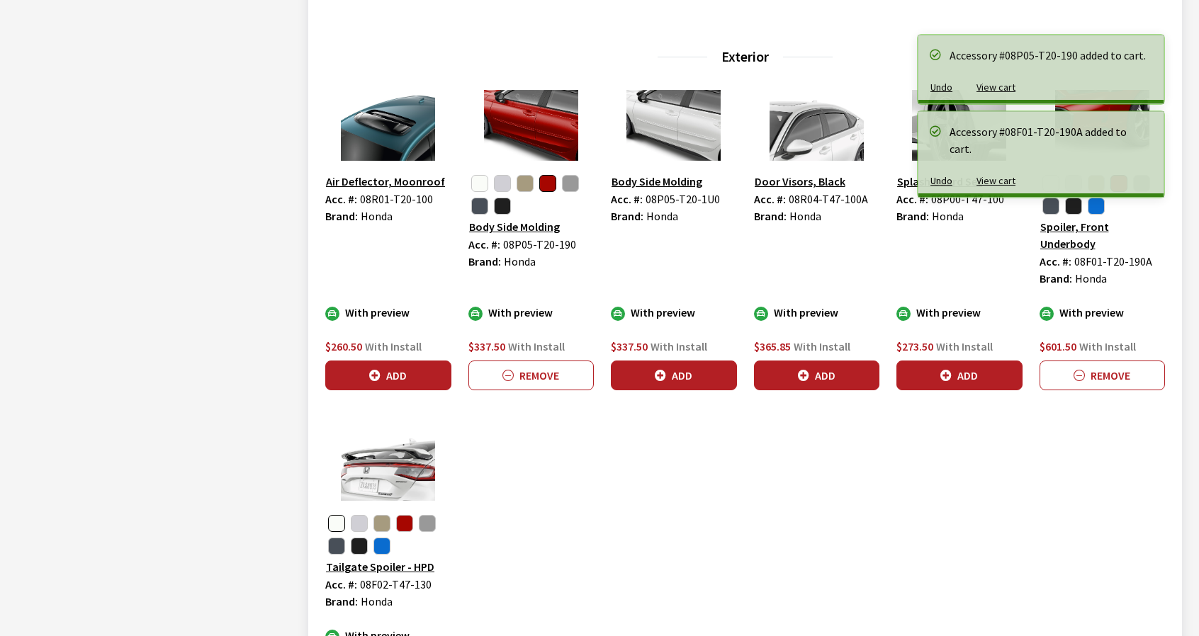
scroll to position [1467, 0]
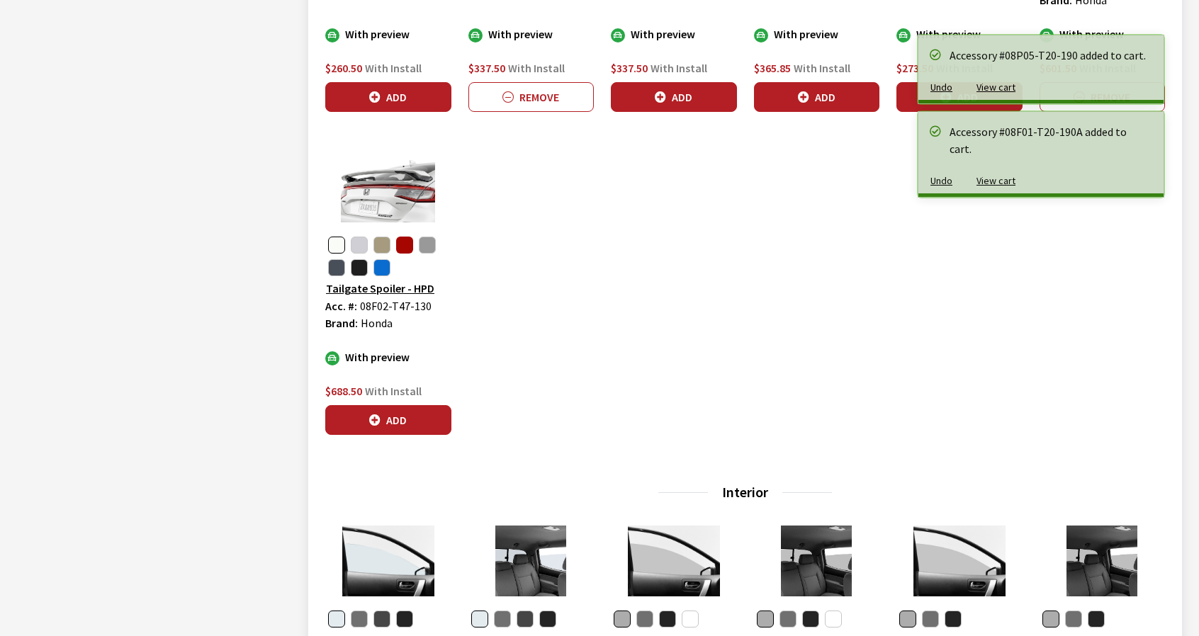
click at [403, 237] on button "button" at bounding box center [404, 245] width 17 height 17
click at [375, 415] on icon "button" at bounding box center [374, 420] width 11 height 11
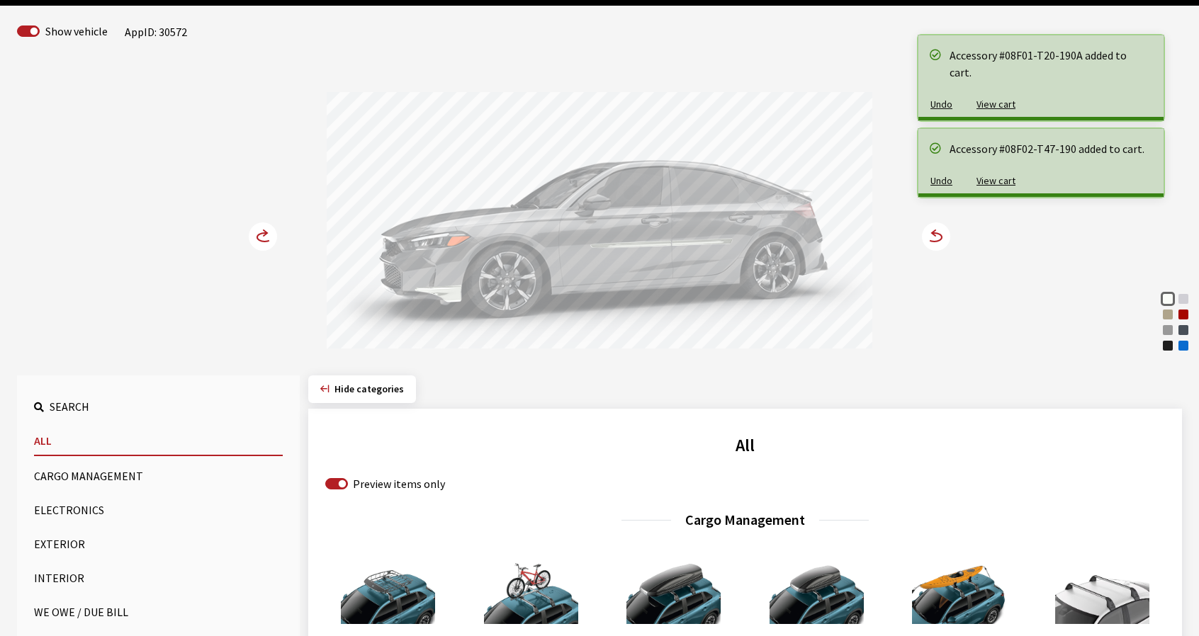
scroll to position [0, 0]
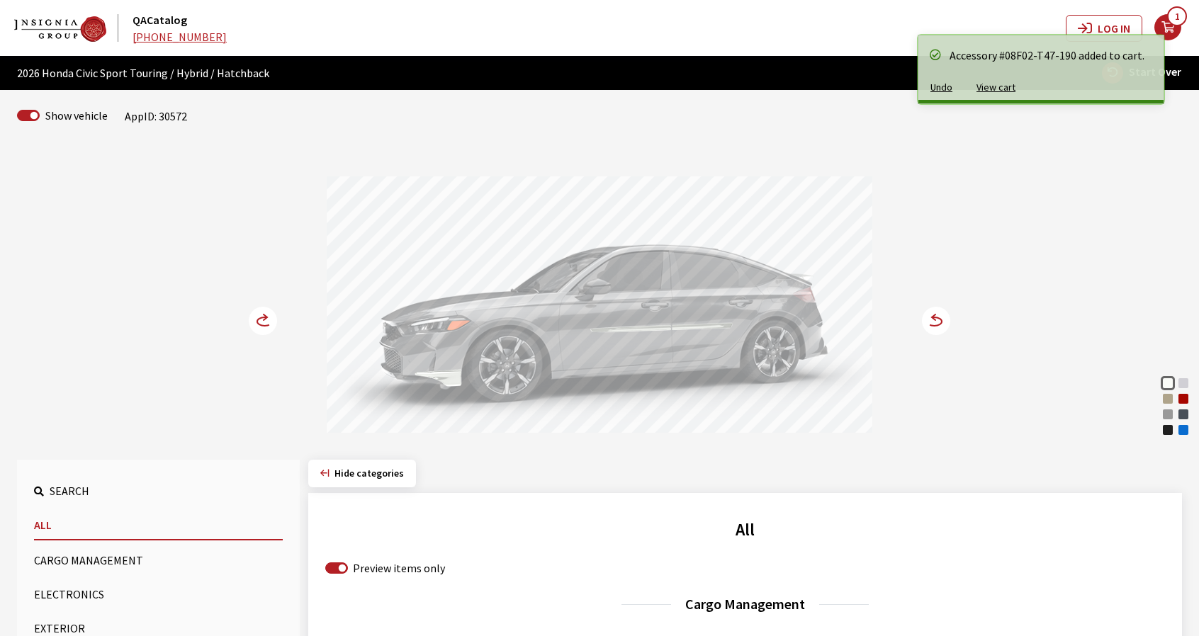
click at [943, 327] on circle at bounding box center [936, 321] width 28 height 28
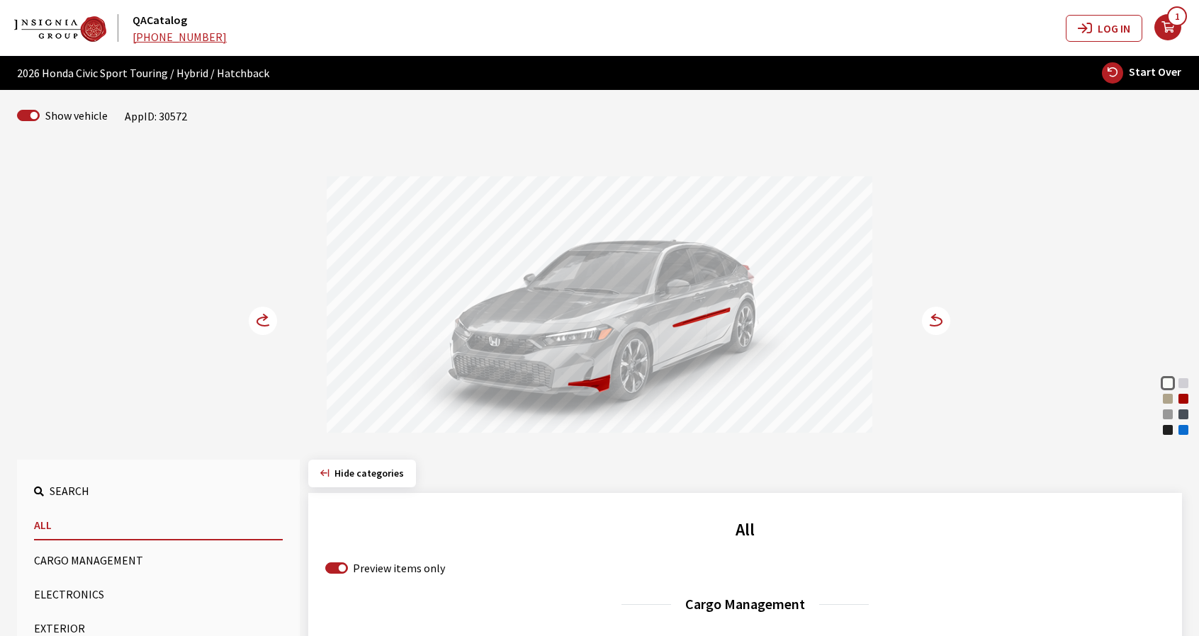
click at [943, 327] on circle at bounding box center [936, 321] width 28 height 28
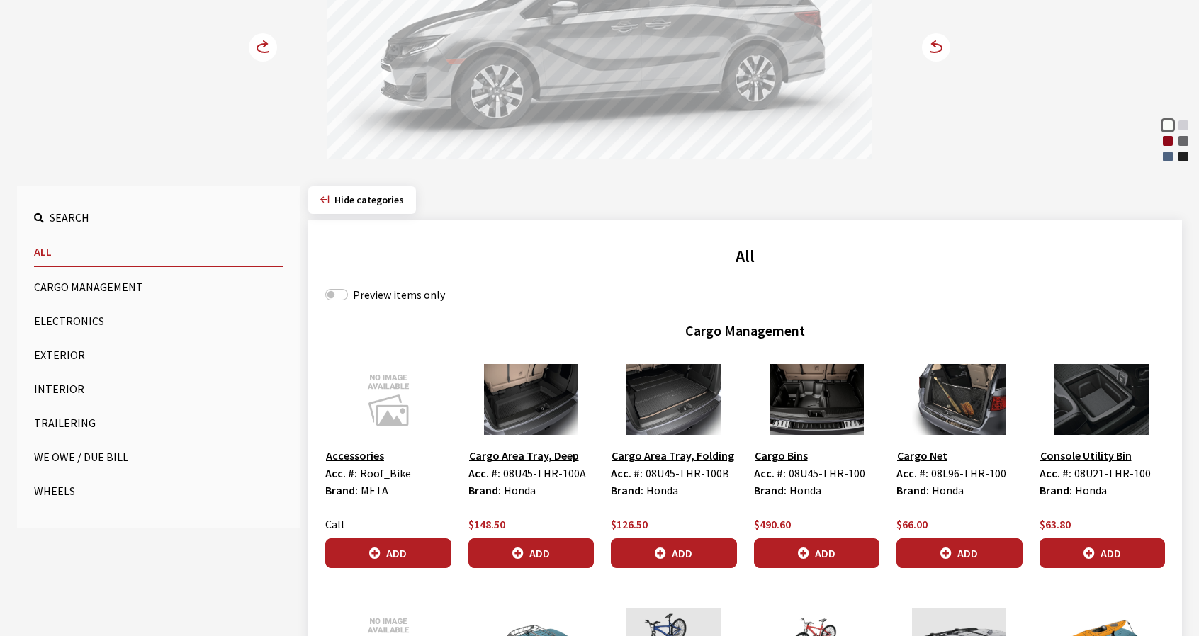
scroll to position [284, 0]
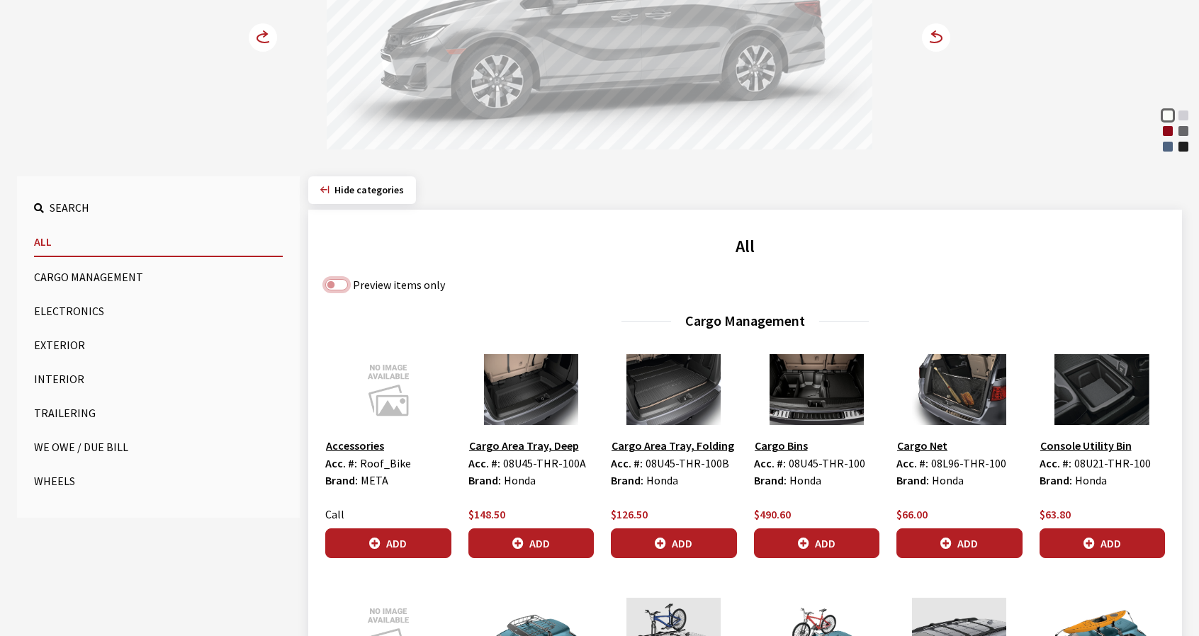
click at [336, 284] on input "Preview items only" at bounding box center [336, 284] width 23 height 11
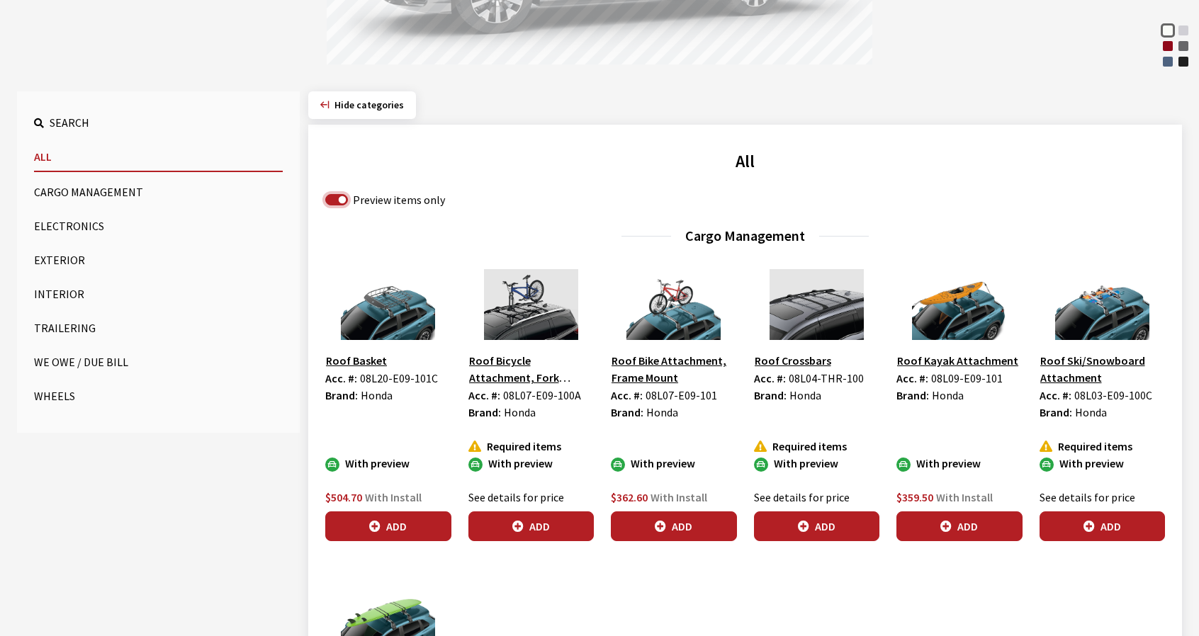
scroll to position [354, 0]
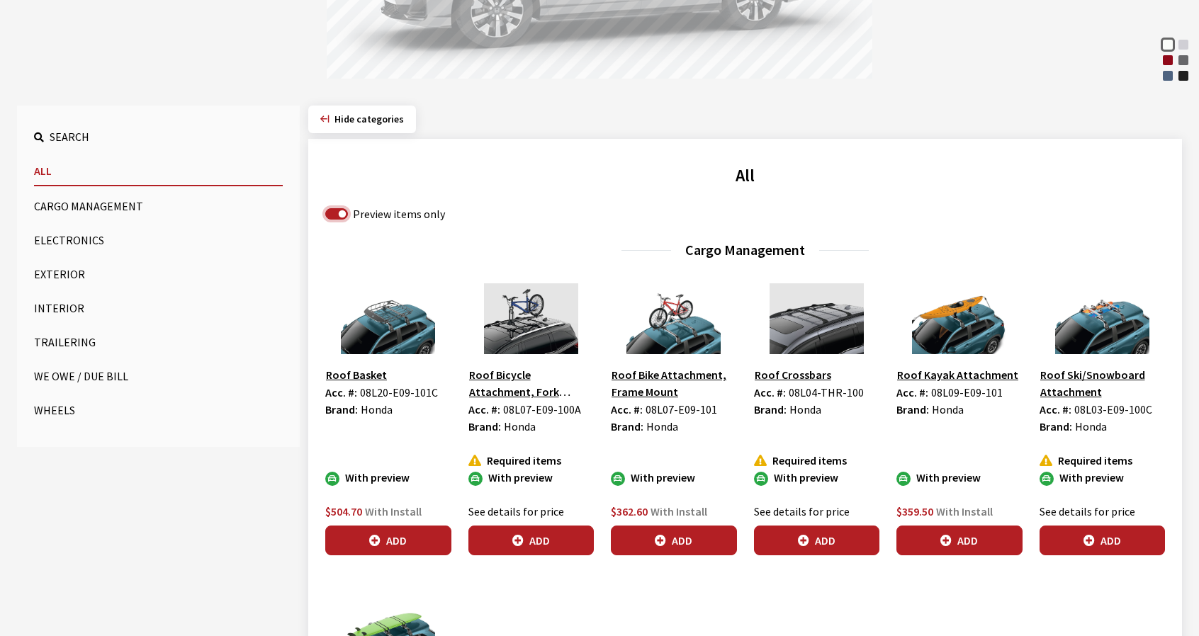
click at [337, 213] on input "Preview items only" at bounding box center [336, 213] width 23 height 11
checkbox input "false"
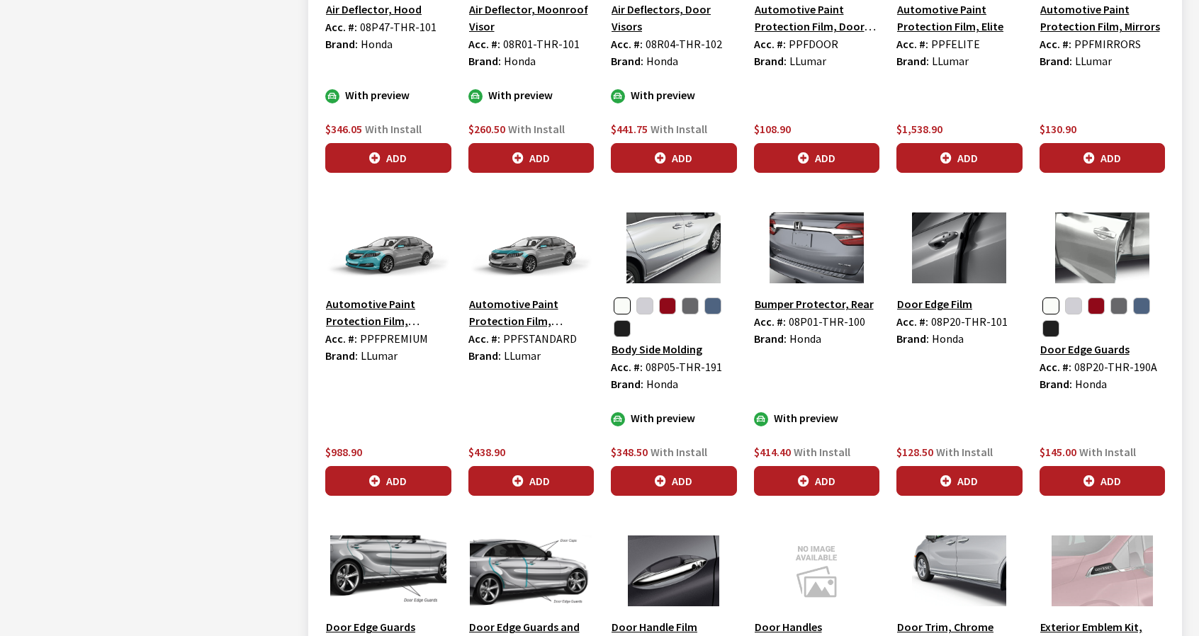
scroll to position [2055, 0]
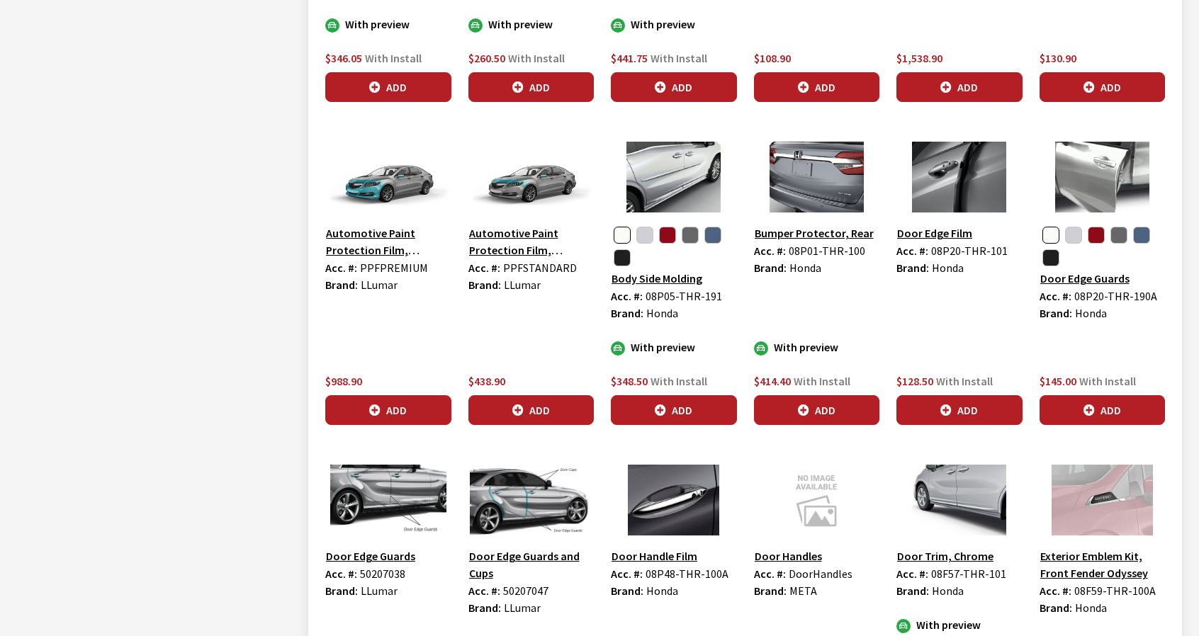
click at [701, 179] on img at bounding box center [674, 177] width 126 height 71
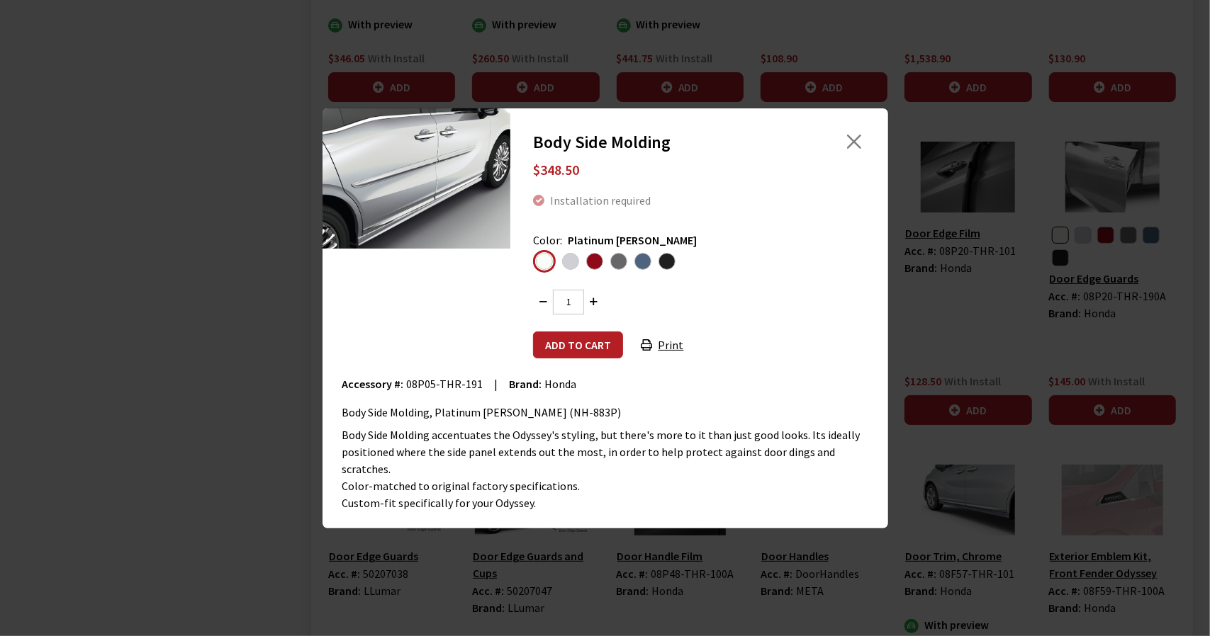
click at [574, 269] on span "Solar Silver Metallic" at bounding box center [570, 261] width 17 height 17
click at [0, 0] on input "radio" at bounding box center [0, 0] width 0 height 0
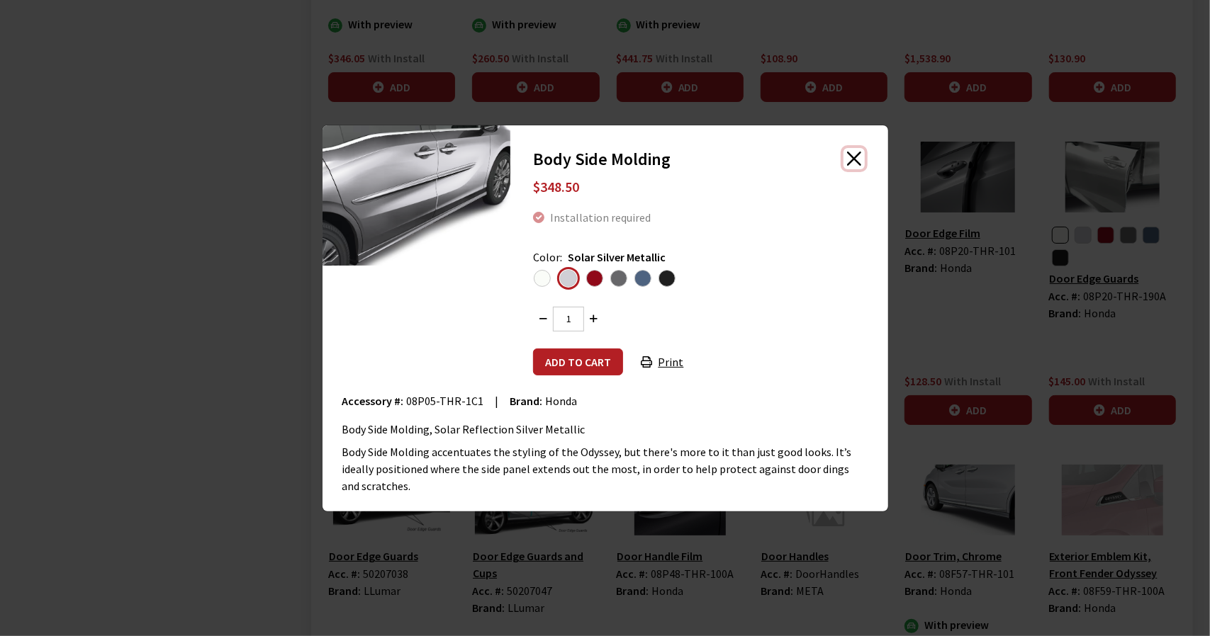
click at [860, 169] on button "Close" at bounding box center [853, 158] width 21 height 21
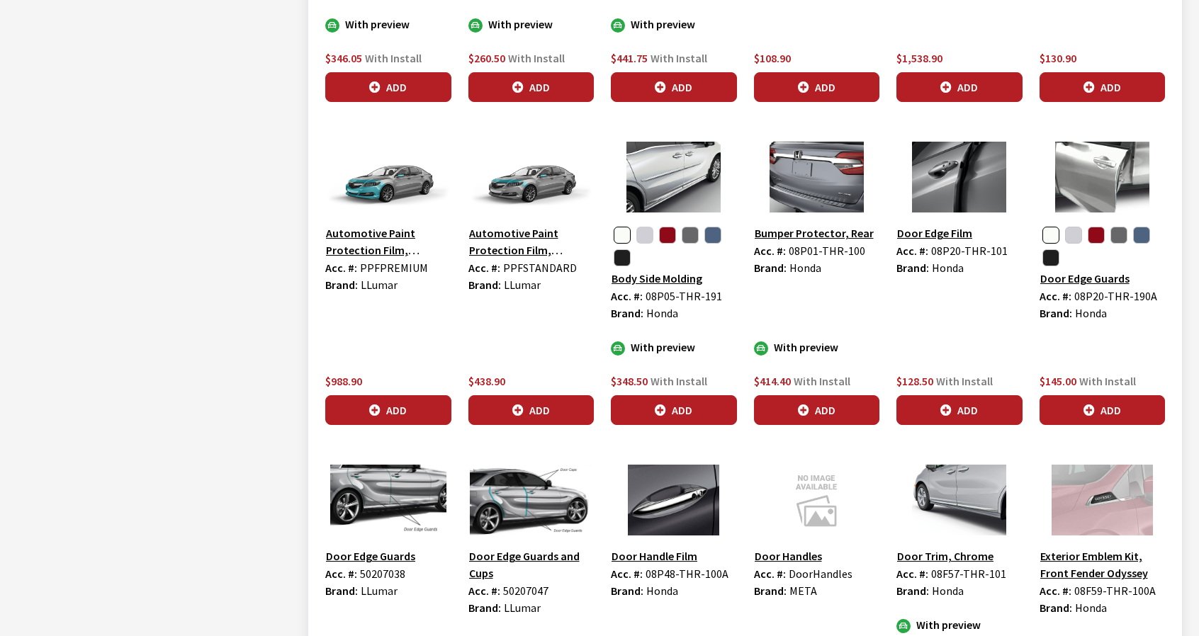
click at [646, 230] on button "button" at bounding box center [644, 235] width 17 height 17
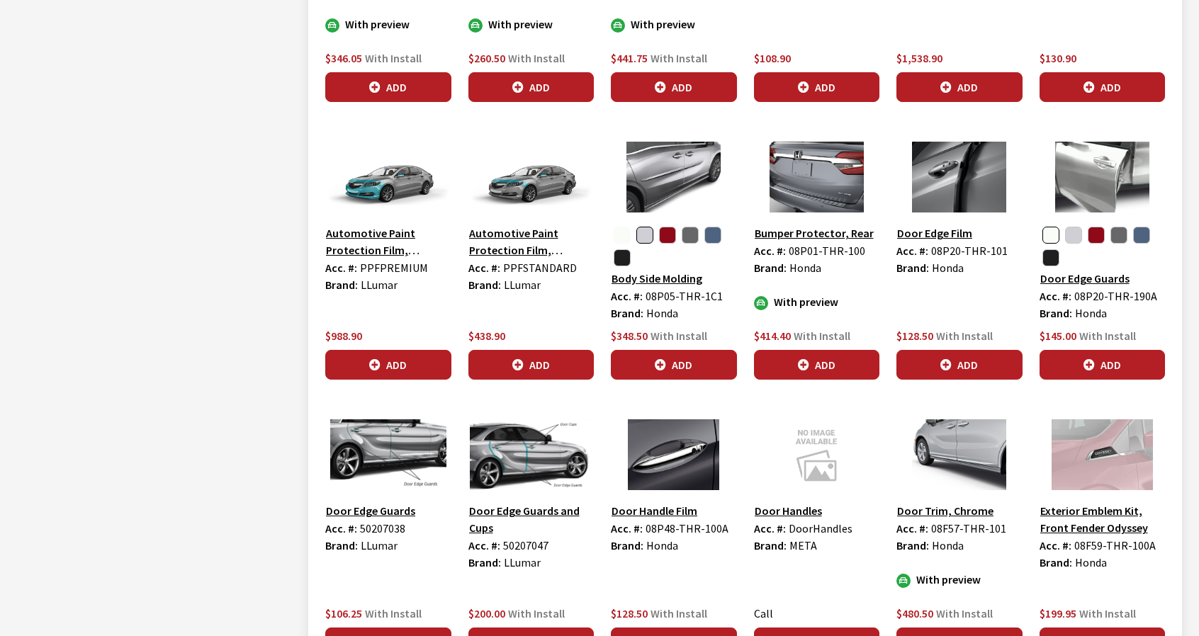
click at [622, 227] on button "button" at bounding box center [622, 235] width 17 height 17
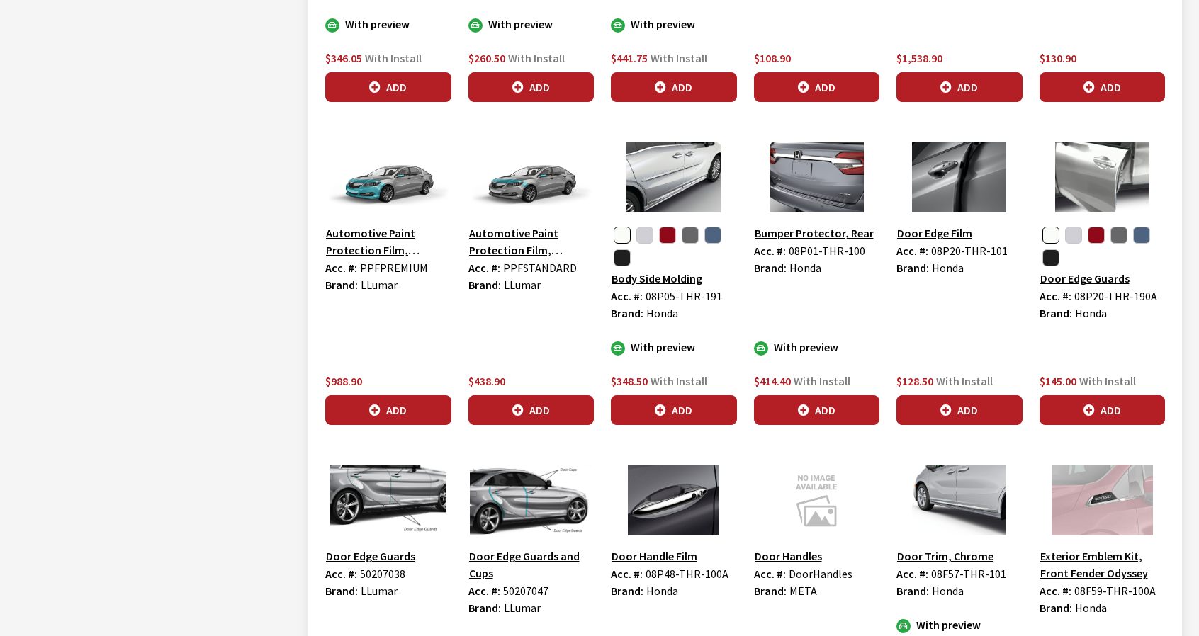
click at [641, 191] on img at bounding box center [674, 177] width 126 height 71
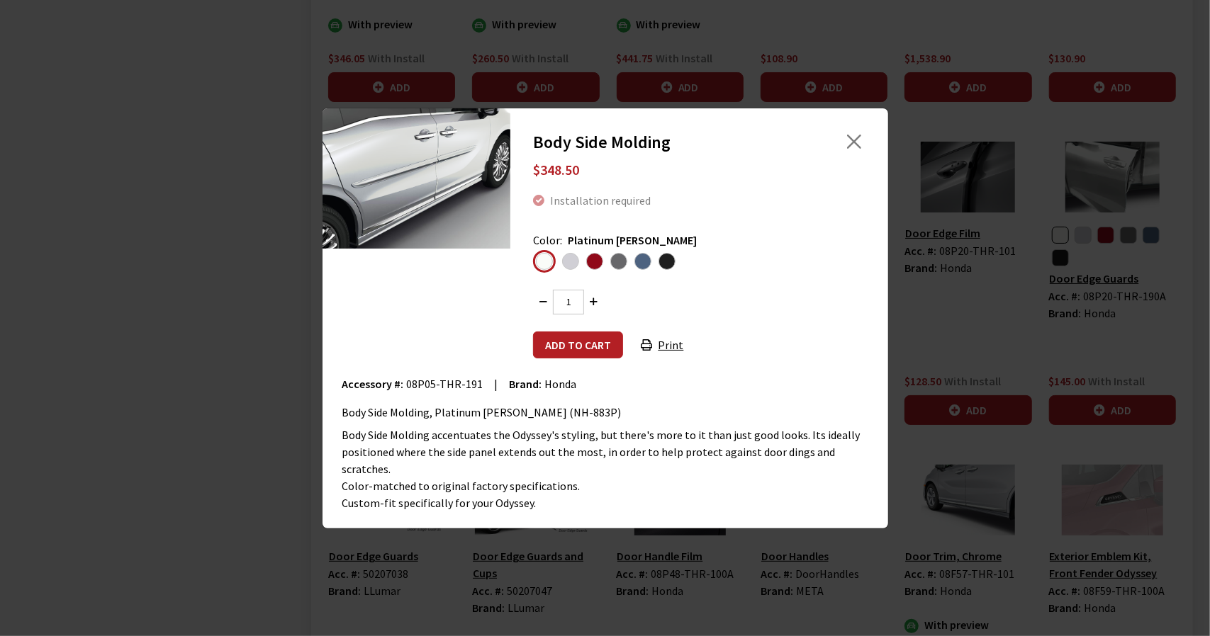
click at [568, 270] on span "Solar Silver Metallic" at bounding box center [570, 261] width 17 height 17
click at [0, 0] on input "radio" at bounding box center [0, 0] width 0 height 0
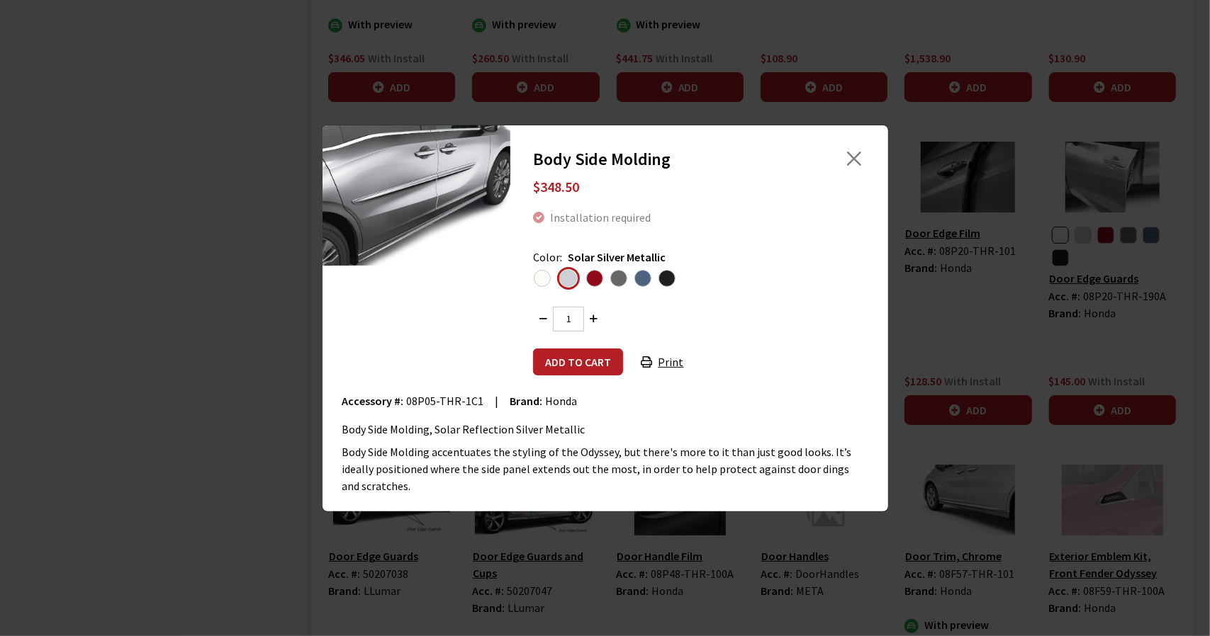
click at [418, 407] on span "08P05-THR-1C1" at bounding box center [445, 401] width 77 height 14
click at [471, 408] on span "08P05-THR-1C1" at bounding box center [445, 401] width 77 height 14
copy span "08P05-THR-1C1"
click at [593, 287] on span "Radiant Red Metallic" at bounding box center [594, 278] width 17 height 17
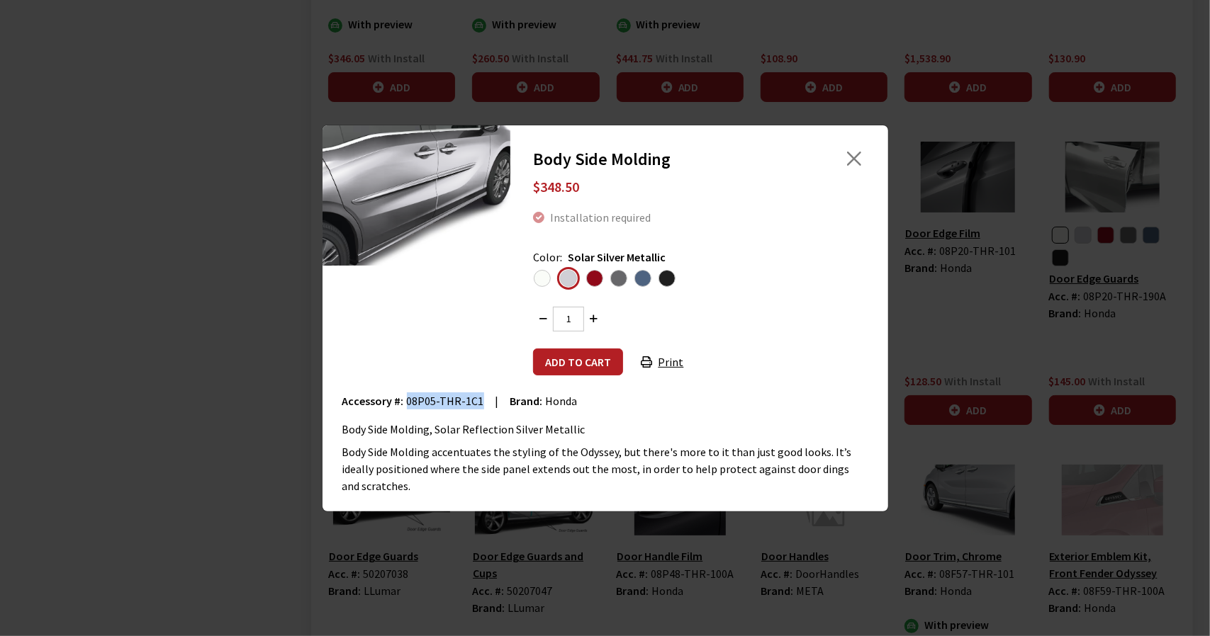
click at [0, 0] on input "radio" at bounding box center [0, 0] width 0 height 0
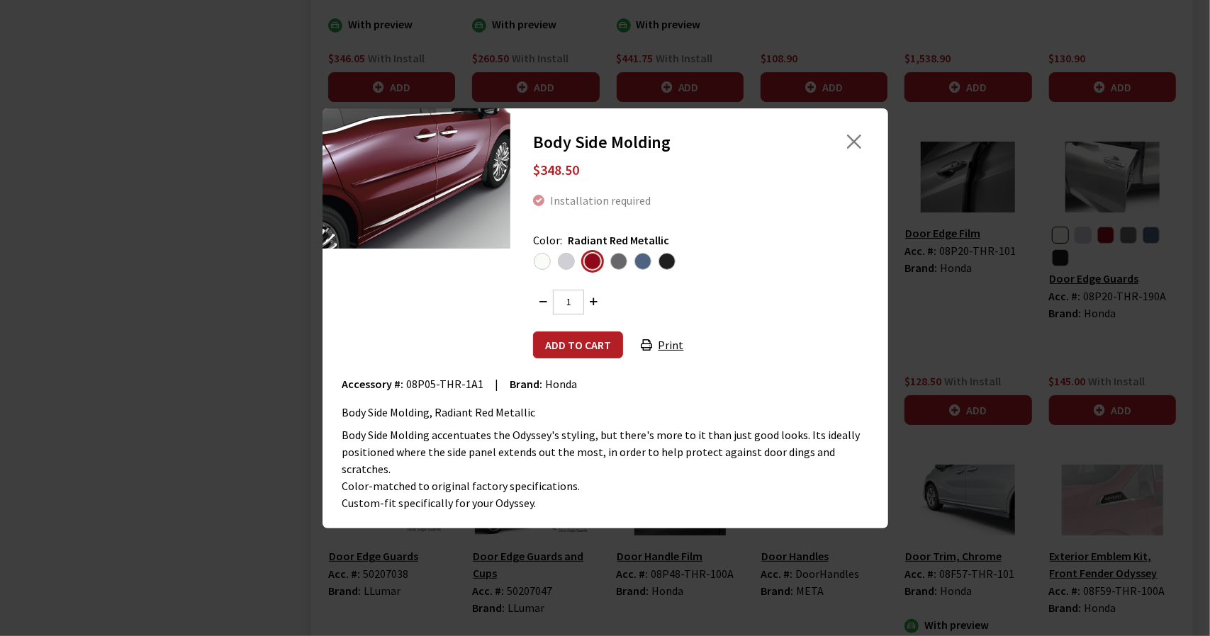
click at [414, 391] on span "08P05-THR-1A1" at bounding box center [445, 384] width 77 height 14
click at [468, 391] on span "08P05-THR-1A1" at bounding box center [445, 384] width 77 height 14
copy span "08P05-THR-1A1"
click at [614, 270] on span "Modern Steel Metallic" at bounding box center [618, 261] width 17 height 17
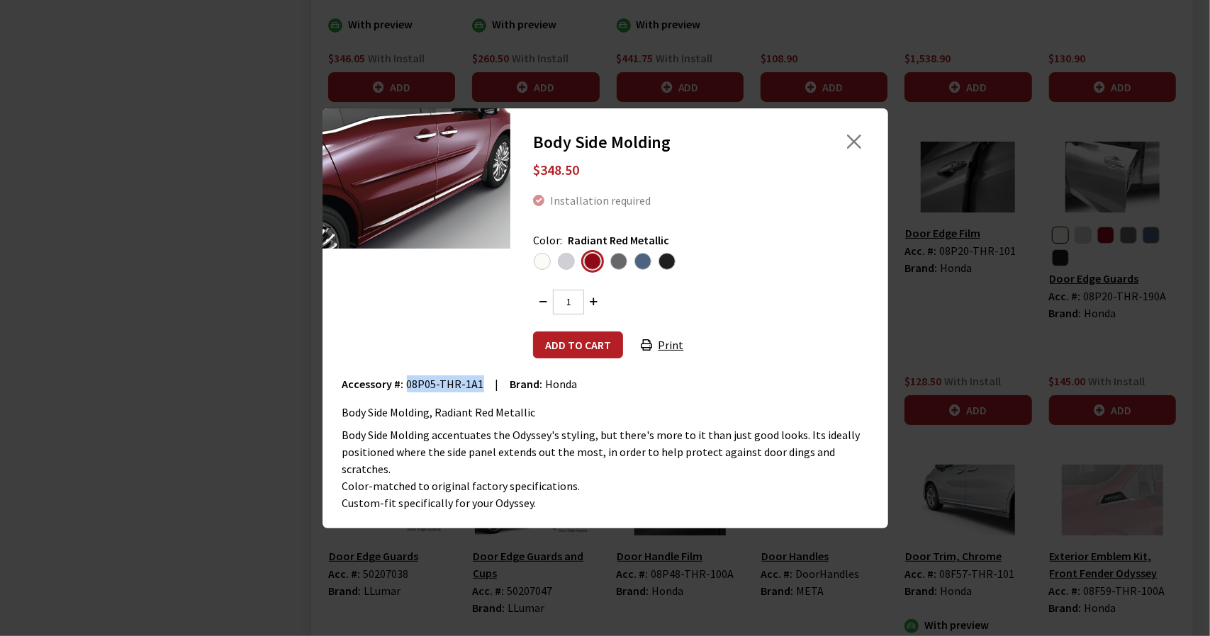
click at [0, 0] on input "radio" at bounding box center [0, 0] width 0 height 0
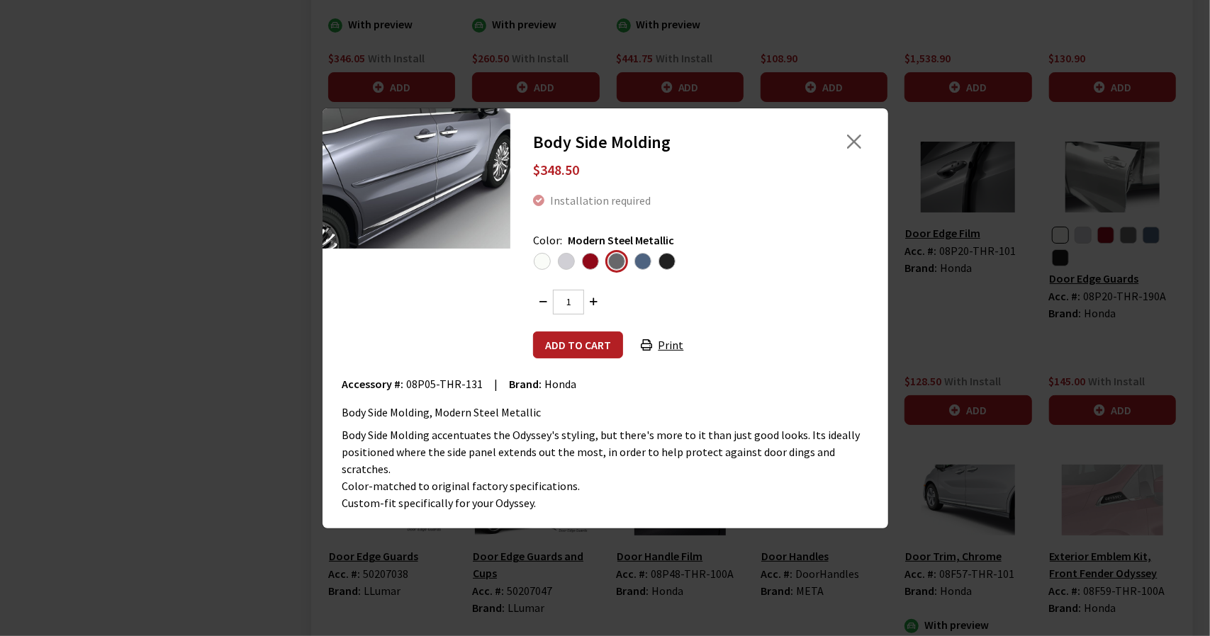
click at [419, 391] on span "08P05-THR-131" at bounding box center [445, 384] width 77 height 14
click at [466, 391] on span "08P05-THR-131" at bounding box center [445, 384] width 77 height 14
copy span "08P05-THR-131"
click at [644, 270] on span "Smoke Blue Pearl" at bounding box center [642, 261] width 17 height 17
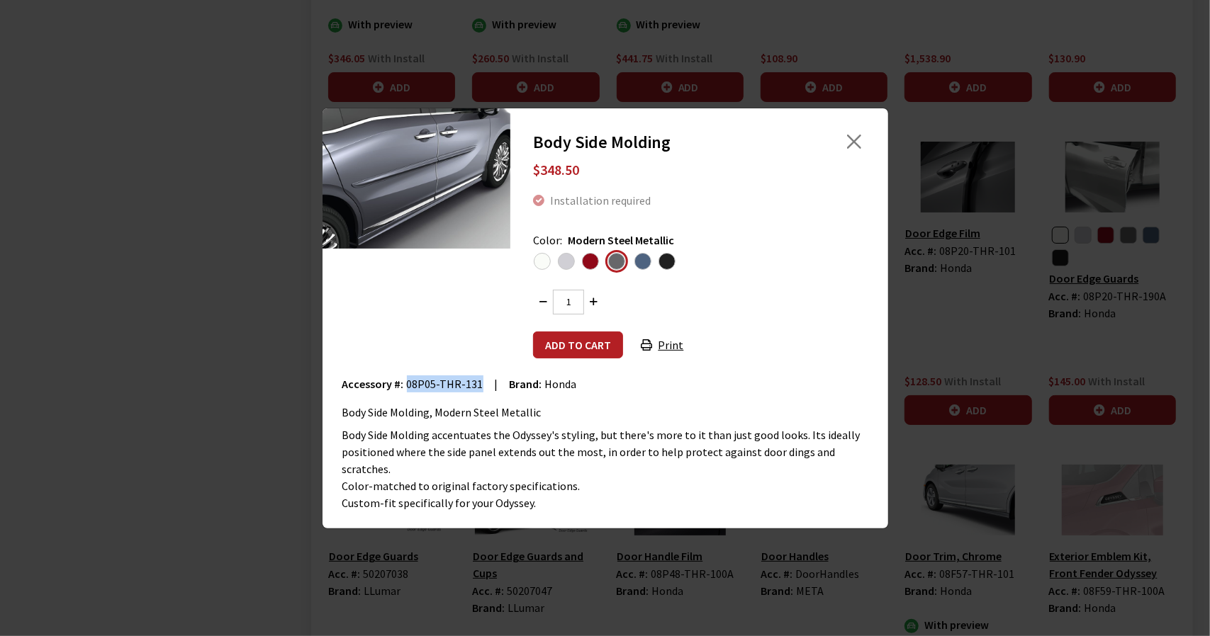
click at [0, 0] on input "radio" at bounding box center [0, 0] width 0 height 0
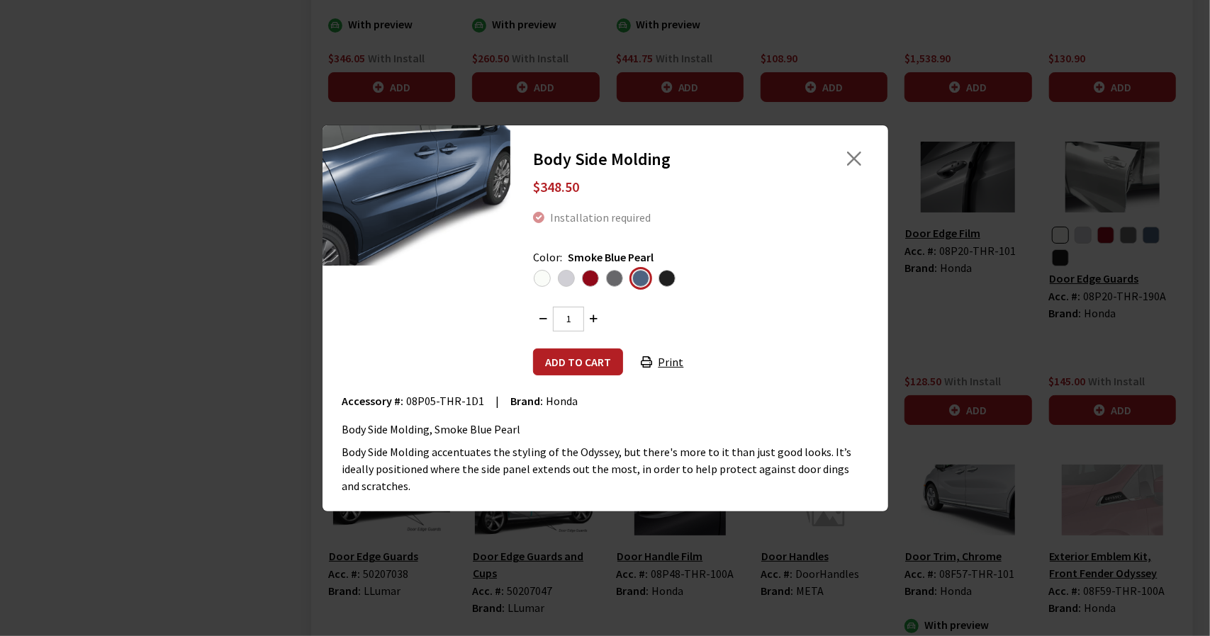
click at [417, 400] on span "08P05-THR-1D1" at bounding box center [446, 401] width 78 height 14
click at [418, 400] on span "08P05-THR-1D1" at bounding box center [446, 401] width 78 height 14
click at [466, 403] on span "08P05-THR-1D1" at bounding box center [446, 401] width 78 height 14
copy span "08P05-THR-1D1"
click at [679, 288] on ul at bounding box center [699, 278] width 332 height 24
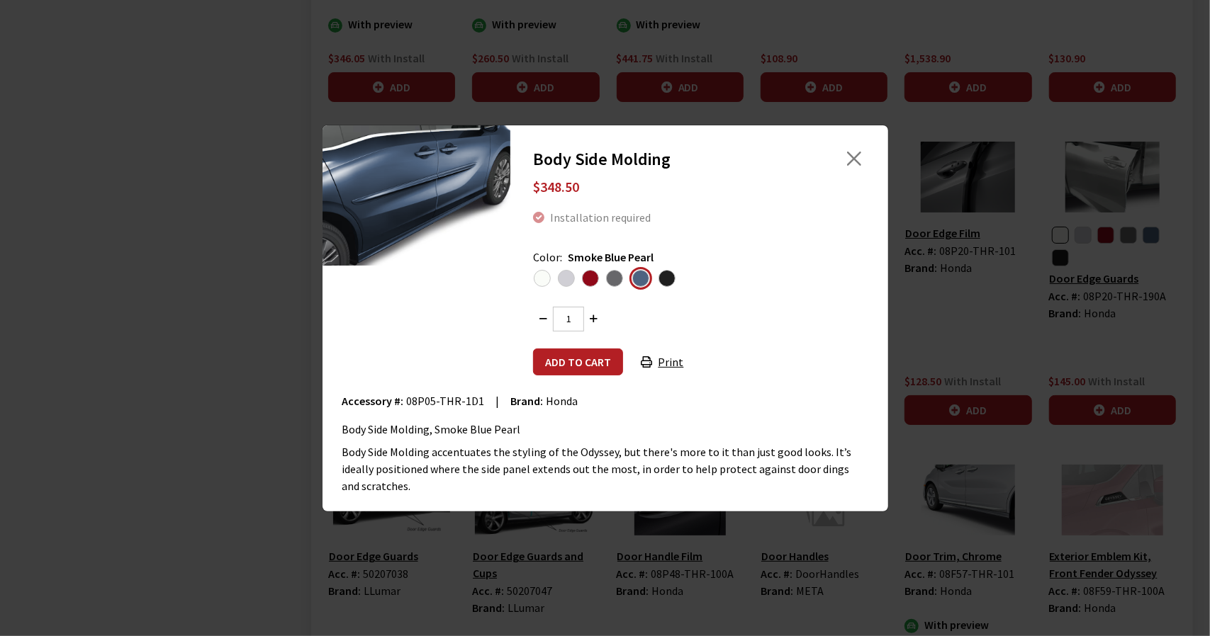
click at [665, 287] on span "Crystal Black Pearl" at bounding box center [666, 278] width 17 height 17
click at [0, 0] on input "radio" at bounding box center [0, 0] width 0 height 0
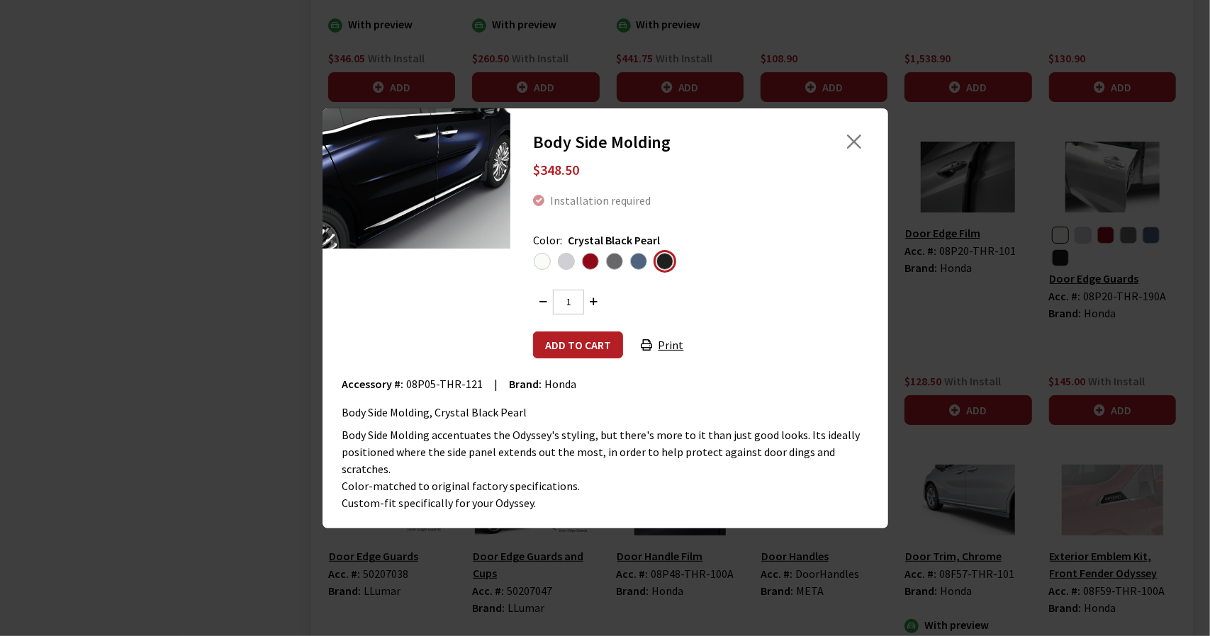
click at [424, 382] on div "Body Side Molding $348.50 Installation required Color: Crystal Black Pearl 1 |" at bounding box center [605, 318] width 509 height 386
click at [468, 391] on span "08P05-THR-121" at bounding box center [445, 384] width 77 height 14
copy span "08P05-THR-121"
click at [547, 264] on span "Platinum White Pearl" at bounding box center [542, 261] width 17 height 17
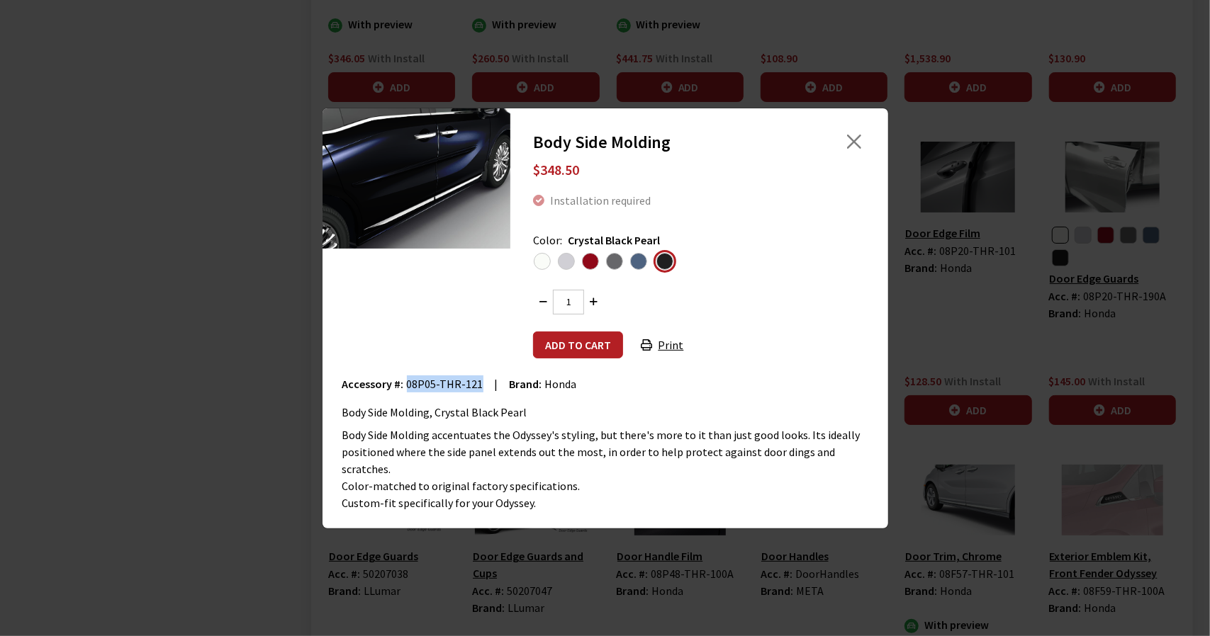
click at [0, 0] on input "radio" at bounding box center [0, 0] width 0 height 0
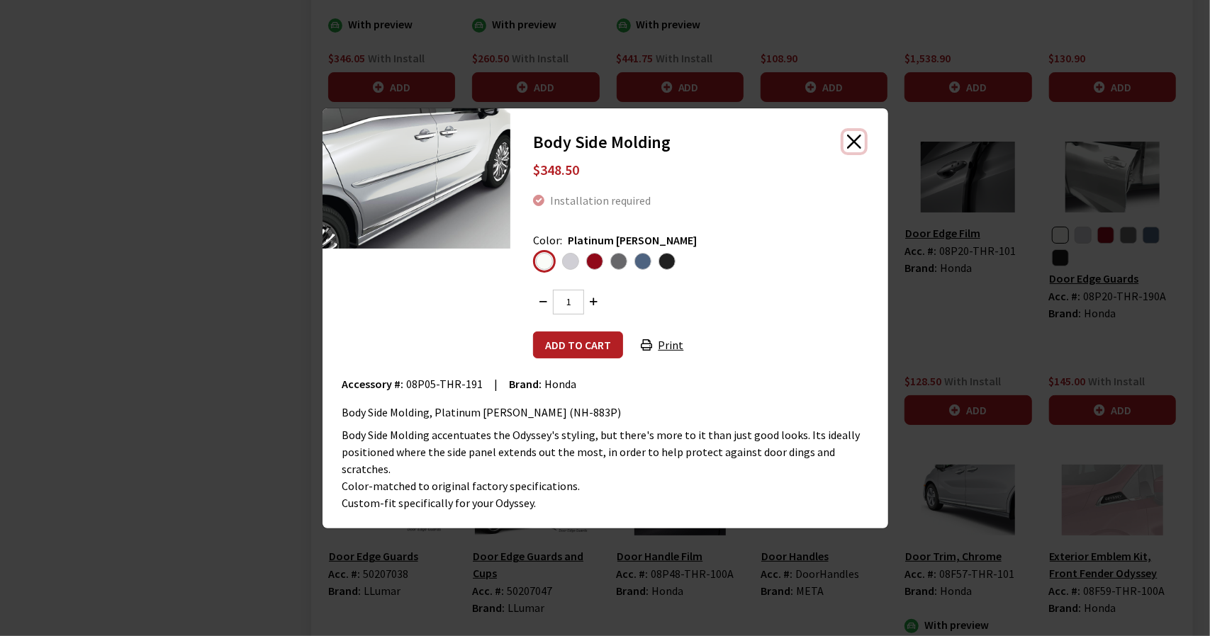
click at [856, 152] on button "Close" at bounding box center [853, 141] width 21 height 21
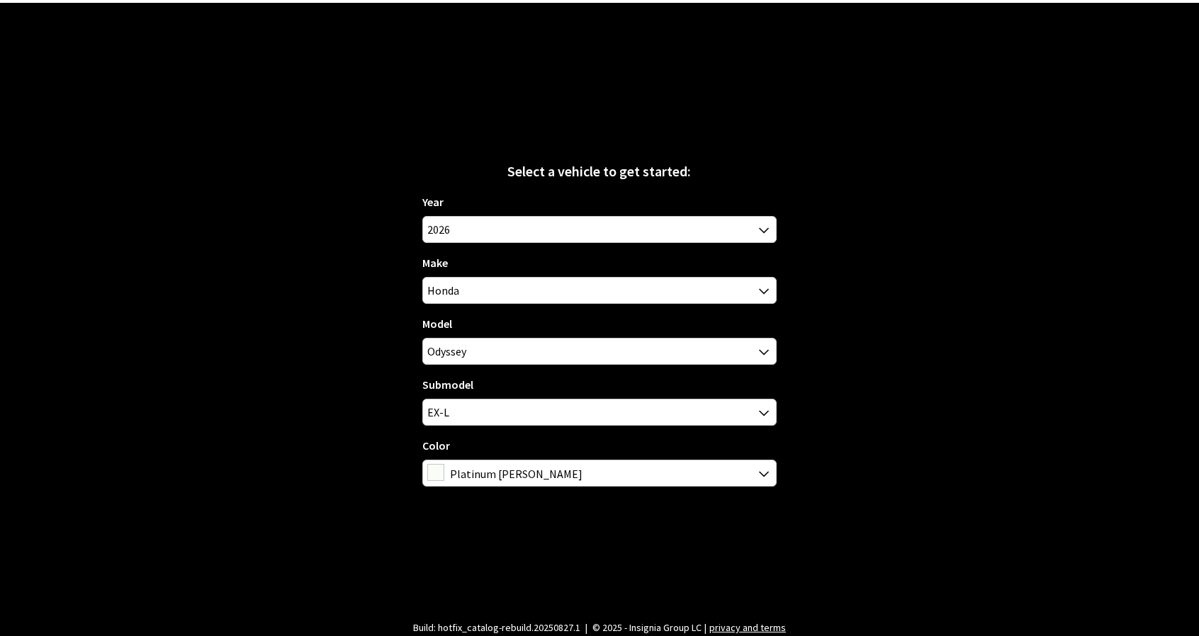
scroll to position [50, 0]
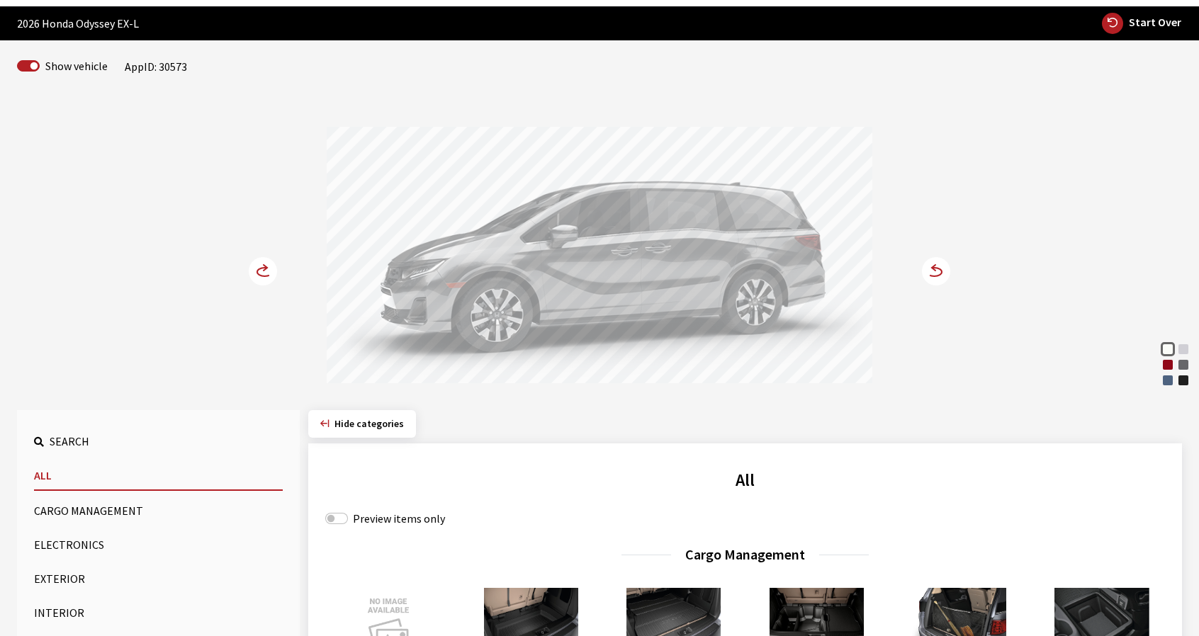
click at [363, 426] on span "Hide categories" at bounding box center [369, 423] width 69 height 13
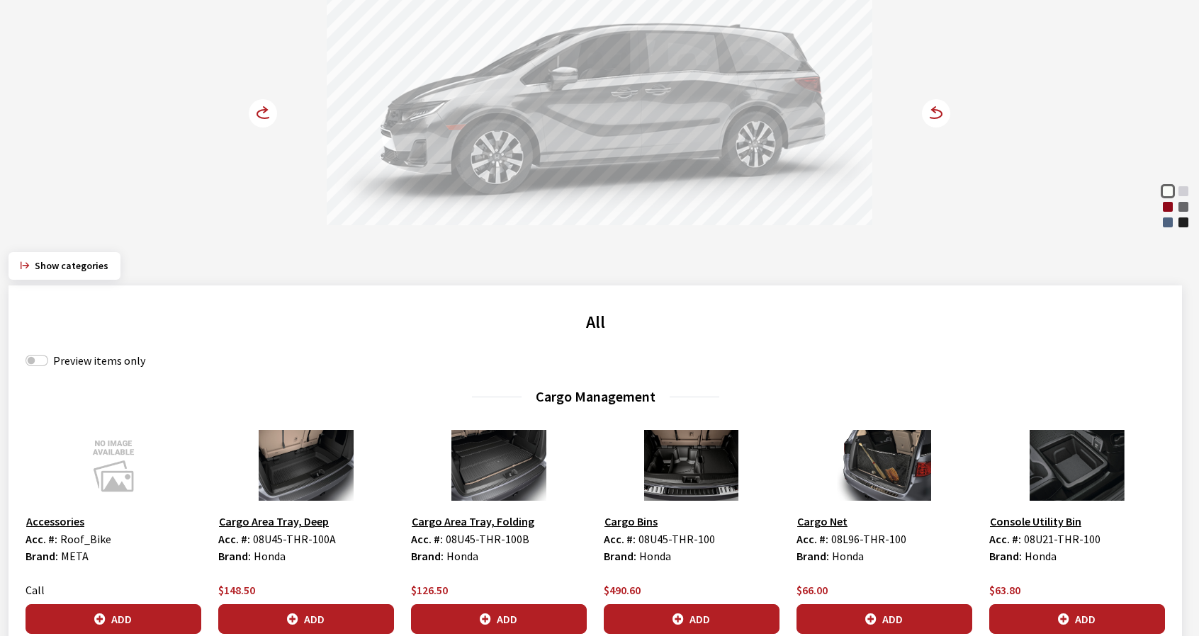
scroll to position [262, 0]
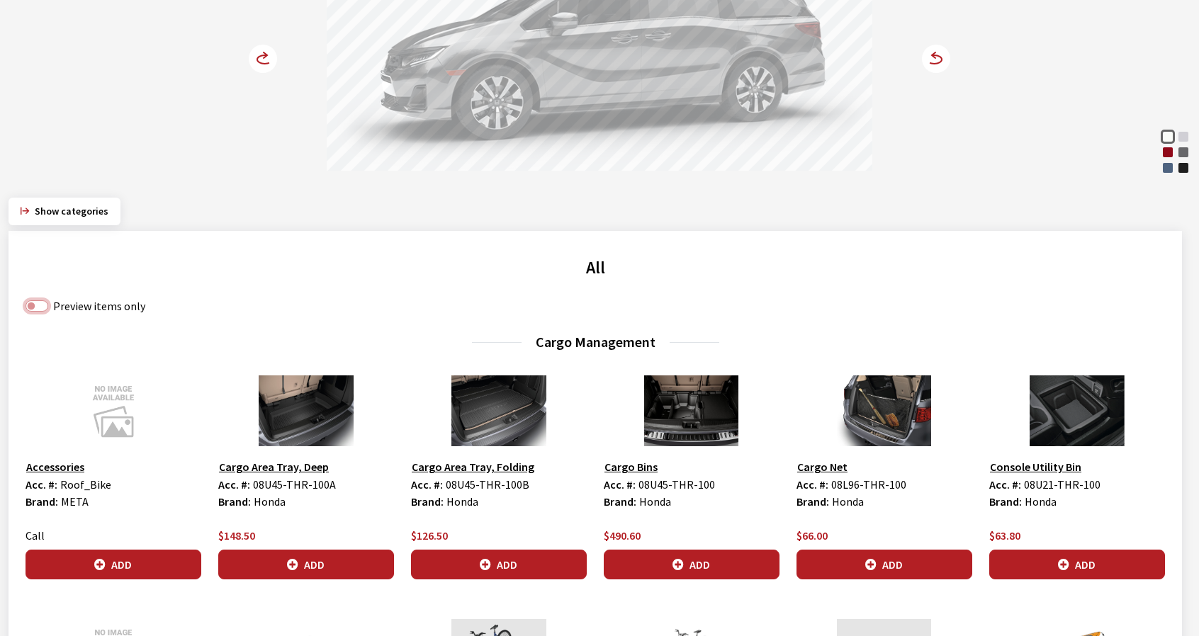
click at [38, 304] on input "Preview items only" at bounding box center [37, 306] width 23 height 11
checkbox input "true"
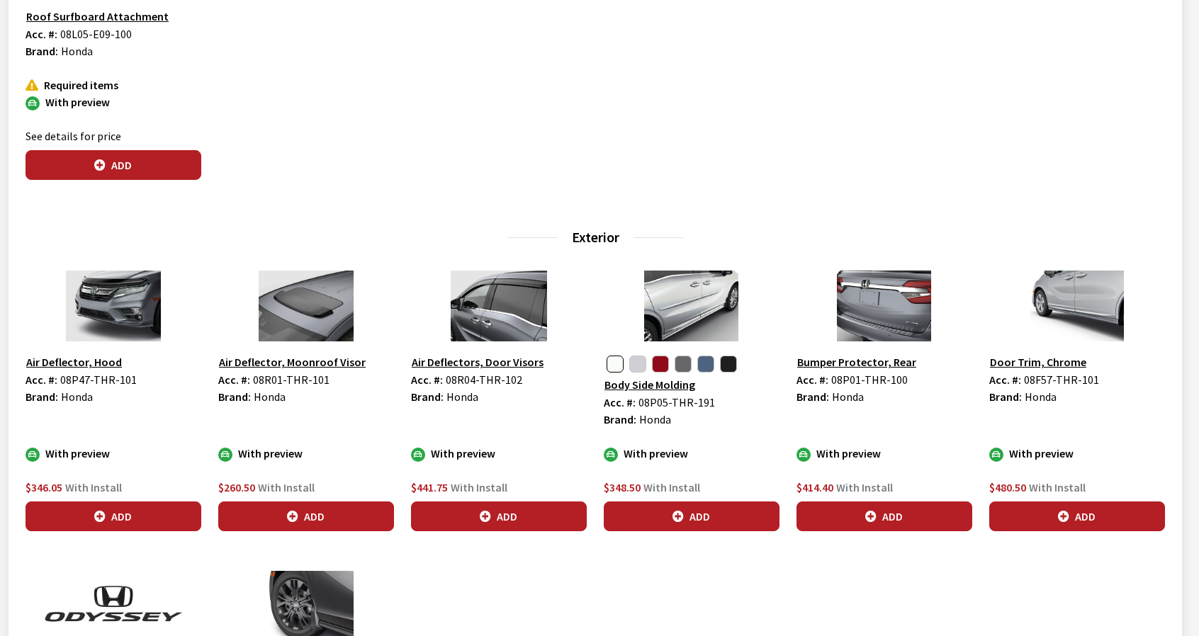
scroll to position [1042, 0]
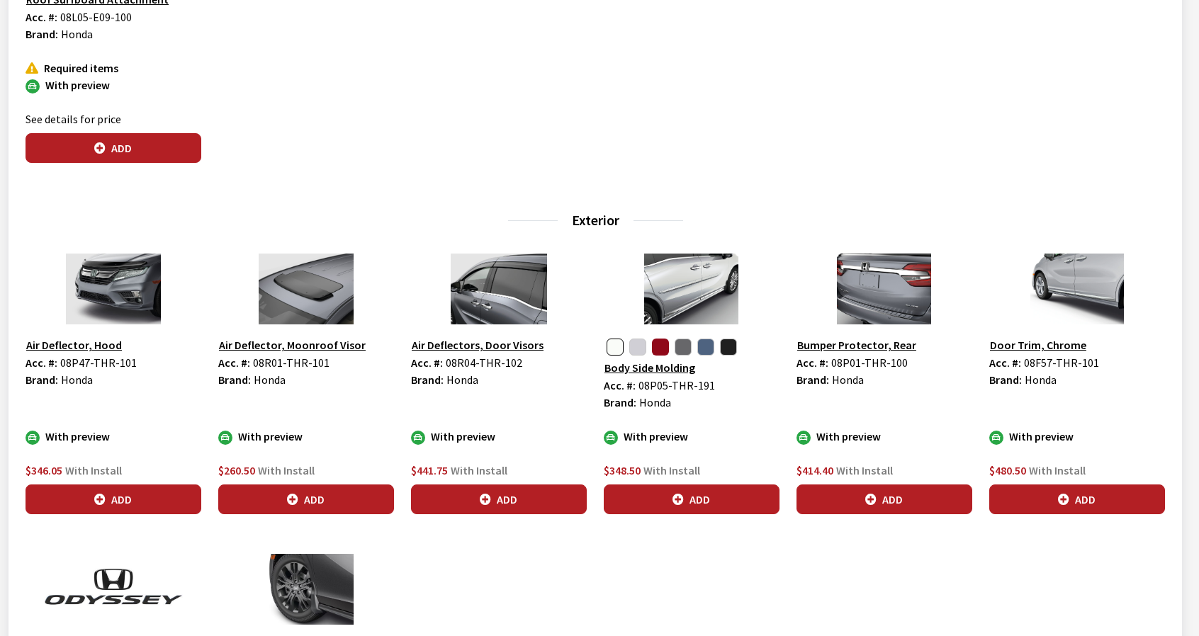
click at [658, 349] on button "button" at bounding box center [660, 347] width 17 height 17
click at [674, 495] on icon "button" at bounding box center [678, 500] width 11 height 11
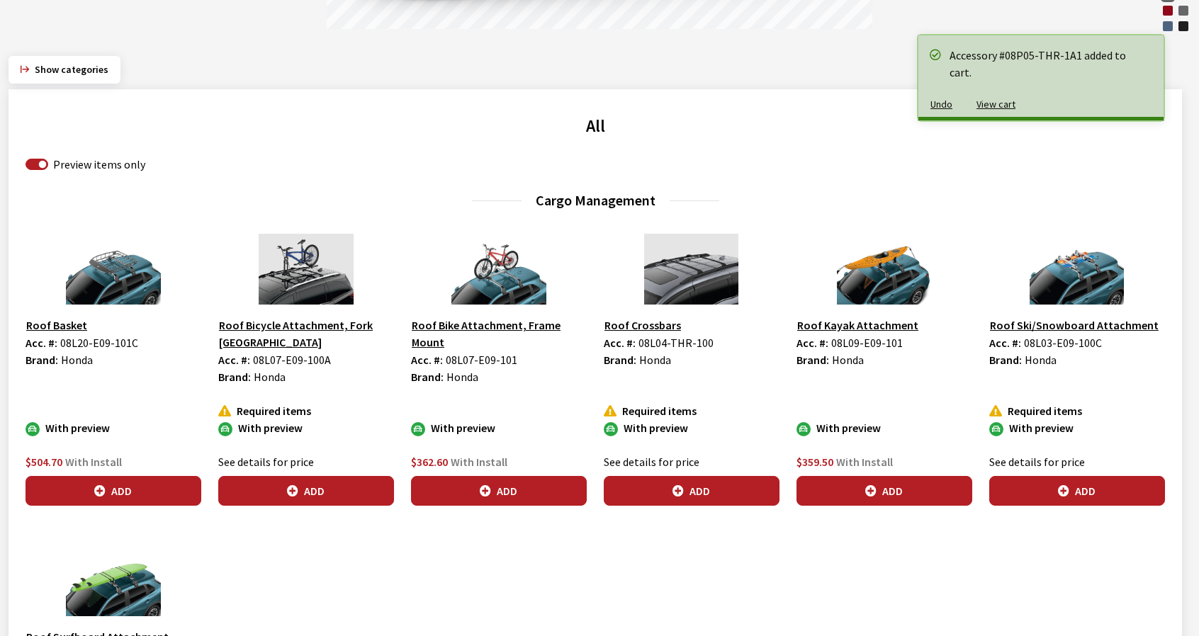
scroll to position [0, 0]
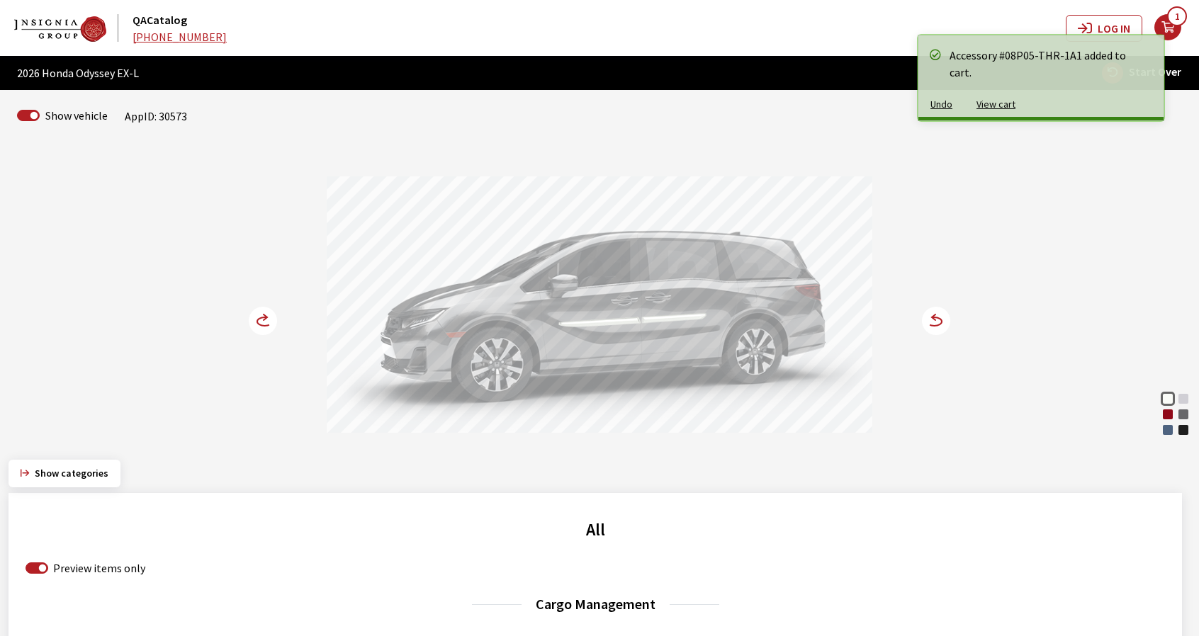
click at [940, 318] on icon at bounding box center [934, 322] width 15 height 9
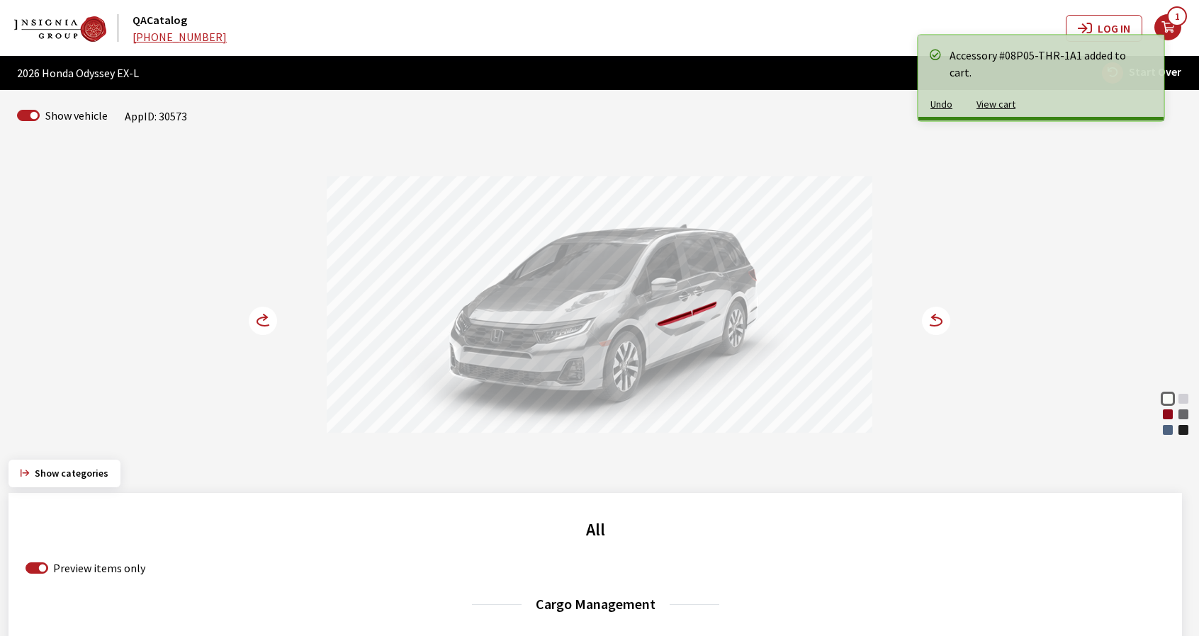
click at [940, 318] on icon at bounding box center [934, 322] width 15 height 9
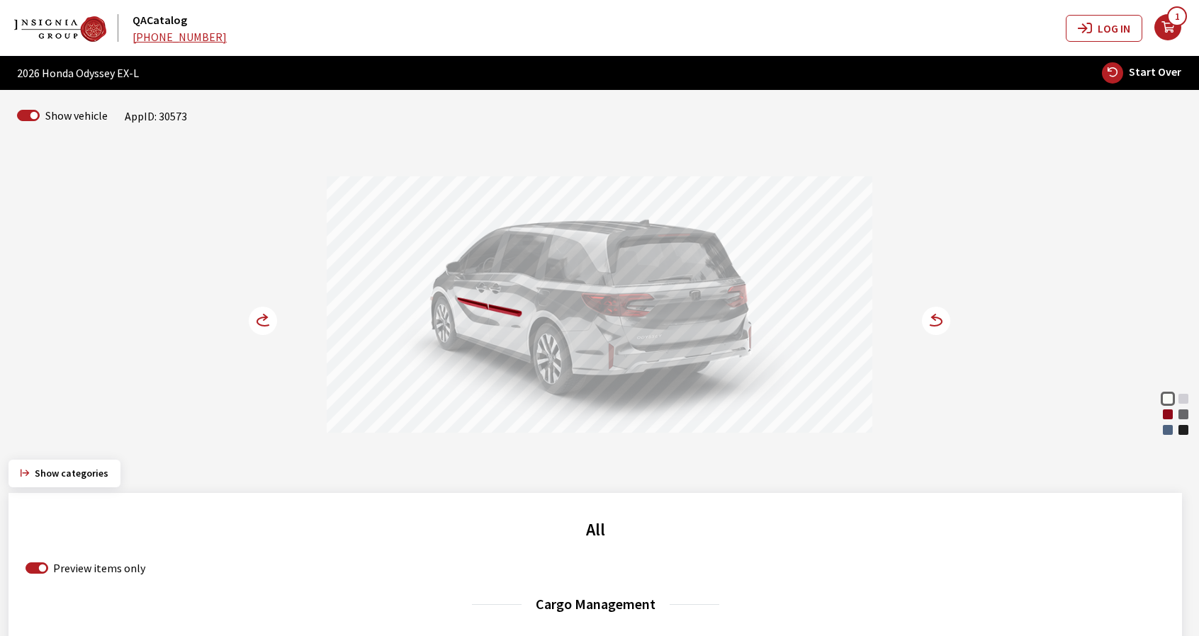
click at [940, 318] on icon at bounding box center [934, 322] width 15 height 9
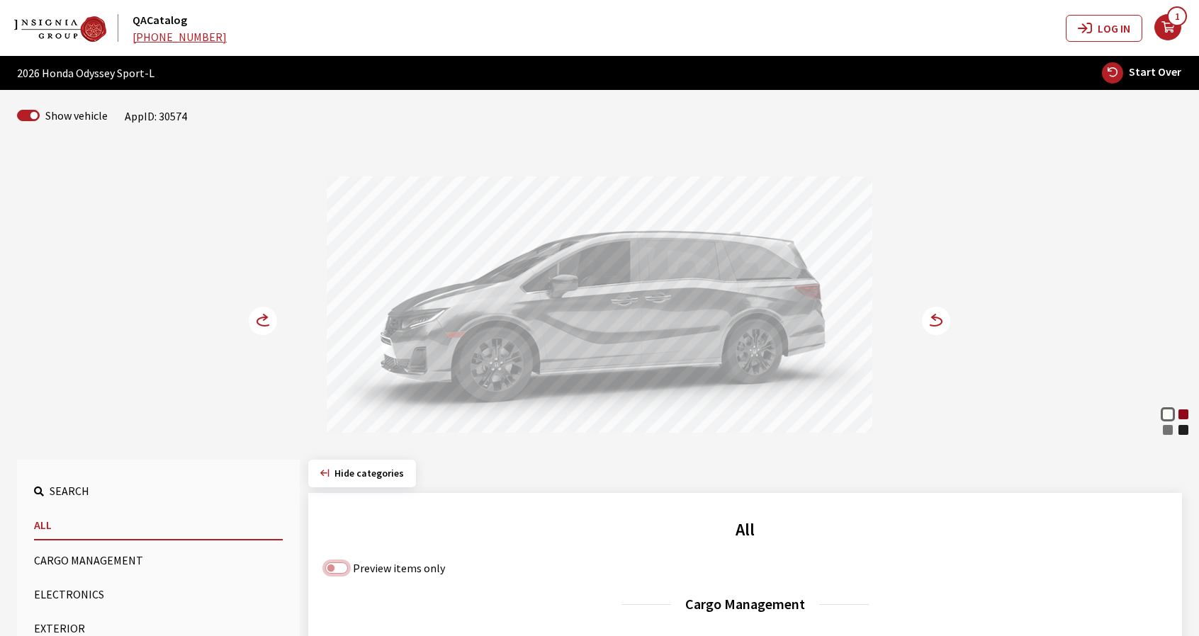
click at [336, 569] on input "Preview items only" at bounding box center [336, 568] width 23 height 11
checkbox input "true"
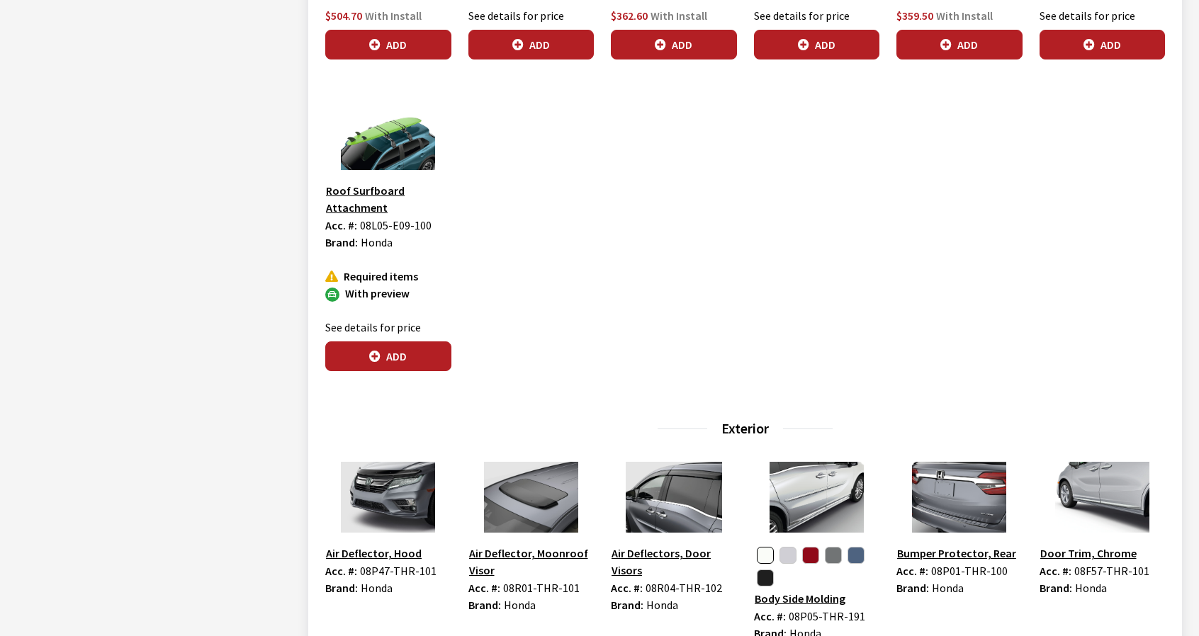
scroll to position [921, 0]
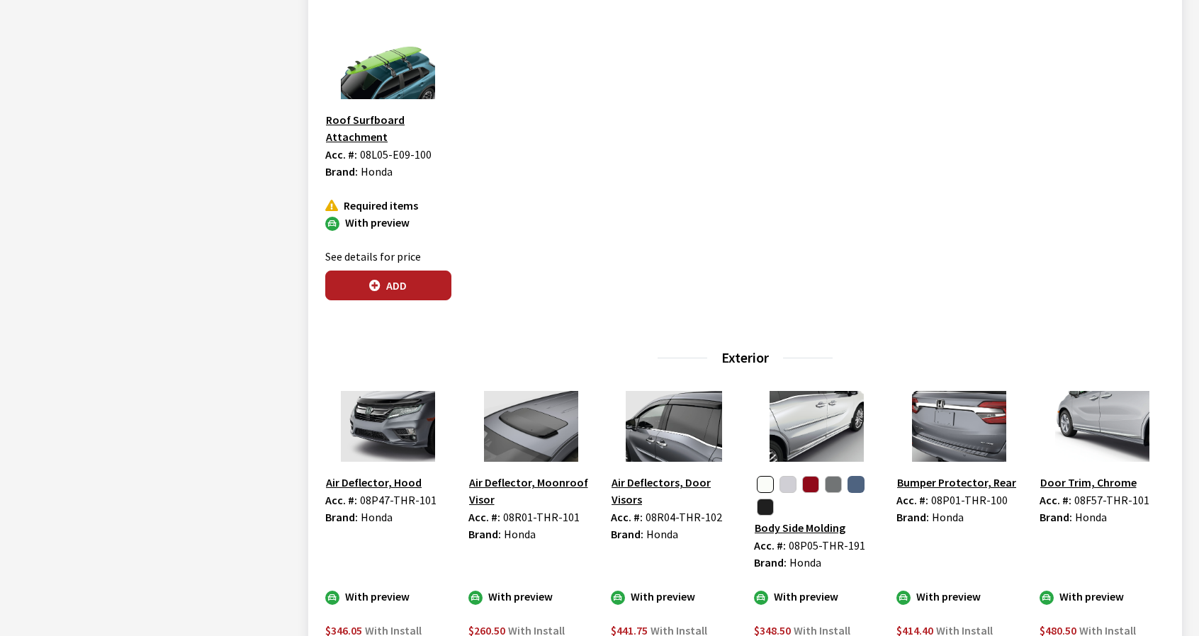
click at [858, 484] on button "button" at bounding box center [856, 484] width 17 height 17
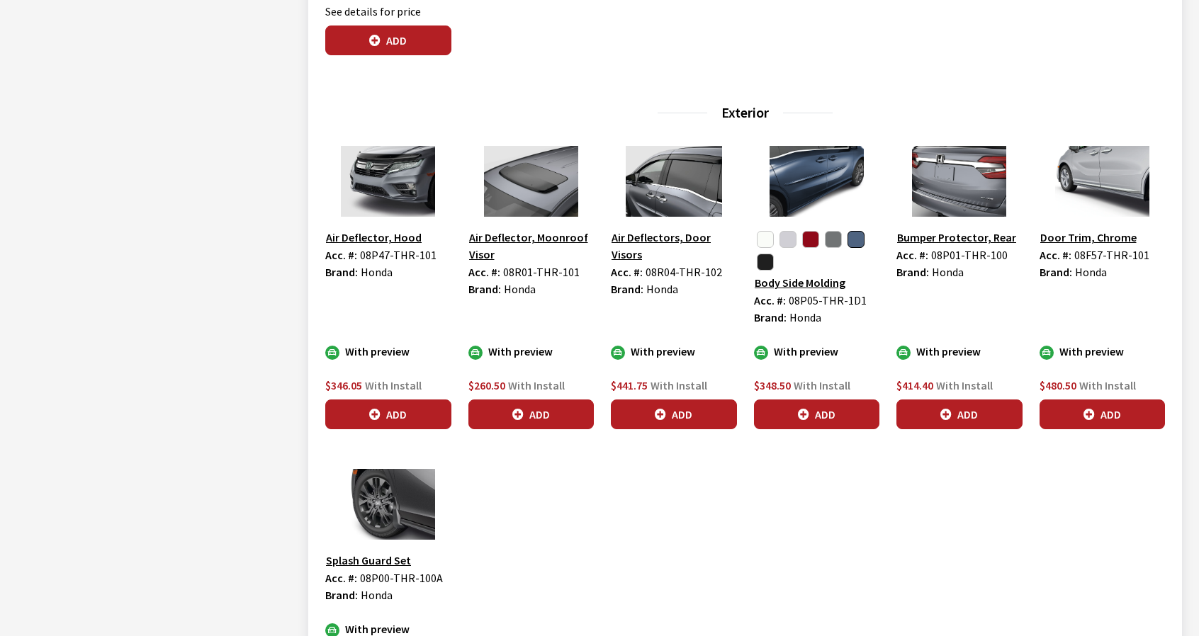
scroll to position [1205, 0]
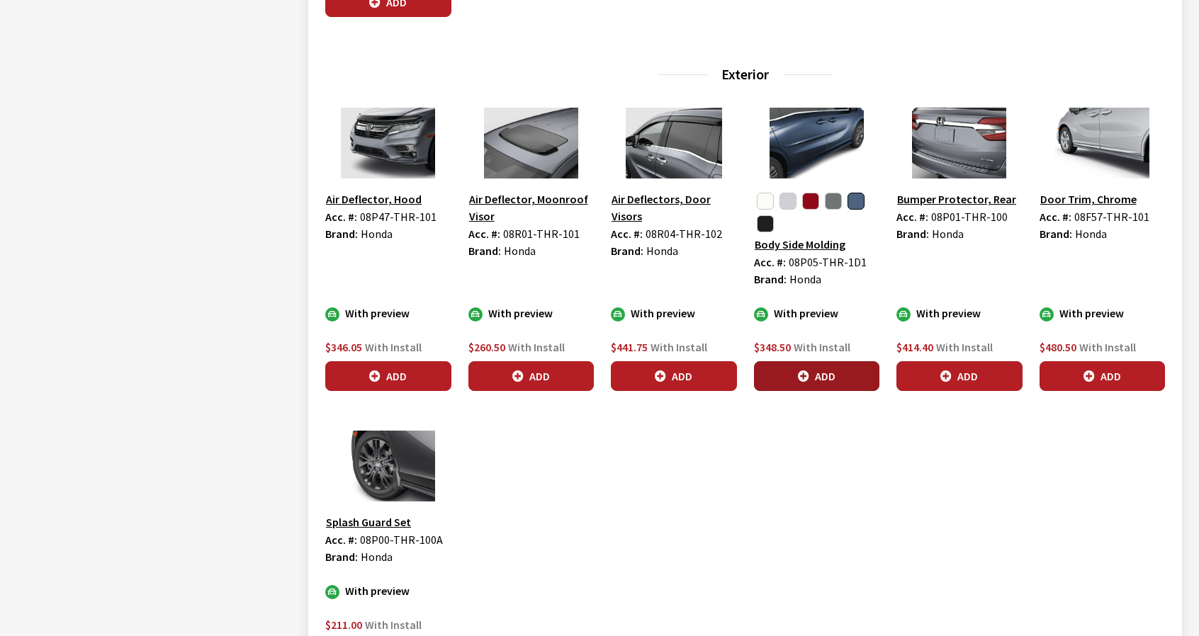
click at [802, 386] on button "Add" at bounding box center [817, 376] width 126 height 30
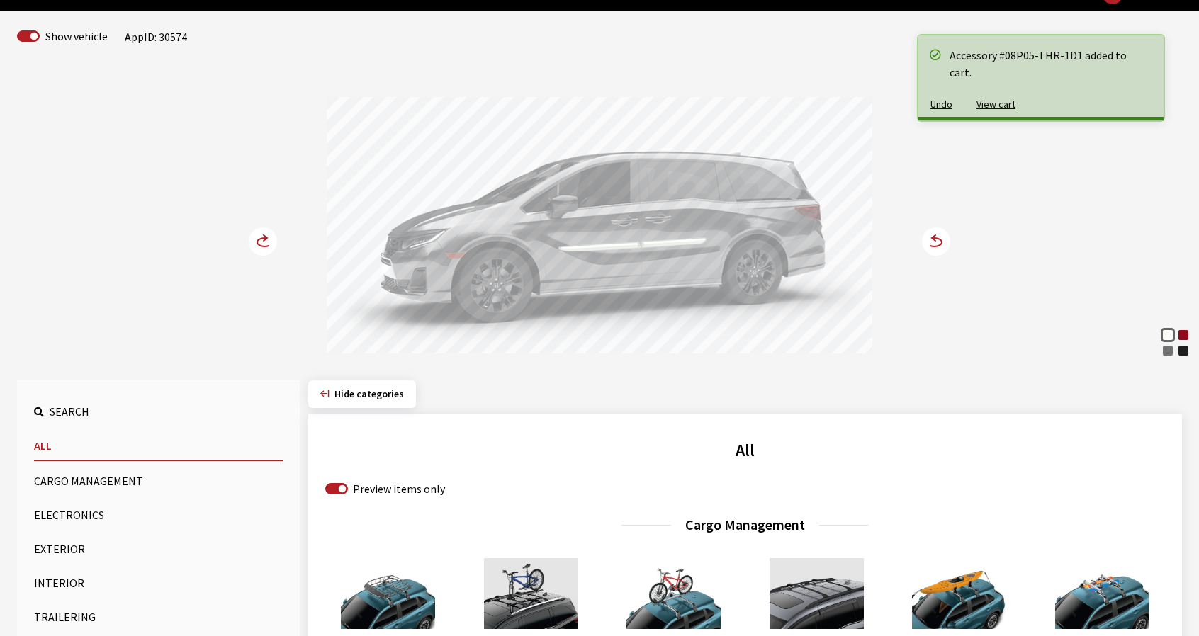
scroll to position [71, 0]
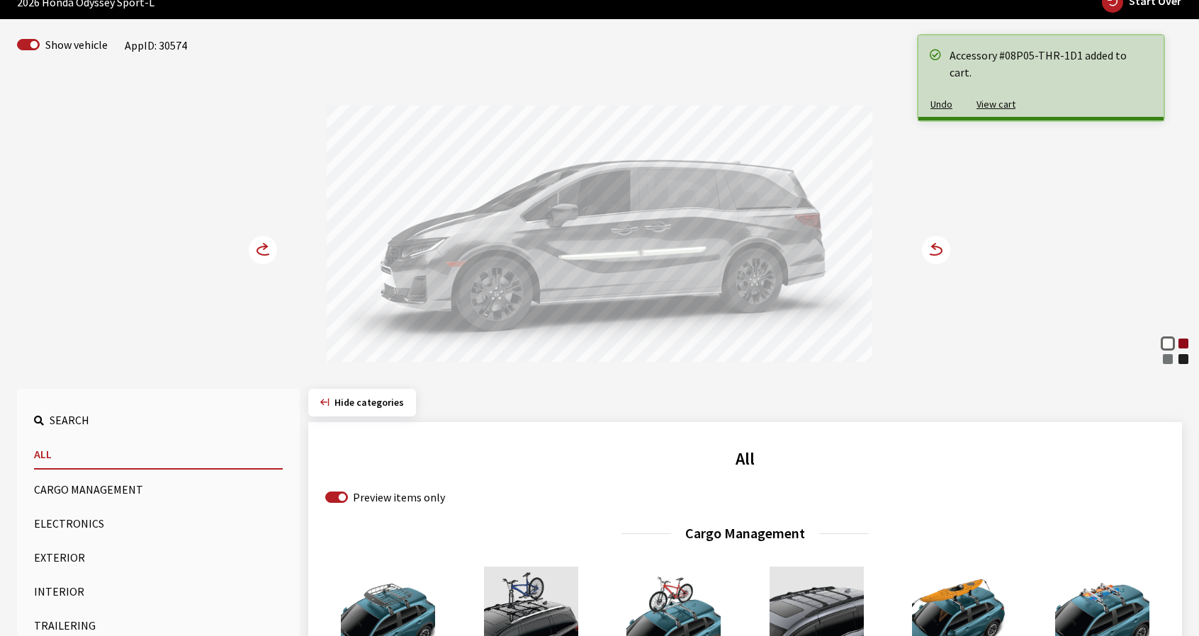
click at [934, 254] on icon at bounding box center [934, 251] width 15 height 9
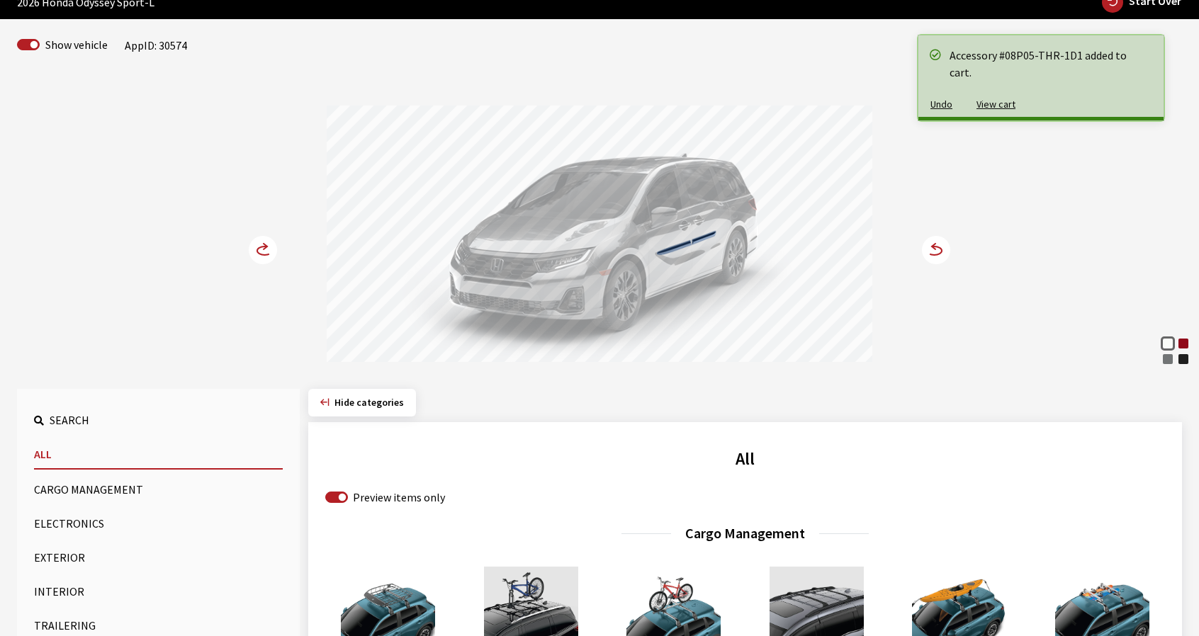
click at [934, 254] on icon at bounding box center [934, 251] width 15 height 9
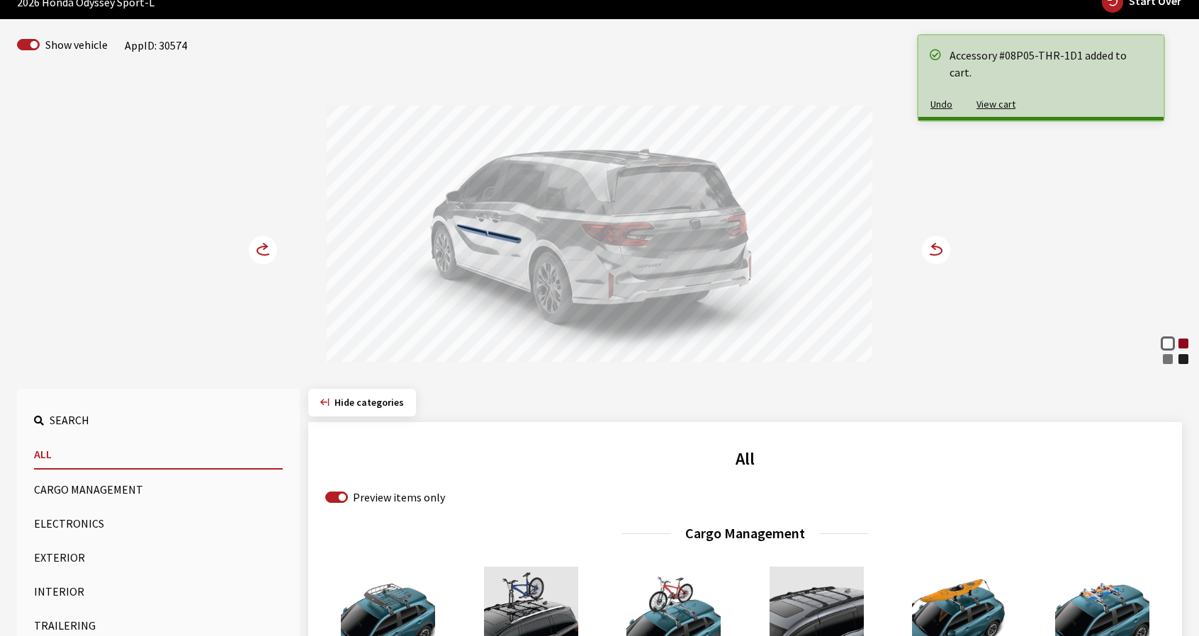
click at [934, 254] on icon at bounding box center [934, 251] width 15 height 9
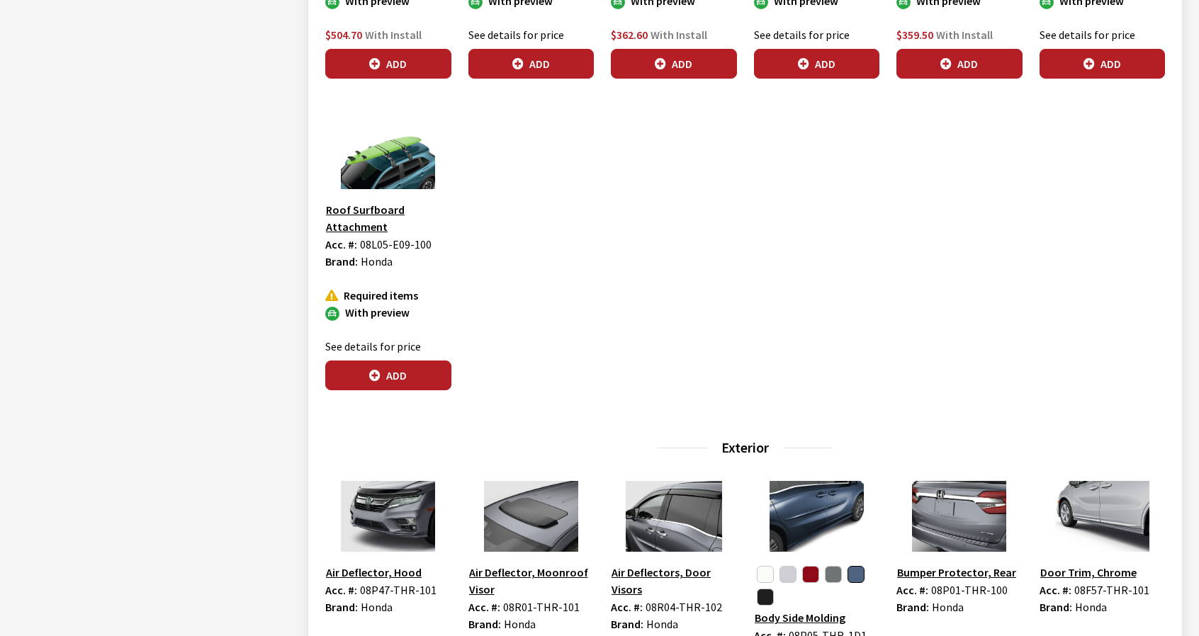
scroll to position [1134, 0]
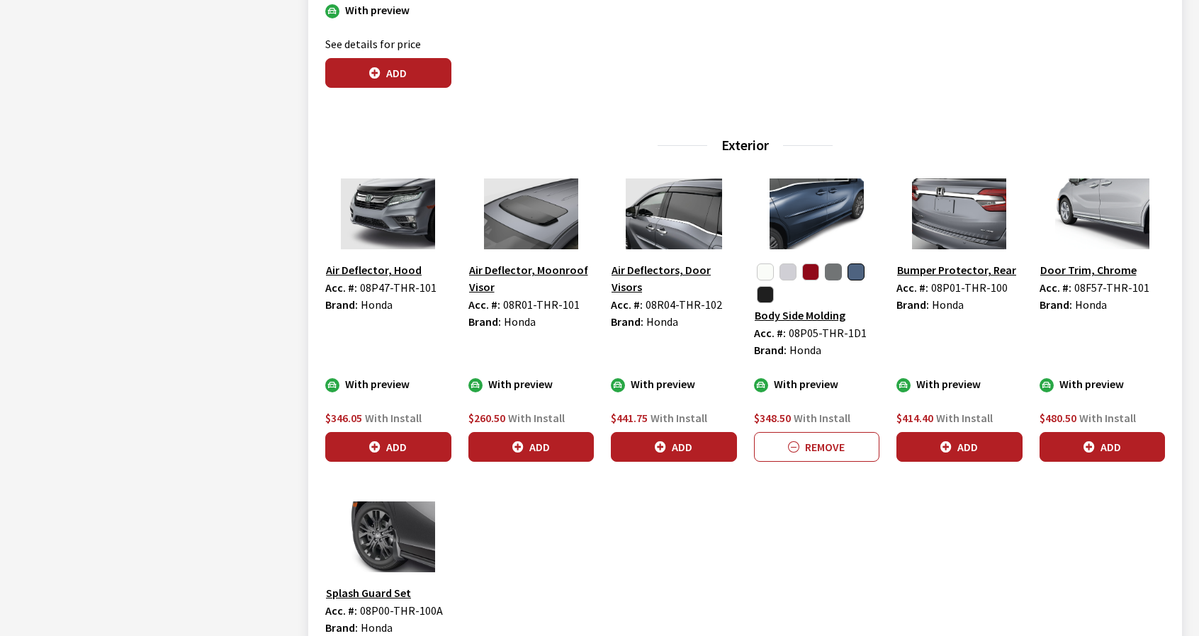
click at [831, 272] on button "button" at bounding box center [833, 272] width 17 height 17
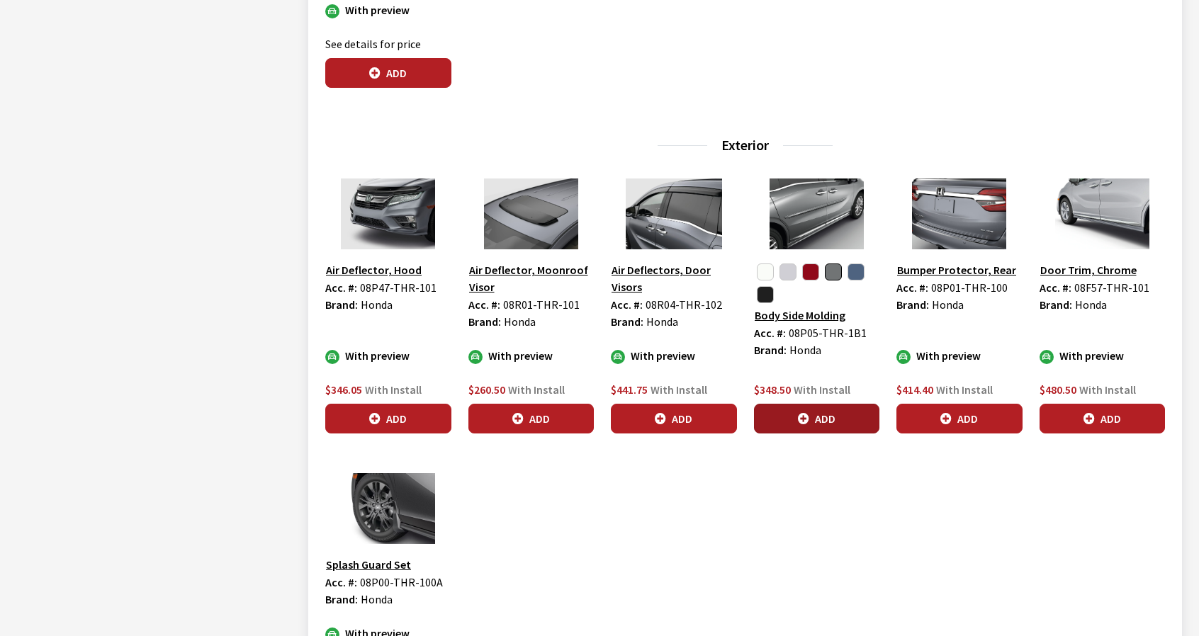
click at [811, 418] on button "Add" at bounding box center [817, 419] width 126 height 30
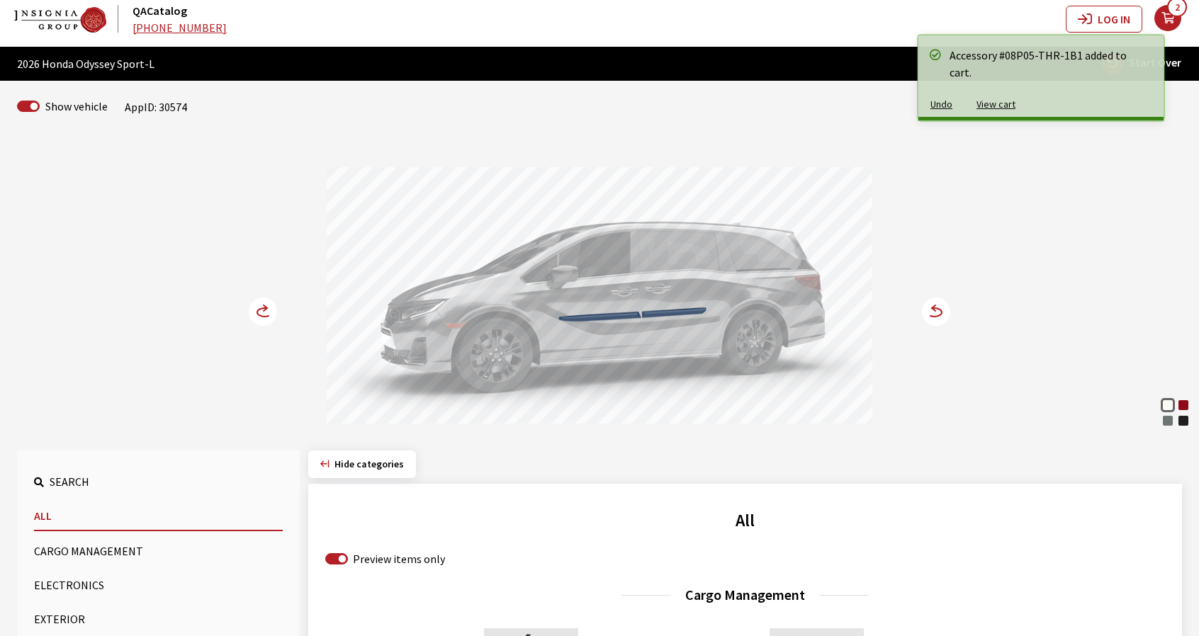
scroll to position [0, 0]
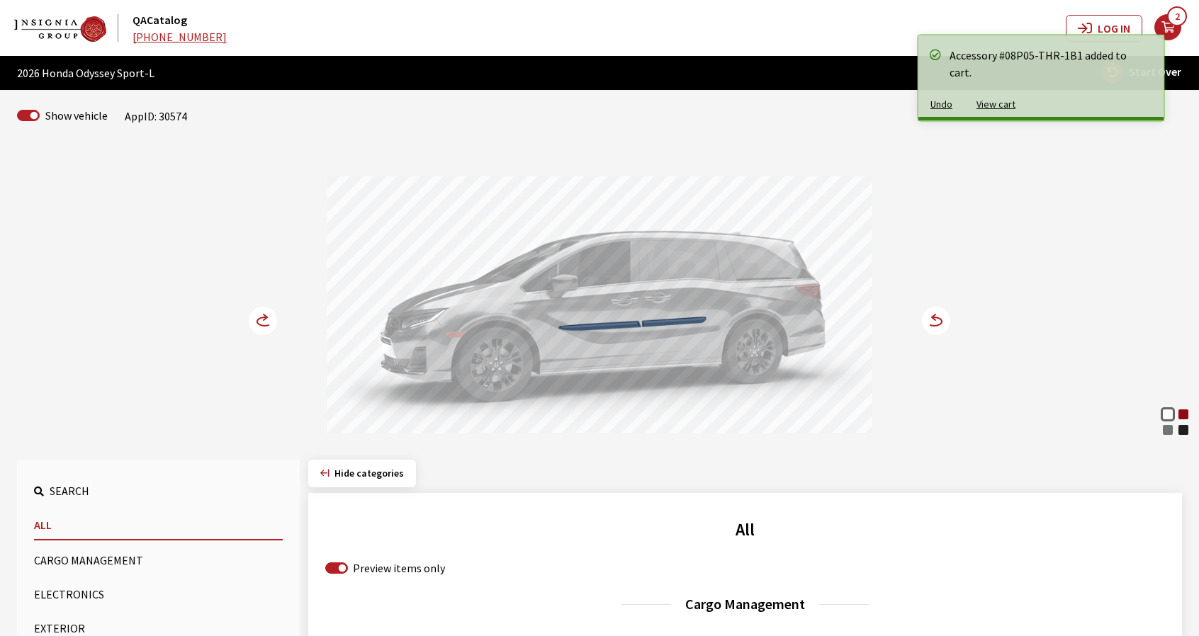
click at [934, 322] on circle at bounding box center [936, 321] width 28 height 28
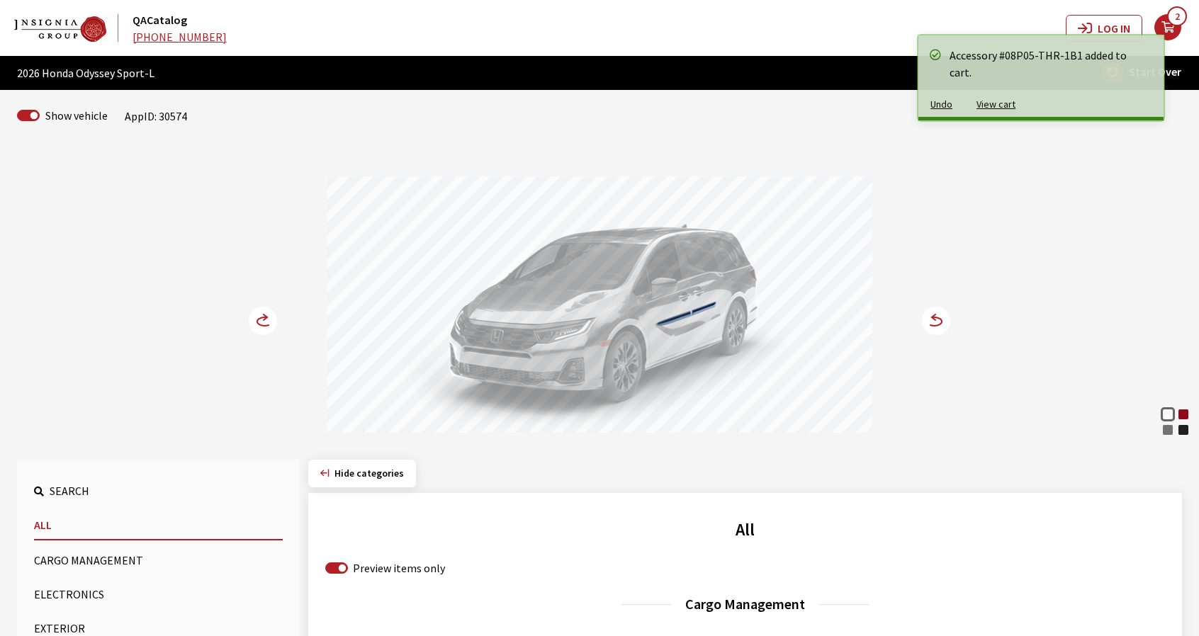
click at [934, 322] on circle at bounding box center [936, 321] width 28 height 28
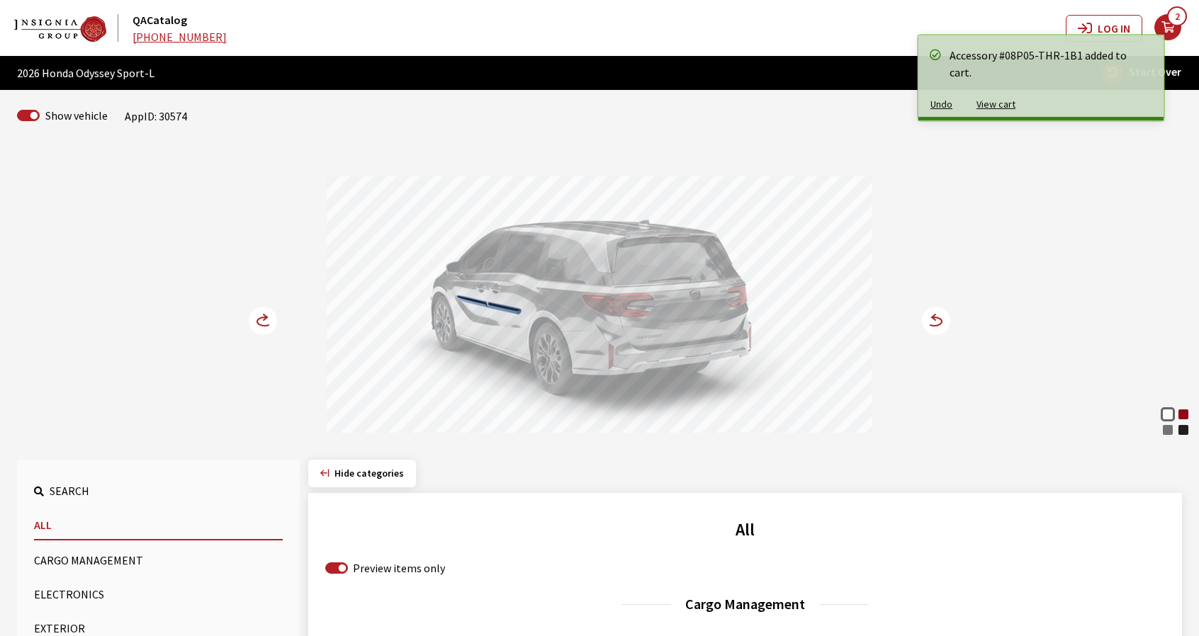
click at [934, 322] on circle at bounding box center [936, 321] width 28 height 28
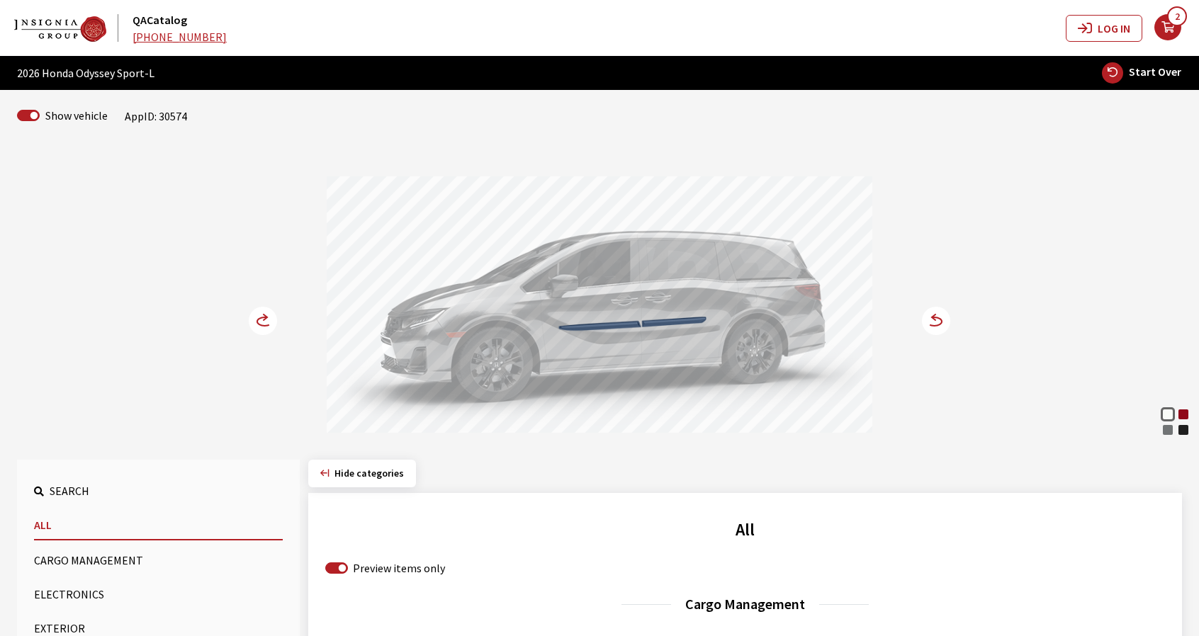
click at [1165, 33] on icon "your cart" at bounding box center [1168, 27] width 27 height 11
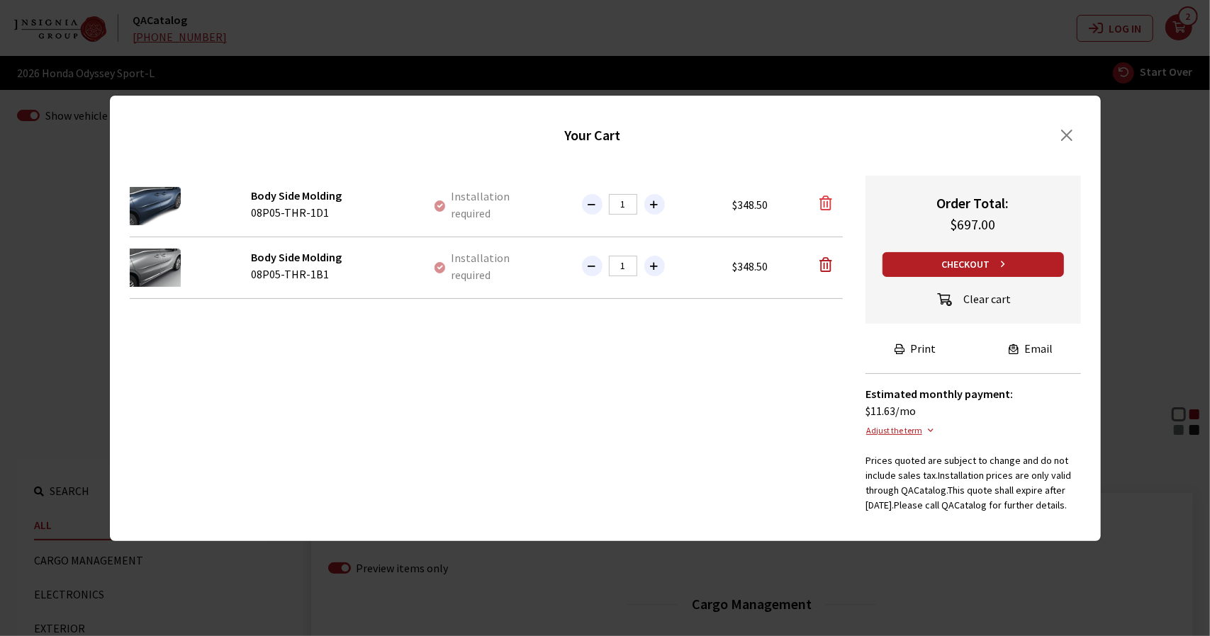
click at [828, 203] on icon "button" at bounding box center [825, 203] width 13 height 14
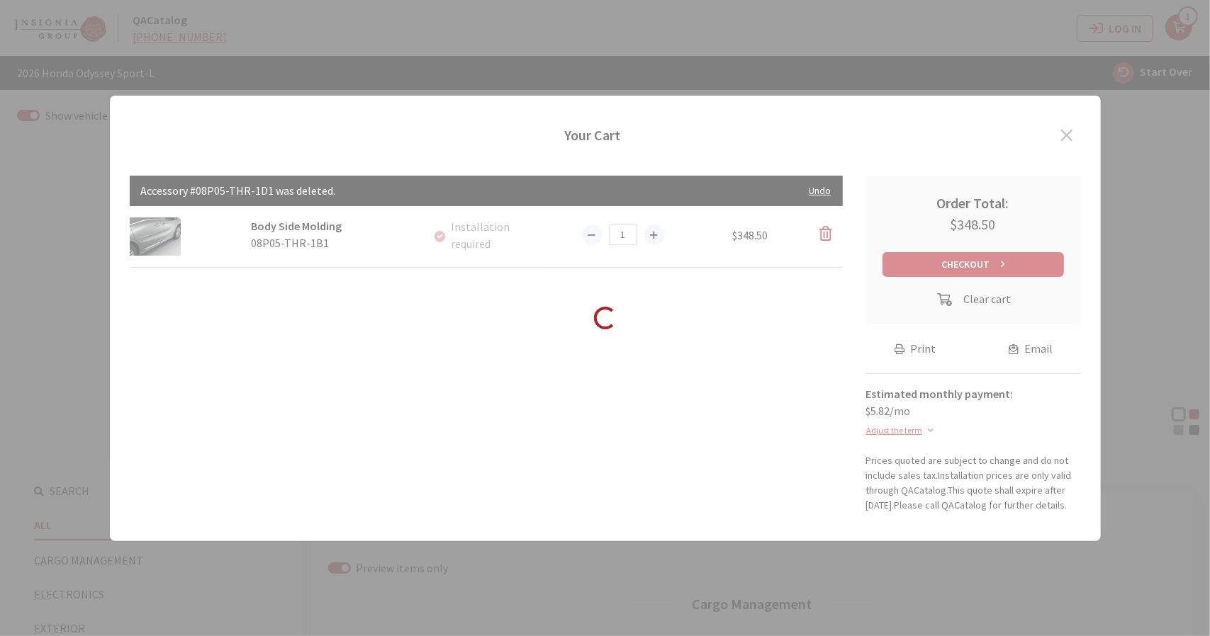
click at [829, 240] on div "Loading..." at bounding box center [605, 318] width 1210 height 636
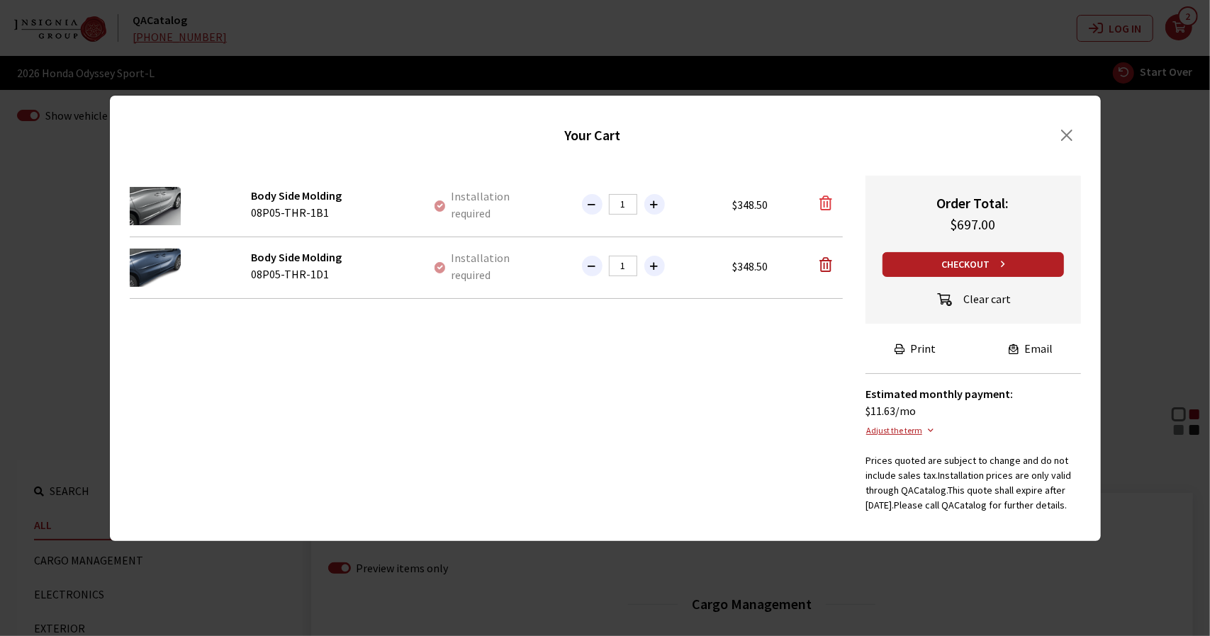
click at [830, 211] on icon "button" at bounding box center [825, 203] width 13 height 14
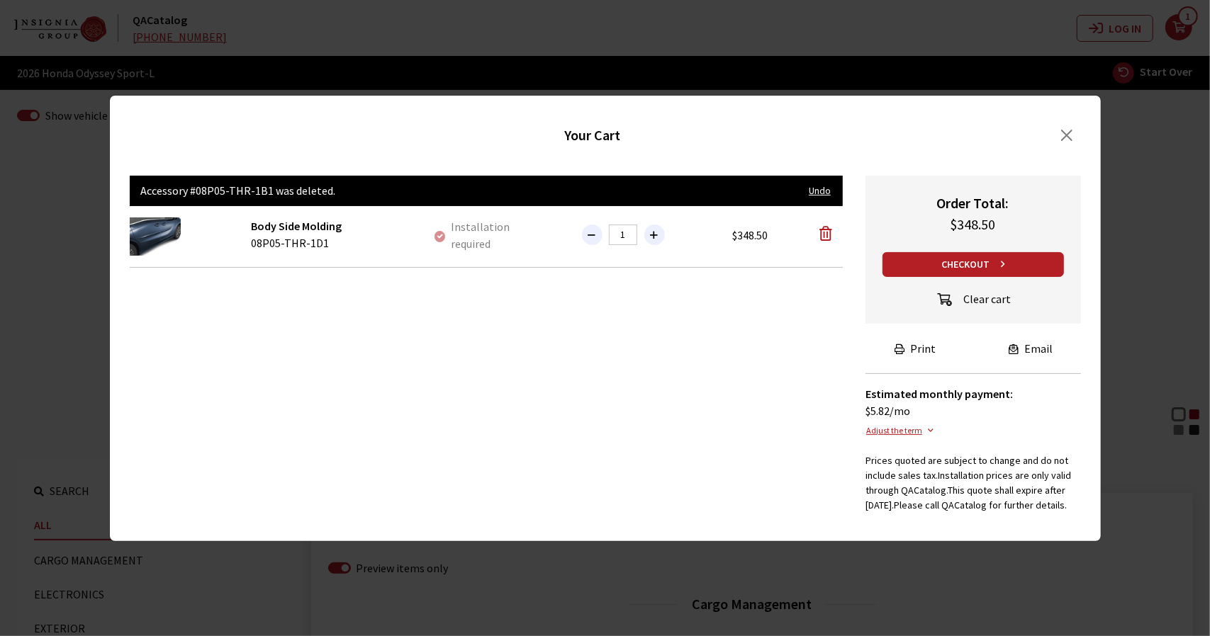
click at [826, 266] on div at bounding box center [486, 262] width 731 height 12
click at [824, 233] on icon "button" at bounding box center [825, 234] width 13 height 14
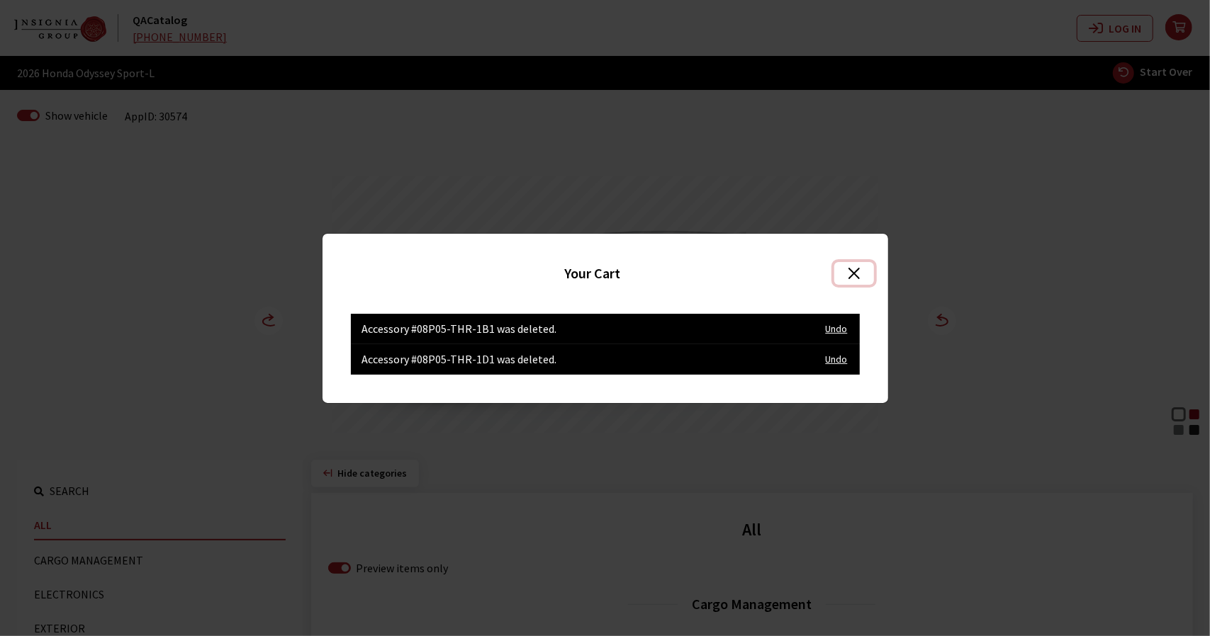
click at [853, 274] on button "Close" at bounding box center [853, 273] width 39 height 23
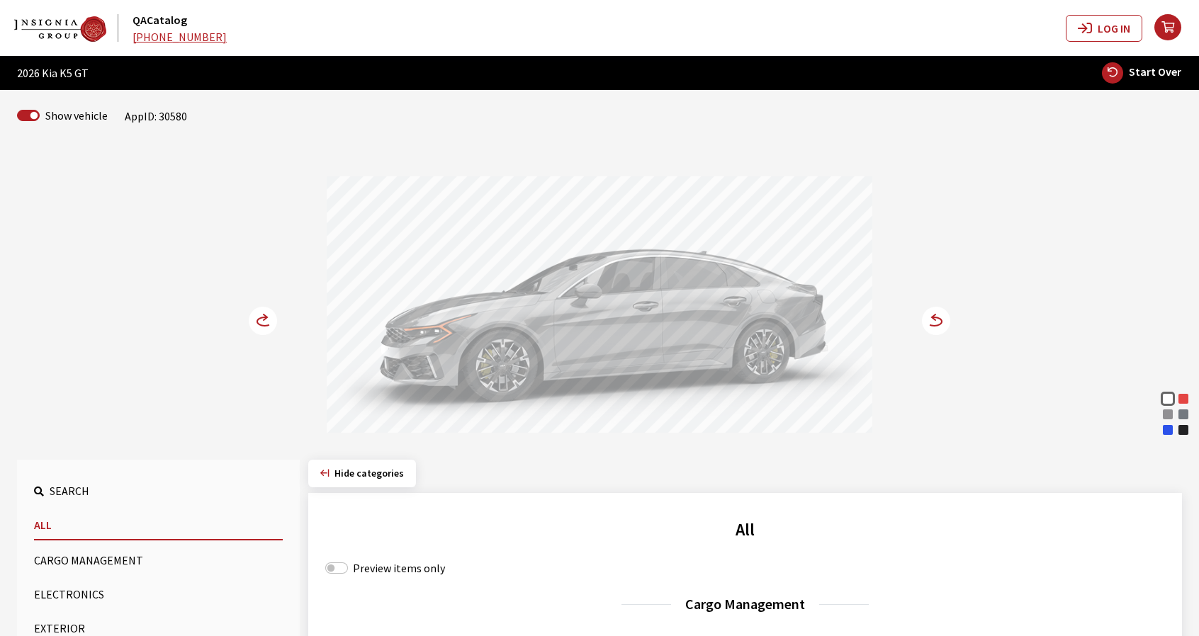
click at [267, 325] on icon at bounding box center [264, 322] width 15 height 9
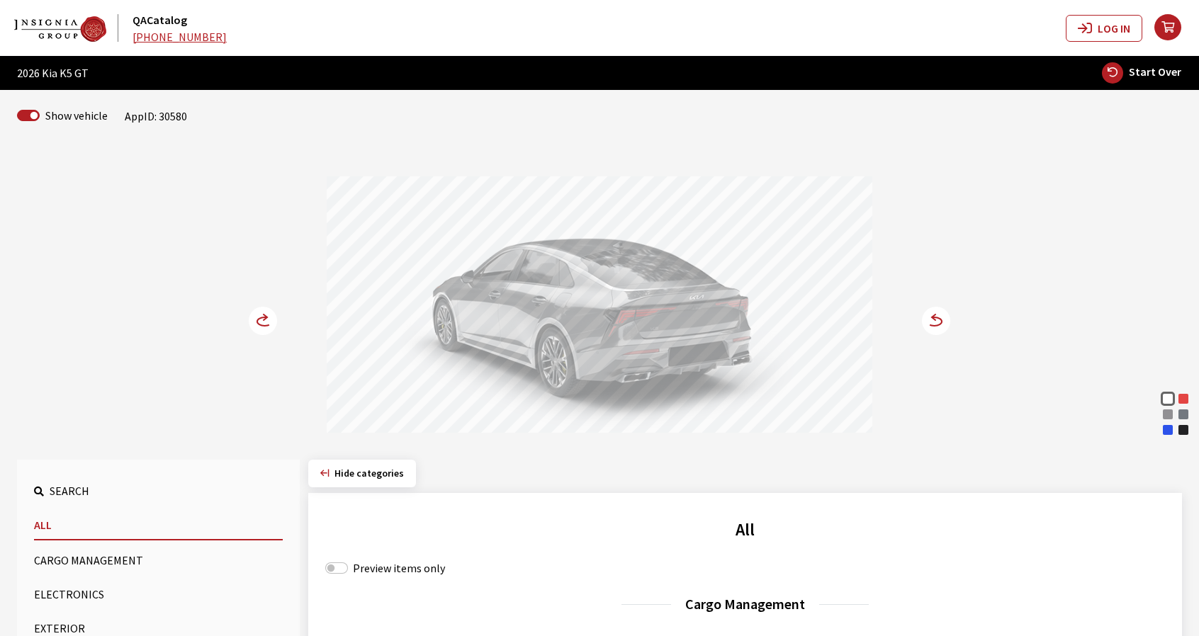
click at [1167, 432] on div "Yacht Blue" at bounding box center [1168, 430] width 14 height 14
click at [945, 321] on circle at bounding box center [936, 321] width 28 height 28
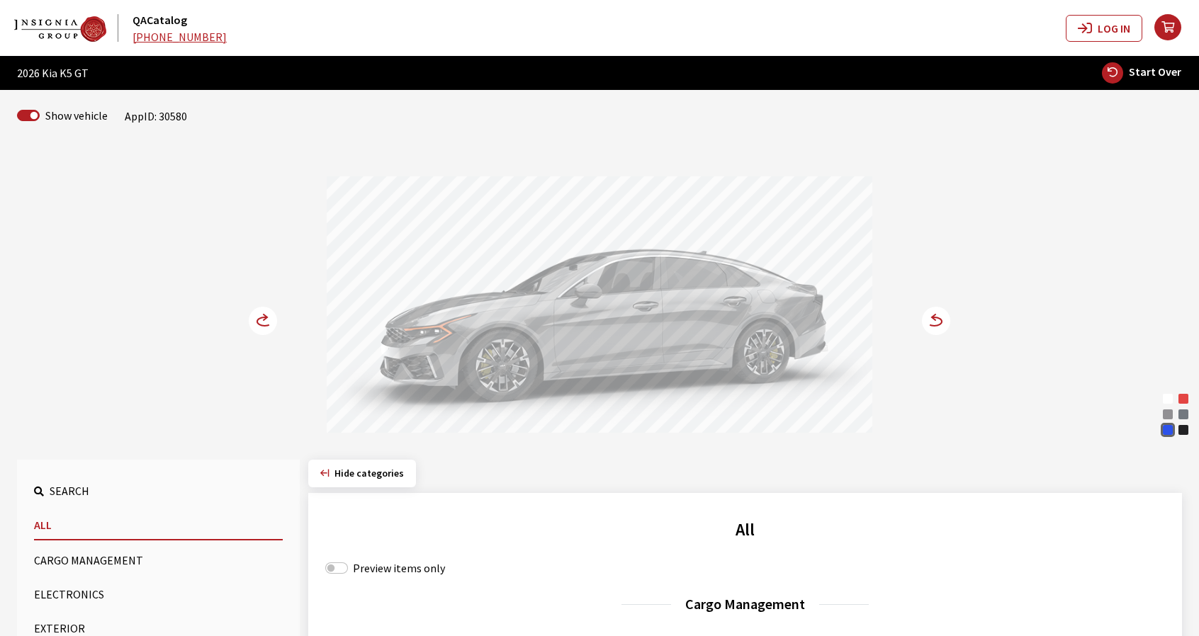
click at [264, 320] on icon at bounding box center [266, 318] width 4 height 6
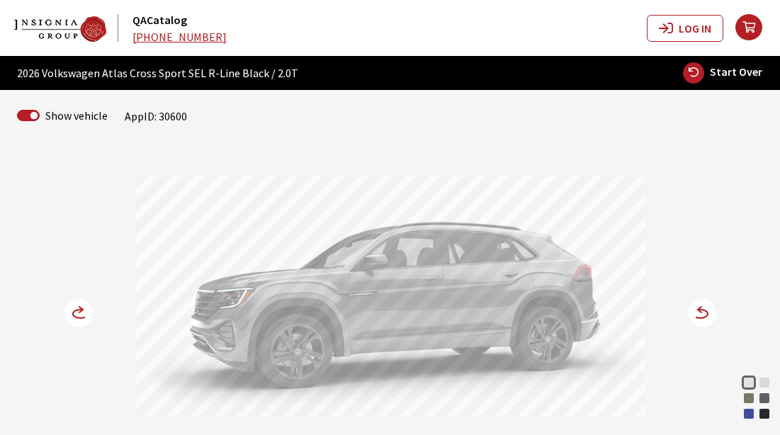
click at [81, 313] on circle at bounding box center [78, 313] width 28 height 28
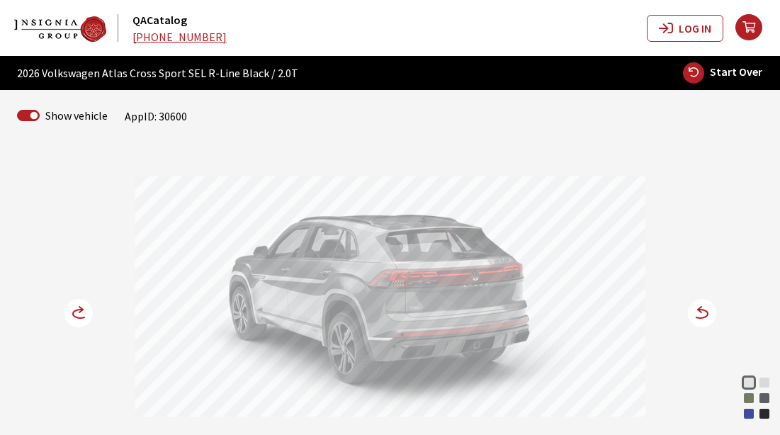
click at [81, 313] on circle at bounding box center [78, 313] width 28 height 28
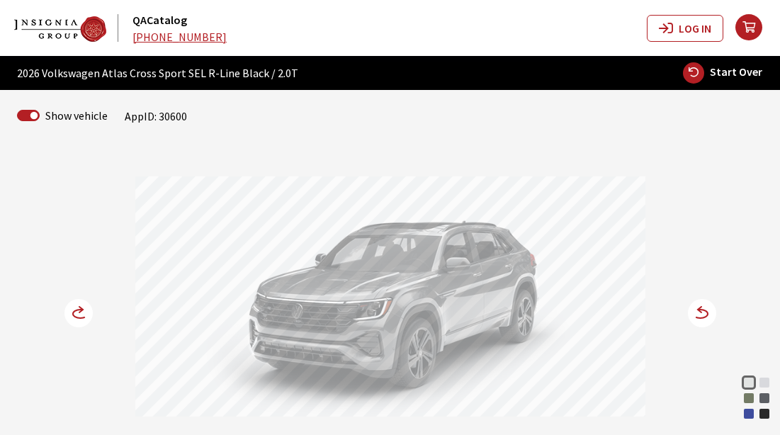
click at [600, 415] on div at bounding box center [390, 298] width 510 height 245
click at [493, 374] on div at bounding box center [390, 298] width 510 height 245
click at [87, 317] on icon at bounding box center [87, 314] width 10 height 12
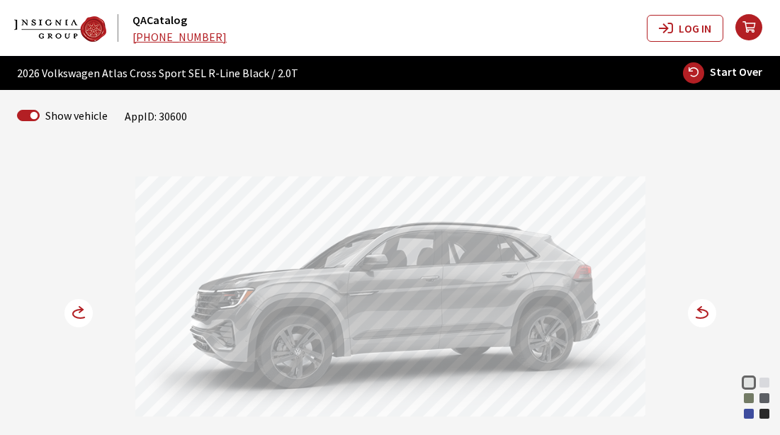
click at [87, 317] on icon at bounding box center [87, 314] width 10 height 12
